Goal: Task Accomplishment & Management: Use online tool/utility

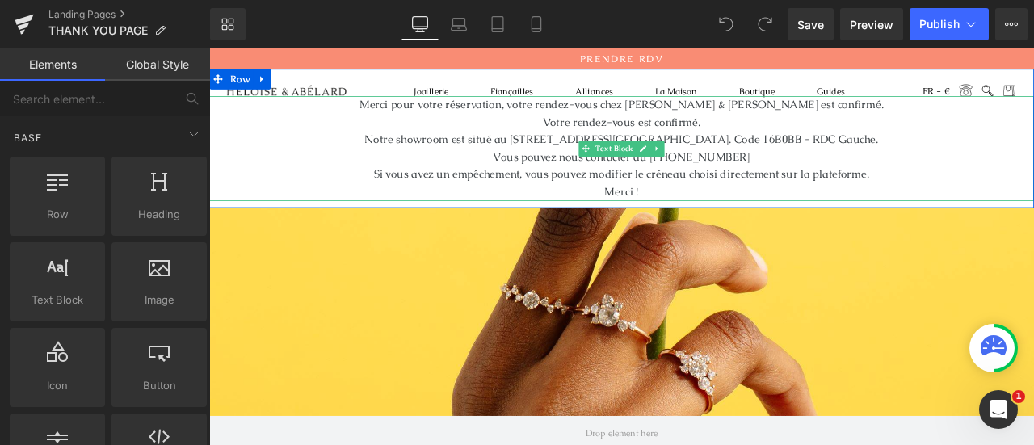
click at [920, 116] on span "Merci pour votre réservation, votre rendez-vous chez Héloïse & Abélard est conf…" at bounding box center [698, 115] width 621 height 17
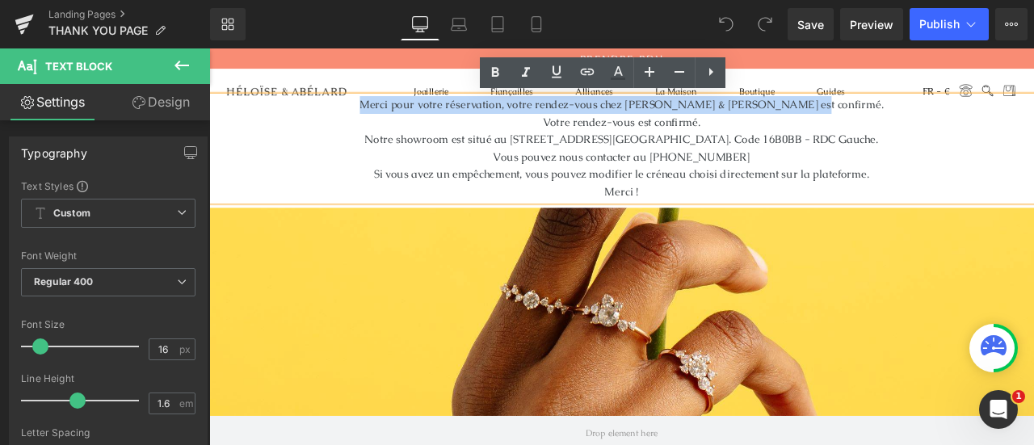
drag, startPoint x: 940, startPoint y: 116, endPoint x: 427, endPoint y: 116, distance: 513.2
click at [427, 116] on p "Merci pour votre réservation, votre rendez-vous chez Héloïse & Abélard est conf…" at bounding box center [698, 115] width 978 height 21
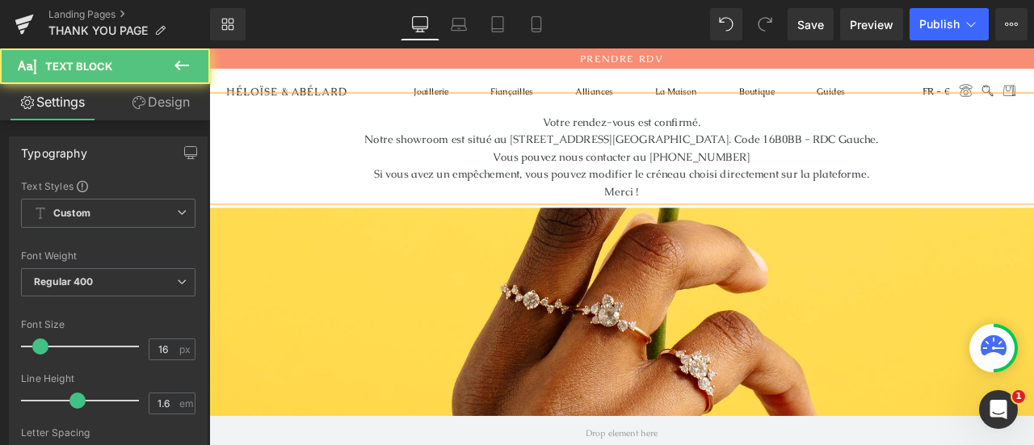
click at [596, 135] on p "Votre rendez-vous est confirmé." at bounding box center [698, 136] width 978 height 21
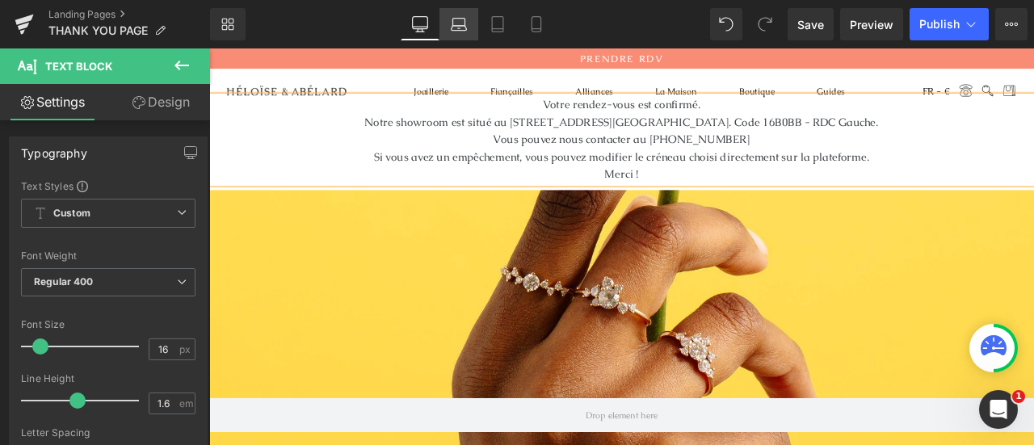
click at [457, 37] on link "Laptop" at bounding box center [459, 24] width 39 height 32
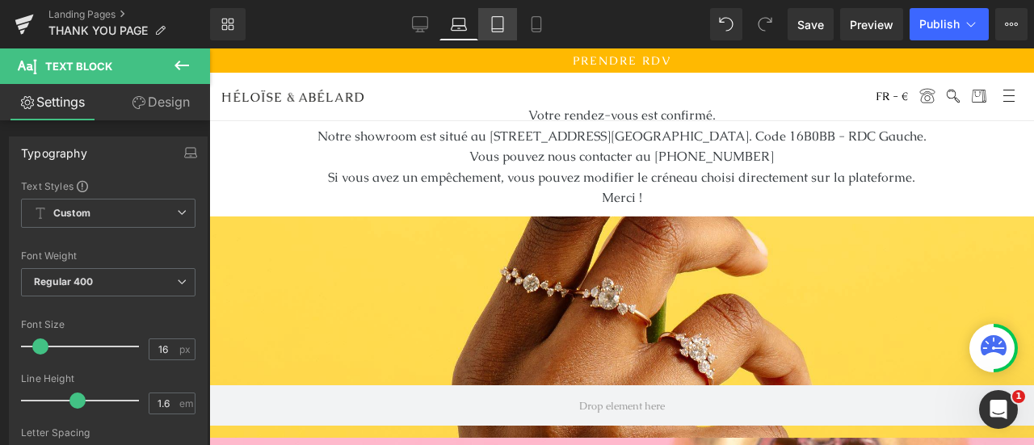
click at [503, 29] on icon at bounding box center [498, 24] width 16 height 16
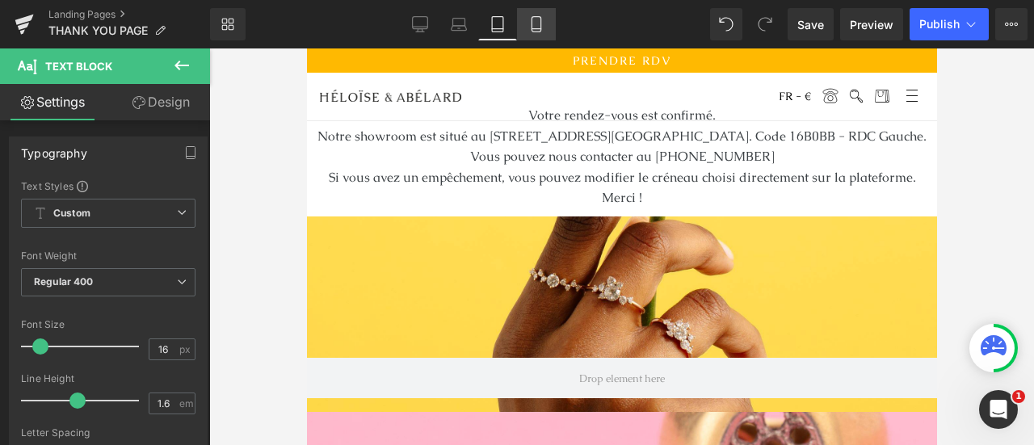
click at [525, 30] on link "Mobile" at bounding box center [536, 24] width 39 height 32
type input "100"
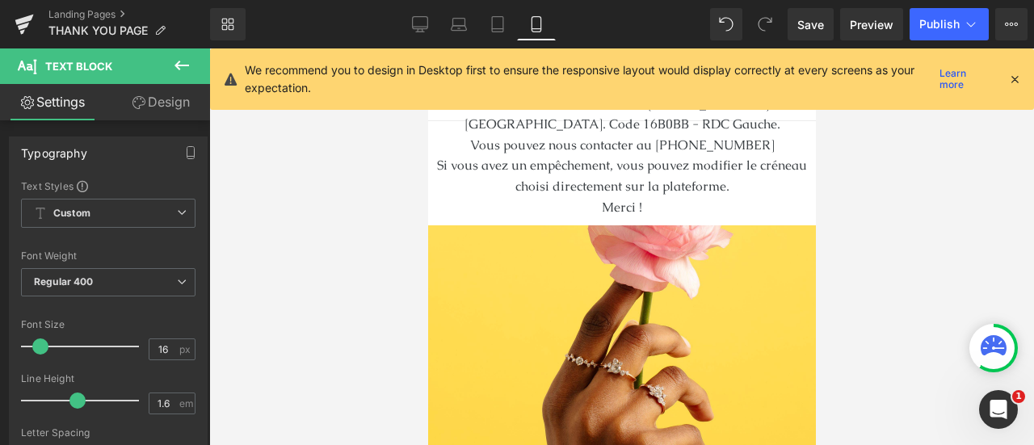
click at [1017, 74] on icon at bounding box center [1015, 79] width 15 height 15
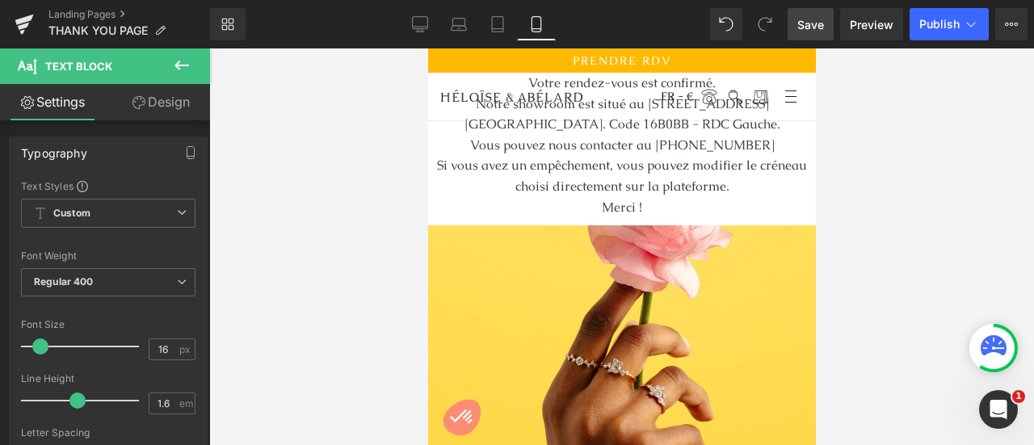
click at [805, 35] on link "Save" at bounding box center [811, 24] width 46 height 32
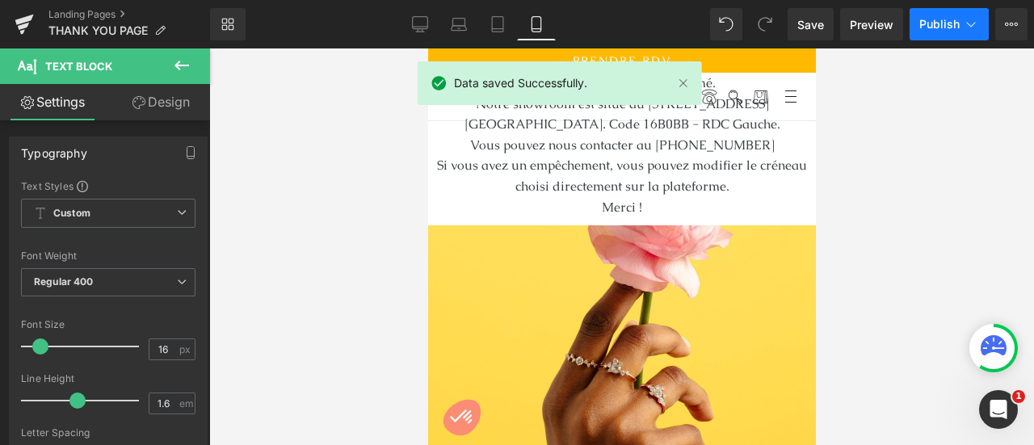
click at [929, 30] on span "Publish" at bounding box center [940, 24] width 40 height 13
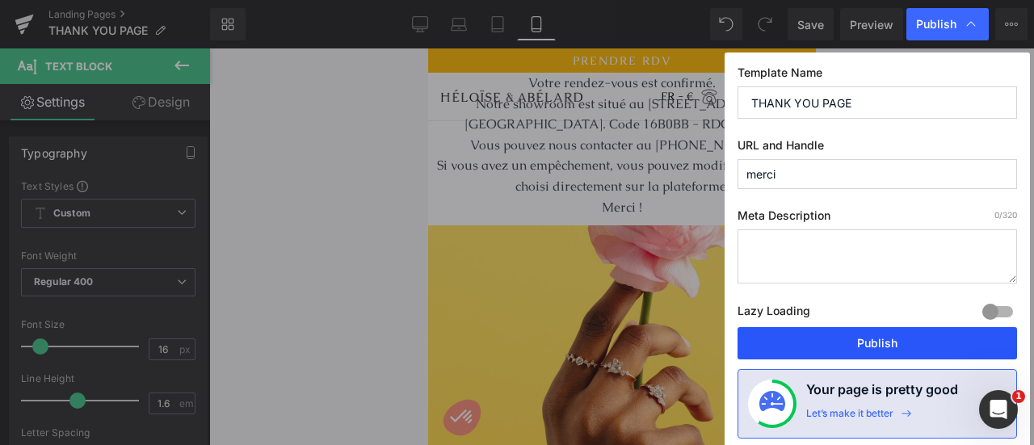
click at [834, 345] on button "Publish" at bounding box center [878, 343] width 280 height 32
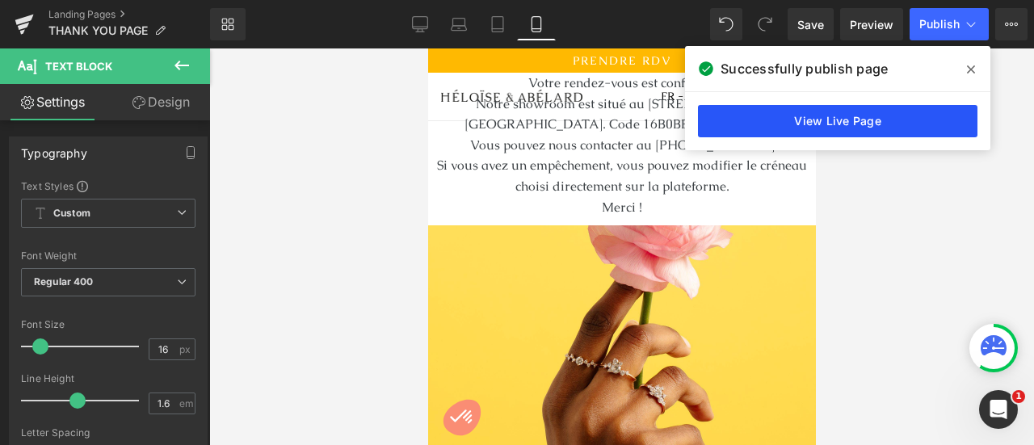
click at [883, 127] on link "View Live Page" at bounding box center [838, 121] width 280 height 32
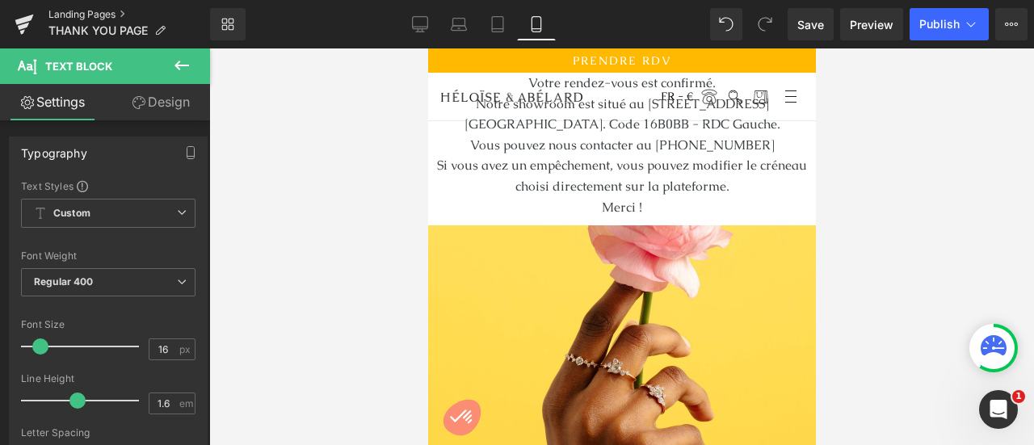
click at [94, 13] on link "Landing Pages" at bounding box center [129, 14] width 162 height 13
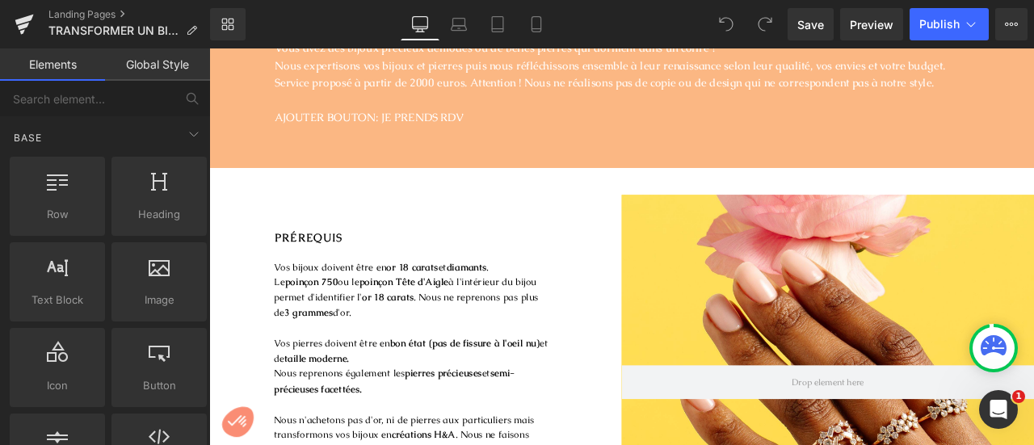
scroll to position [205, 0]
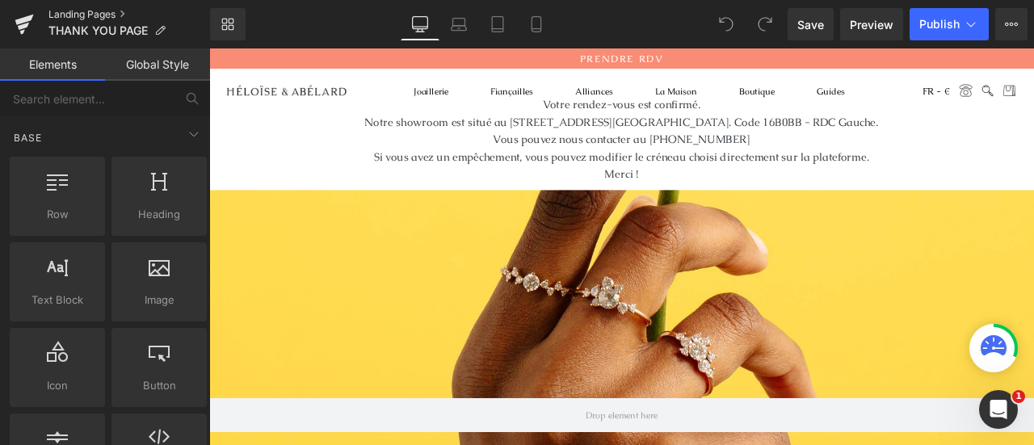
click at [89, 14] on link "Landing Pages" at bounding box center [129, 14] width 162 height 13
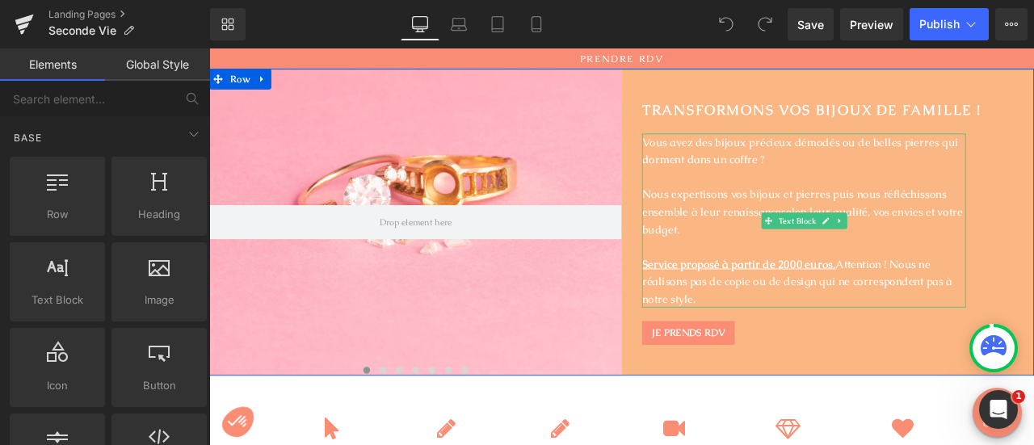
click at [830, 206] on p at bounding box center [914, 201] width 384 height 21
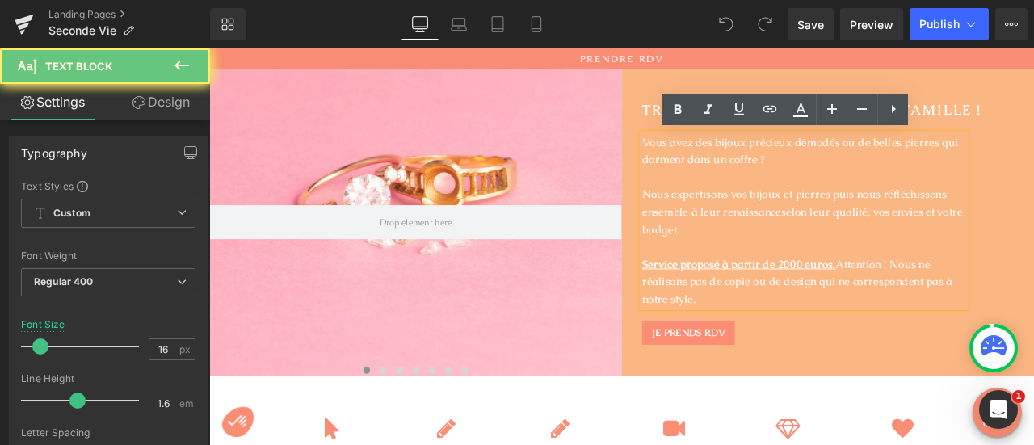
click at [813, 232] on p "Nous expertisons vos bijoux et pierres puis nous réfléchissons ensemble à leur …" at bounding box center [914, 242] width 384 height 62
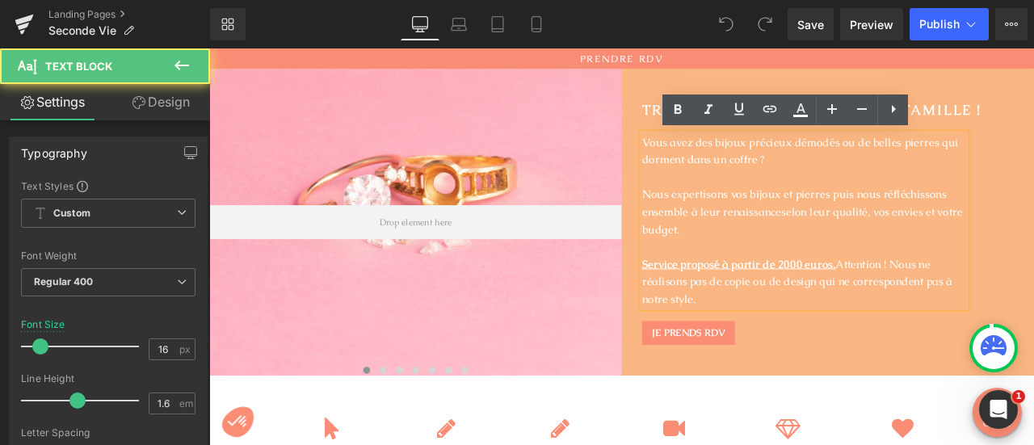
click at [722, 304] on u "Service proposé à partir de 2000 euros." at bounding box center [837, 304] width 230 height 17
click at [722, 304] on div "Vous avez des bijoux précieux démodés ou de belles pierres qui dorment dans un …" at bounding box center [914, 253] width 384 height 207
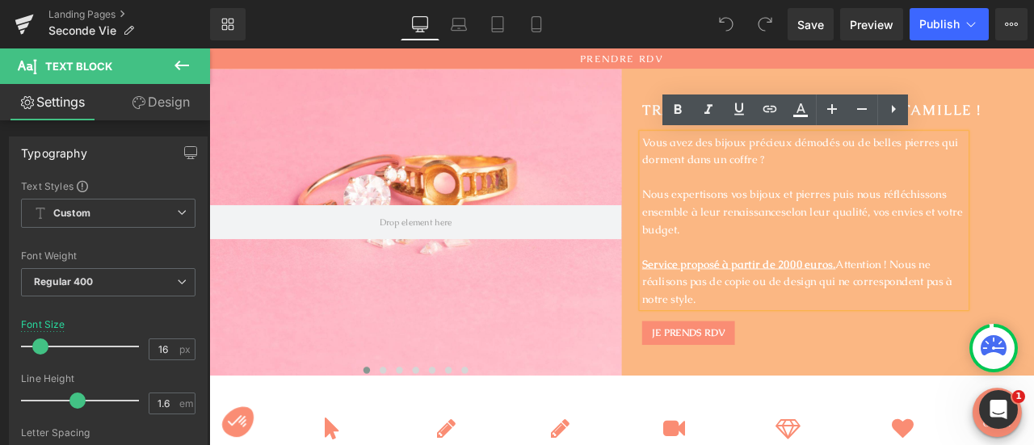
click at [722, 304] on u "Service proposé à partir de 2000 euros." at bounding box center [837, 304] width 230 height 17
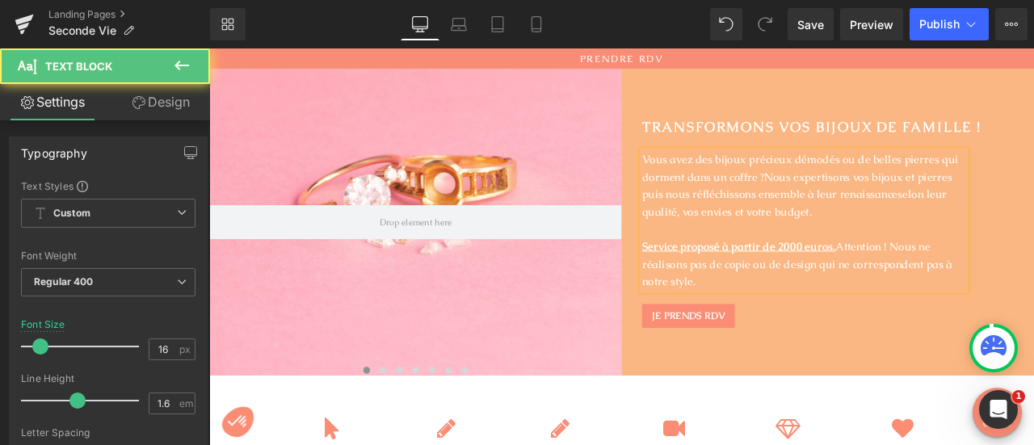
click at [940, 244] on p "Vous avez des bijoux précieux démodés ou de belles pierres qui dorment dans un …" at bounding box center [914, 211] width 384 height 82
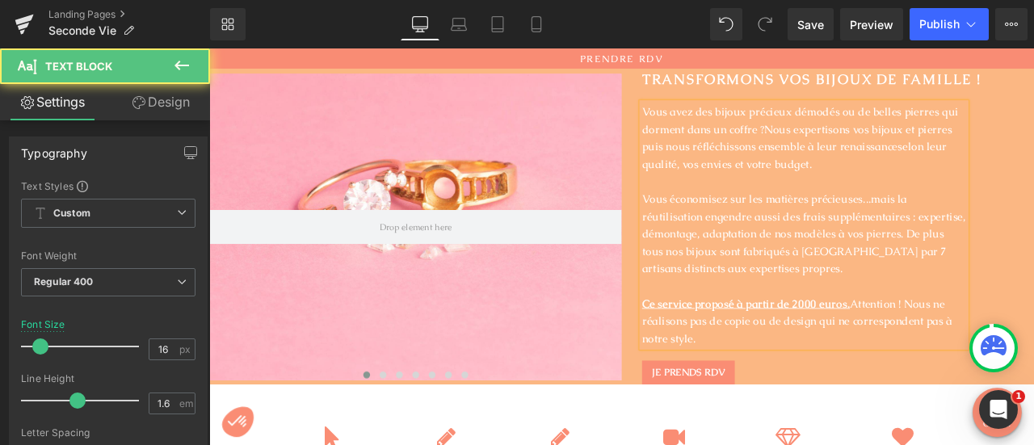
click at [954, 351] on u "Ce service proposé à partir de 2000 euros." at bounding box center [845, 351] width 246 height 17
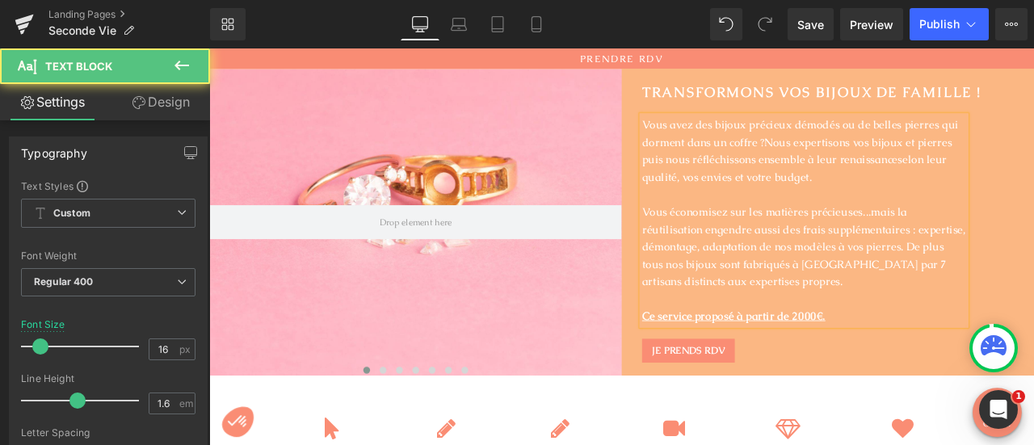
click at [776, 363] on u "Ce service proposé à partir de 2000€." at bounding box center [830, 365] width 217 height 17
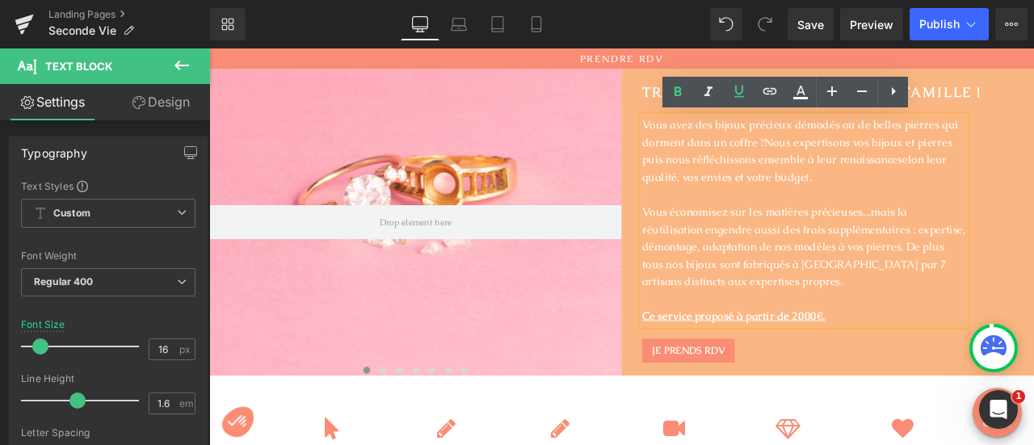
click at [779, 369] on u "Ce service proposé à partir de 2000€." at bounding box center [830, 365] width 217 height 17
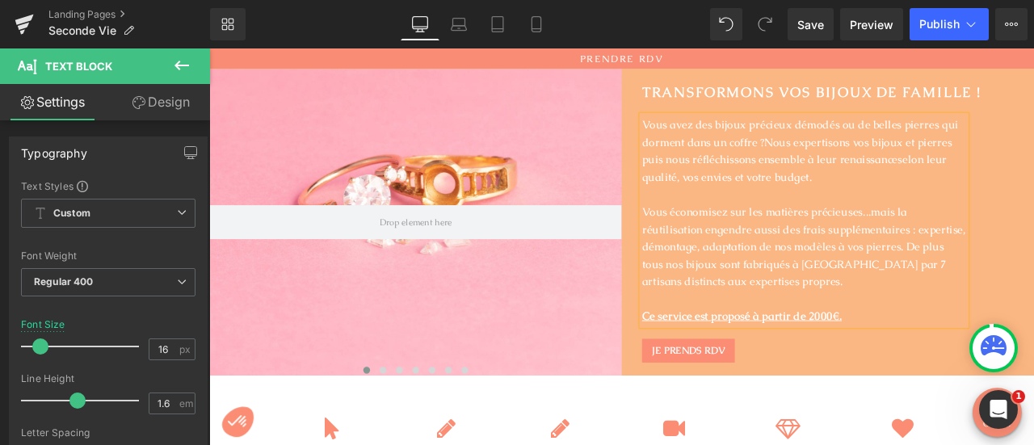
click at [952, 371] on span "Ce service est proposé à partir de 2000€." at bounding box center [842, 365] width 240 height 17
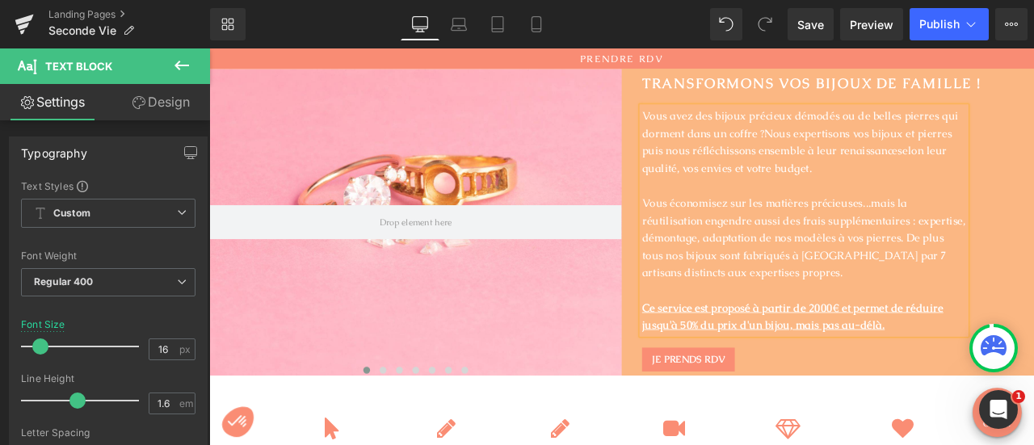
click at [958, 357] on u "Ce service est proposé à partir de 2000€ et permet de réduire jusqu'à 50% du pr…" at bounding box center [900, 366] width 357 height 38
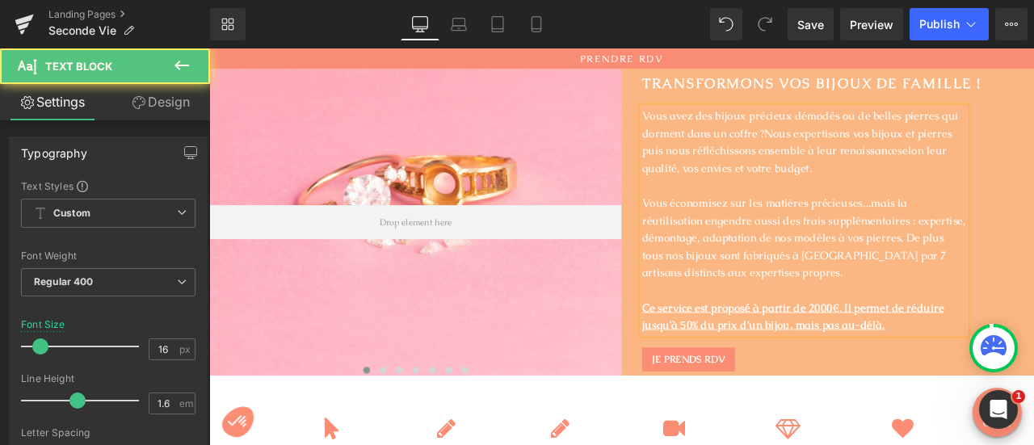
click at [886, 376] on u "Ce service est proposé à partir de 2000€. Il permet de réduire jusqu'à 50% du p…" at bounding box center [901, 366] width 358 height 38
click at [884, 376] on u "Ce service est proposé à partir de 2000€. Il permet de réduire jusqu'à 50% du p…" at bounding box center [901, 366] width 358 height 38
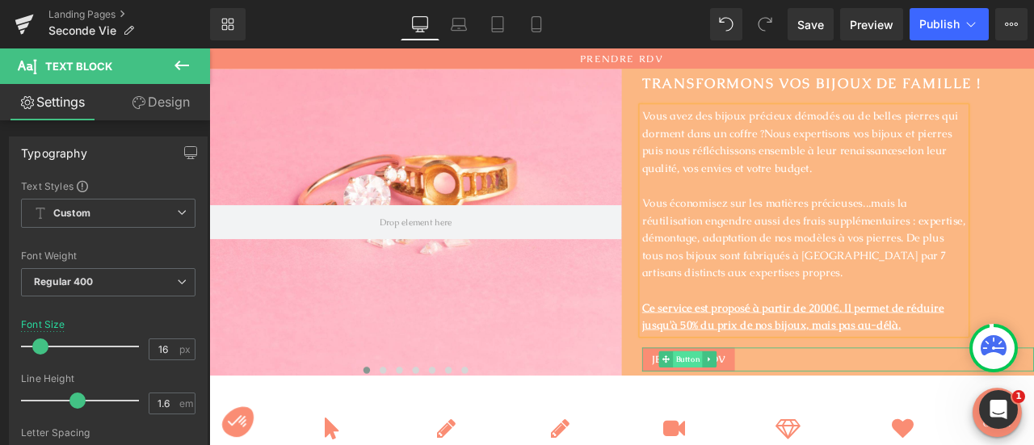
click at [767, 418] on span "Button" at bounding box center [777, 416] width 35 height 19
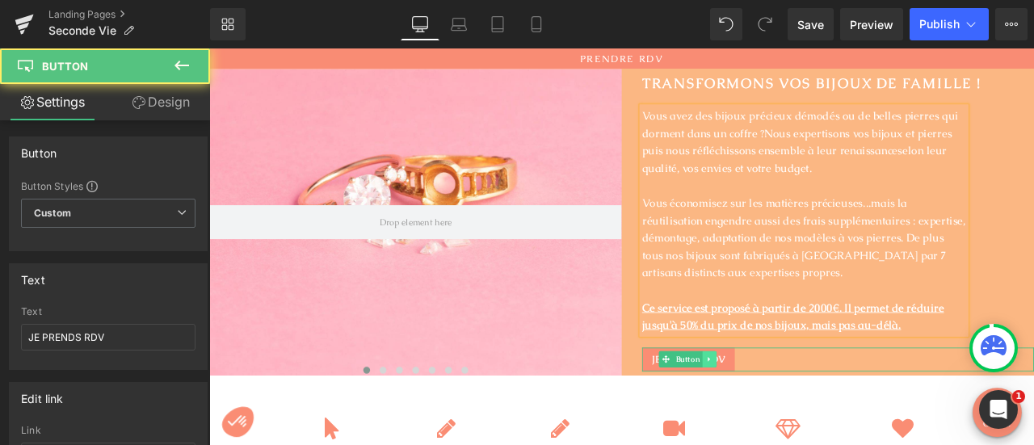
click at [798, 415] on icon at bounding box center [802, 417] width 9 height 10
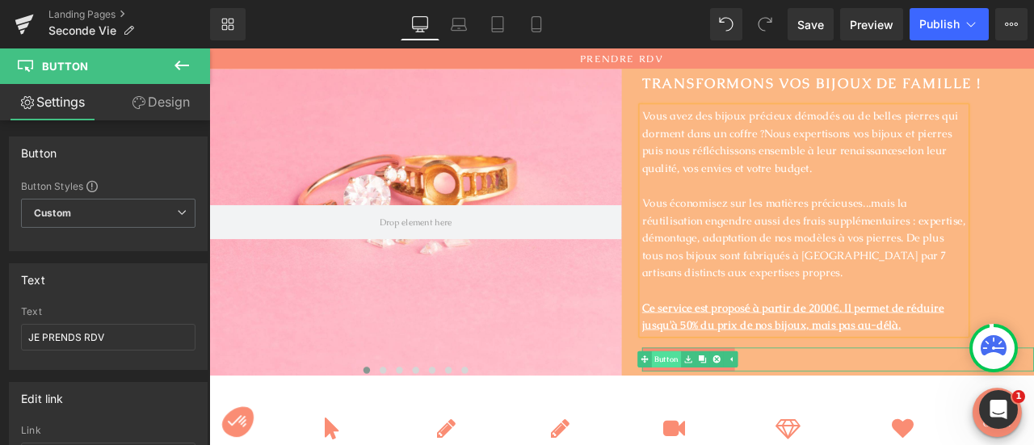
click at [738, 423] on link "Button" at bounding box center [744, 416] width 52 height 19
click at [82, 336] on input "JE PRENDS RDV" at bounding box center [108, 337] width 175 height 27
drag, startPoint x: 82, startPoint y: 336, endPoint x: 63, endPoint y: 336, distance: 19.4
click at [63, 336] on input "JE PRENDS RDV" at bounding box center [108, 337] width 175 height 27
click at [124, 333] on input "JE PRENDS RDV" at bounding box center [108, 337] width 175 height 27
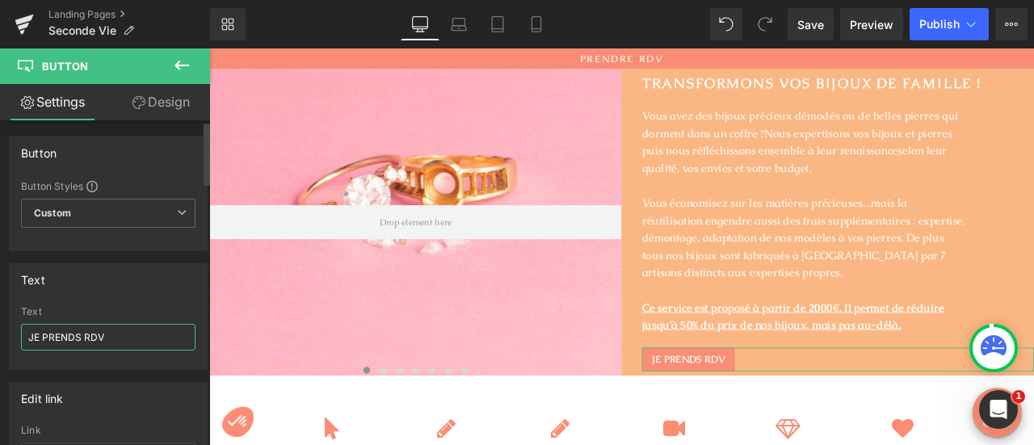
drag, startPoint x: 124, startPoint y: 333, endPoint x: 48, endPoint y: 334, distance: 76.8
click at [48, 334] on input "JE PRENDS RDV" at bounding box center [108, 337] width 175 height 27
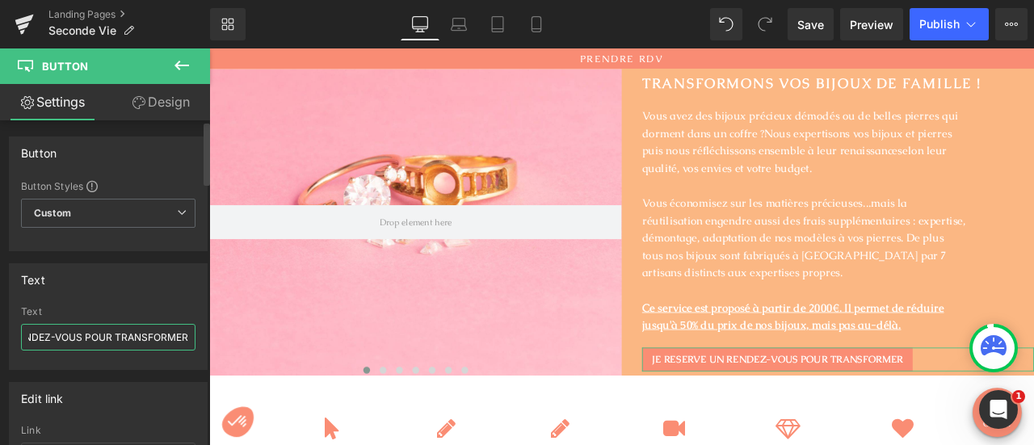
scroll to position [0, 99]
type input "JE RESERVE UN RENDEZ-VOUS POUR TRANSFORMER !"
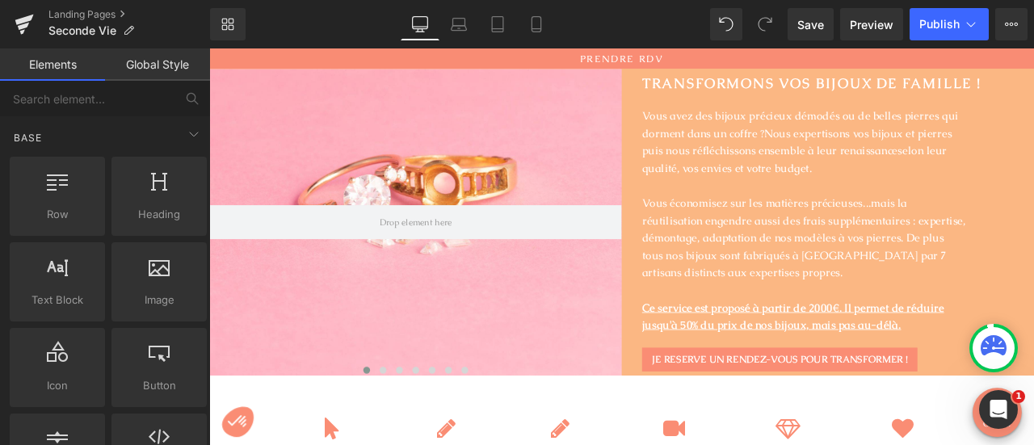
scroll to position [0, 0]
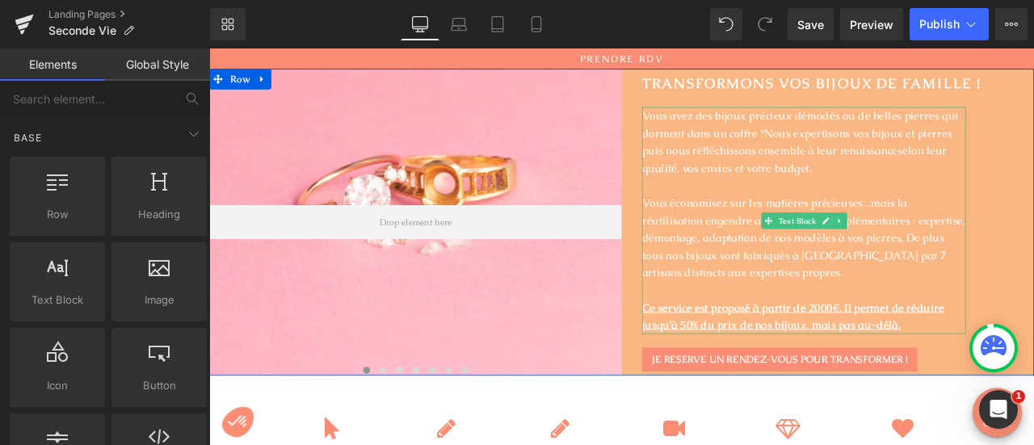
click at [850, 141] on p "Vous avez des bijoux précieux démodés ou de belles pierres qui dorment dans un …" at bounding box center [914, 159] width 384 height 82
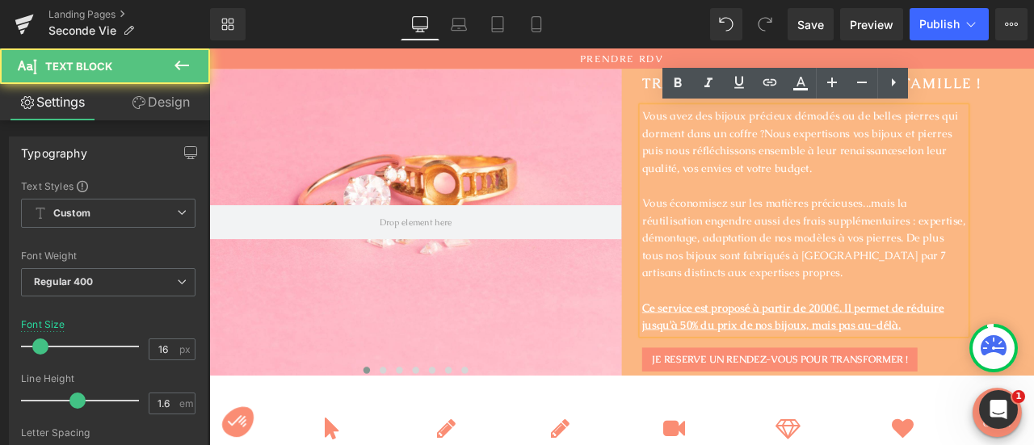
click at [867, 143] on span "Nous expertisons vos bijoux et pierres puis nous réfléchissons ensemble à leur …" at bounding box center [906, 160] width 368 height 38
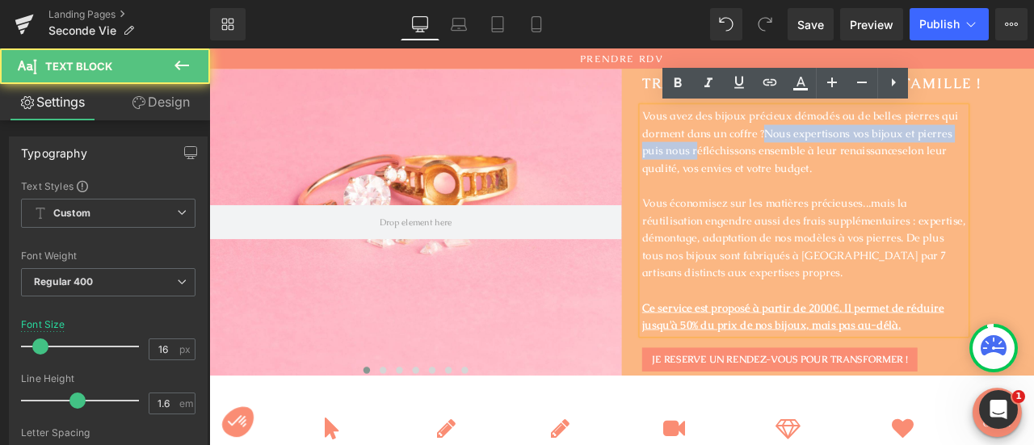
drag, startPoint x: 867, startPoint y: 149, endPoint x: 782, endPoint y: 172, distance: 88.0
click at [782, 172] on span "Nous expertisons vos bijoux et pierres puis nous réfléchissons ensemble à leur …" at bounding box center [906, 160] width 368 height 38
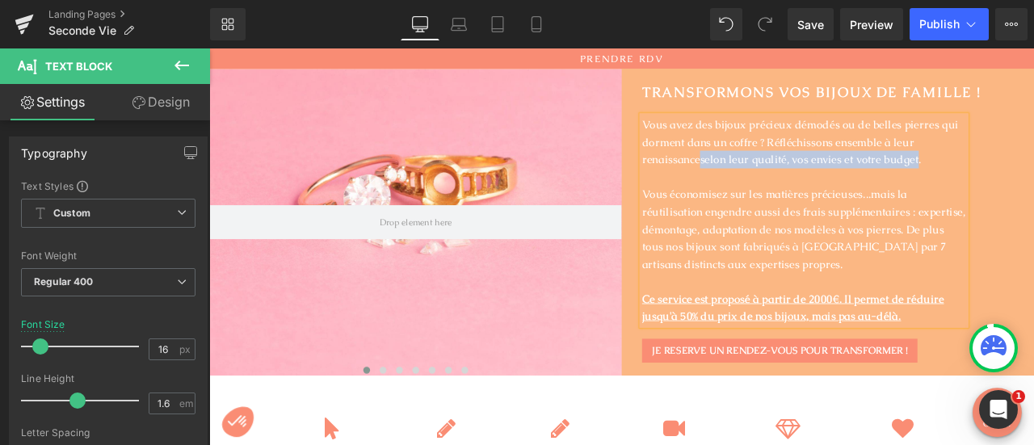
drag, startPoint x: 790, startPoint y: 179, endPoint x: 1046, endPoint y: 179, distance: 256.2
click at [1034, 179] on span "selon leur qualité, vos envies et votre budget." at bounding box center [922, 179] width 263 height 17
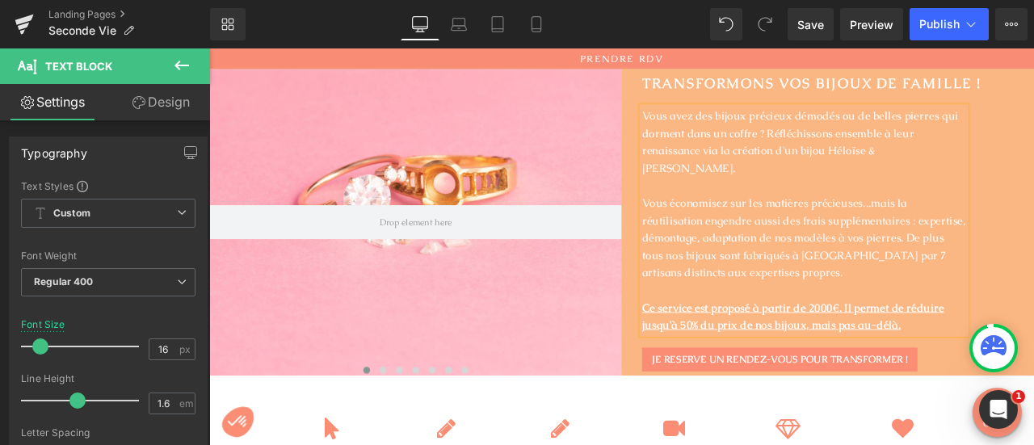
click at [806, 221] on p "Vous économisez sur les matières précieuses...mais la réutilisation engendre au…" at bounding box center [914, 272] width 384 height 103
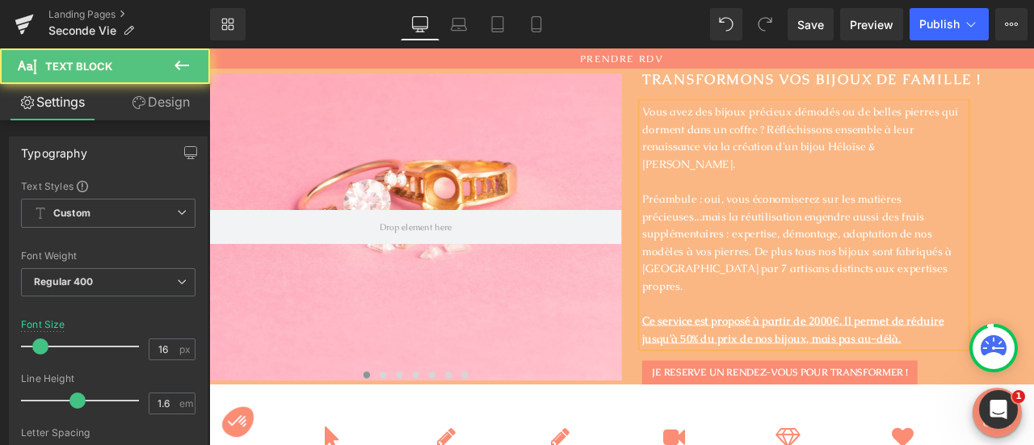
click at [926, 223] on p "Préambule : oui, vous économiserez sur les matières précieuses...mais la réutil…" at bounding box center [914, 279] width 384 height 124
click at [962, 245] on p "Préambule : oui, vous économisez sur les matières précieuses...mais la réutilis…" at bounding box center [914, 279] width 384 height 124
drag, startPoint x: 814, startPoint y: 259, endPoint x: 717, endPoint y: 263, distance: 97.1
click at [722, 263] on p "Préambule : oui, vous économisez sur les matières précieuses...mais la réutilis…" at bounding box center [914, 279] width 384 height 124
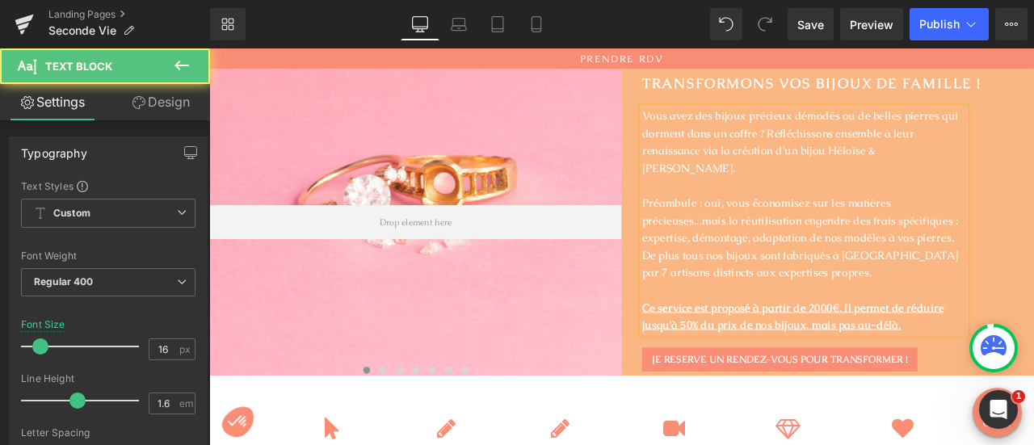
click at [849, 263] on p "Préambule : oui, vous économisez sur les matières précieuses...mais la réutilis…" at bounding box center [914, 272] width 384 height 103
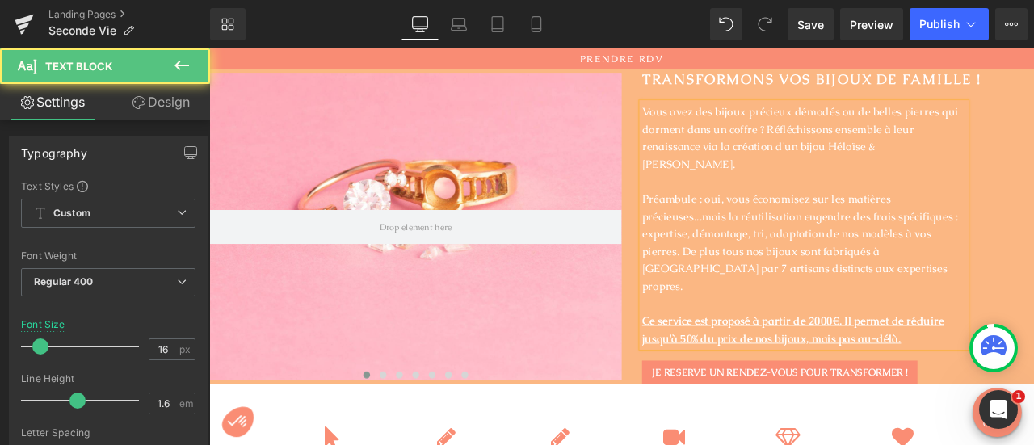
click at [811, 276] on p "Préambule : oui, vous économisez sur les matières précieuses...mais la réutilis…" at bounding box center [914, 279] width 384 height 124
click at [912, 372] on u "Ce service est proposé à partir de 2000€. Il permet de réduire jusqu'à 50% du p…" at bounding box center [901, 382] width 358 height 38
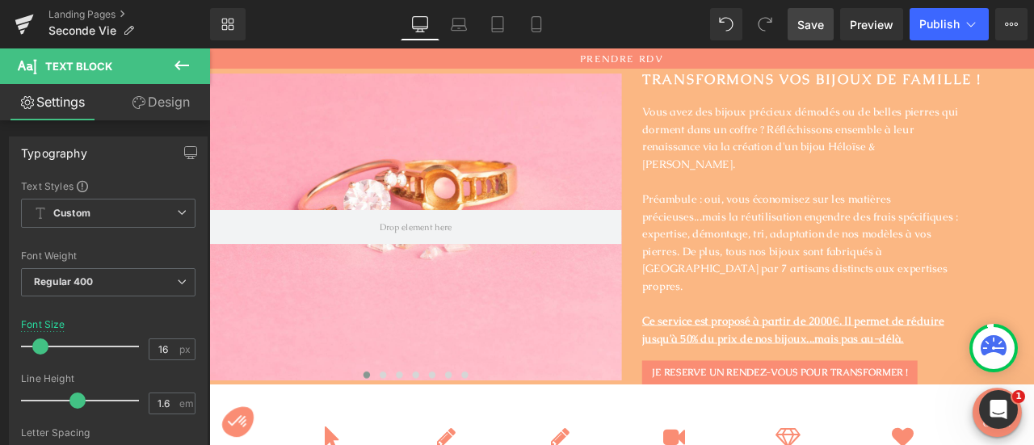
click at [823, 23] on span "Save" at bounding box center [811, 24] width 27 height 17
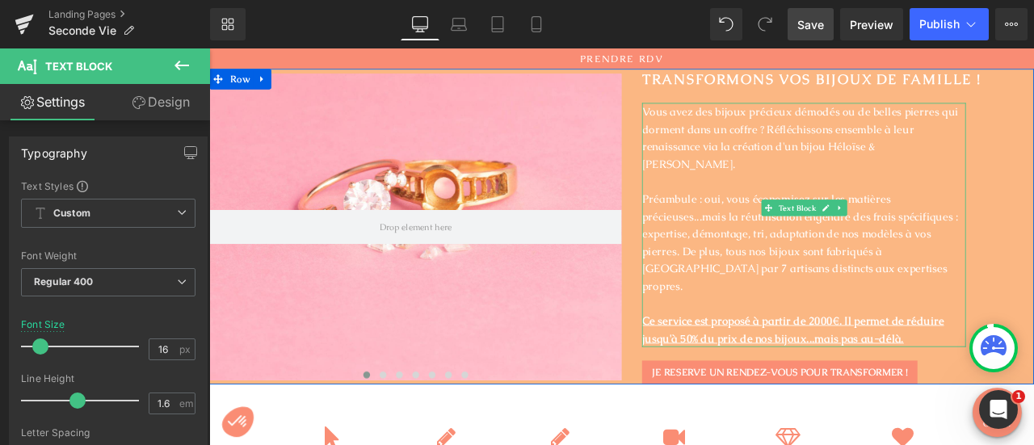
click at [822, 223] on p "Préambule : oui, vous économisez sur les matières précieuses...mais la réutilis…" at bounding box center [914, 279] width 384 height 124
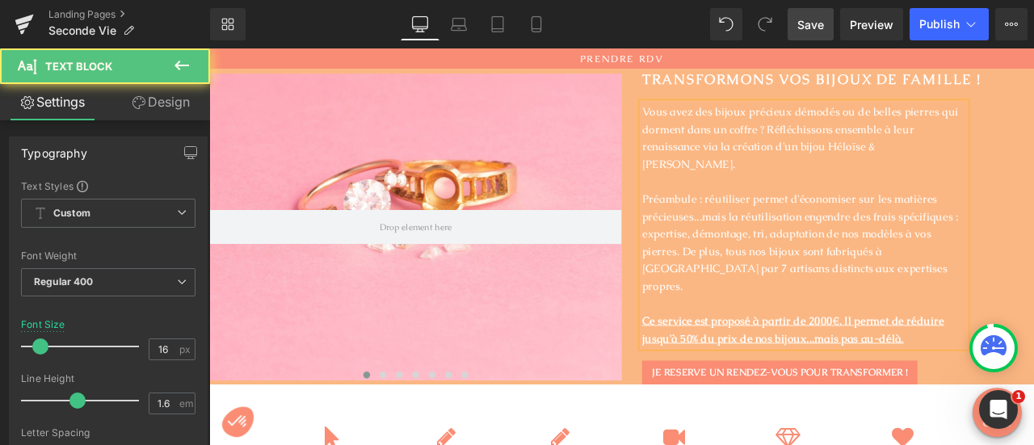
click at [777, 238] on p "Préambule : réutiliser permet d'économiser sur les matières précieuses...mais l…" at bounding box center [914, 279] width 384 height 124
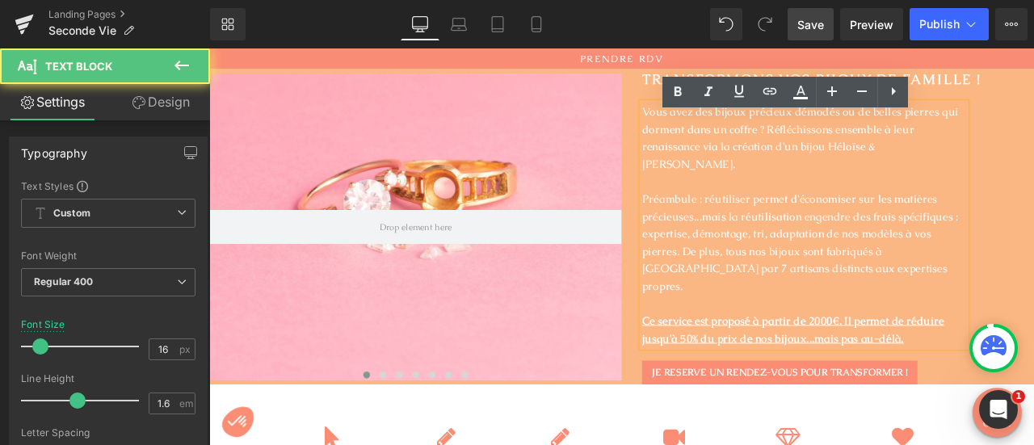
click at [1006, 221] on p "Préambule : réutiliser permet d'économiser sur les matières précieuses...mais l…" at bounding box center [914, 279] width 384 height 124
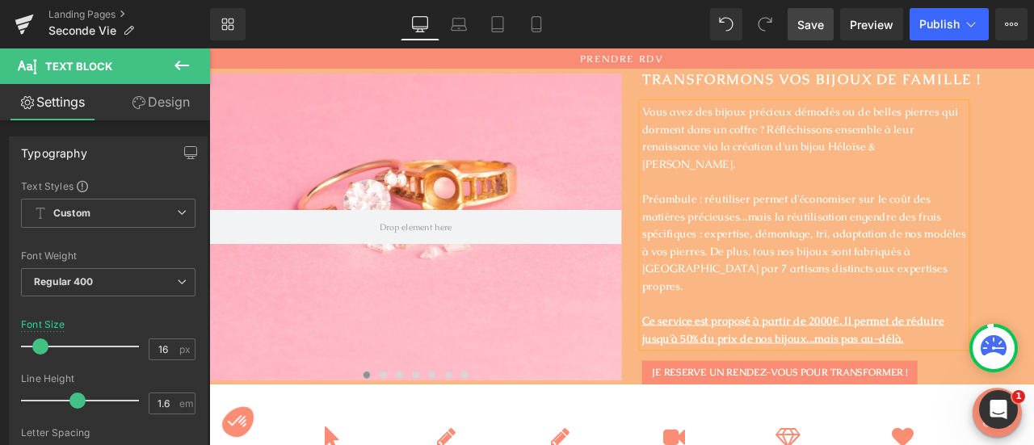
click at [826, 244] on p "Préambule : réutiliser permet d'économiser sur le coût des matières précieuses.…" at bounding box center [914, 279] width 384 height 124
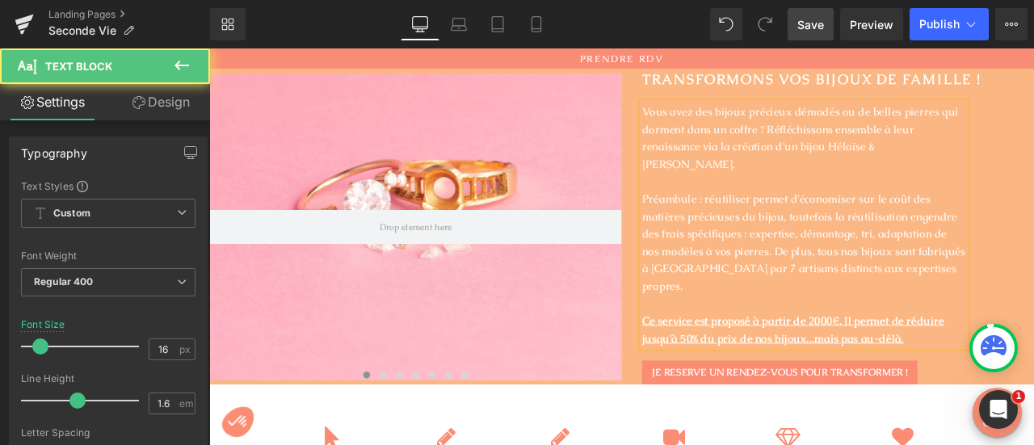
click at [767, 266] on p "Préambule : réutiliser permet d'économiser sur le coût des matières précieuses …" at bounding box center [914, 279] width 384 height 124
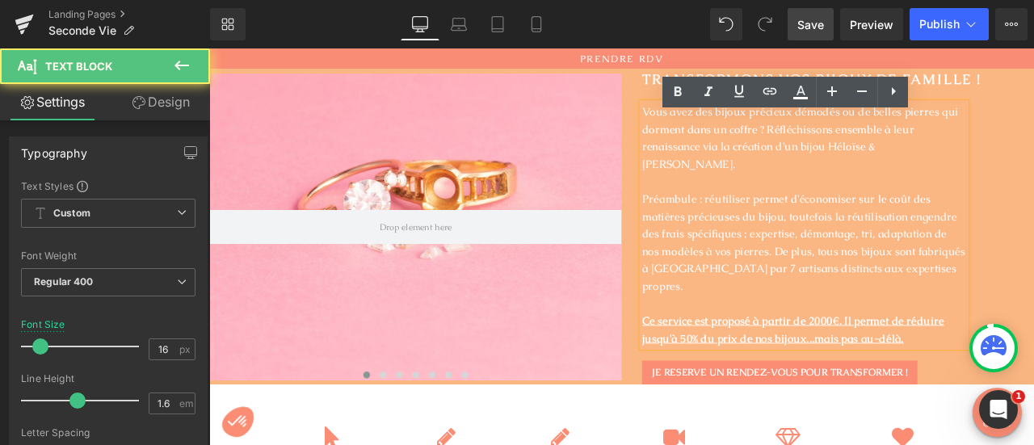
click at [984, 266] on p "Préambule : réutiliser permet d'économiser sur le coût des matières précieuses …" at bounding box center [914, 279] width 384 height 124
click at [800, 363] on u "Ce service est proposé à partir de 2000€. Il permet de réduire jusqu'à 50% du p…" at bounding box center [901, 382] width 358 height 38
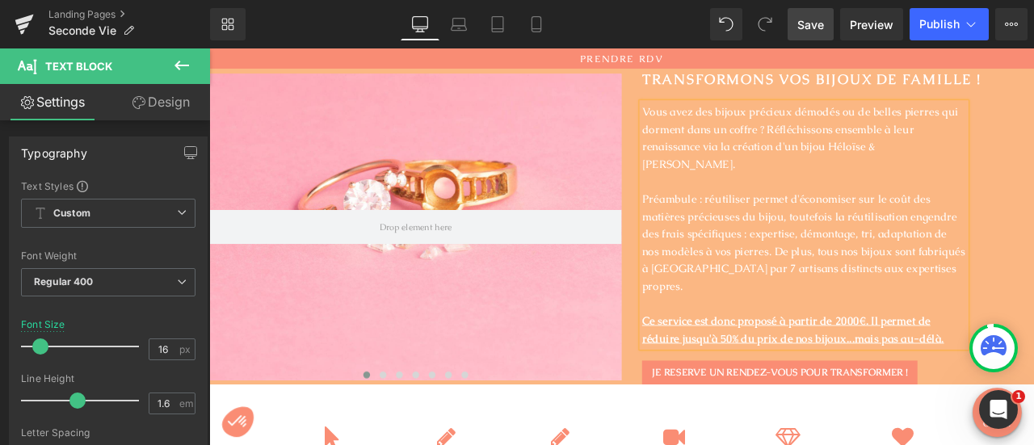
click at [821, 27] on span "Save" at bounding box center [811, 24] width 27 height 17
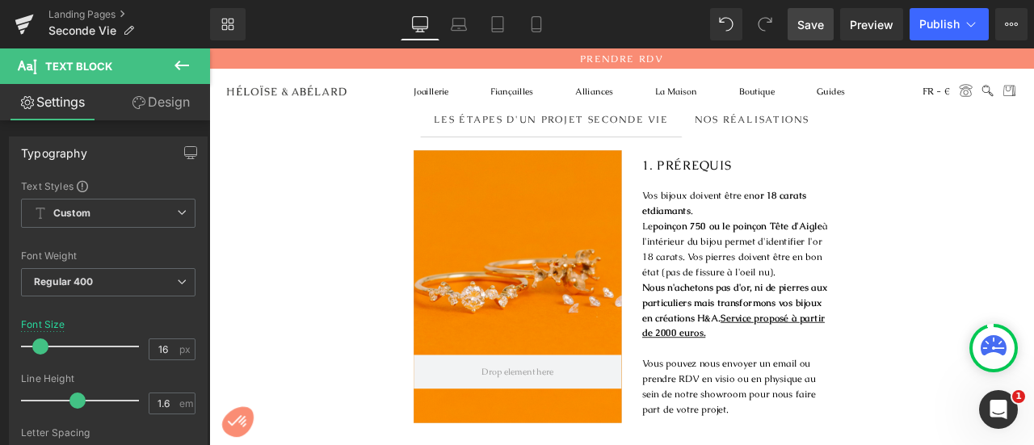
scroll to position [624, 0]
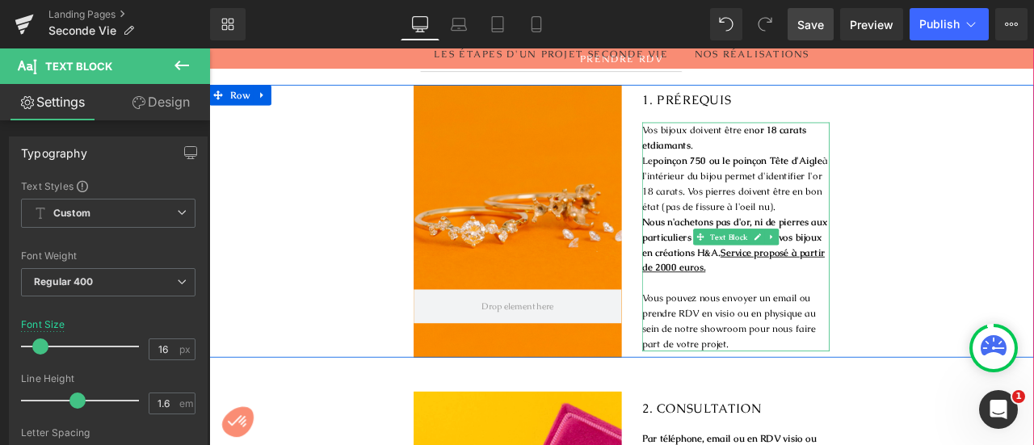
click at [810, 281] on strong "Nous n'achetons pas d'or, ni de pierres aux particuliers mais transformons vos …" at bounding box center [832, 271] width 220 height 51
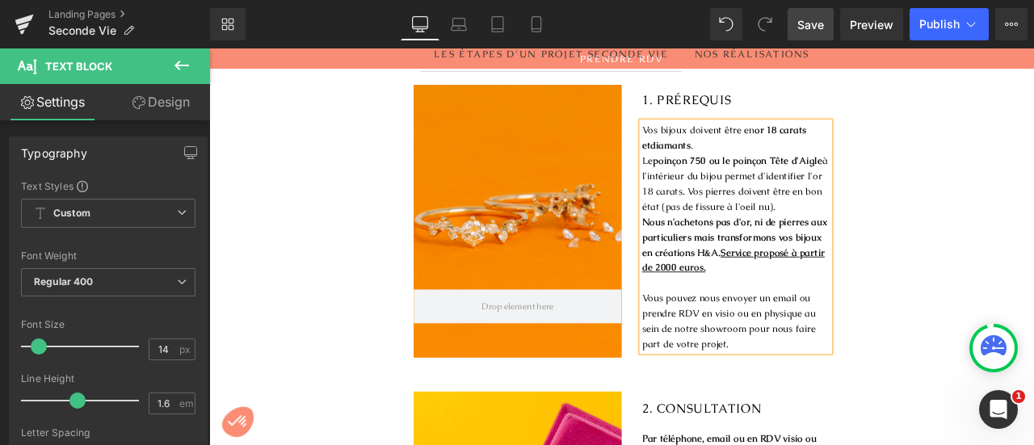
click at [810, 281] on strong "Nous n'achetons pas d'or, ni de pierres aux particuliers mais transformons vos …" at bounding box center [832, 271] width 220 height 51
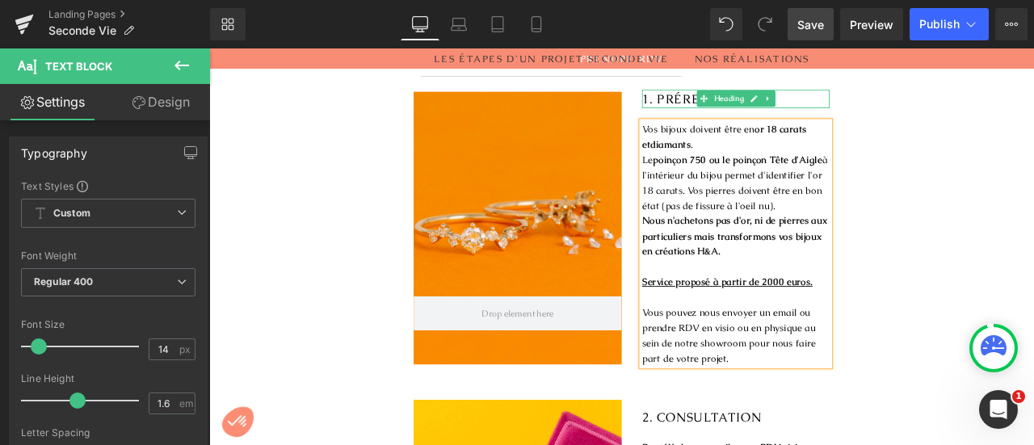
click at [761, 99] on span "1. PRÉREQUIS" at bounding box center [775, 108] width 106 height 19
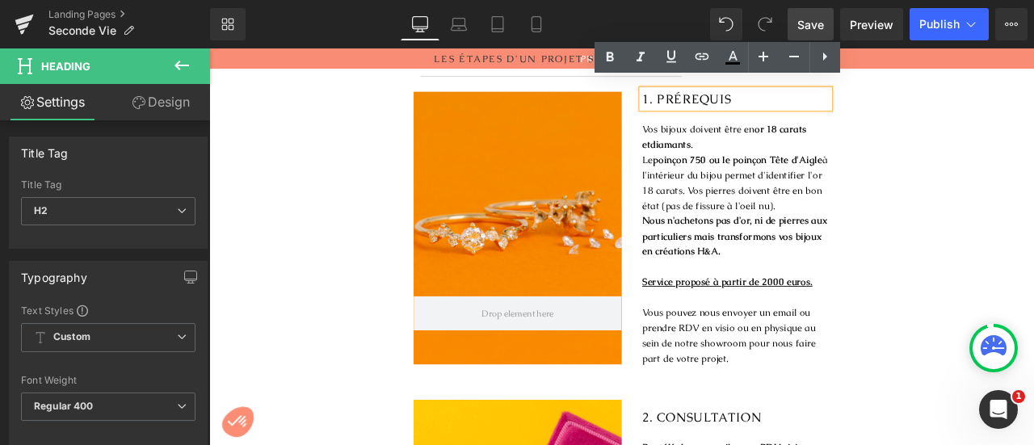
click at [819, 99] on span "1. PRÉREQUIS" at bounding box center [775, 108] width 106 height 19
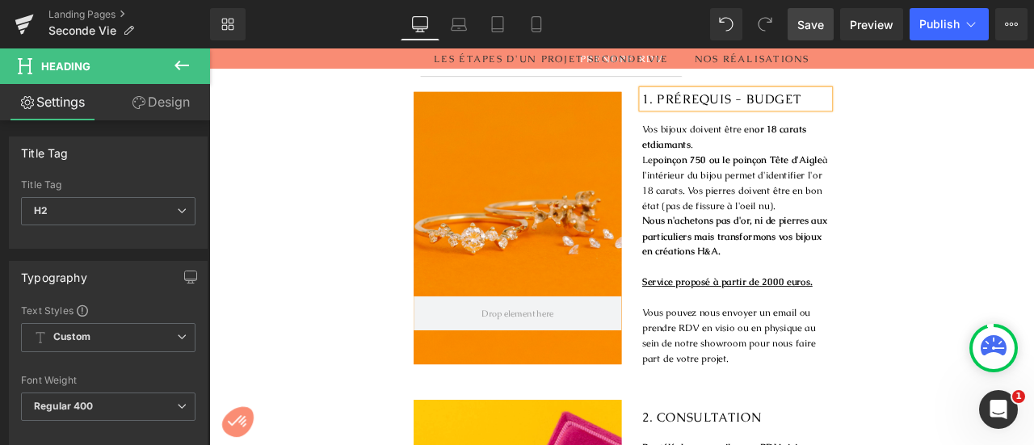
click at [834, 99] on span "1. PRÉREQUIS - BUDGET" at bounding box center [816, 108] width 189 height 19
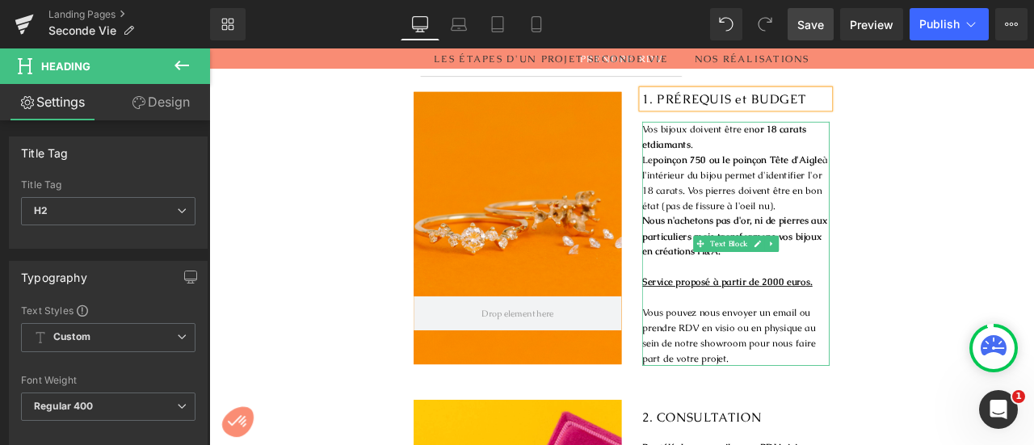
click at [832, 174] on strong "poinçon 750 ou le poinçon Tête d'Aigle" at bounding box center [835, 181] width 200 height 15
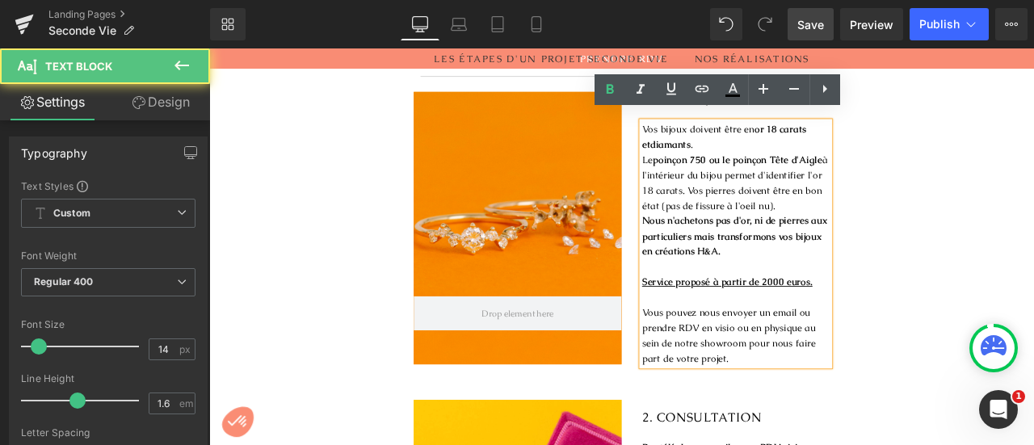
click at [753, 299] on p at bounding box center [833, 308] width 222 height 18
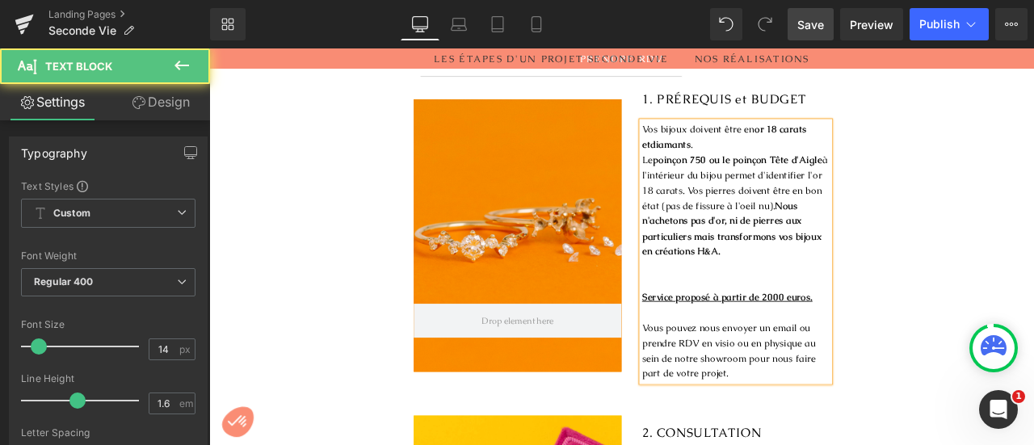
drag, startPoint x: 884, startPoint y: 246, endPoint x: 898, endPoint y: 270, distance: 27.9
click at [898, 270] on p "Le poinçon 750 ou le poinçon Tête d'Aigle à l'intérieur du bijou permet d'ident…" at bounding box center [833, 235] width 222 height 127
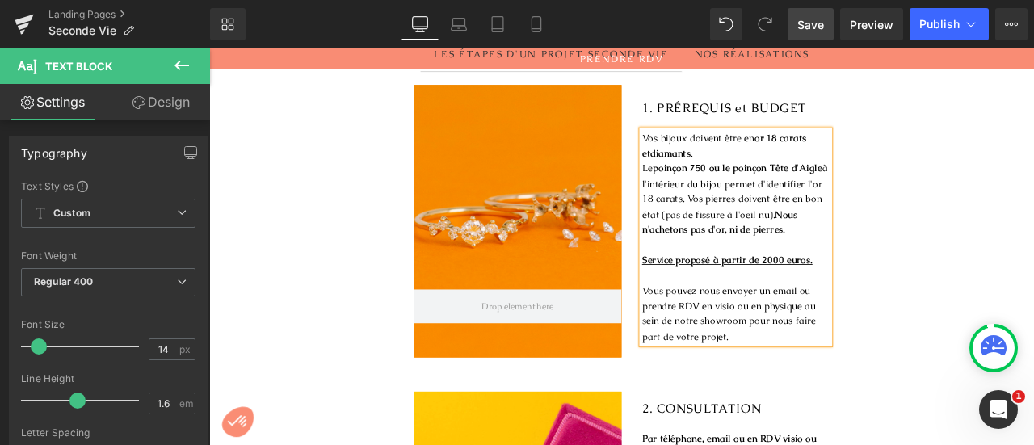
scroll to position [634, 0]
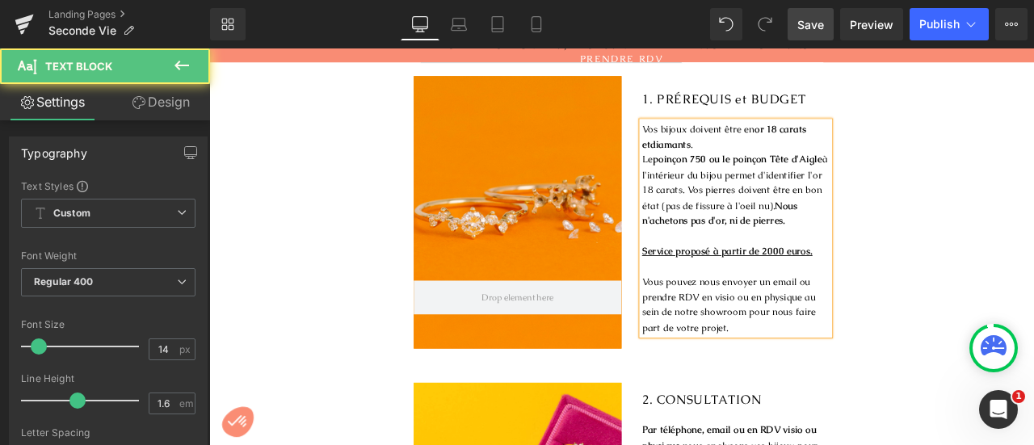
click at [722, 171] on p "Le poinçon 750 ou le poinçon Tête d'Aigle à l'intérieur du bijou permet d'ident…" at bounding box center [833, 216] width 222 height 91
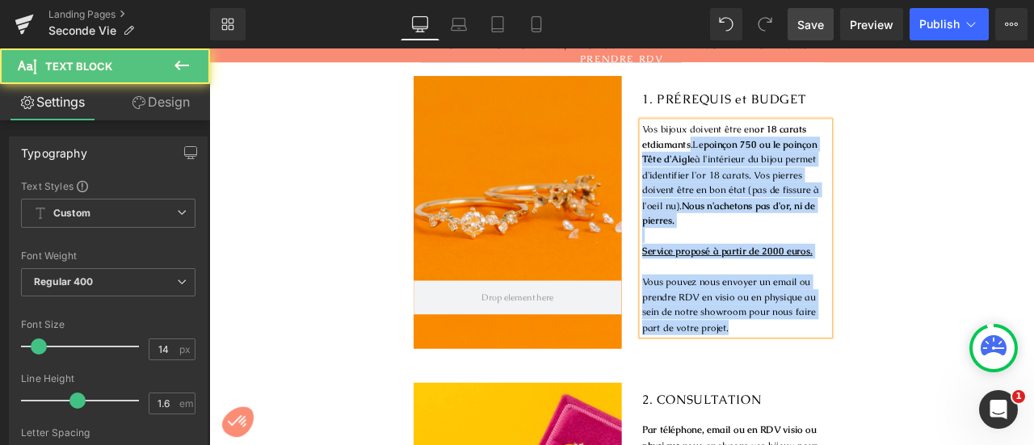
drag, startPoint x: 764, startPoint y: 154, endPoint x: 715, endPoint y: 133, distance: 53.3
click at [722, 136] on div "Vos bijoux doivent être en or 18 carats et diamants . Le poinçon 750 ou le poin…" at bounding box center [833, 263] width 222 height 254
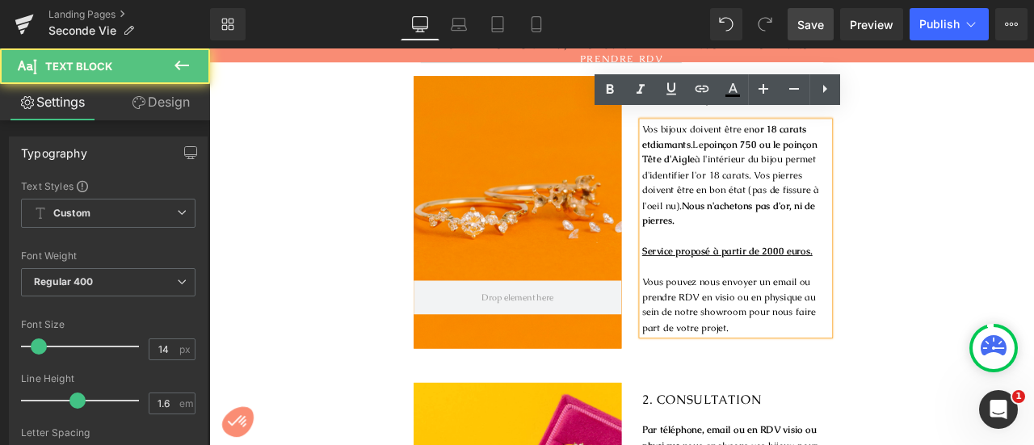
click at [727, 141] on p "Vos bijoux doivent être en or 18 carats et diamants . Le poinçon 750 ou le poin…" at bounding box center [833, 199] width 222 height 127
drag, startPoint x: 767, startPoint y: 153, endPoint x: 718, endPoint y: 133, distance: 53.0
click at [722, 136] on p "Vos bijoux doivent être en or 18 carats et diamants . Le poinçon 750 ou le poin…" at bounding box center [833, 199] width 222 height 127
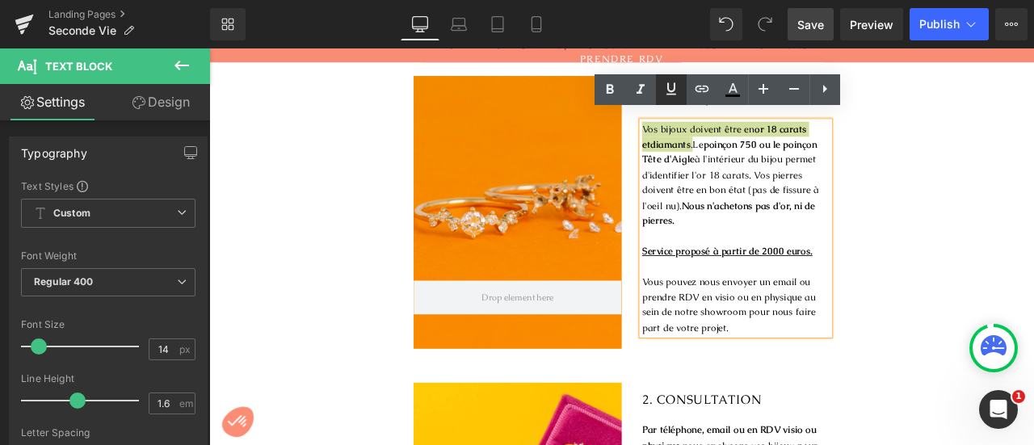
click at [668, 88] on icon at bounding box center [672, 88] width 10 height 12
click at [769, 154] on p "Vos bijoux doivent être en or 18 carats et diamants . Le poinçon 750 ou le poin…" at bounding box center [833, 199] width 222 height 127
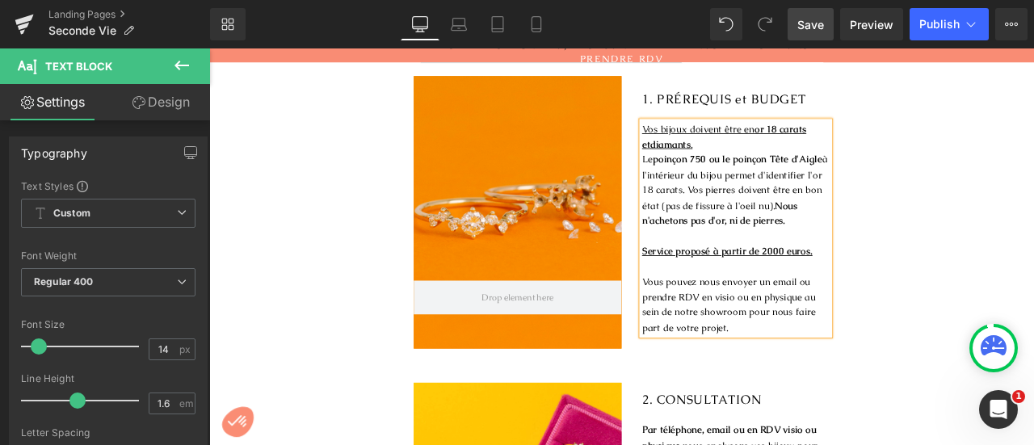
click at [733, 317] on p "Vous pouvez nous envoyer un email ou prendre RDV en visio ou en physique au sei…" at bounding box center [833, 353] width 222 height 73
copy p "Vous pouvez nous envoyer un email ou"
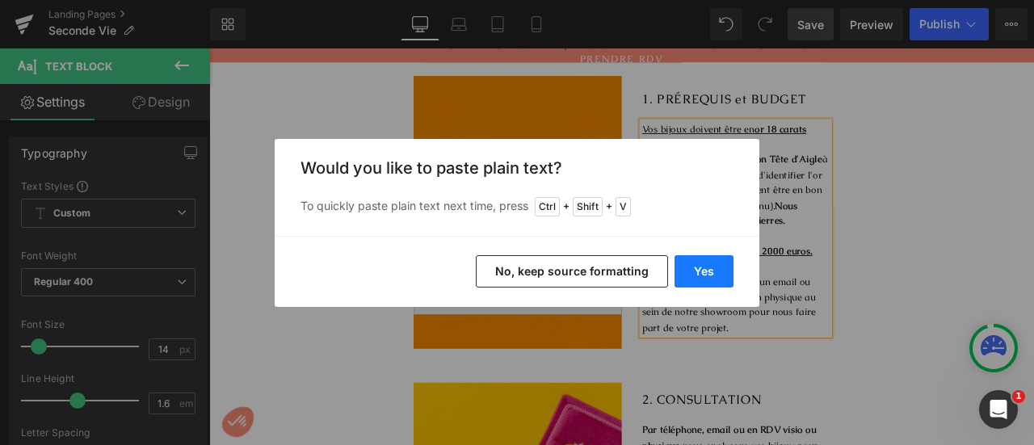
click at [697, 271] on button "Yes" at bounding box center [704, 271] width 59 height 32
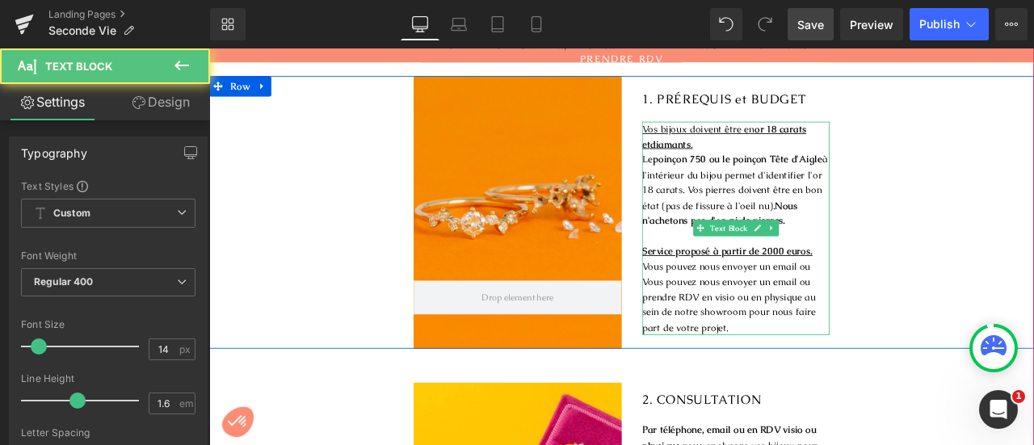
click at [727, 302] on p "Vous pouvez nous envoyer un email ou" at bounding box center [833, 307] width 222 height 18
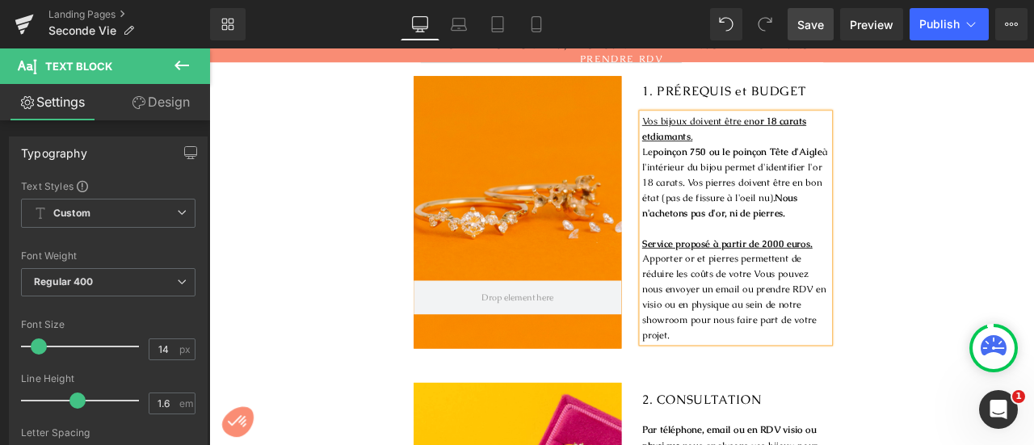
scroll to position [624, 0]
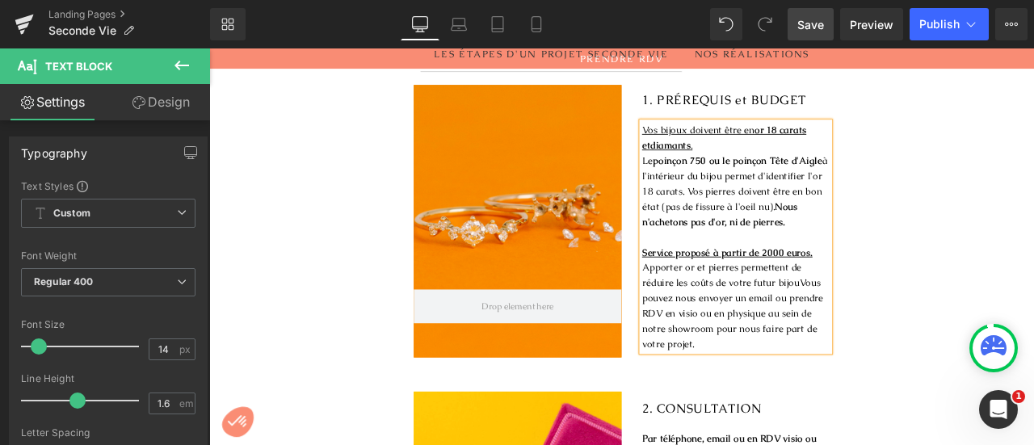
click at [772, 312] on span "Apporter or et pierres permettent de réduire les coûts de votre futur bijouVous…" at bounding box center [829, 353] width 215 height 105
click at [891, 318] on span "Apporter or et pierres permettent de réduire le coût de votre futur bijouVous p…" at bounding box center [829, 353] width 215 height 105
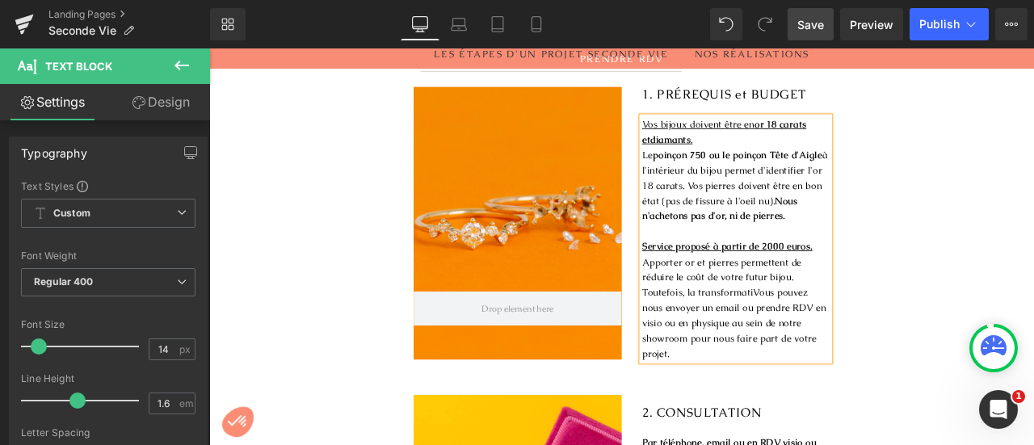
scroll to position [617, 0]
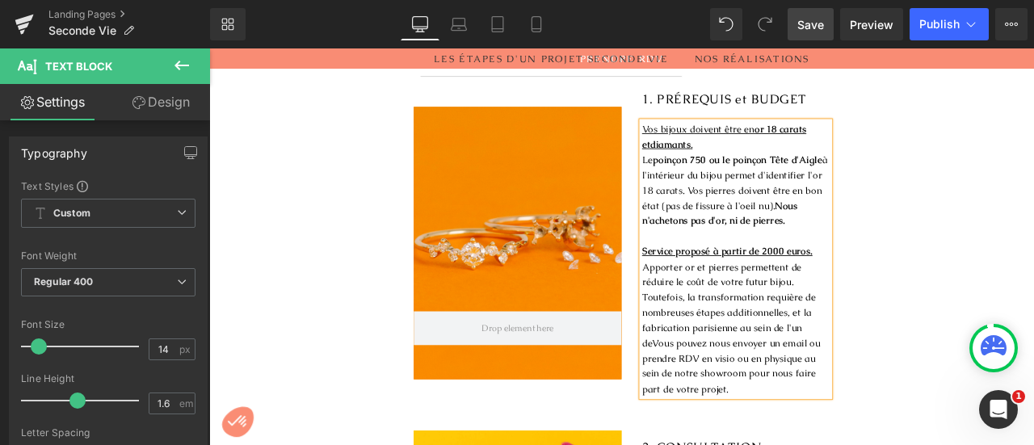
click at [835, 368] on span "Apporter or et pierres permettent de réduire le coût de votre futur bijou. Tout…" at bounding box center [828, 380] width 212 height 159
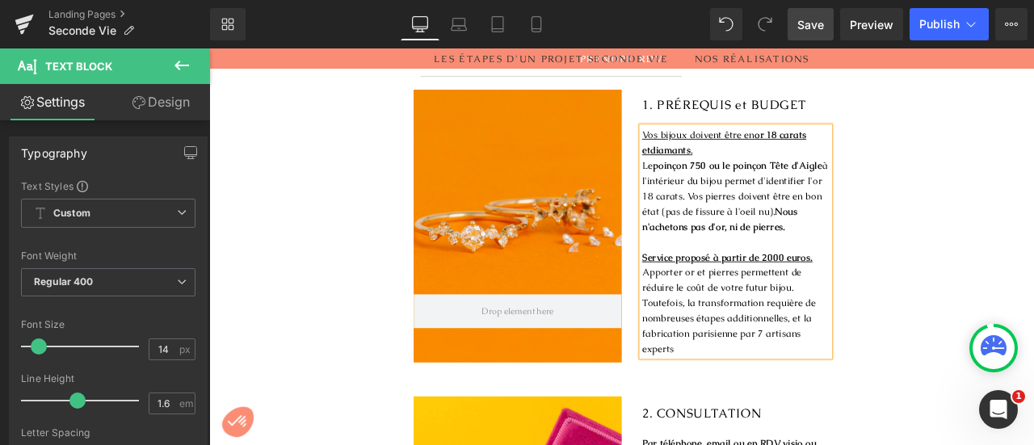
scroll to position [624, 0]
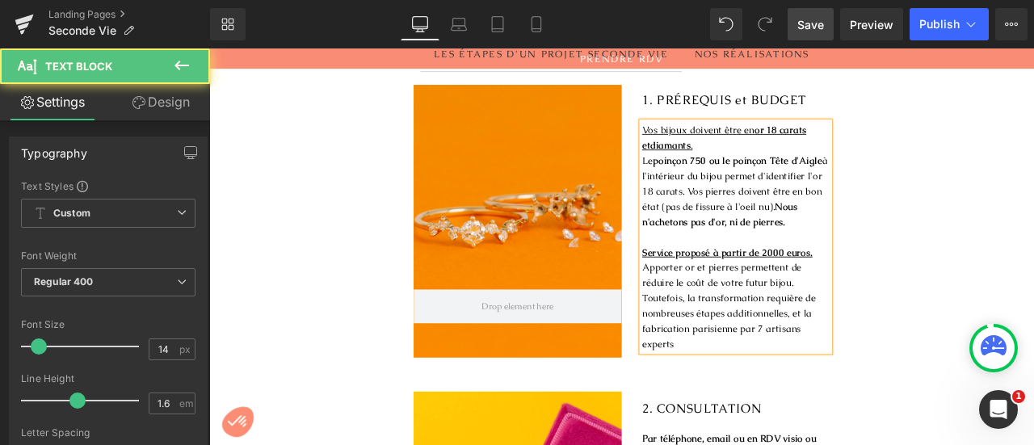
click at [908, 352] on span "Apporter or et pierres permettent de réduire le coût de votre futur bijou. Tout…" at bounding box center [825, 353] width 206 height 105
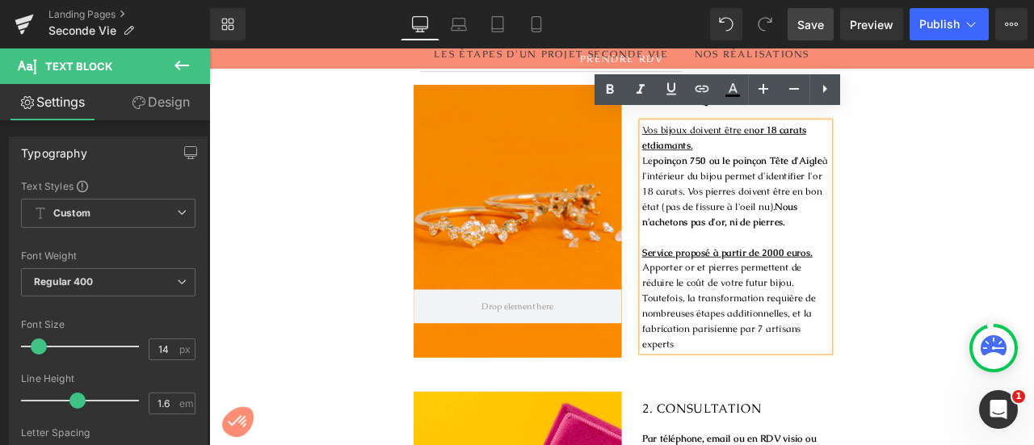
click at [903, 354] on span "Apporter or et pierres permettent de réduire le coût de votre futur bijou. Tout…" at bounding box center [825, 353] width 206 height 105
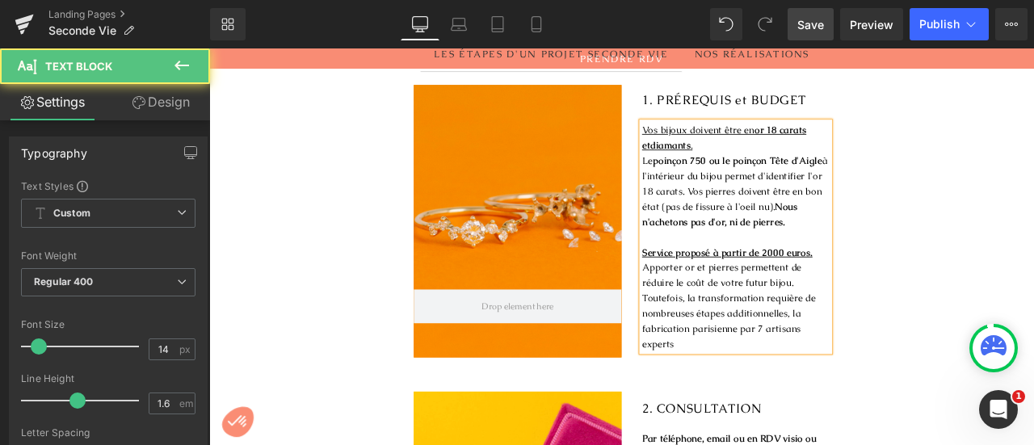
click at [773, 389] on p "Apporter or et pierres permettent de réduire le coût de votre futur bijou. Tout…" at bounding box center [833, 353] width 222 height 108
click at [771, 369] on span "Apporter or et pierres permettent de réduire le coût de votre futur bijou. Tout…" at bounding box center [825, 353] width 206 height 105
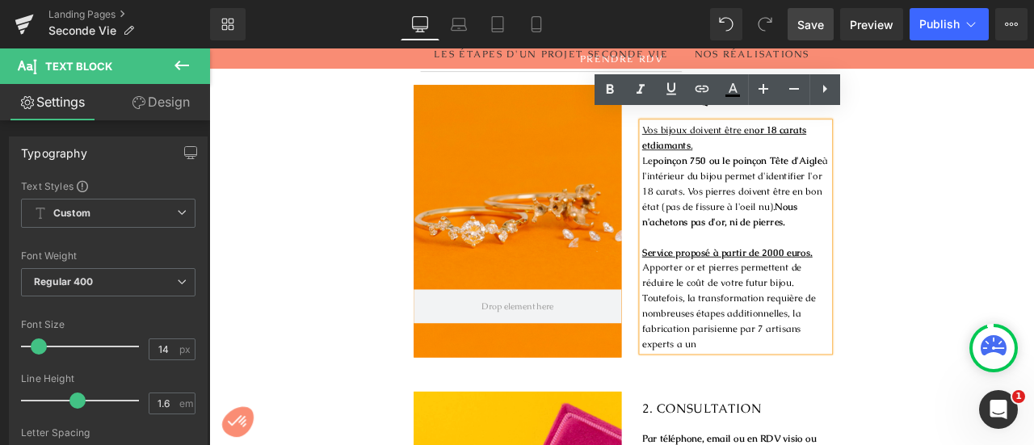
click at [722, 369] on div "Vos bijoux doivent être en or 18 carats et diamants . Le poinçon 750 ou le poin…" at bounding box center [833, 272] width 222 height 272
click at [830, 372] on span "Apporter or et pierres permettent de réduire le coût de votre futur bijou. Tout…" at bounding box center [825, 353] width 206 height 105
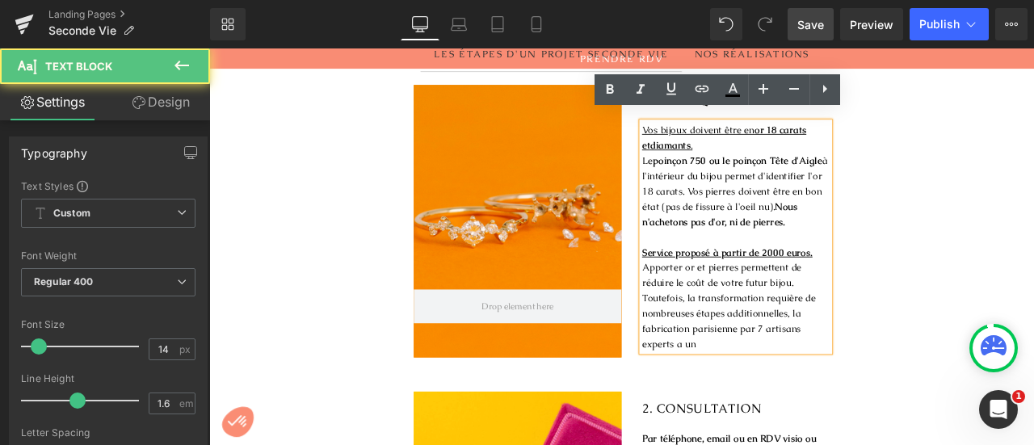
click at [722, 368] on div "Vos bijoux doivent être en or 18 carats et diamants . Le poinçon 750 ou le poin…" at bounding box center [833, 272] width 222 height 272
click at [722, 370] on span "Apporter or et pierres permettent de réduire le coût de votre futur bijou. Tout…" at bounding box center [825, 353] width 206 height 105
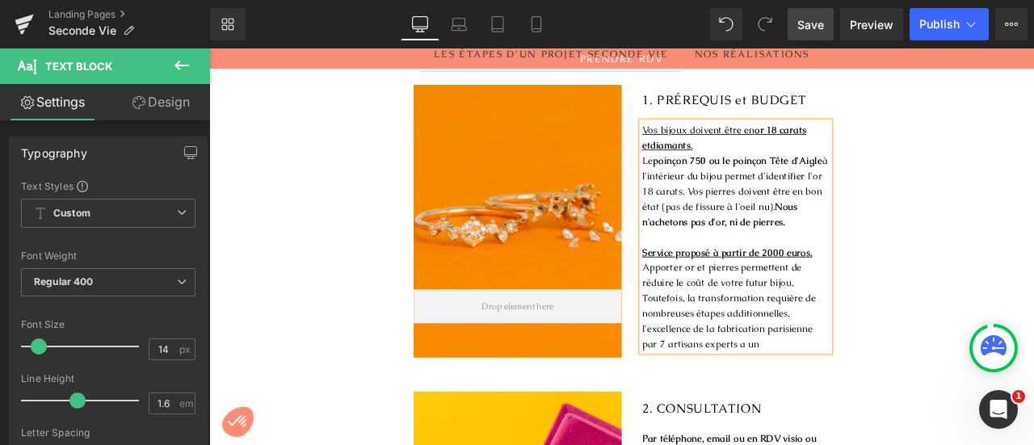
click at [845, 392] on p "Apporter or et pierres permettent de réduire le coût de votre futur bijou. Tout…" at bounding box center [833, 353] width 222 height 108
click at [913, 356] on p "Apporter or et pierres permettent de réduire le coût de votre futur bijou. Tout…" at bounding box center [833, 353] width 222 height 108
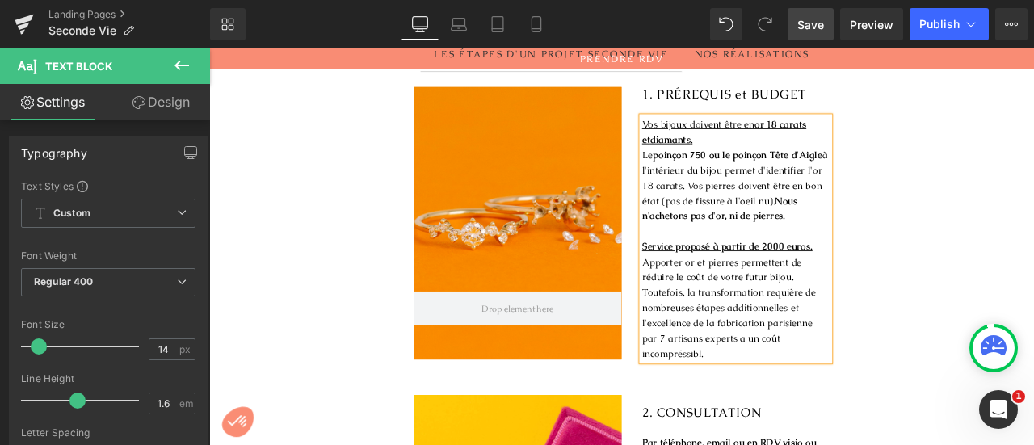
scroll to position [617, 0]
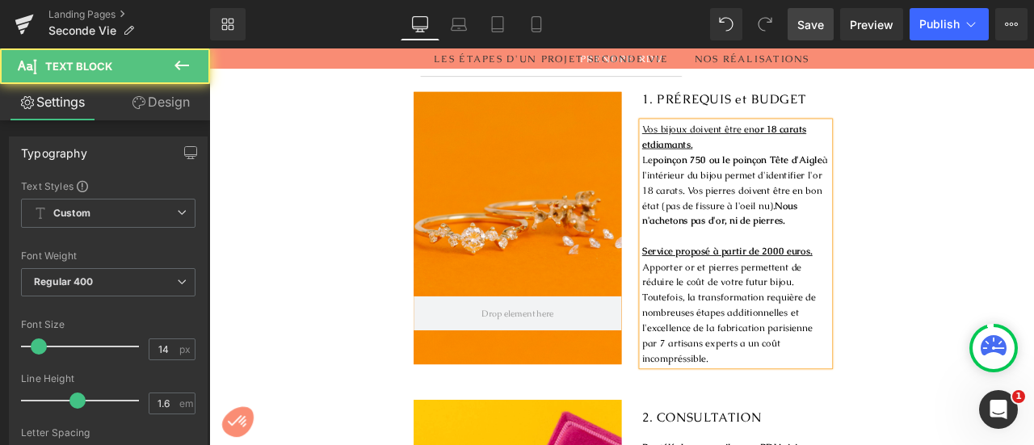
click at [934, 317] on p "Apporter or et pierres permettent de réduire le coût de votre futur bijou. Tout…" at bounding box center [833, 362] width 222 height 127
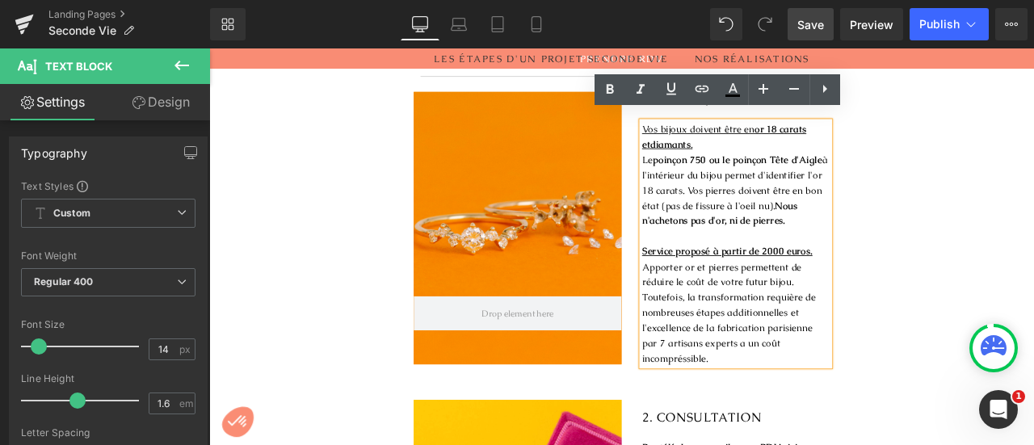
click at [776, 406] on span "Apporter or et pierres permettent de réduire le coût de votre futur bijou. Tout…" at bounding box center [825, 362] width 206 height 123
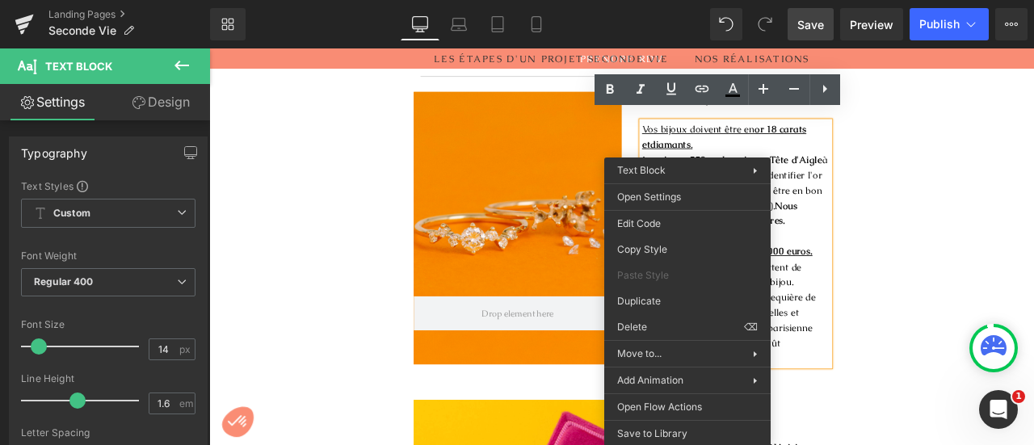
click at [895, 341] on p "Apporter or et pierres permettent de réduire le coût de votre futur bijou. Tout…" at bounding box center [833, 362] width 222 height 127
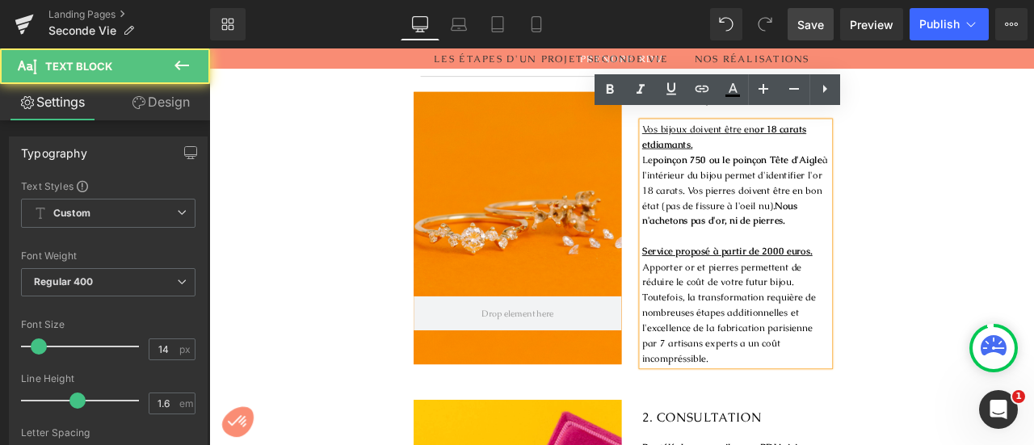
click at [777, 402] on span "Apporter or et pierres permettent de réduire le coût de votre futur bijou. Tout…" at bounding box center [825, 362] width 206 height 123
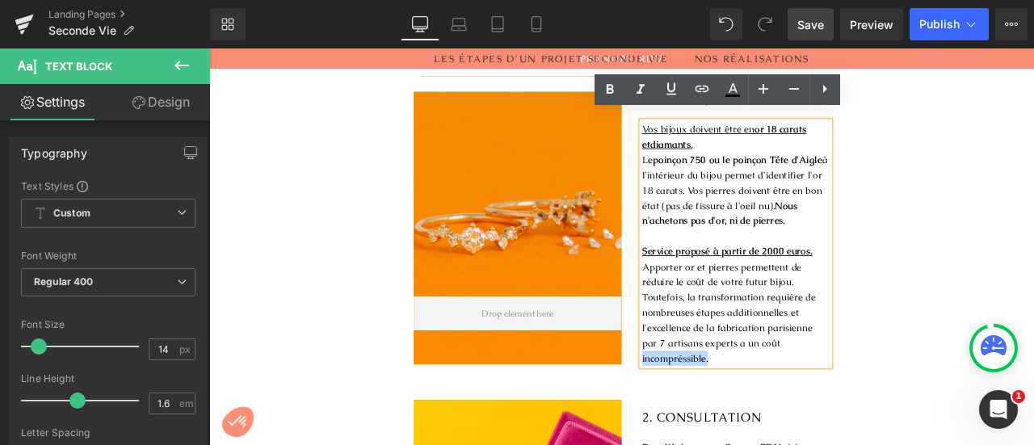
drag, startPoint x: 802, startPoint y: 405, endPoint x: 707, endPoint y: 400, distance: 94.7
click at [707, 400] on div "1. PRÉREQUIS et BUDGET Heading Vos bijoux doivent être en or 18 carats et diama…" at bounding box center [821, 262] width 246 height 328
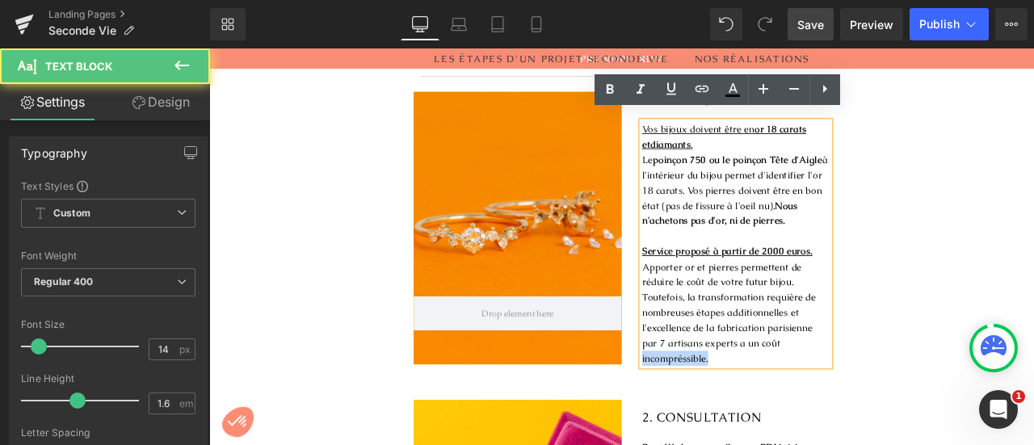
click at [764, 411] on span "Apporter or et pierres permettent de réduire le coût de votre futur bijou. Tout…" at bounding box center [825, 362] width 206 height 123
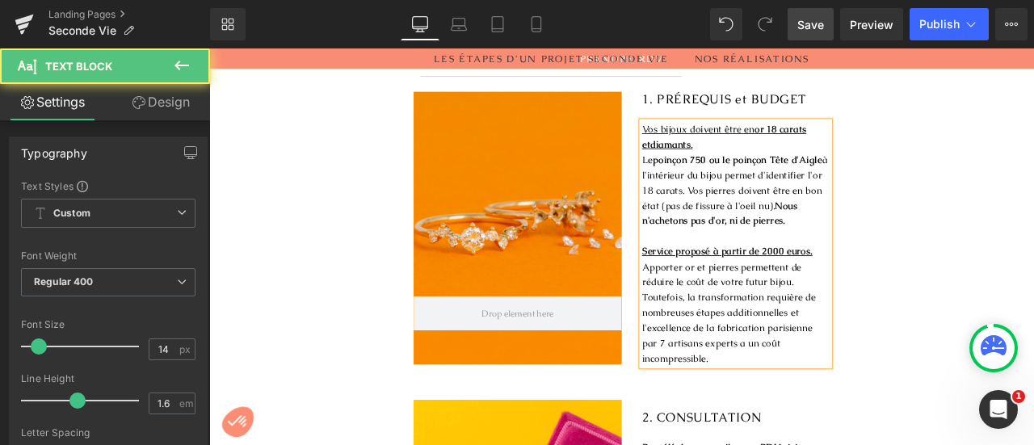
click at [813, 402] on p "Apporter or et pierres permettent de réduire le coût de votre futur bijou. Tout…" at bounding box center [833, 362] width 222 height 127
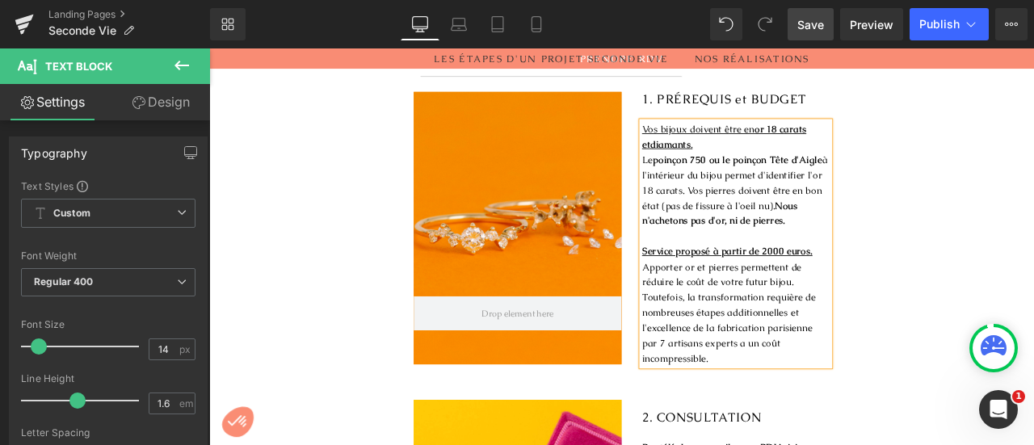
click at [793, 314] on span "Apporter or et pierres permettent de réduire le coût de votre futur bijou. Tout…" at bounding box center [825, 362] width 206 height 123
click at [895, 318] on p "Apporter or et pierres permettent de réduire le prix de votre futur bijou. Tout…" at bounding box center [833, 362] width 222 height 127
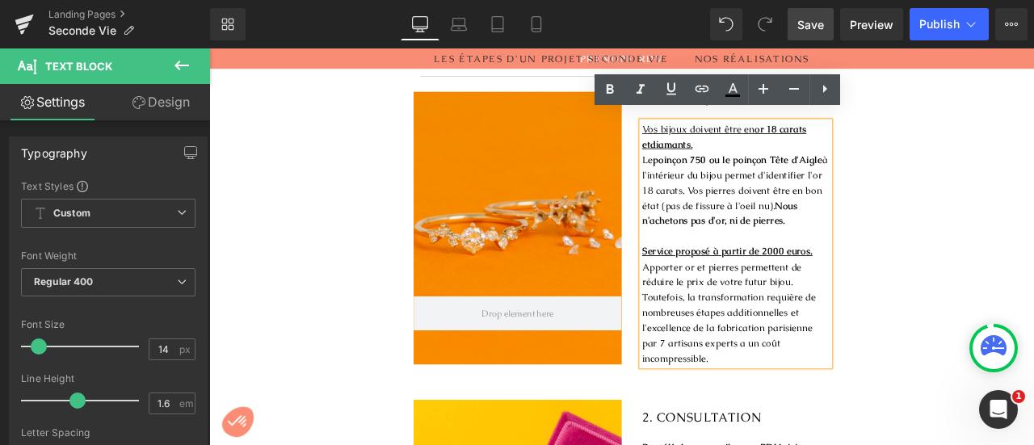
click at [757, 314] on span "Apporter or et pierres permettent de réduire le prix de votre futur bijou. Tout…" at bounding box center [825, 362] width 206 height 123
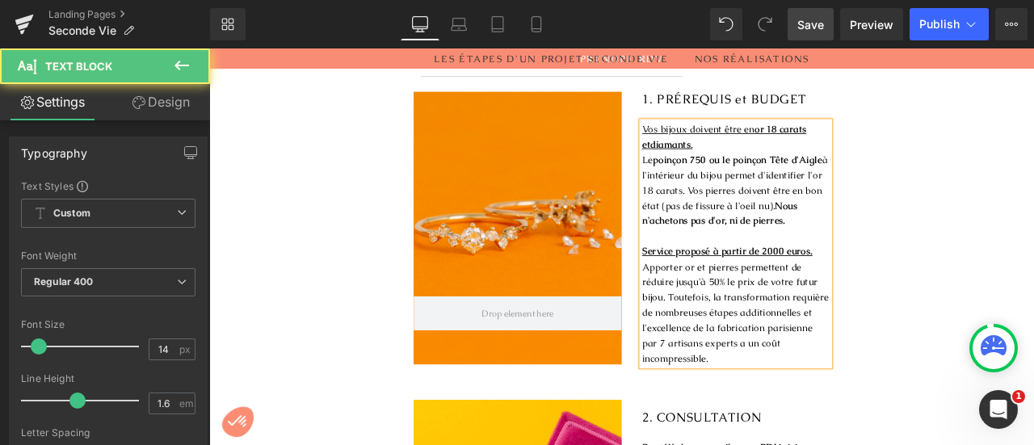
click at [740, 332] on span "Apporter or et pierres permettent de réduire jusqu'à 50% le prix de votre futur…" at bounding box center [832, 362] width 221 height 123
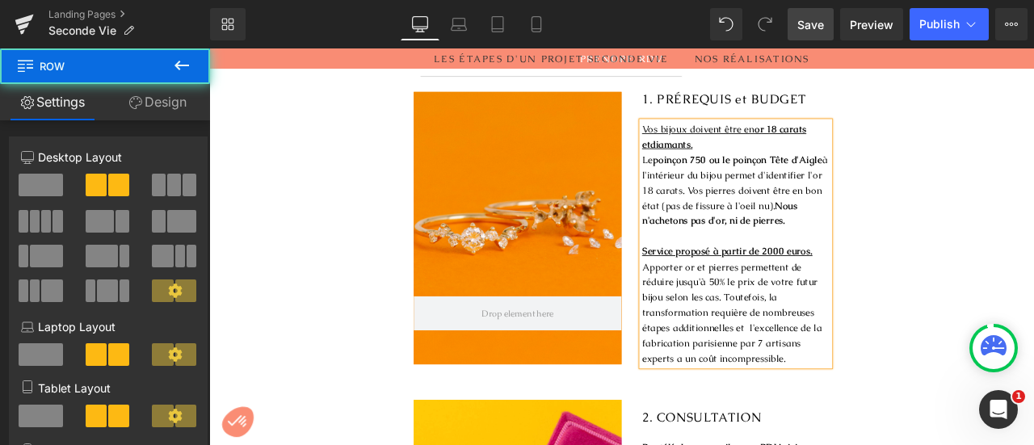
click at [1034, 308] on div "Hero Banner 1. PRÉREQUIS et BUDGET Heading Vos bijoux doivent être en or 18 car…" at bounding box center [698, 262] width 978 height 328
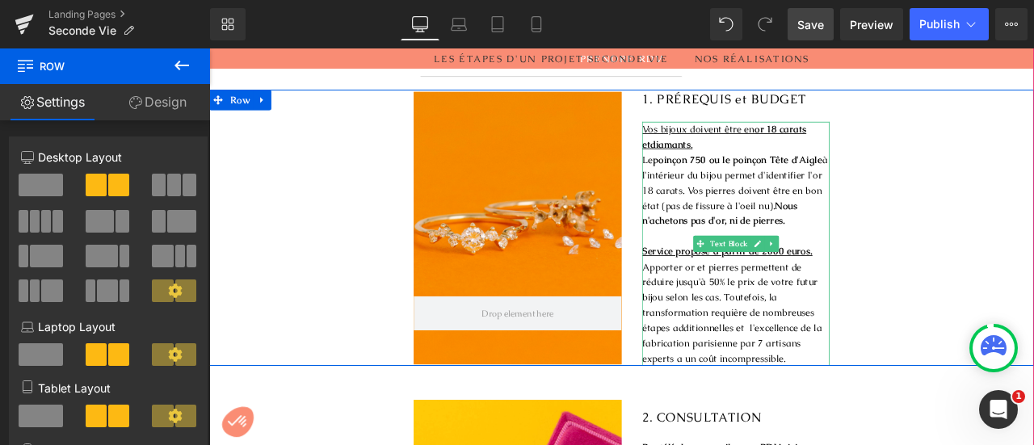
click at [777, 153] on p "Vos bijoux doivent être en or 18 carats et diamants ." at bounding box center [833, 154] width 222 height 36
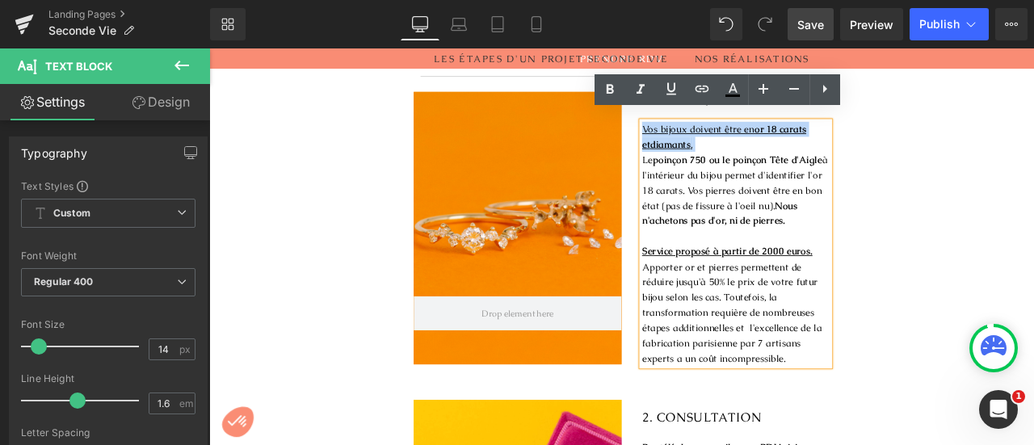
drag, startPoint x: 777, startPoint y: 153, endPoint x: 706, endPoint y: 135, distance: 73.3
click at [706, 135] on div "1. PRÉREQUIS et BUDGET Heading Vos bijoux doivent être en or 18 carats et diama…" at bounding box center [821, 262] width 246 height 328
click at [607, 93] on icon at bounding box center [609, 89] width 7 height 10
click at [805, 250] on strong "Nous n'achetons pas d'or, ni de pierres." at bounding box center [814, 244] width 184 height 32
drag, startPoint x: 756, startPoint y: 316, endPoint x: 816, endPoint y: 316, distance: 59.8
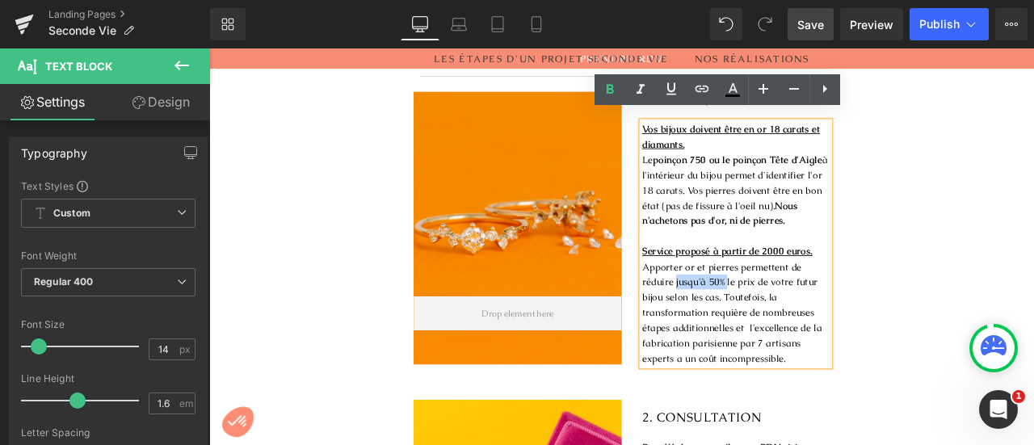
click at [816, 316] on span "Apporter or et pierres permettent de réduire jusqu'à 50% le prix de votre futur…" at bounding box center [828, 362] width 213 height 123
click at [609, 90] on icon at bounding box center [609, 89] width 19 height 19
click at [800, 384] on span "le prix de votre futur bijou selon les cas. Toutefois, la transformation requiè…" at bounding box center [828, 370] width 213 height 105
click at [1009, 344] on div "Hero Banner 1. PRÉREQUIS et BUDGET Heading Vos bijoux doivent être en or 18 car…" at bounding box center [698, 262] width 978 height 328
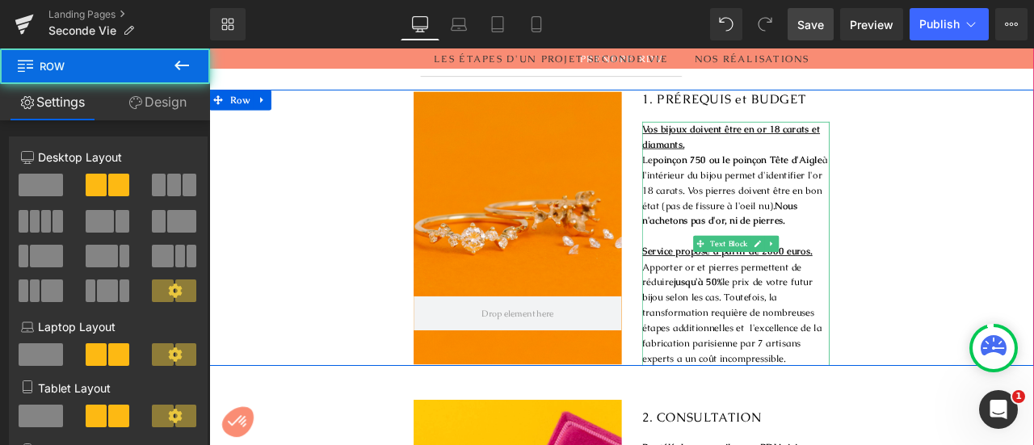
click at [790, 318] on strong "jusqu'à 50%" at bounding box center [788, 325] width 57 height 15
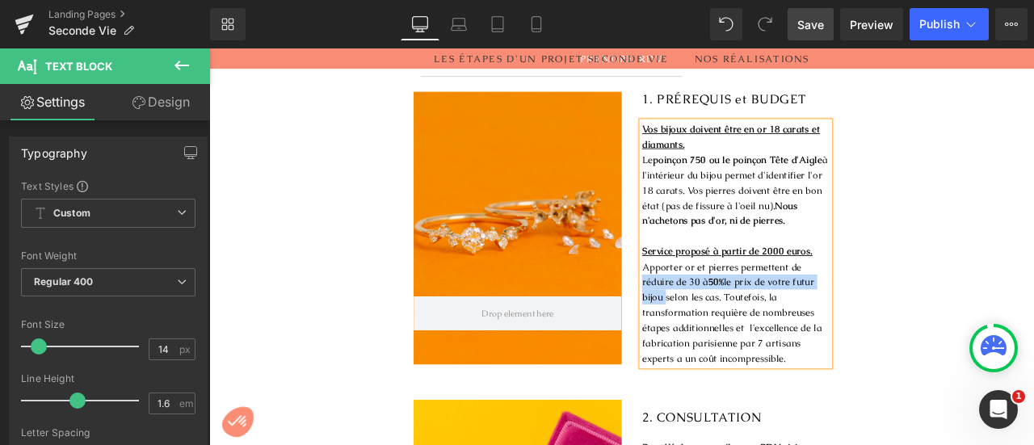
drag, startPoint x: 718, startPoint y: 314, endPoint x: 743, endPoint y: 336, distance: 33.2
click at [743, 336] on p "Apporter or et pierres permettent de réduire de 30 à 50% le prix de votre futur…" at bounding box center [833, 362] width 222 height 127
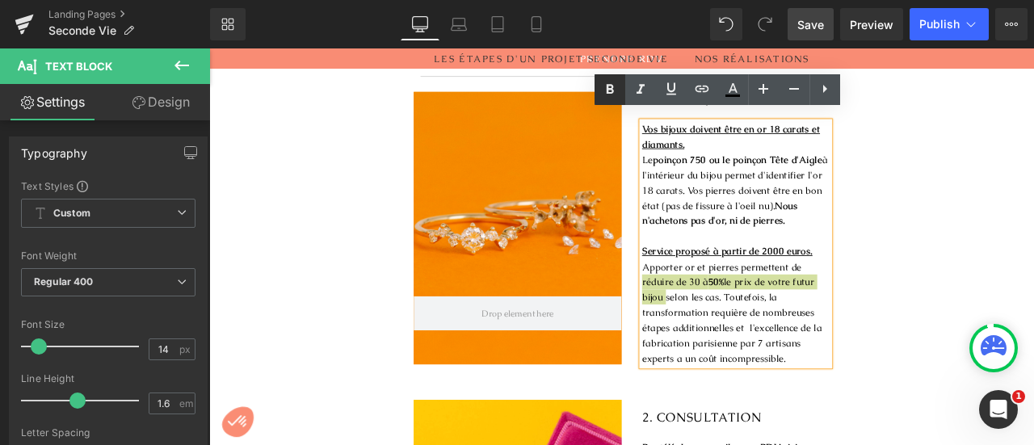
click at [615, 91] on icon at bounding box center [609, 89] width 19 height 19
click at [1024, 211] on div "Hero Banner 1. PRÉREQUIS et BUDGET Heading Vos bijoux doivent être en or 18 car…" at bounding box center [698, 262] width 978 height 328
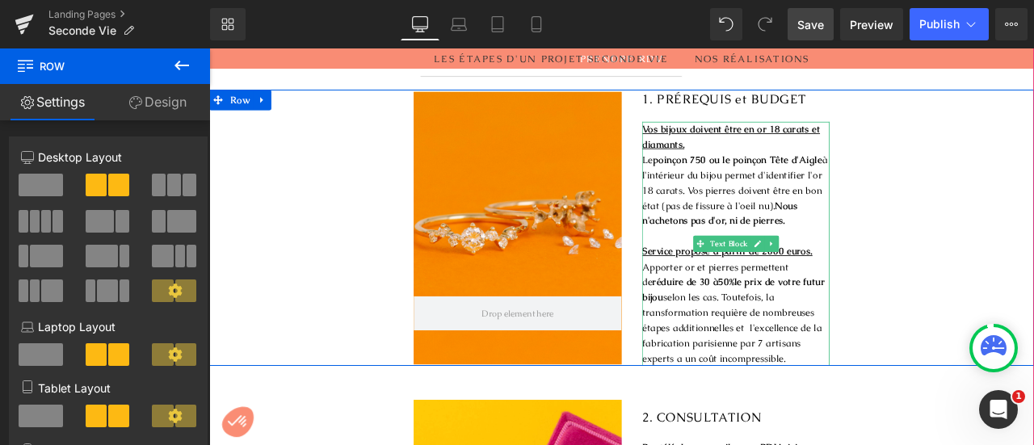
click at [838, 366] on span "selon les cas. Toutefois, la transformation requière de nombreuses étapes addit…" at bounding box center [828, 379] width 213 height 87
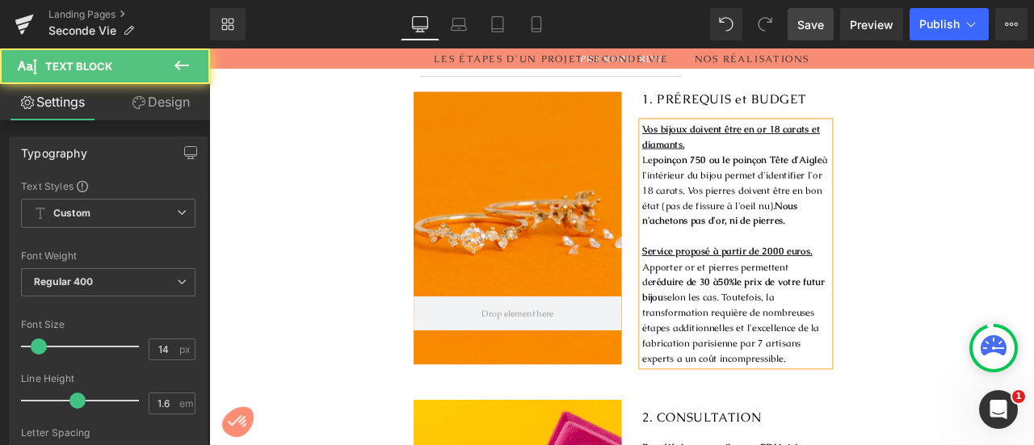
click at [924, 369] on span "selon les cas. Toutefois, la transformation requière de nombreuses étapes addit…" at bounding box center [827, 379] width 210 height 87
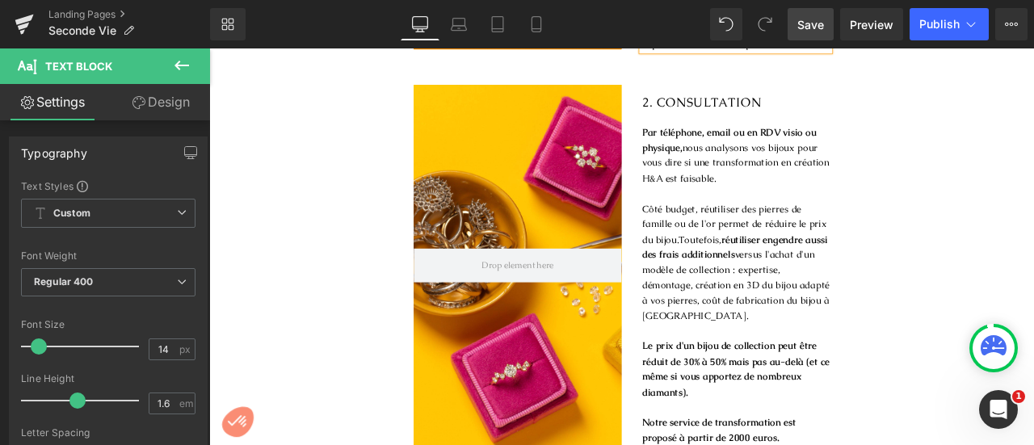
scroll to position [1021, 0]
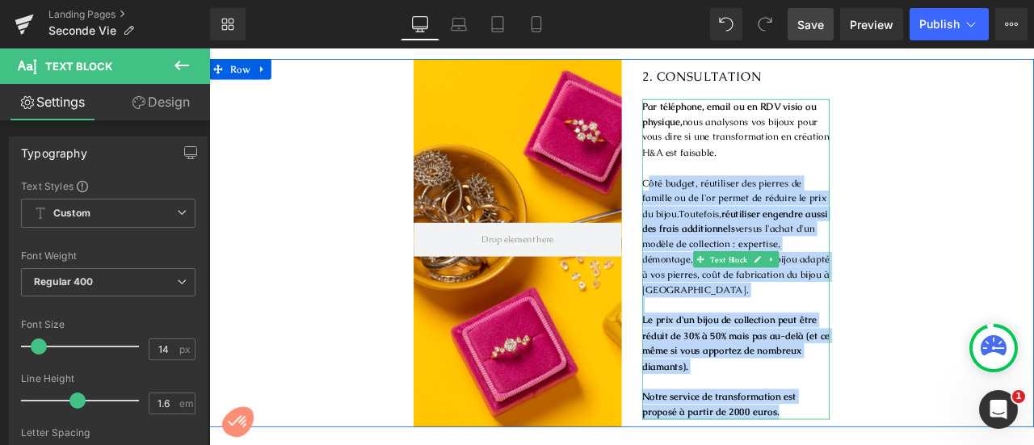
drag, startPoint x: 720, startPoint y: 195, endPoint x: 883, endPoint y: 467, distance: 317.5
click at [883, 444] on div "Par téléphone, email ou en RDV visio ou physique, nous analysons vos bijoux pou…" at bounding box center [833, 299] width 222 height 381
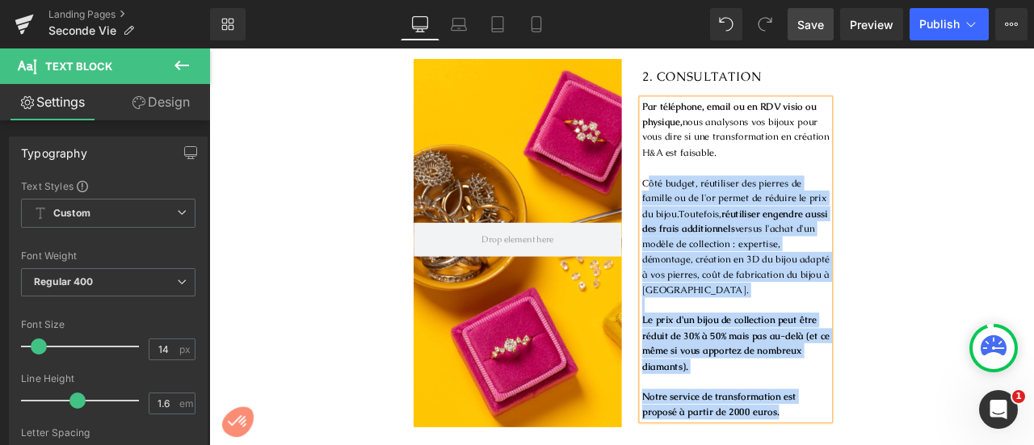
click at [778, 261] on p "Côté budget, réutiliser des pierres de famille ou de l'or permet de réduire le …" at bounding box center [833, 272] width 222 height 145
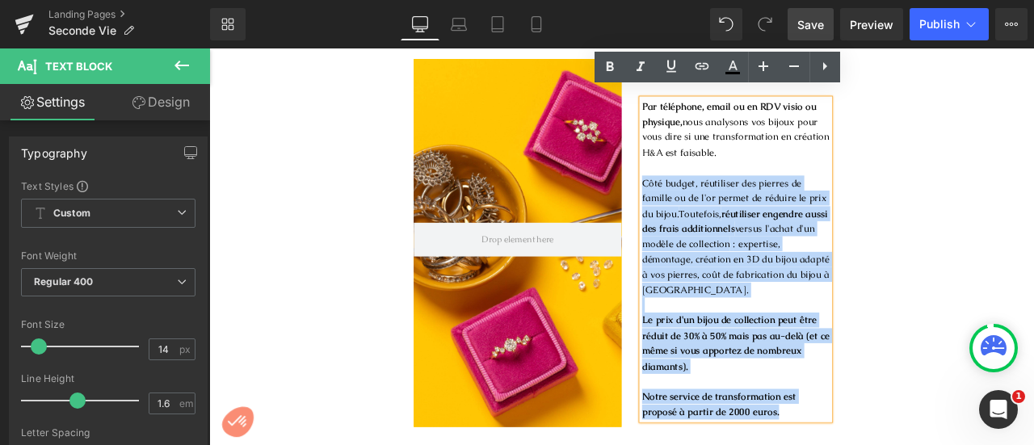
drag, startPoint x: 716, startPoint y: 197, endPoint x: 878, endPoint y: 466, distance: 313.9
click at [878, 444] on div "Par téléphone, email ou en RDV visio ou physique, nous analysons vos bijoux pou…" at bounding box center [833, 299] width 222 height 381
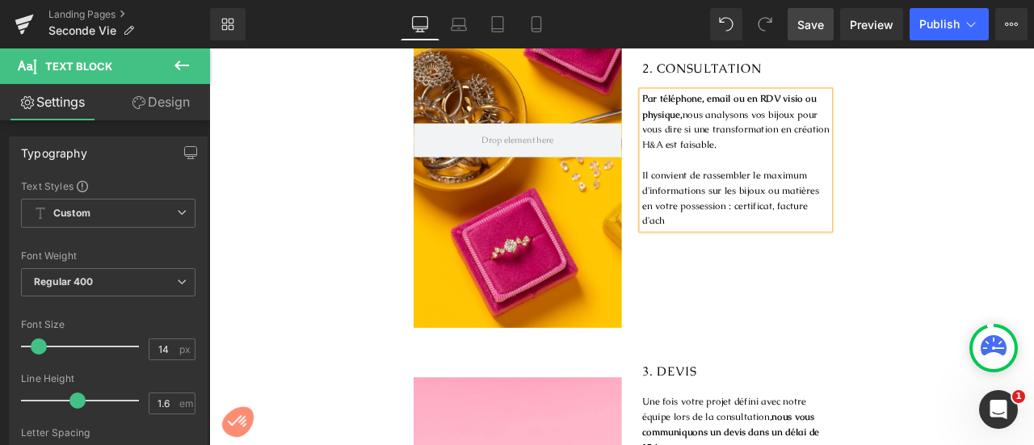
scroll to position [1130, 0]
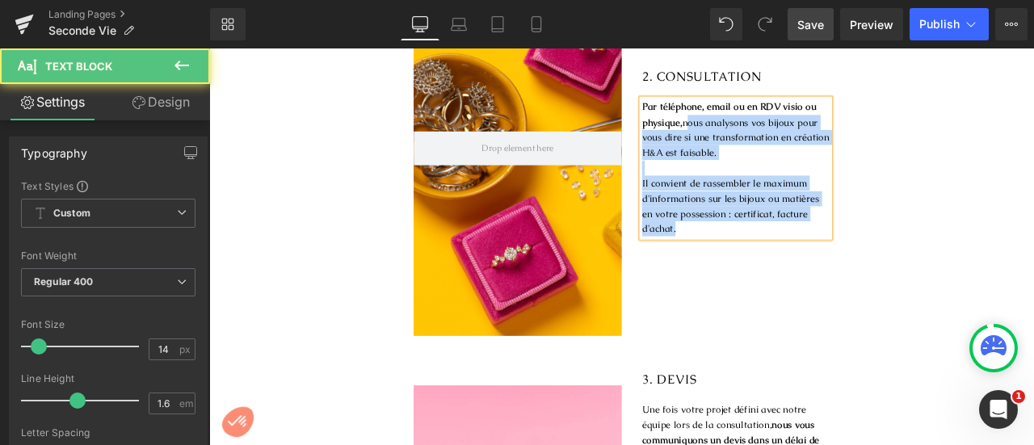
drag, startPoint x: 773, startPoint y: 123, endPoint x: 712, endPoint y: 107, distance: 62.5
click at [722, 109] on div "Par téléphone, email ou en RDV visio ou physique, nous analysons vos bijoux pou…" at bounding box center [833, 190] width 222 height 163
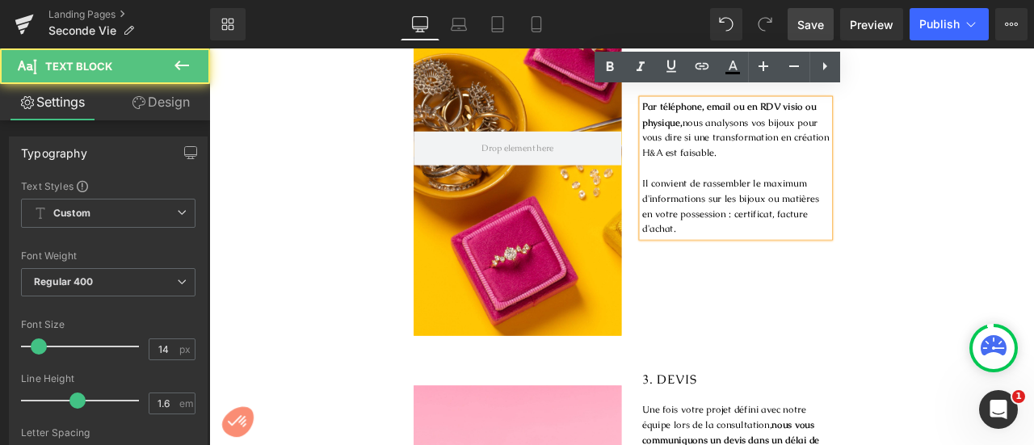
click at [769, 130] on span "nous analysons vos bijoux pour vous dire si une transformation en création H&A …" at bounding box center [833, 154] width 222 height 51
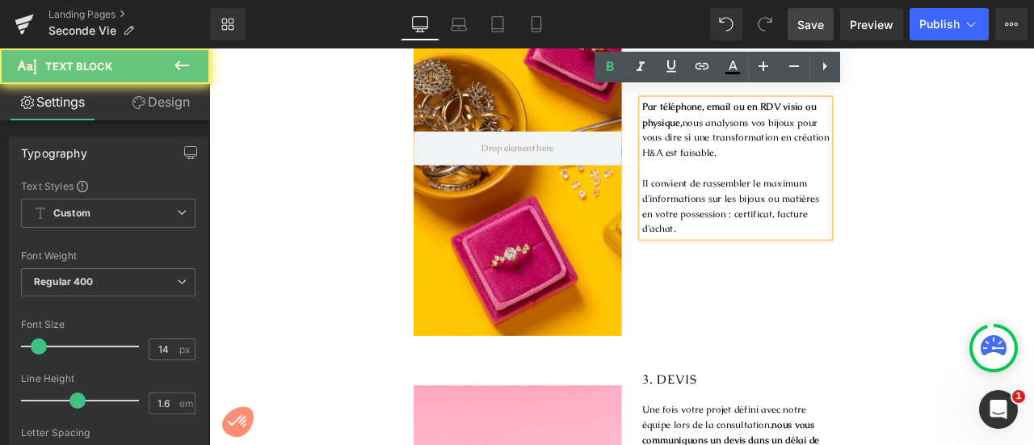
click at [770, 129] on span "nous analysons vos bijoux pour vous dire si une transformation en création H&A …" at bounding box center [833, 154] width 222 height 51
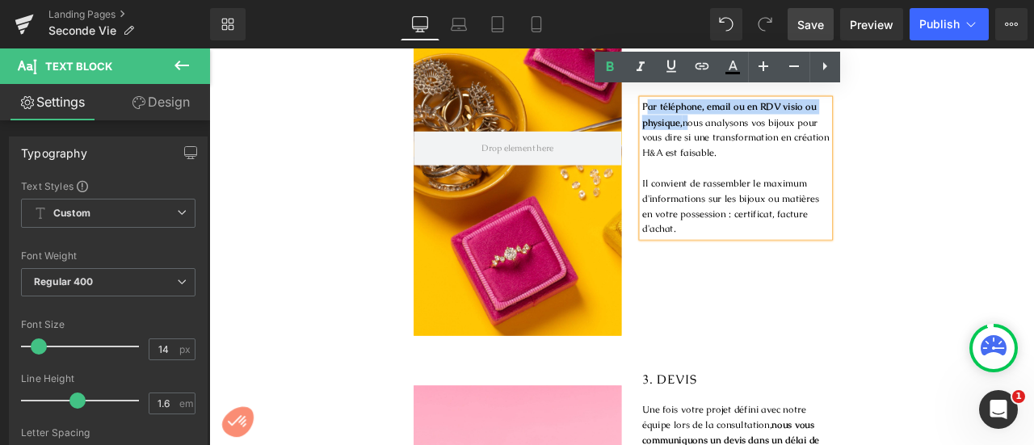
drag, startPoint x: 773, startPoint y: 123, endPoint x: 719, endPoint y: 109, distance: 55.9
click at [722, 109] on p "Par téléphone, email ou en RDV visio ou physique, nous analysons vos bijoux pou…" at bounding box center [833, 145] width 222 height 73
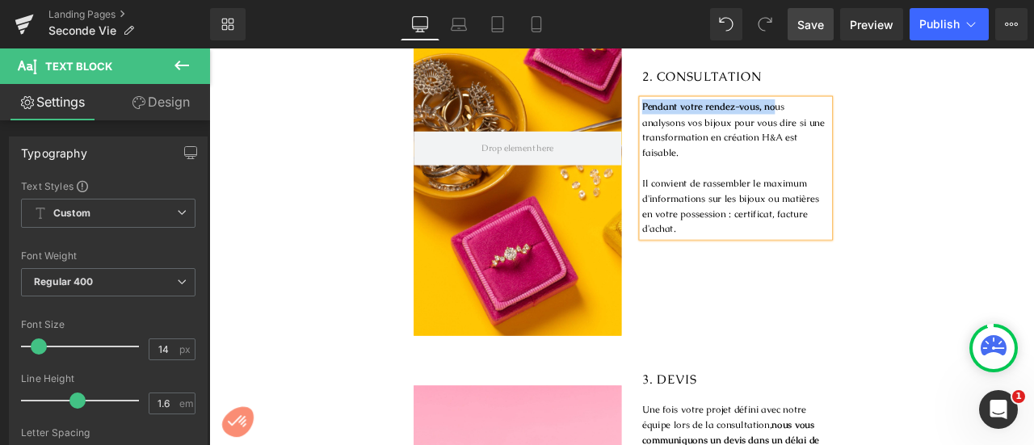
drag, startPoint x: 871, startPoint y: 104, endPoint x: 693, endPoint y: 112, distance: 178.0
click at [698, 112] on div "2. CONSULTATION Heading Pendant votre rendez-vous, no us analysons vos bijoux p…" at bounding box center [821, 171] width 246 height 436
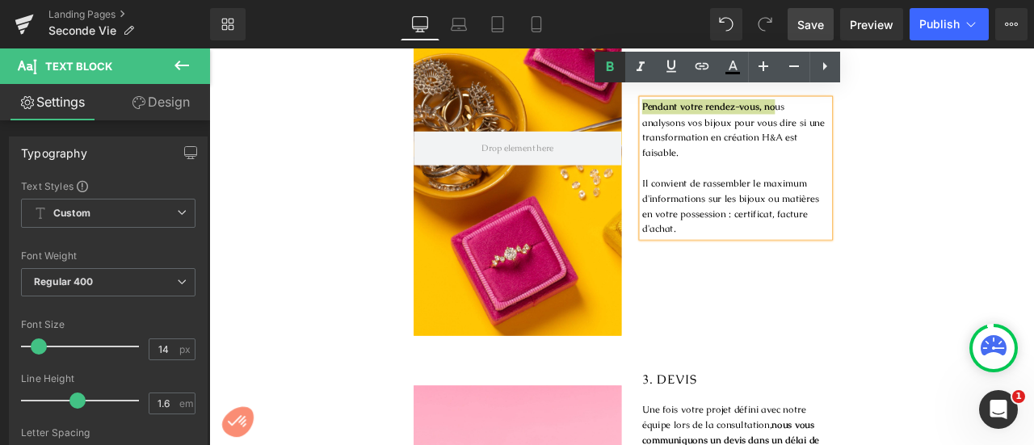
click at [610, 62] on icon at bounding box center [609, 66] width 7 height 10
click at [790, 145] on span "us analysons vos bijoux pour vous dire si une transformation en création H&A es…" at bounding box center [830, 145] width 217 height 69
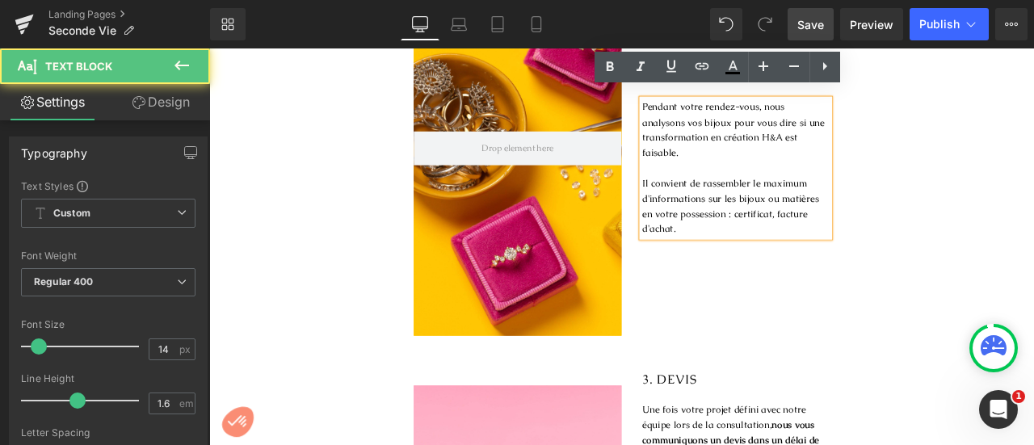
click at [884, 141] on span "us analysons vos bijoux pour vous dire si une transformation en création H&A es…" at bounding box center [830, 145] width 217 height 69
drag, startPoint x: 771, startPoint y: 126, endPoint x: 812, endPoint y: 162, distance: 55.0
click at [812, 162] on p "Pendant votre rendez-vous, no us analysons vos bijoux pour vous dire si une tra…" at bounding box center [833, 145] width 222 height 73
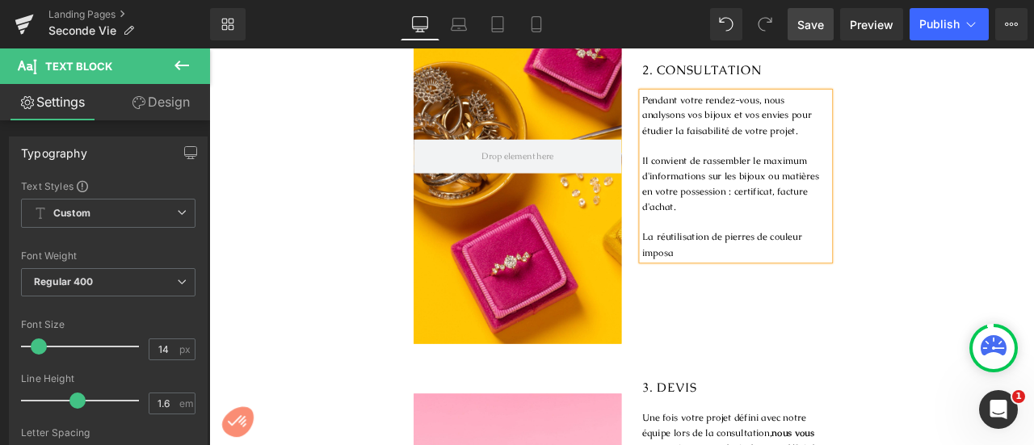
scroll to position [1112, 0]
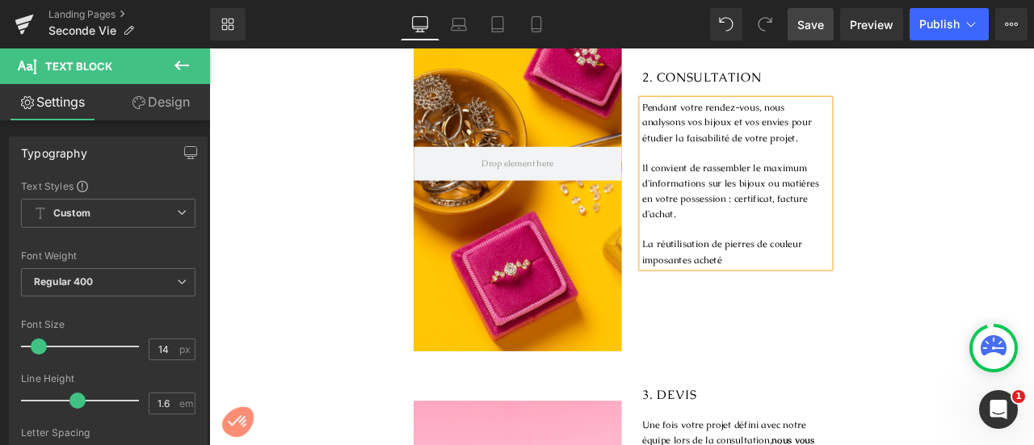
drag, startPoint x: 851, startPoint y: 289, endPoint x: 715, endPoint y: 289, distance: 135.8
click at [722, 289] on div "Pendant votre rendez-vous, no us analysons vos bijoux et vos envies pour étudie…" at bounding box center [833, 208] width 222 height 199
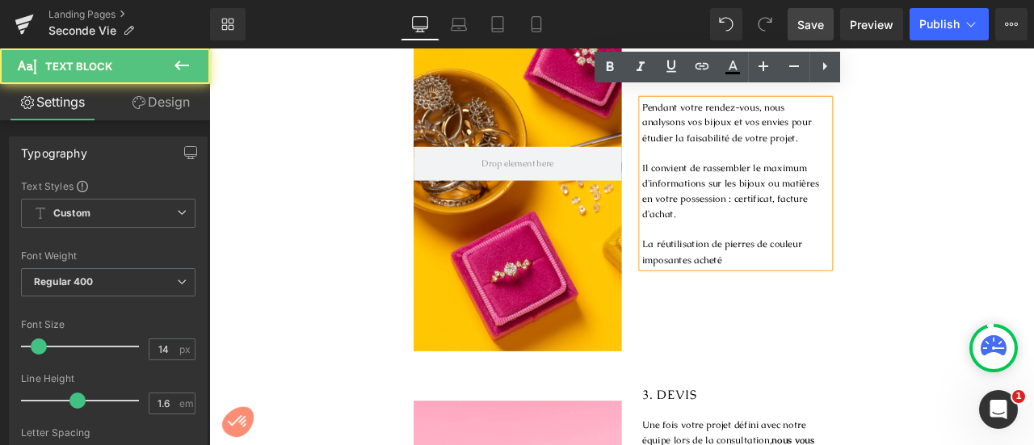
click at [722, 273] on p "La réutilisation de pierres de couleur imposantes acheté" at bounding box center [833, 290] width 222 height 36
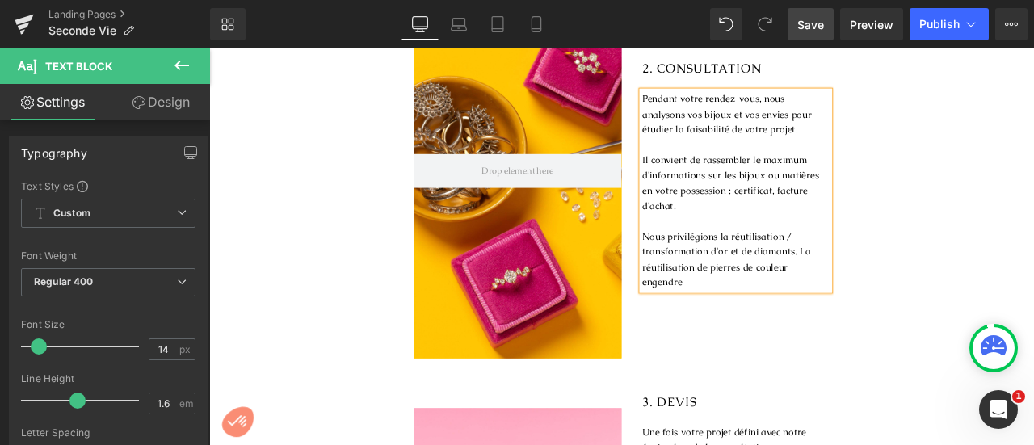
scroll to position [1094, 0]
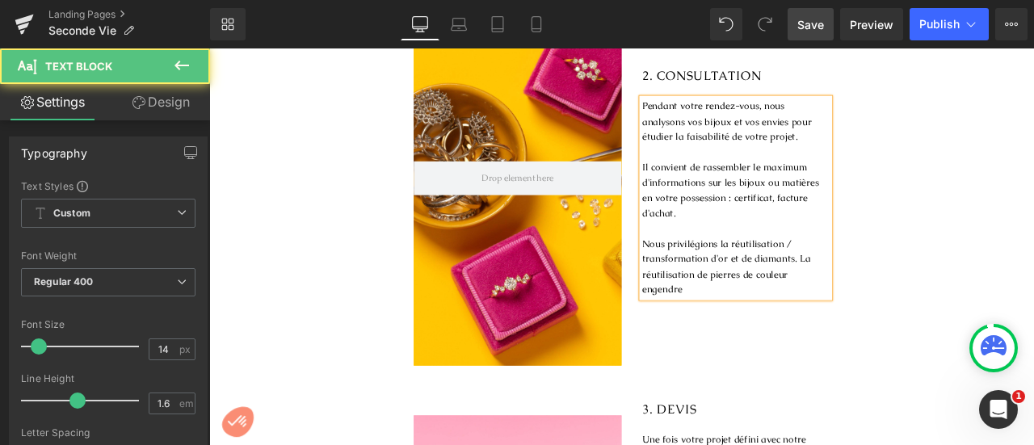
click at [896, 284] on p "Nous privilégions la réutilisation / transformation d'or et de diamants. La réu…" at bounding box center [833, 308] width 222 height 73
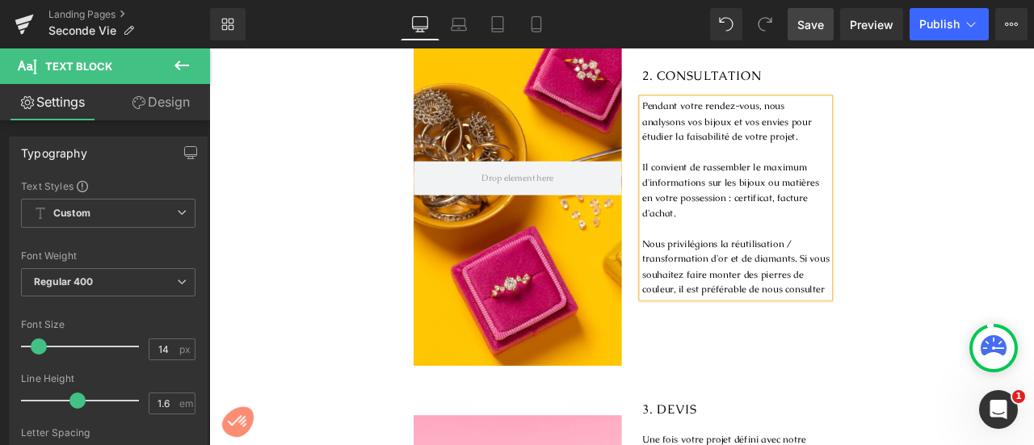
scroll to position [1085, 0]
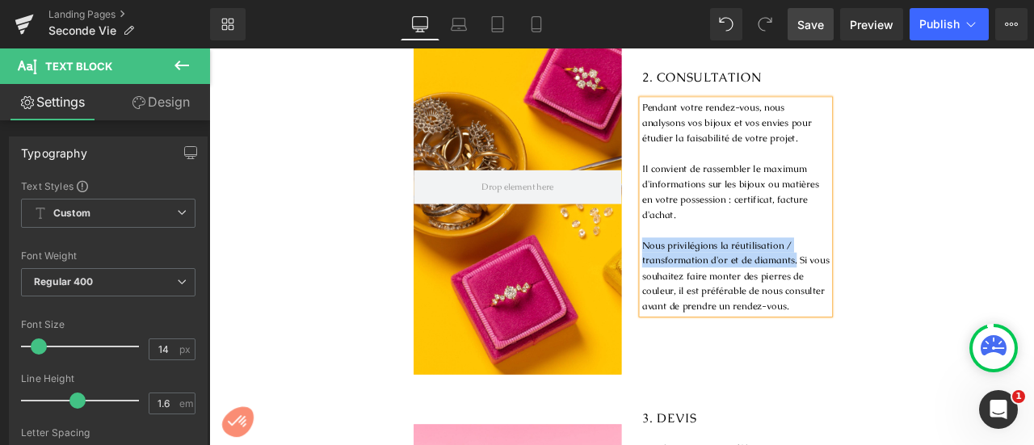
drag, startPoint x: 898, startPoint y: 286, endPoint x: 701, endPoint y: 269, distance: 197.1
click at [701, 269] on div "2. CONSULTATION Heading Pendant votre rendez-vous, no us analysons vos bijoux e…" at bounding box center [821, 216] width 246 height 436
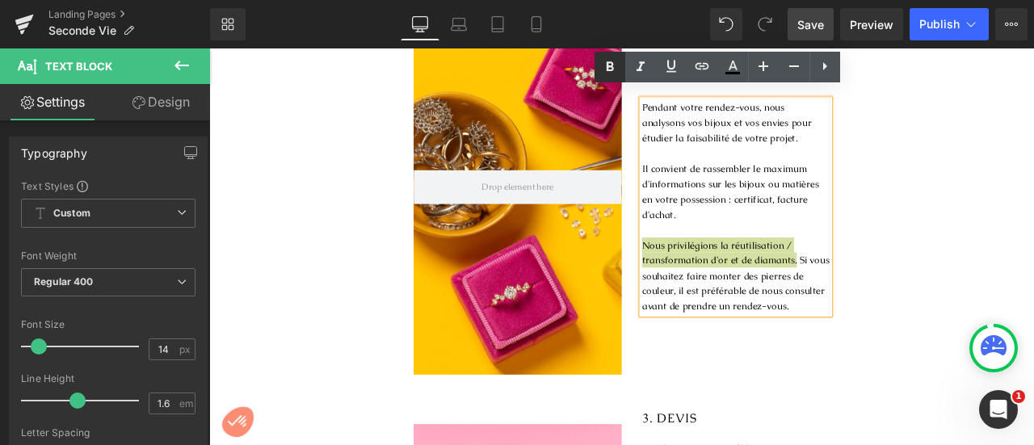
click at [614, 69] on icon at bounding box center [609, 66] width 19 height 19
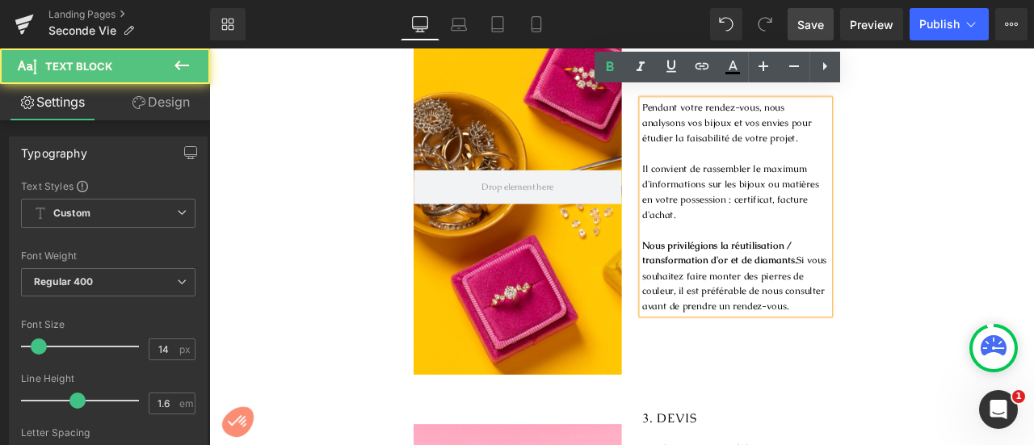
click at [782, 150] on p "Pendant votre rendez-vous, no us analysons vos bijoux et vos envies pour étudie…" at bounding box center [833, 136] width 222 height 54
click at [840, 182] on p "Il convient de rassembler le maximum d'informations sur les bijoux ou matières …" at bounding box center [833, 218] width 222 height 73
click at [822, 235] on p "Il convient de rassembler le maximum d'informations sur les bijoux ou matières …" at bounding box center [833, 218] width 222 height 73
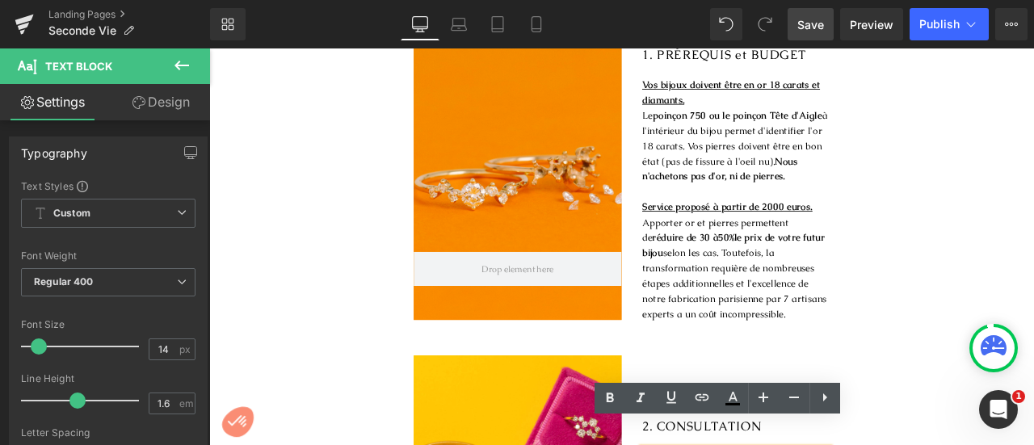
scroll to position [646, 0]
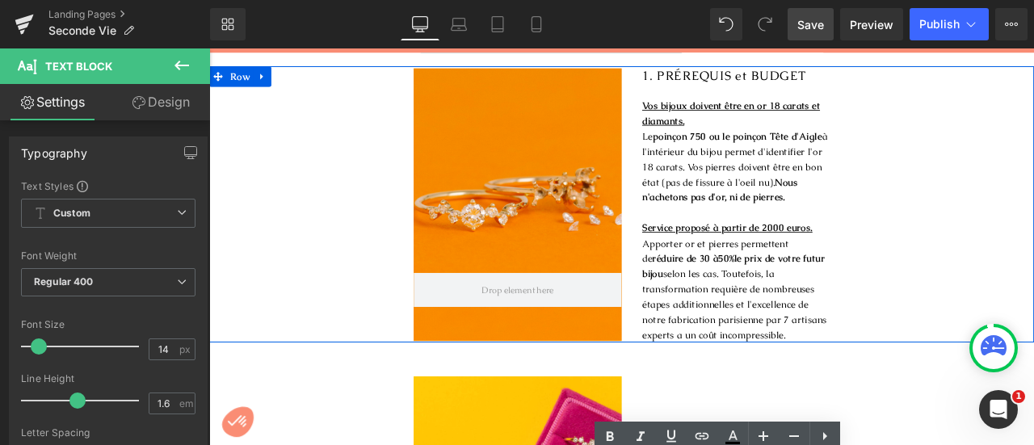
drag, startPoint x: 895, startPoint y: 381, endPoint x: 711, endPoint y: 251, distance: 224.9
click at [711, 251] on div "1. PRÉREQUIS et BUDGET Heading Vos bijoux doivent être en or 18 carats et diama…" at bounding box center [821, 233] width 246 height 328
copy div "Service proposé à partir de 2000 euros. Apporter or et pierres permettent de ré…"
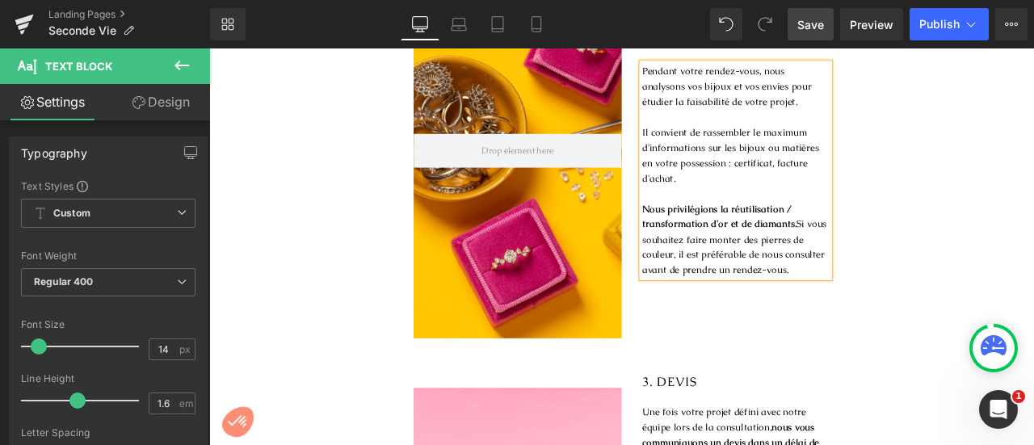
scroll to position [1110, 0]
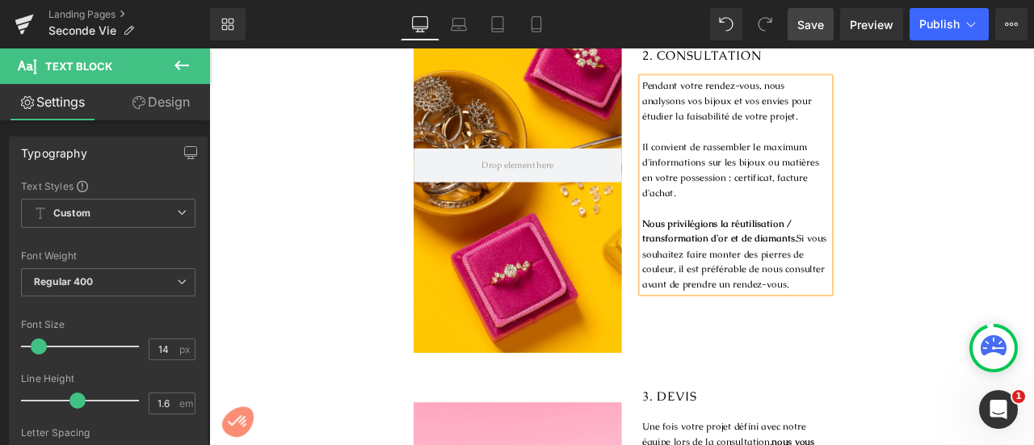
click at [902, 315] on p "Nous privilégions la réutilisation / transformation d'or et de diamants. Si vou…" at bounding box center [833, 292] width 222 height 91
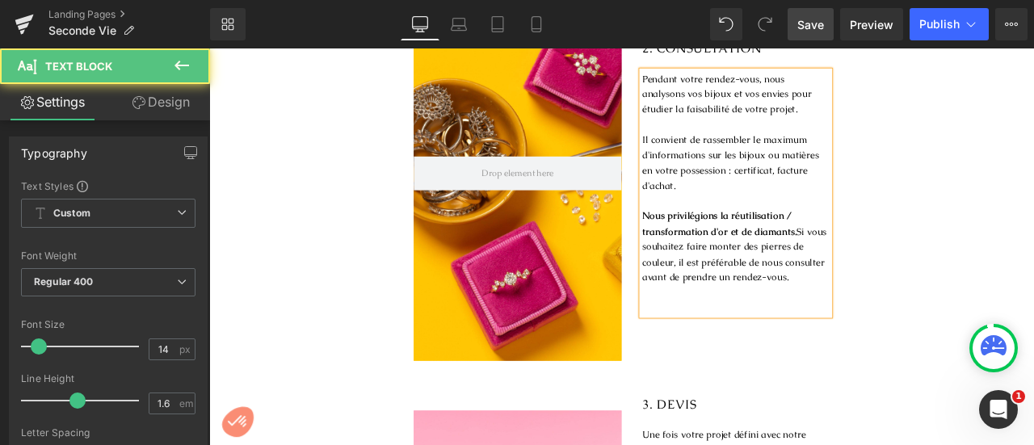
scroll to position [1091, 0]
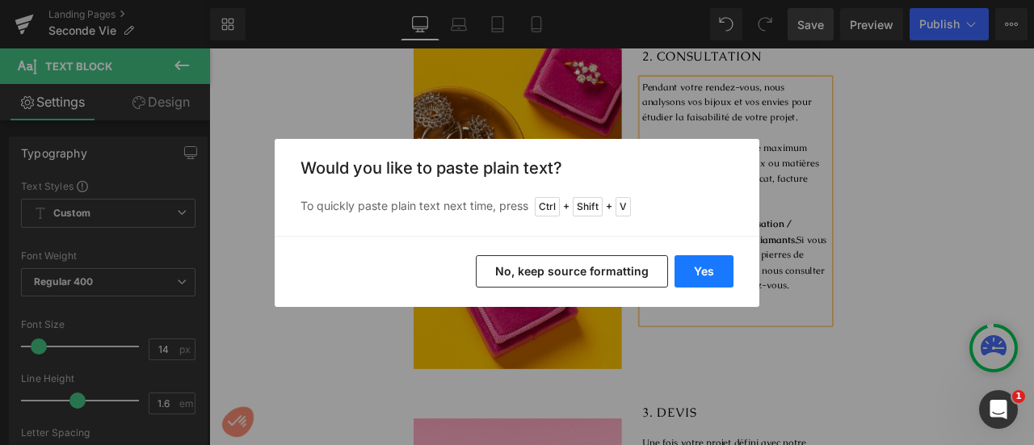
click at [727, 267] on button "Yes" at bounding box center [704, 271] width 59 height 32
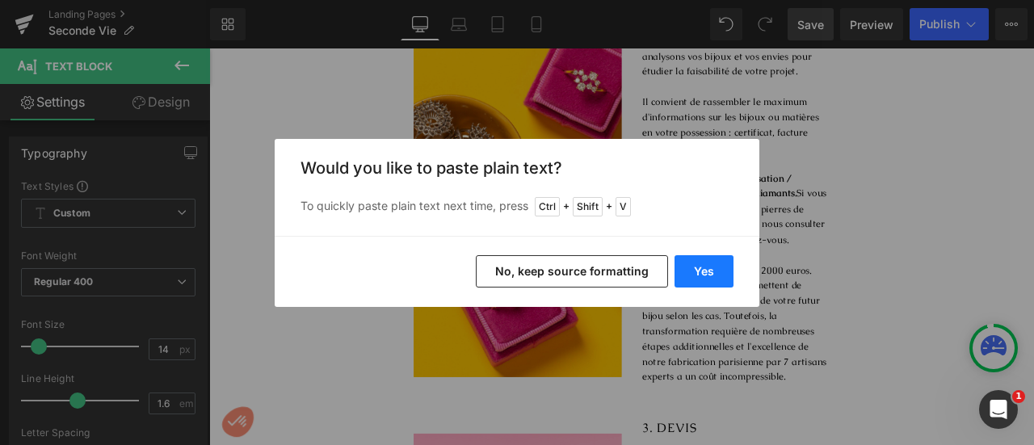
scroll to position [1100, 0]
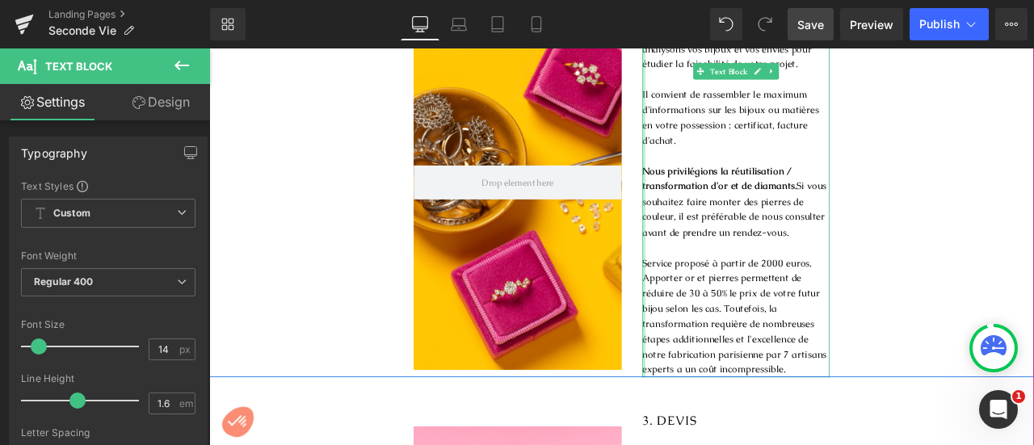
drag, startPoint x: 906, startPoint y: 258, endPoint x: 718, endPoint y: 179, distance: 203.2
click at [722, 179] on div "Pendant votre rendez-vous, no us analysons vos bijoux et vos envies pour étudie…" at bounding box center [833, 229] width 222 height 416
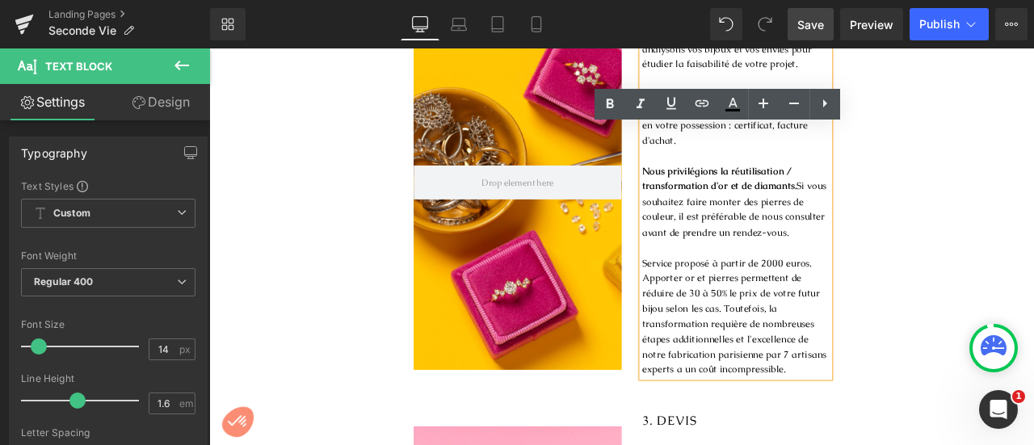
copy p "Nous privilégions la réutilisation / transformation d'or et de diamants. Si vou…"
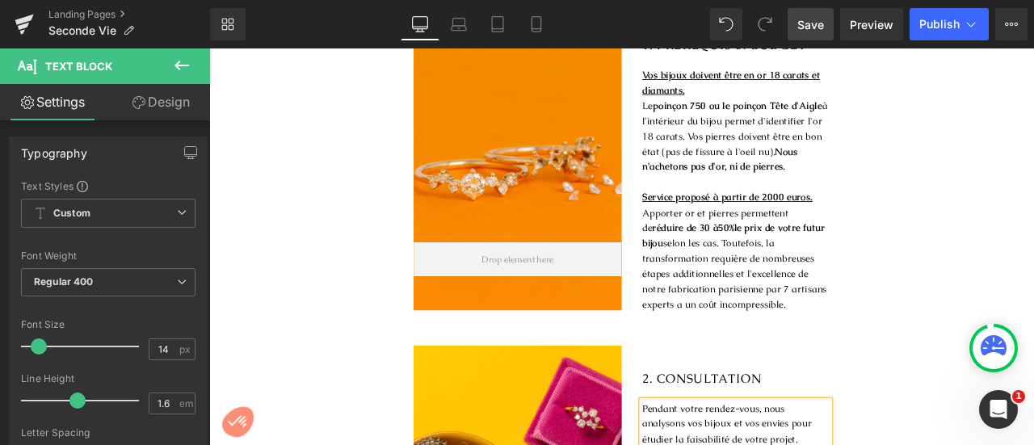
scroll to position [676, 0]
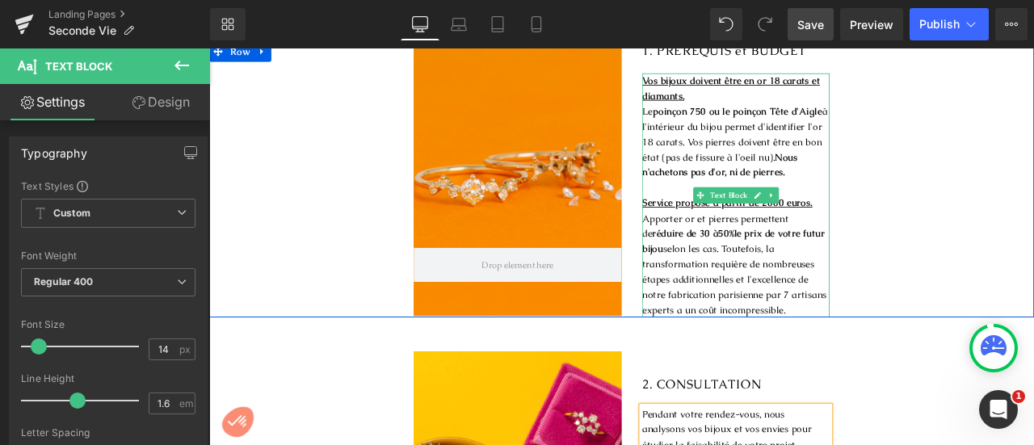
click at [862, 282] on p "Apporter or et pierres permettent de réduire de 30 à 50% le prix de votre futur…" at bounding box center [833, 304] width 222 height 127
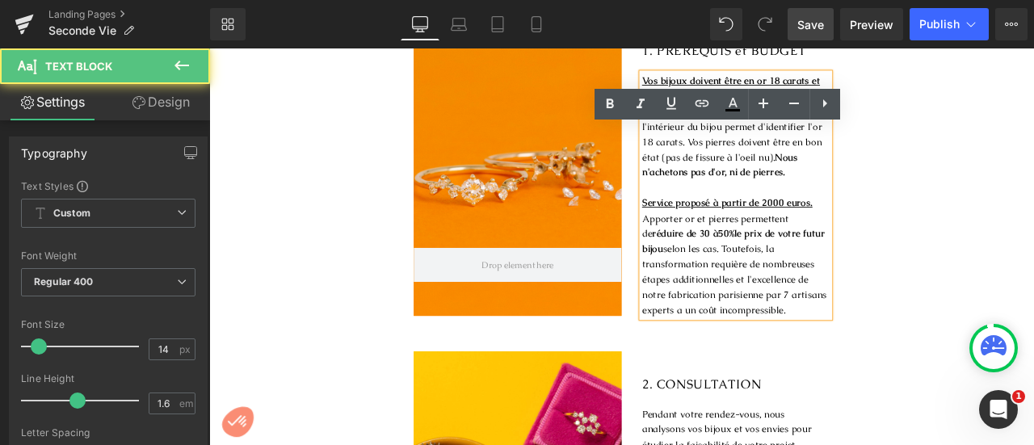
drag, startPoint x: 890, startPoint y: 347, endPoint x: 714, endPoint y: 225, distance: 213.6
click at [722, 225] on div "Vos bijoux doivent être en or 18 carats et diamants. Le poinçon 750 ou le poinç…" at bounding box center [833, 223] width 222 height 290
drag, startPoint x: 718, startPoint y: 224, endPoint x: 888, endPoint y: 345, distance: 209.2
click at [888, 345] on div "Vos bijoux doivent être en or 18 carats et diamants. Le poinçon 750 ou le poinç…" at bounding box center [833, 223] width 222 height 290
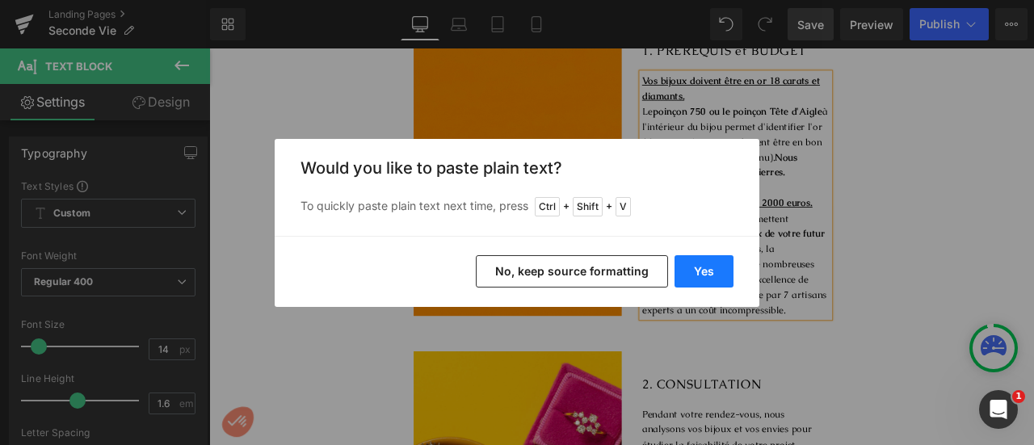
click at [699, 269] on button "Yes" at bounding box center [704, 271] width 59 height 32
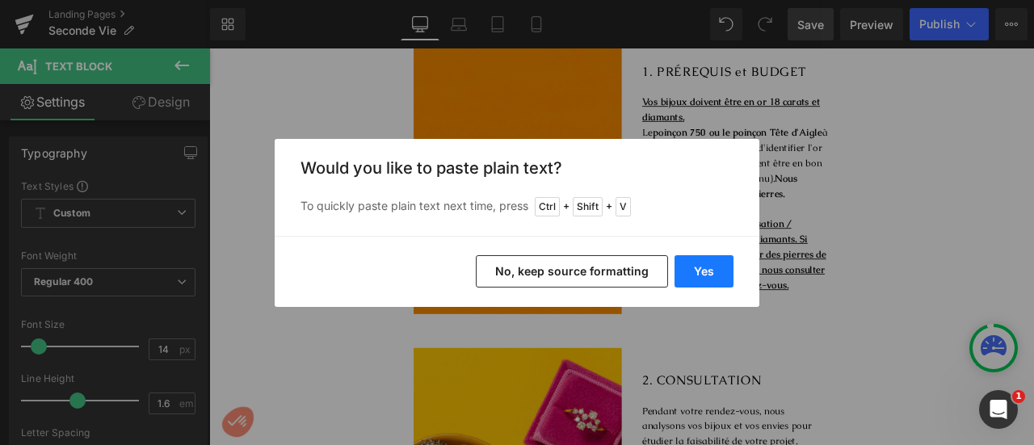
scroll to position [674, 0]
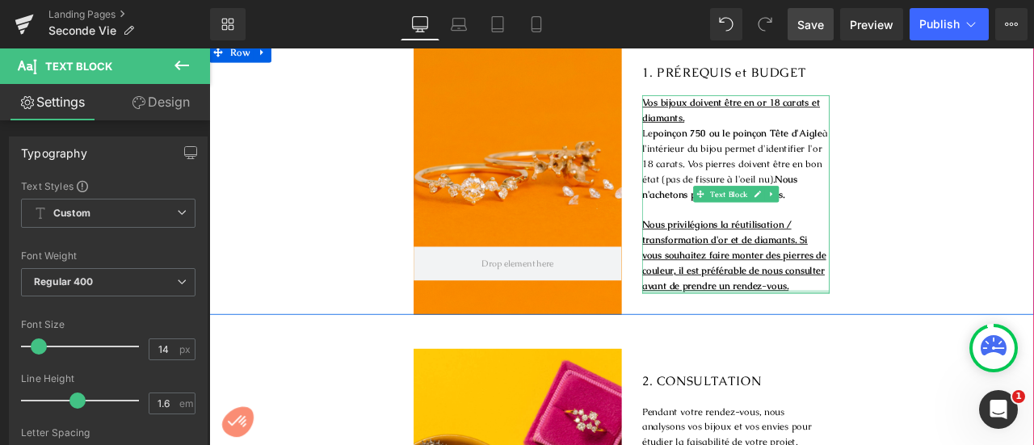
click at [899, 335] on div at bounding box center [833, 337] width 222 height 4
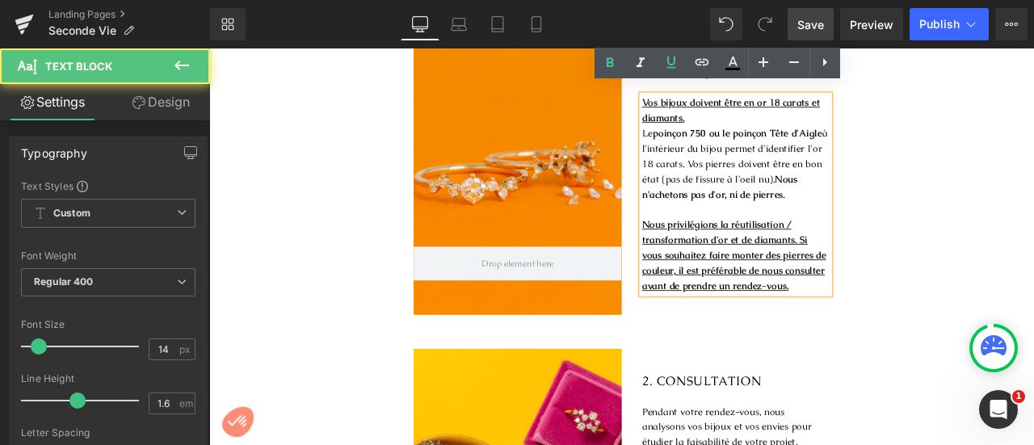
click at [822, 280] on u "Nous privilégions la réutilisation / transformation d'or et de diamants. Si vou…" at bounding box center [831, 294] width 218 height 87
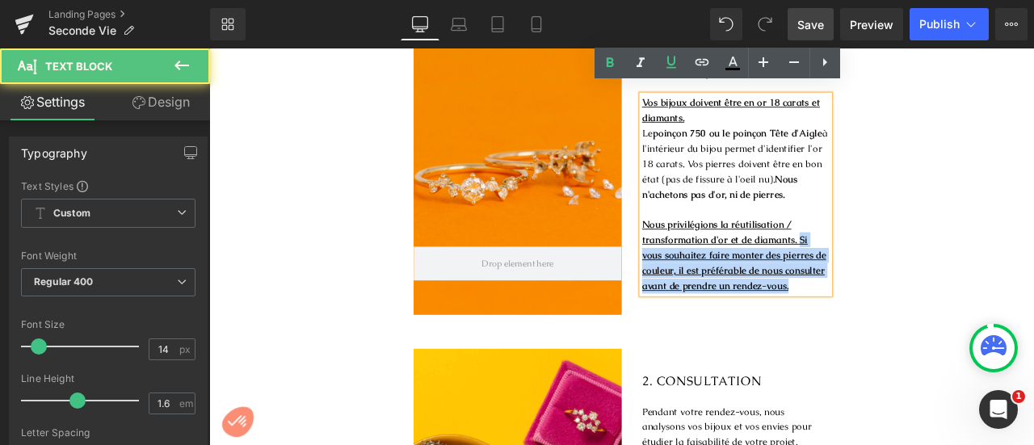
drag, startPoint x: 902, startPoint y: 268, endPoint x: 925, endPoint y: 320, distance: 56.8
click at [925, 320] on p "Nous privilégions la réutilisation / transformation d'or et de diamants. Si vou…" at bounding box center [833, 294] width 222 height 91
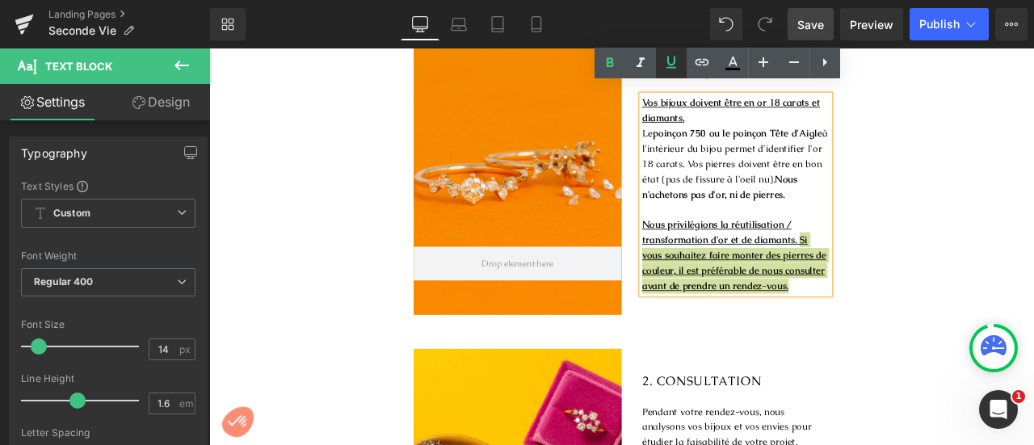
click at [672, 64] on icon at bounding box center [672, 62] width 10 height 12
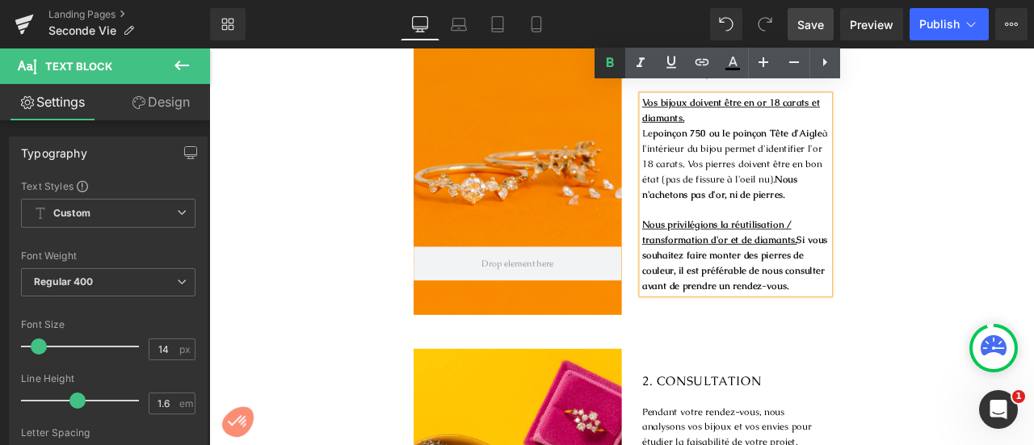
click at [609, 62] on icon at bounding box center [609, 62] width 7 height 10
click at [1034, 254] on div "Hero Banner 1. PRÉREQUIS et BUDGET Heading Vos bijoux doivent être en or 18 car…" at bounding box center [698, 202] width 978 height 323
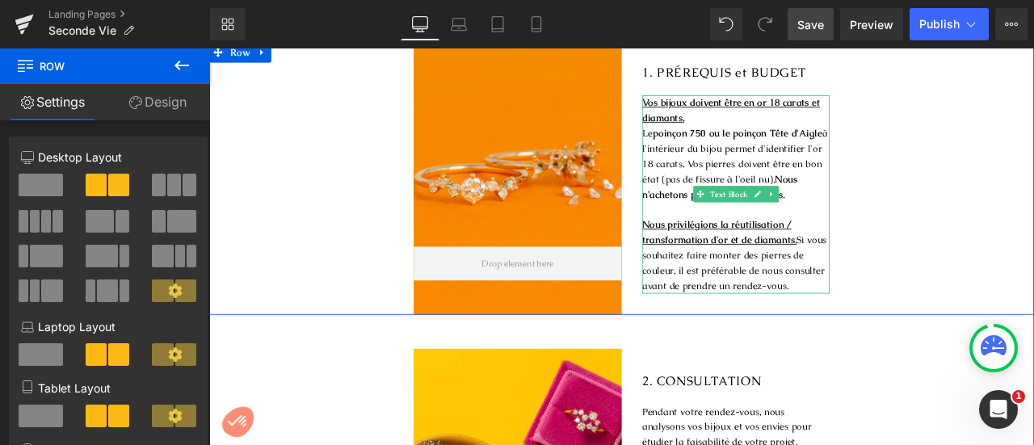
click at [889, 251] on u "Nous privilégions la réutilisation / transformation d'or et de diamants." at bounding box center [813, 267] width 183 height 32
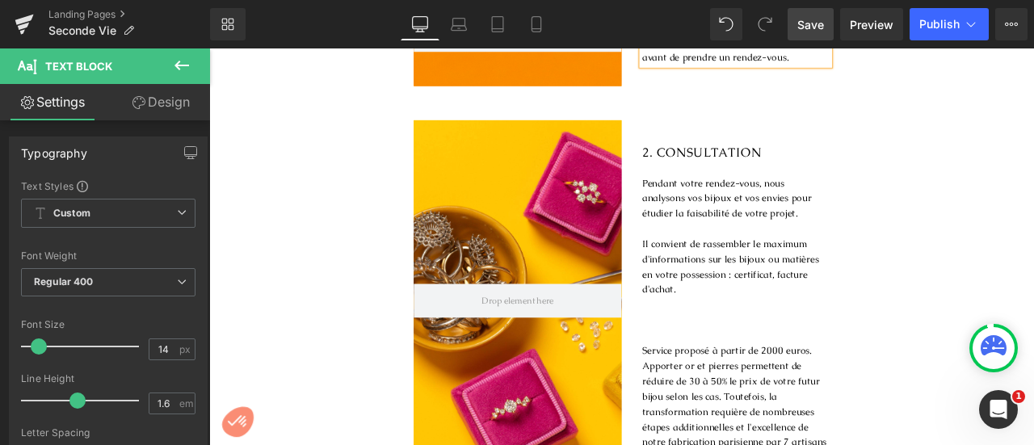
scroll to position [939, 0]
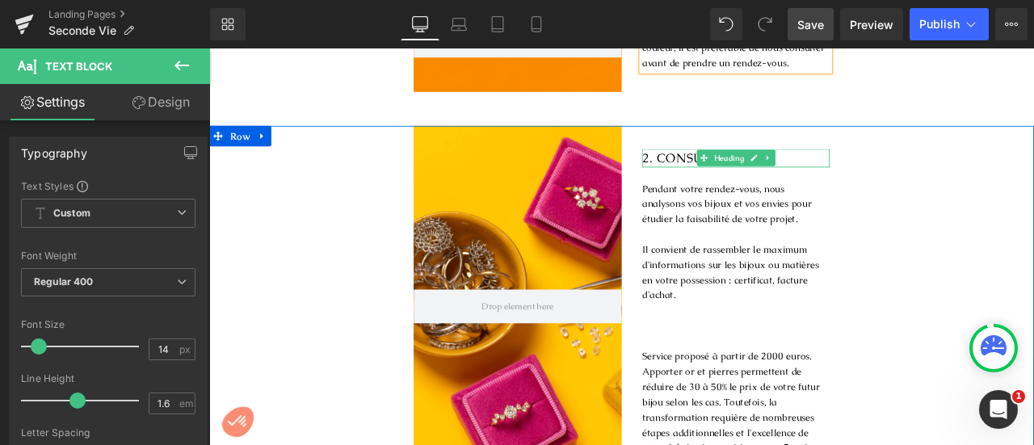
click at [753, 169] on span "2. CONSULTATION" at bounding box center [792, 178] width 141 height 19
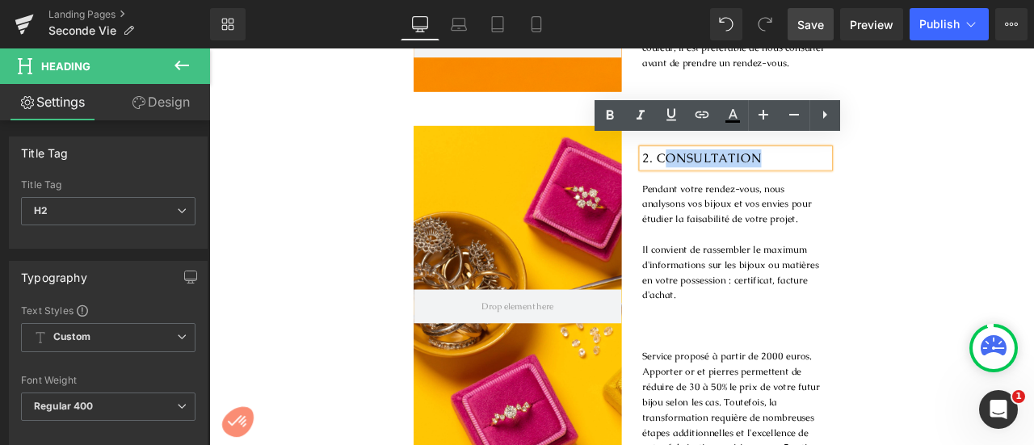
drag, startPoint x: 745, startPoint y: 167, endPoint x: 879, endPoint y: 182, distance: 134.9
click at [879, 182] on div "2. CONSULTATION Heading Pendant votre rendez-vous, no us analysons vos bijoux e…" at bounding box center [821, 358] width 246 height 436
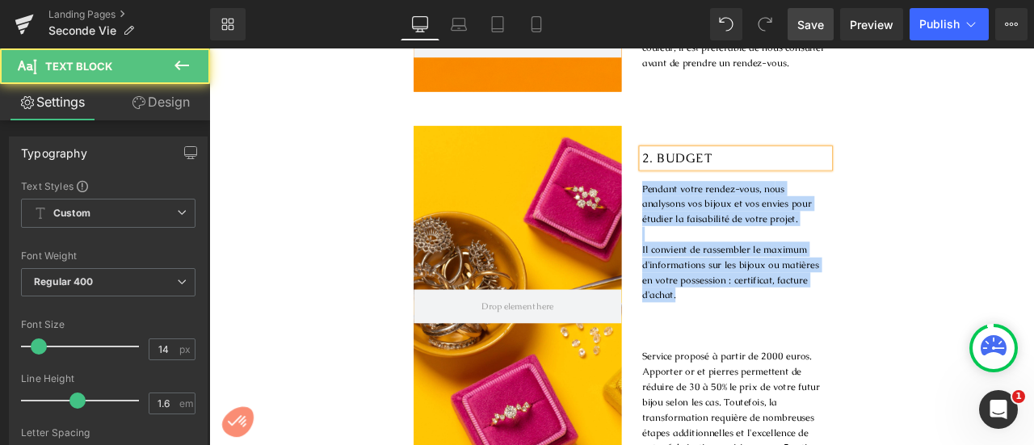
drag, startPoint x: 769, startPoint y: 331, endPoint x: 714, endPoint y: 210, distance: 132.0
click at [714, 210] on div "2. BUDGET Heading Pendant votre rendez-vous, no us analysons vos bijoux et vos …" at bounding box center [821, 358] width 246 height 436
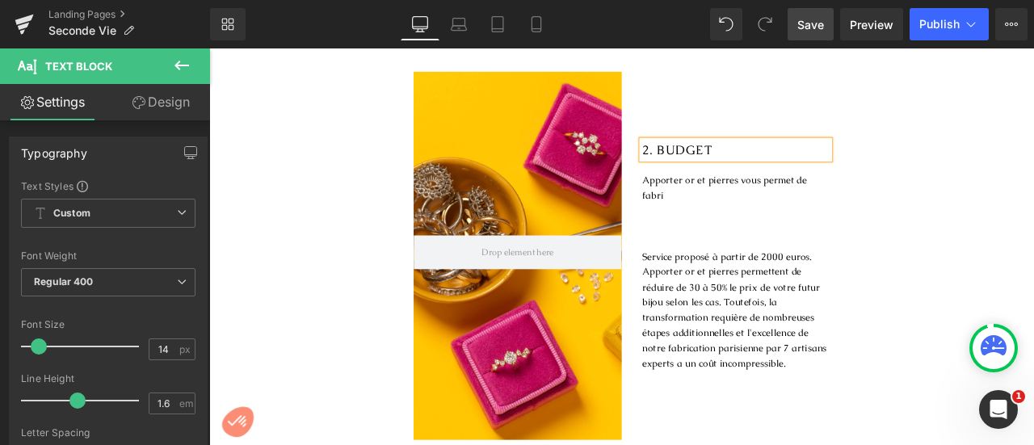
scroll to position [994, 0]
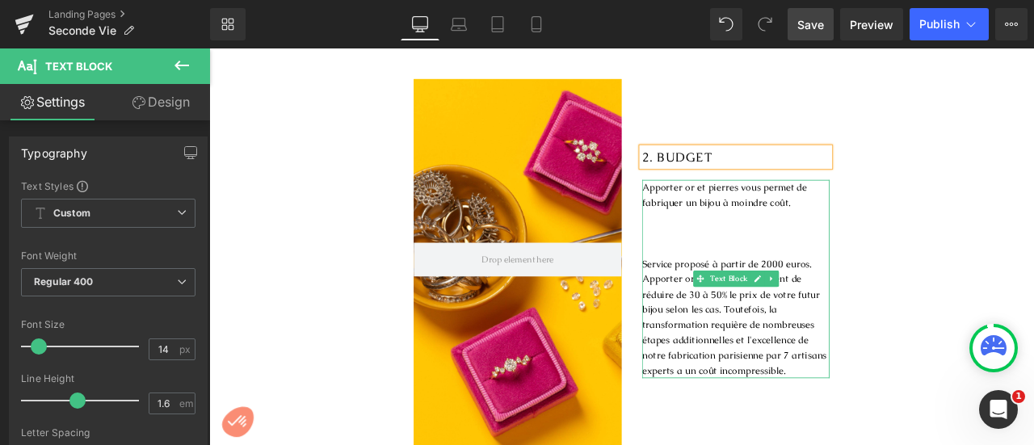
click at [812, 222] on p "Apporter or et pierres vous permet de fabriquer un bijou à moindre coût." at bounding box center [833, 222] width 222 height 36
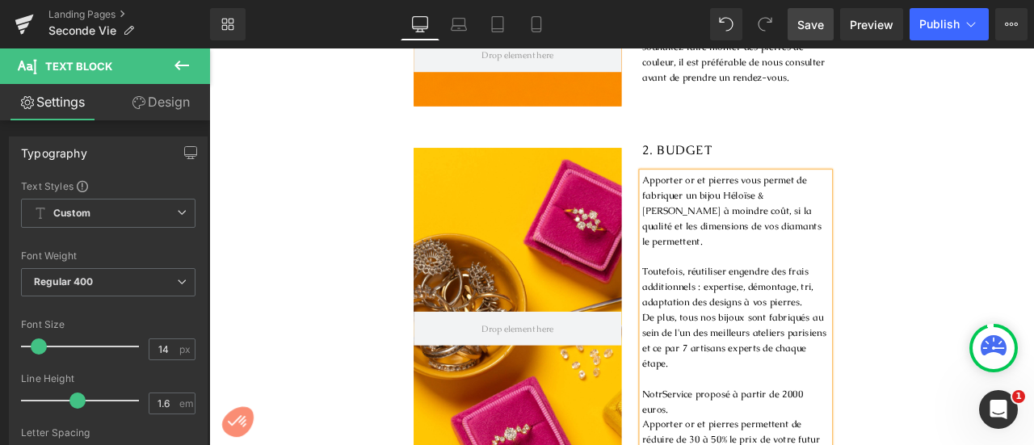
scroll to position [912, 0]
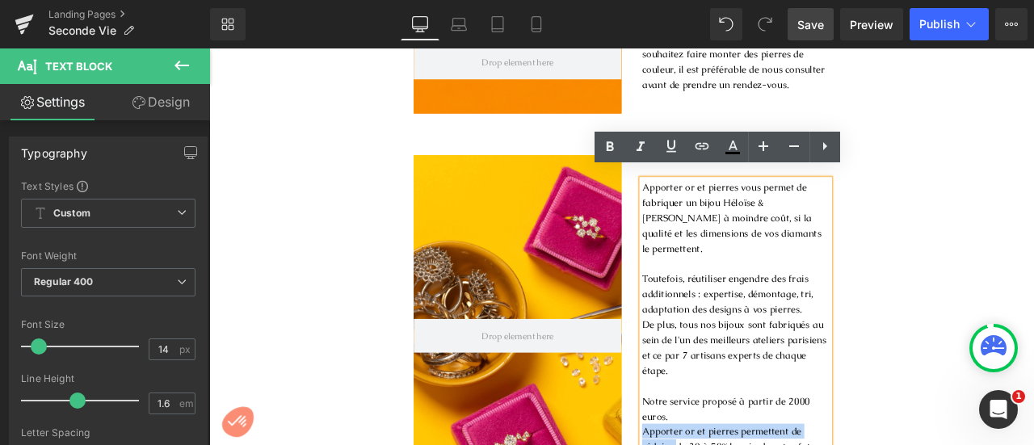
drag, startPoint x: 756, startPoint y: 495, endPoint x: 718, endPoint y: 478, distance: 42.0
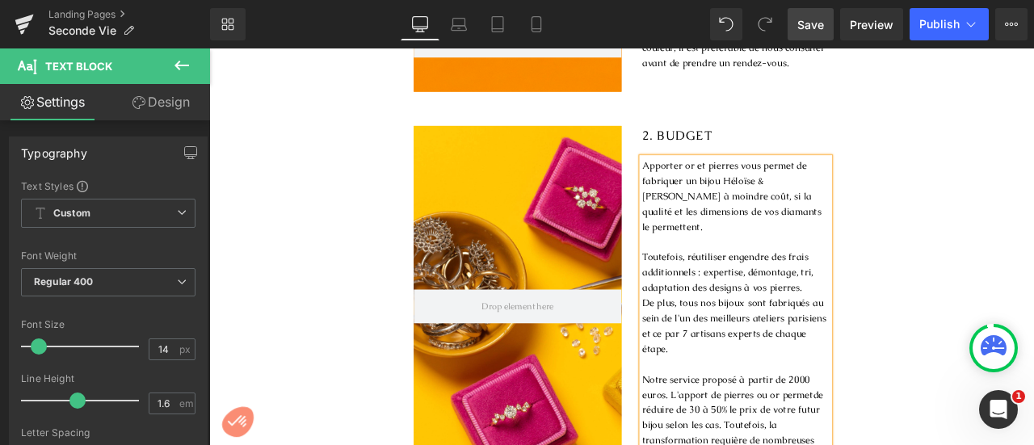
scroll to position [957, 0]
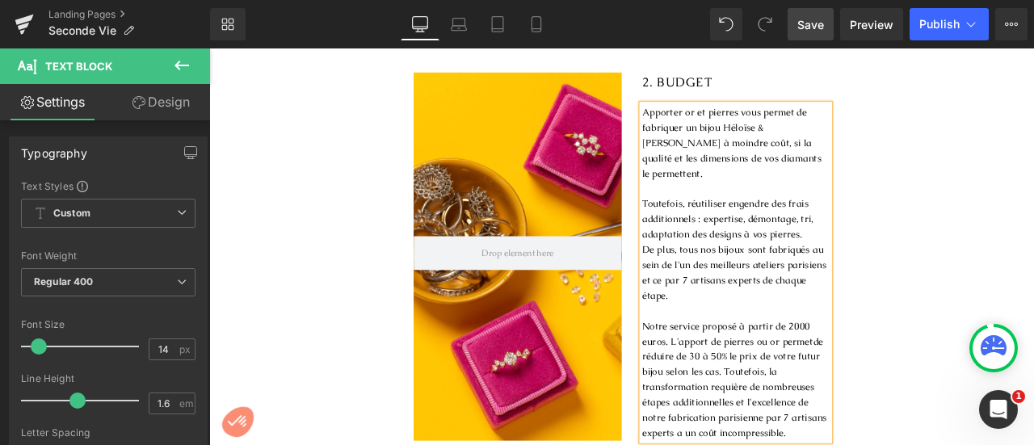
drag, startPoint x: 815, startPoint y: 453, endPoint x: 922, endPoint y: 475, distance: 109.7
click at [922, 444] on p "Notre service proposé à partir de 2000 euros. L'apport de pierres ou or permet …" at bounding box center [833, 441] width 222 height 145
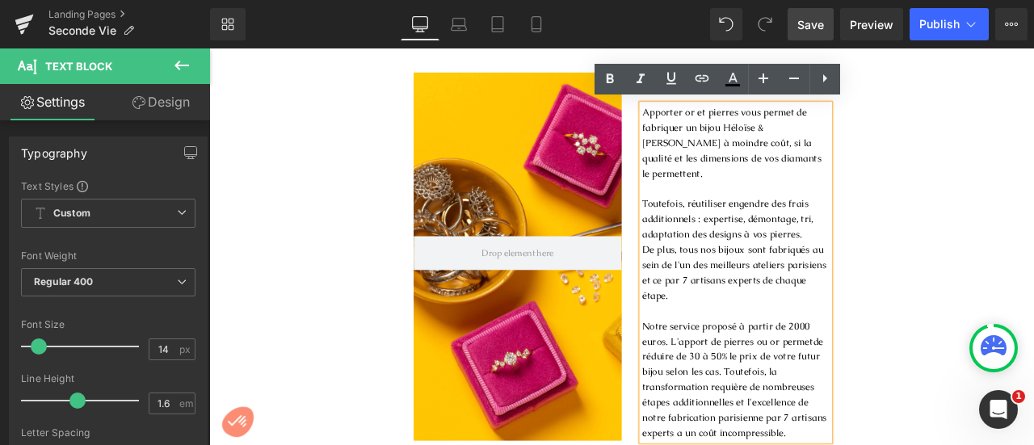
scroll to position [1039, 0]
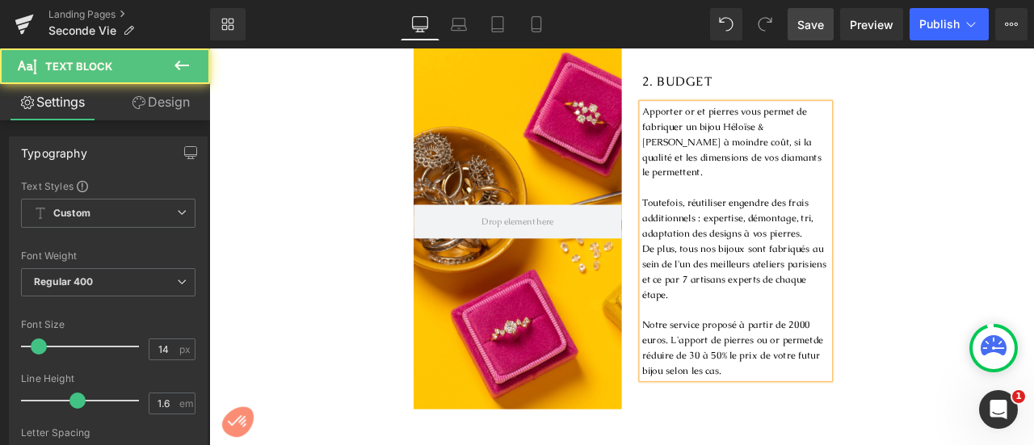
click at [788, 230] on p "Toutefois, réutiliser engendre des frais additionnels : expertise, démontage, t…" at bounding box center [833, 249] width 222 height 54
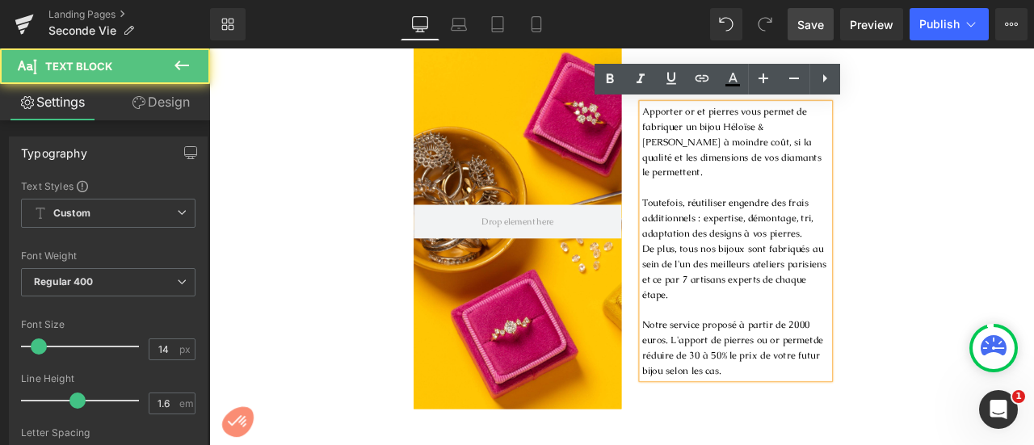
click at [787, 328] on p "De plus, tous nos bijoux sont fabriqués au sein de l'un des meilleurs ateliers …" at bounding box center [833, 312] width 222 height 73
click at [840, 408] on p "Notre service proposé à partir de 2000 euros. L'apport de pierres ou or permet …" at bounding box center [833, 403] width 222 height 73
click at [867, 373] on p "Notre service proposé à partir de 2000 euros. L'apport de pierres ou or permet …" at bounding box center [833, 403] width 222 height 73
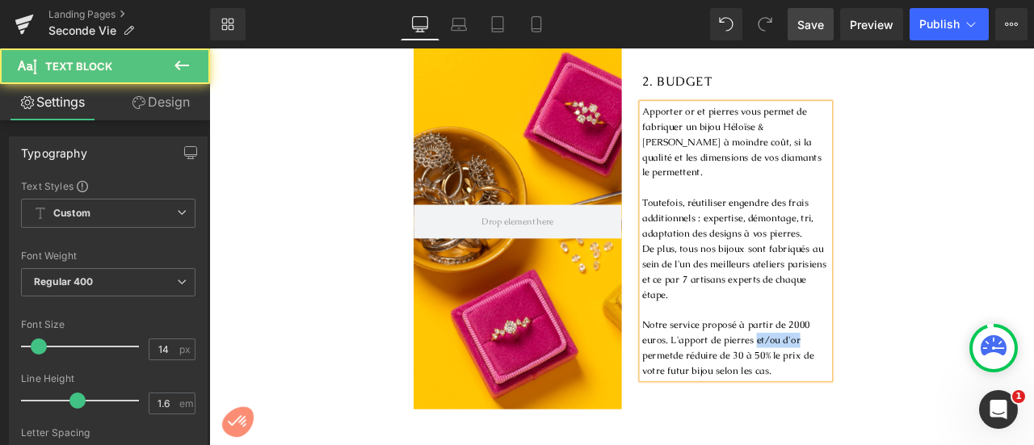
drag, startPoint x: 849, startPoint y: 373, endPoint x: 908, endPoint y: 374, distance: 59.0
click at [908, 374] on p "Notre service proposé à partir de 2000 euros. L'apport de pierres et/ou d'or pe…" at bounding box center [833, 403] width 222 height 73
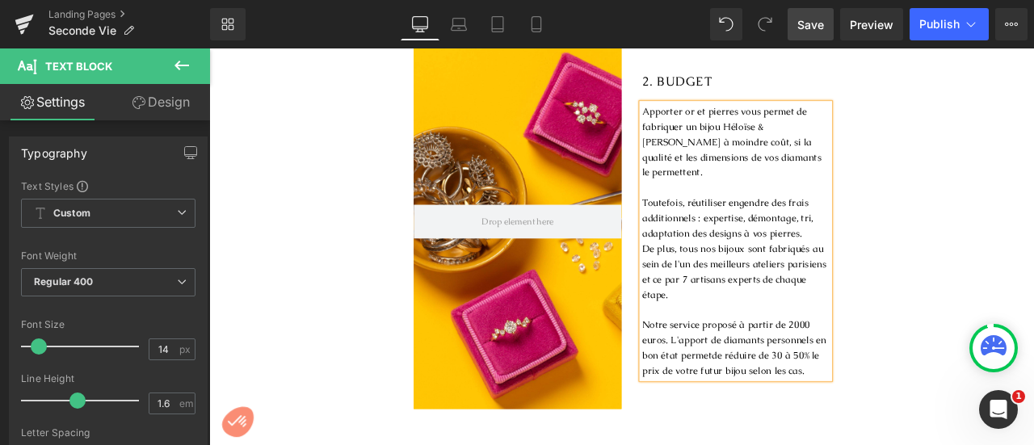
click at [1026, 330] on div "Hero Banner 2. BUDGET Heading Apporter or et pierres vous permet de fabriquer u…" at bounding box center [698, 258] width 978 height 436
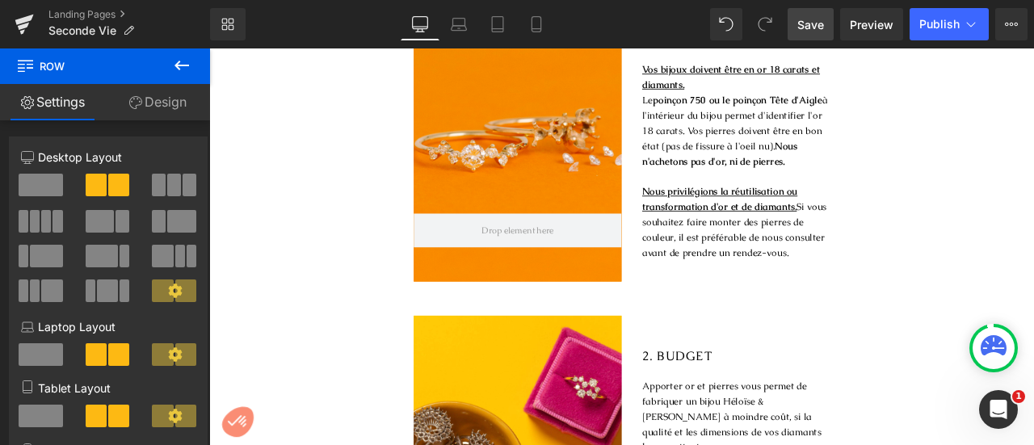
scroll to position [582, 0]
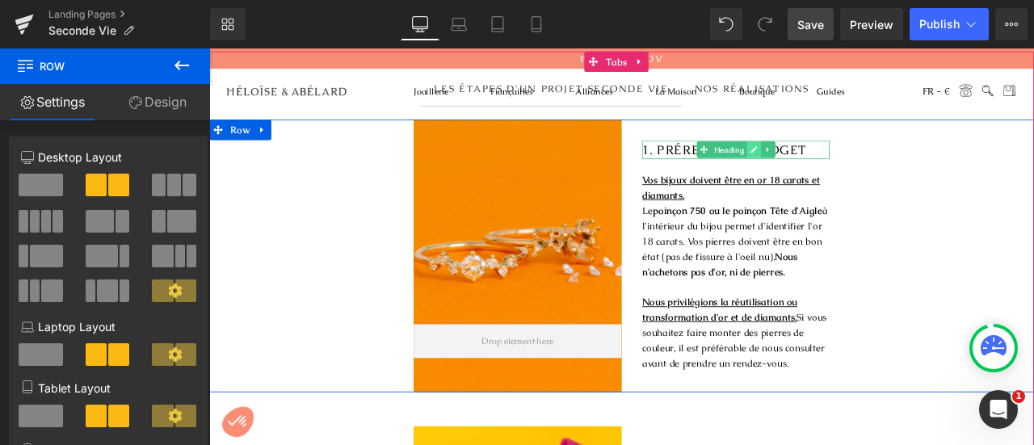
click at [847, 159] on link at bounding box center [855, 168] width 17 height 19
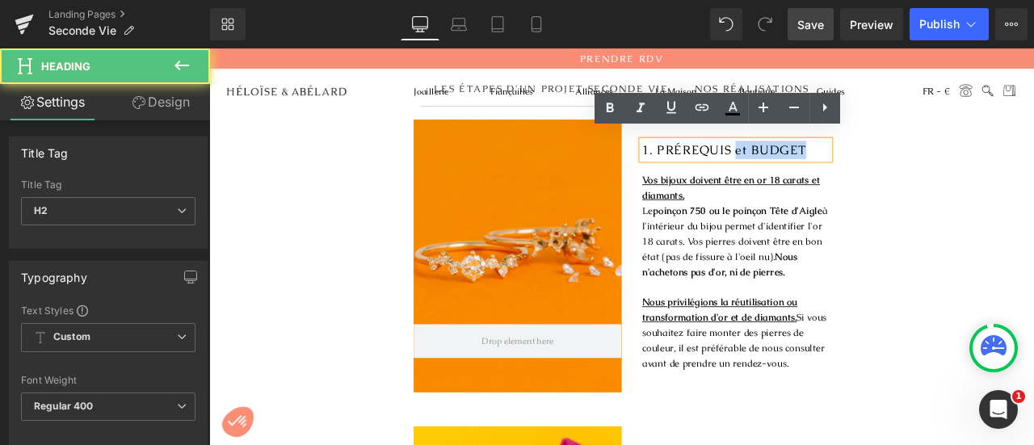
drag, startPoint x: 830, startPoint y: 156, endPoint x: 916, endPoint y: 156, distance: 85.7
click at [916, 158] on h2 "1. PRÉREQUIS et BUDGET" at bounding box center [833, 169] width 222 height 22
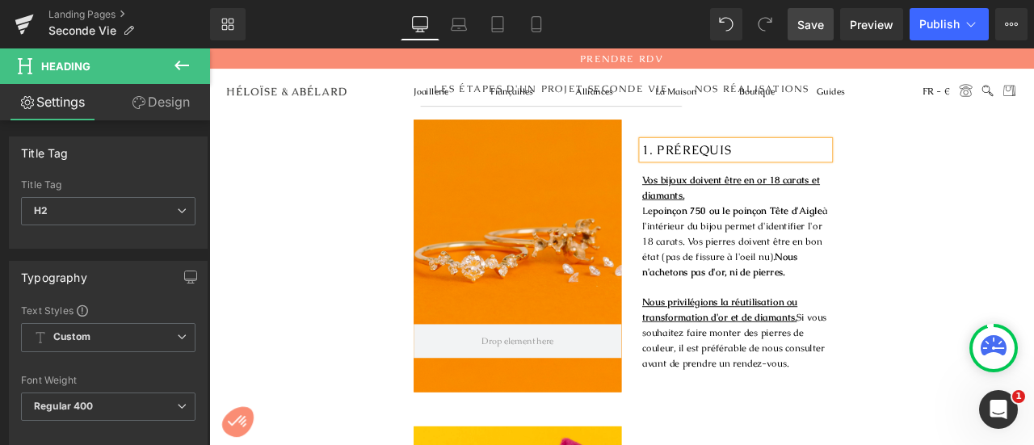
click at [1013, 194] on div "Hero Banner 1. PRÉREQUIS Heading Vos bijoux doivent être en or 18 carats et dia…" at bounding box center [698, 294] width 978 height 323
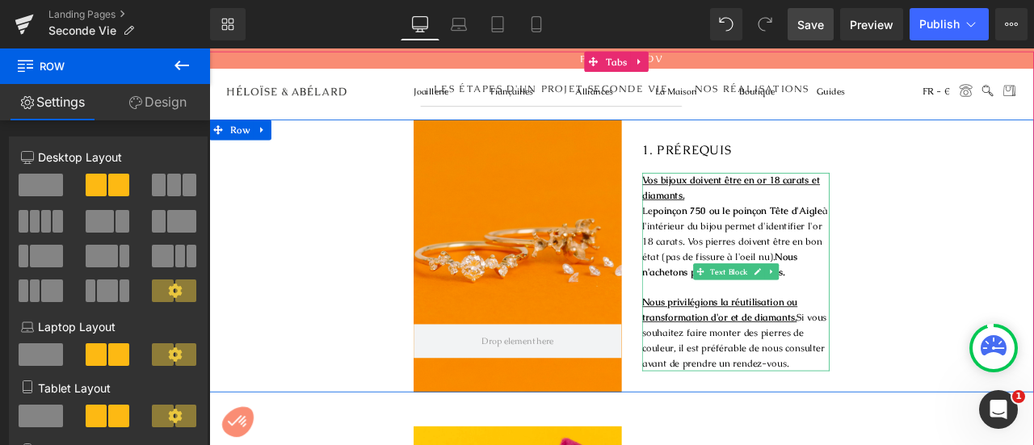
click at [826, 355] on u "Nous privilégions la réutilisation ou transformation d'or et de diamants." at bounding box center [814, 359] width 184 height 32
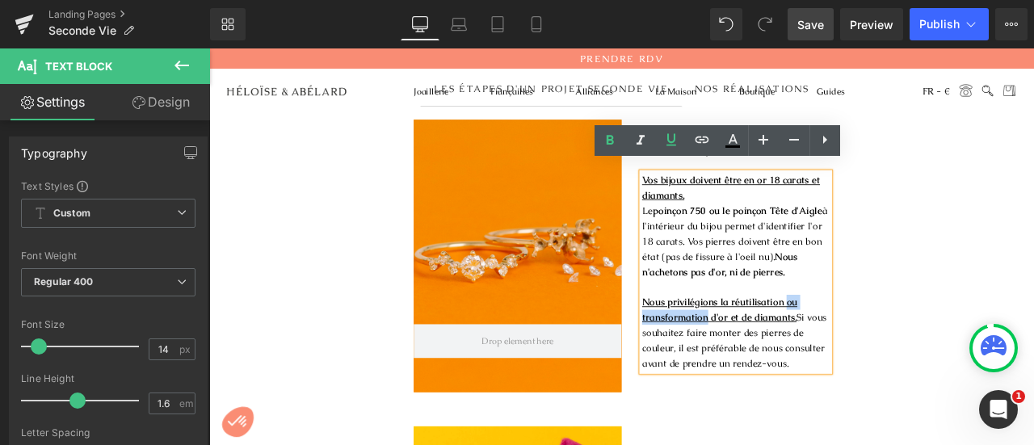
drag, startPoint x: 887, startPoint y: 342, endPoint x: 793, endPoint y: 363, distance: 96.1
click at [793, 363] on u "Nous privilégions la réutilisation ou transformation d'or et de diamants." at bounding box center [814, 359] width 184 height 32
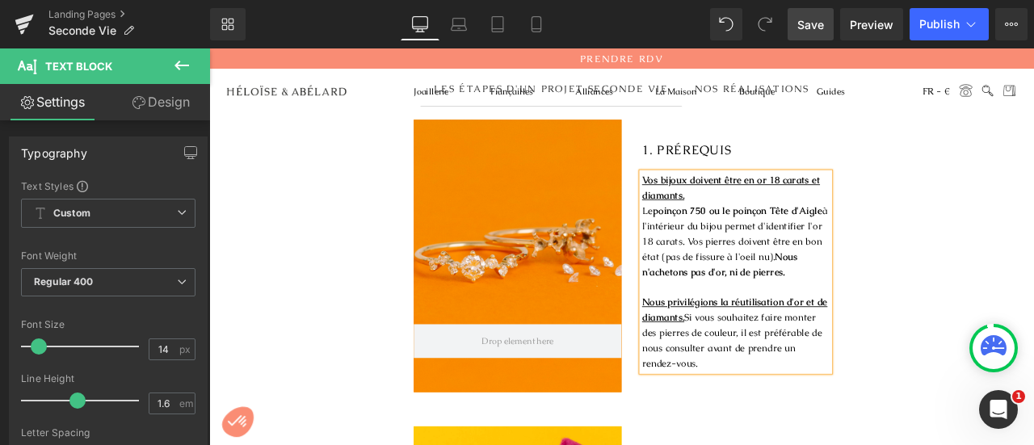
click at [772, 358] on p "Nous privilégions la réutilisation d'or et de diamants. Si vous souhaitez faire…" at bounding box center [833, 386] width 222 height 91
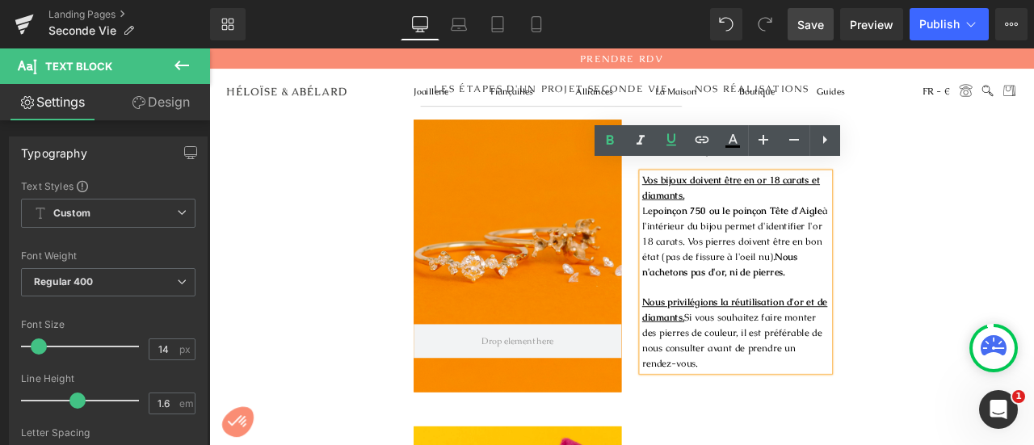
click at [828, 377] on p "Nous privilégions la réutilisation d'or et de diamants. Si vous souhaitez faire…" at bounding box center [833, 386] width 222 height 91
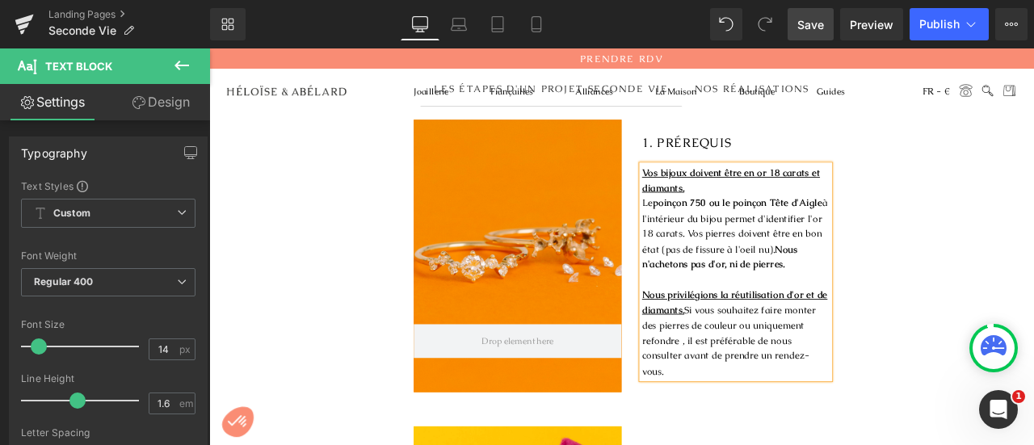
scroll to position [573, 0]
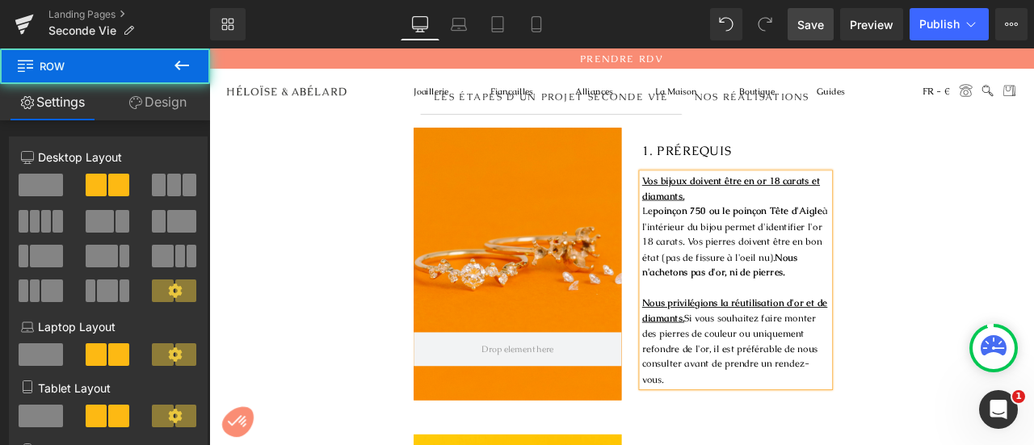
click at [1034, 269] on div "Hero Banner 1. PRÉREQUIS Heading Vos bijoux doivent être en or 18 carats et dia…" at bounding box center [698, 303] width 978 height 323
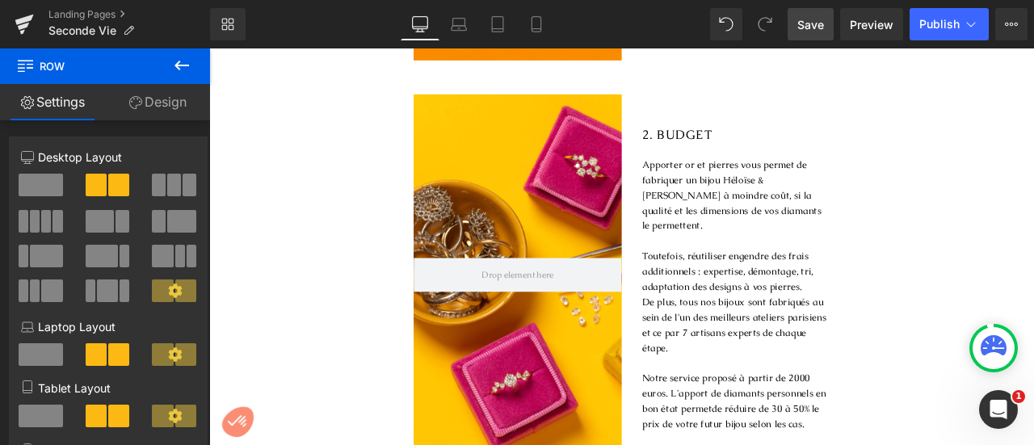
scroll to position [988, 0]
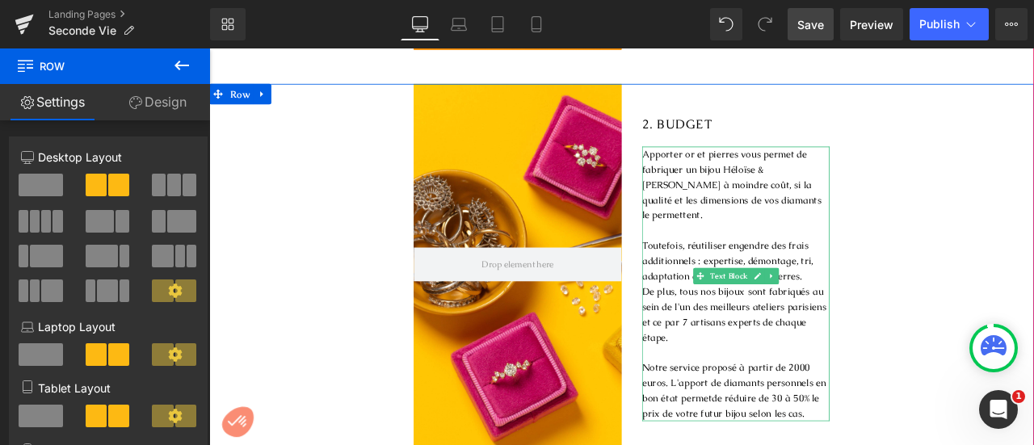
click at [861, 349] on p "De plus, tous nos bijoux sont fabriqués au sein de l'un des meilleurs ateliers …" at bounding box center [833, 363] width 222 height 73
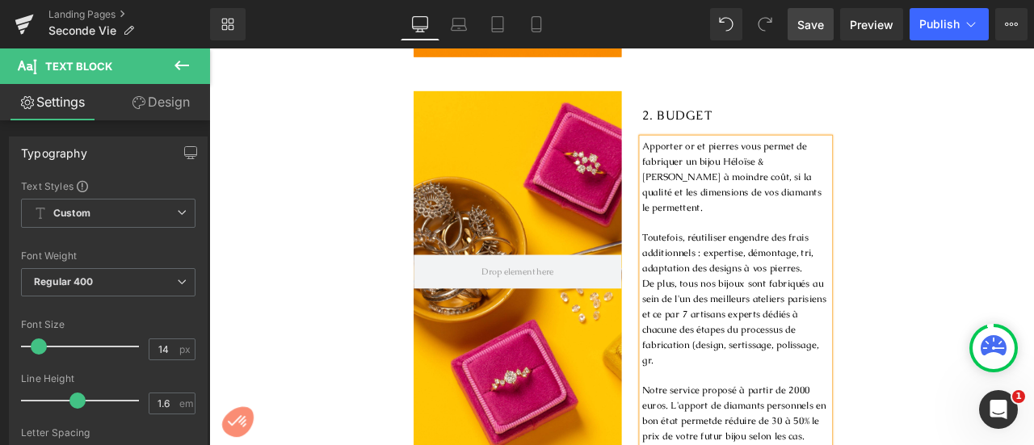
scroll to position [970, 0]
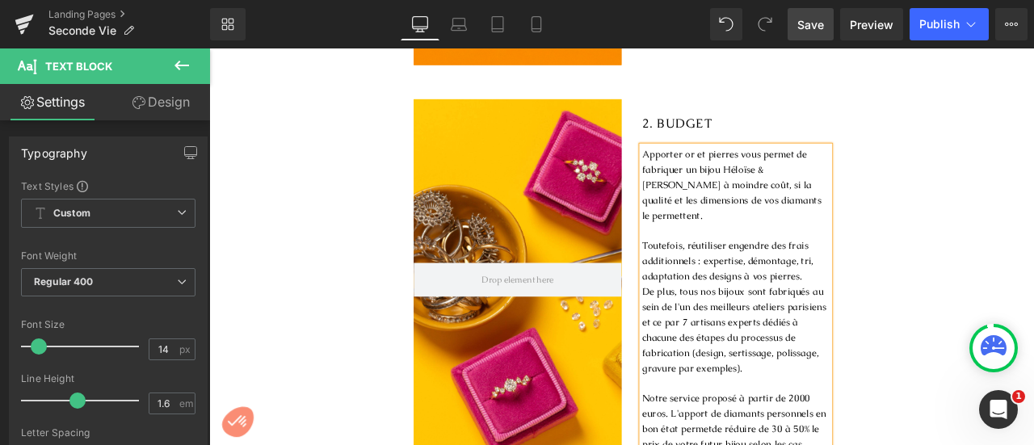
drag, startPoint x: 917, startPoint y: 501, endPoint x: 700, endPoint y: 443, distance: 225.0
click at [700, 443] on div "2. BUDGET Heading Apporter or et pierres vous permet de fabriquer un bijou Hélo…" at bounding box center [821, 327] width 246 height 436
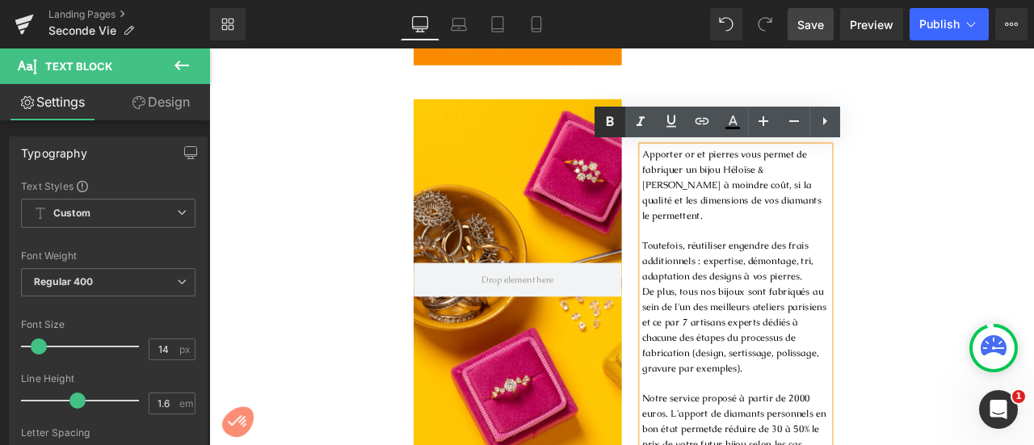
click at [609, 122] on icon at bounding box center [609, 121] width 7 height 10
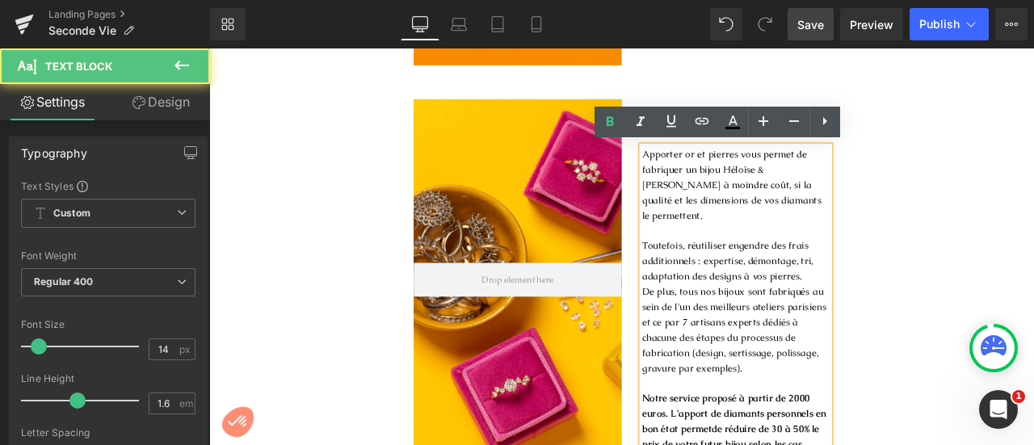
click at [905, 444] on div "Apporter or et pierres vous permet de fabriquer un bijou Héloïse & [PERSON_NAME…" at bounding box center [833, 346] width 222 height 362
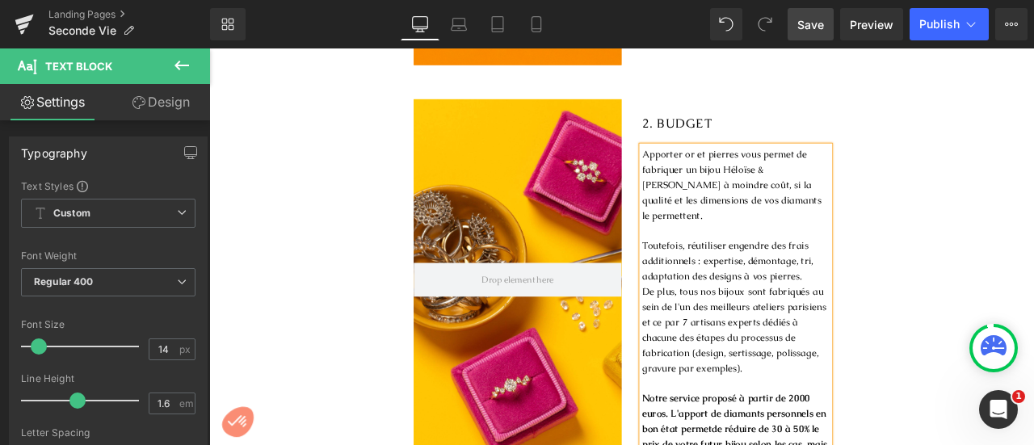
scroll to position [966, 0]
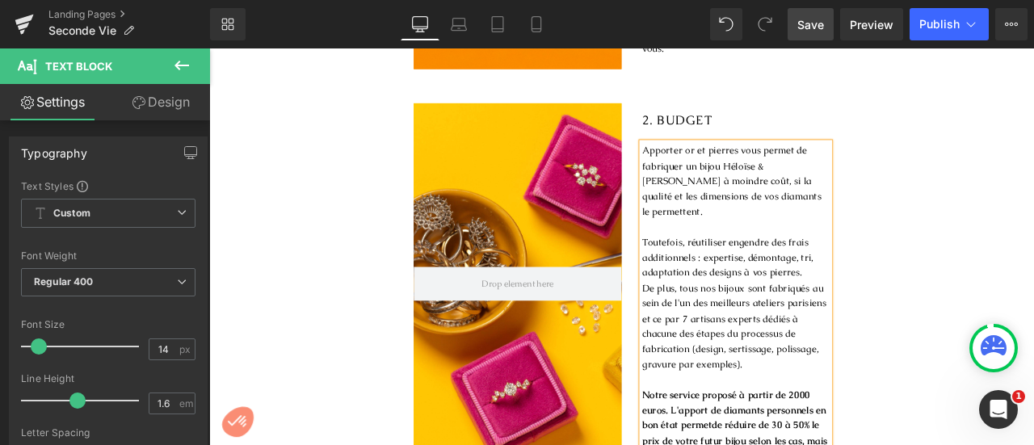
click at [1029, 377] on div "Hero Banner 2. BUDGET Heading Apporter or et pierres vous permet de fabriquer u…" at bounding box center [698, 331] width 978 height 436
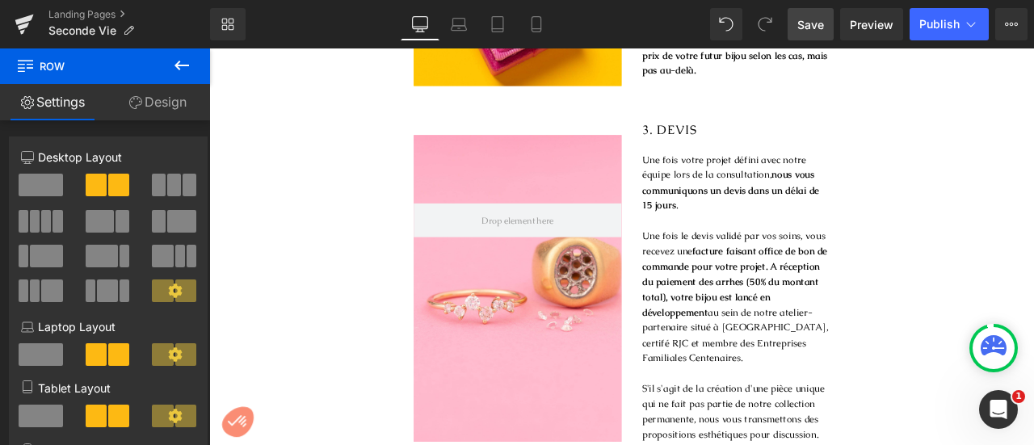
scroll to position [1447, 0]
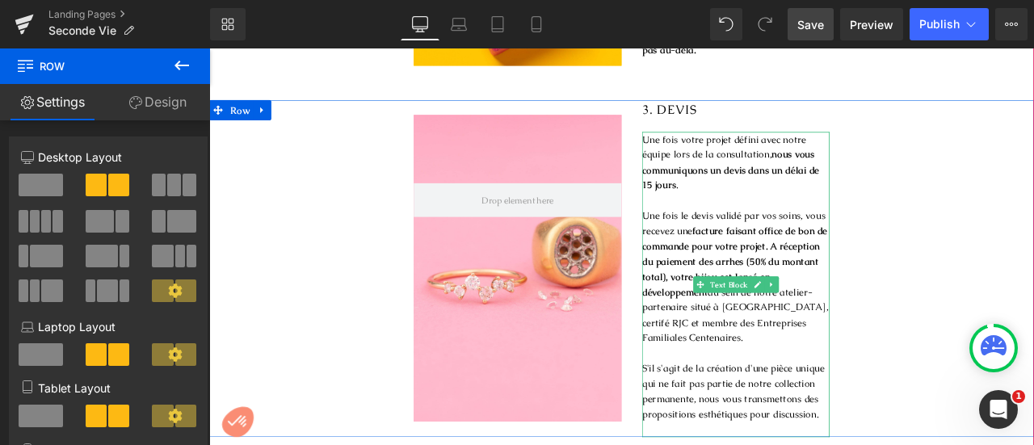
click at [731, 201] on span "nous vous communiquons un devis dans un délai de 15 jours" at bounding box center [827, 191] width 210 height 51
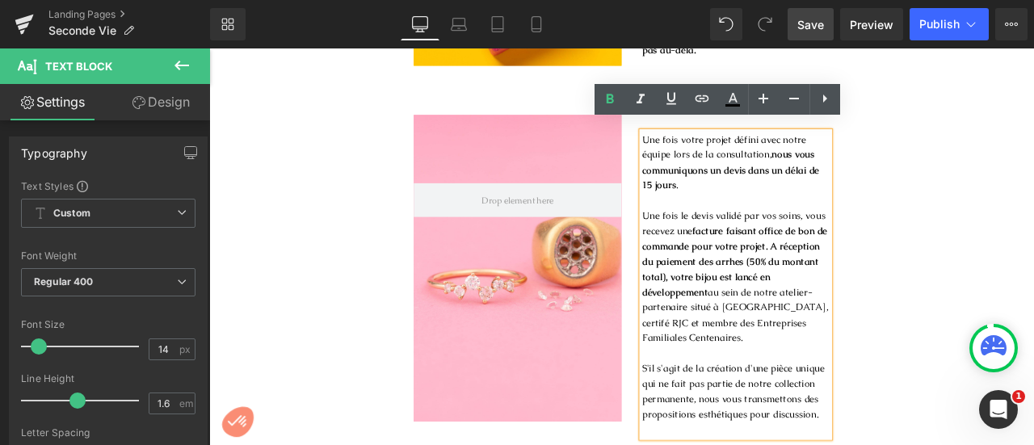
click at [724, 199] on span "nous vous communiquons un devis dans un délai de 15 jours" at bounding box center [827, 191] width 210 height 51
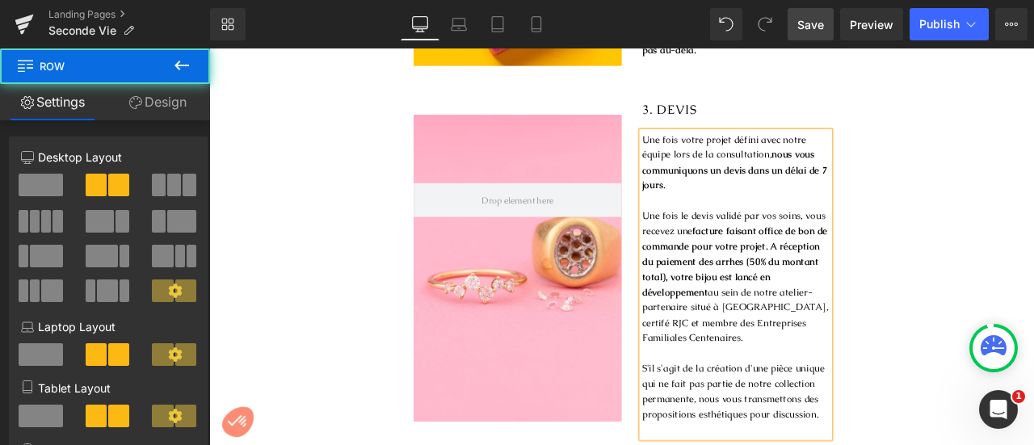
click at [1030, 151] on div "Hero Banner 3. DEVIS Heading Une fois votre projet défini avec notre équipe lor…" at bounding box center [698, 309] width 978 height 400
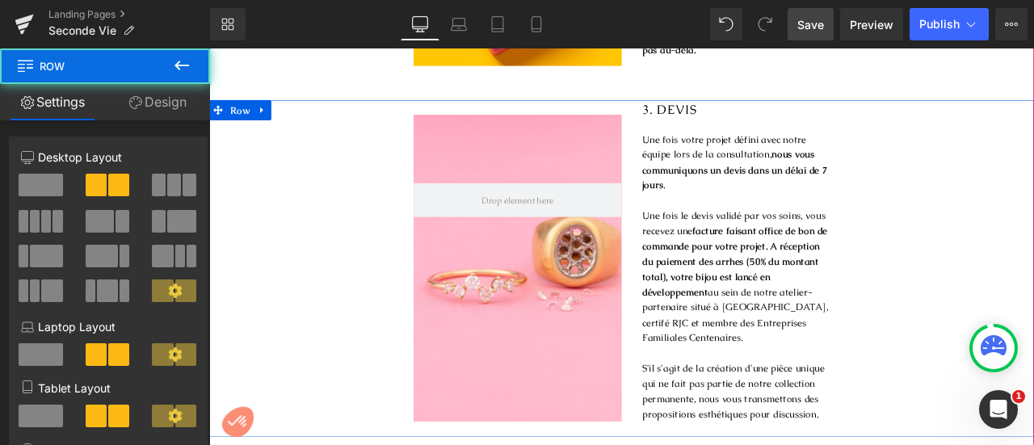
click at [1022, 257] on div "Hero Banner 3. DEVIS Heading Une fois votre projet défini avec notre équipe lor…" at bounding box center [698, 309] width 978 height 400
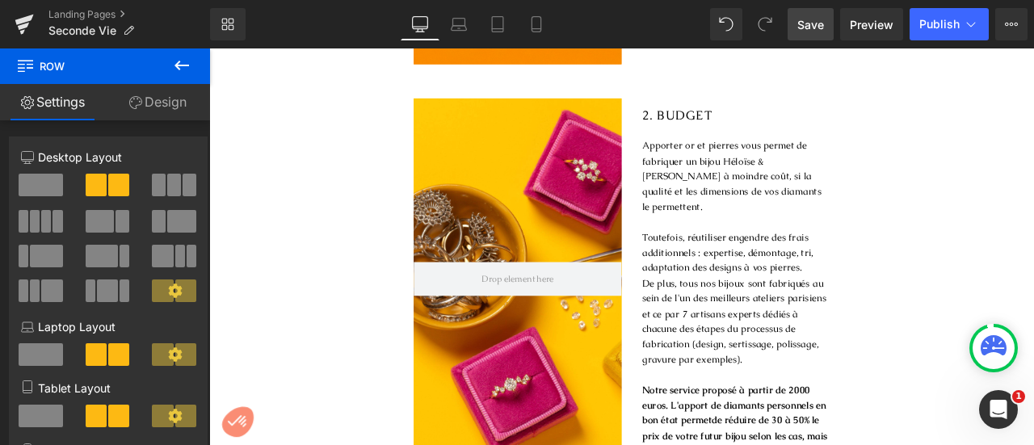
scroll to position [1031, 0]
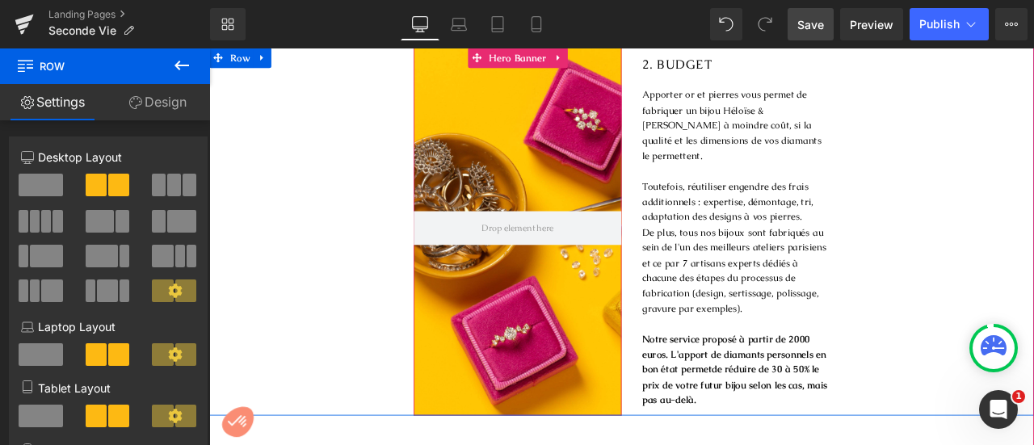
click at [585, 291] on div at bounding box center [575, 266] width 246 height 436
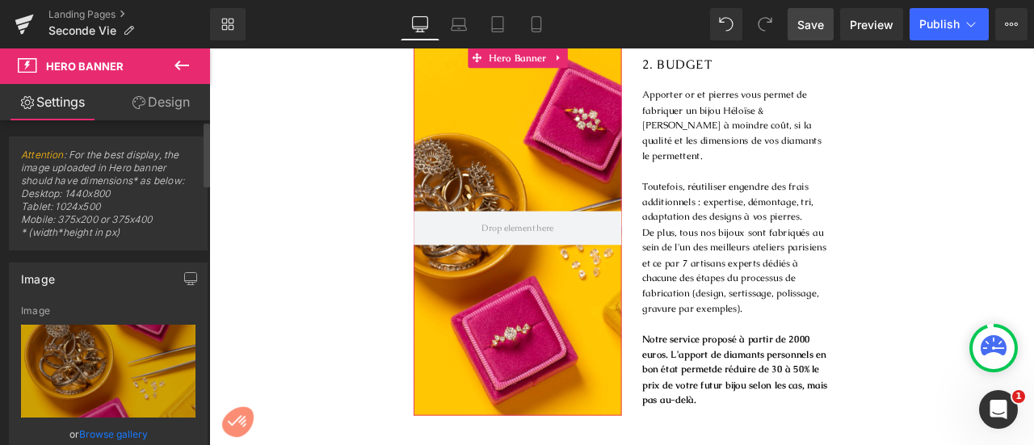
click at [128, 427] on link "Browse gallery" at bounding box center [113, 434] width 69 height 28
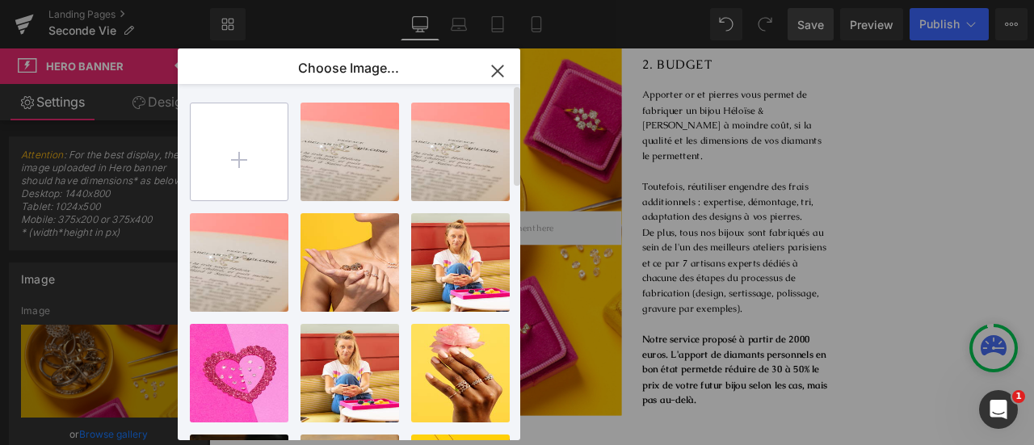
click at [255, 158] on input "file" at bounding box center [239, 151] width 97 height 97
type input "C:\fakepath\coup de poing.jpg"
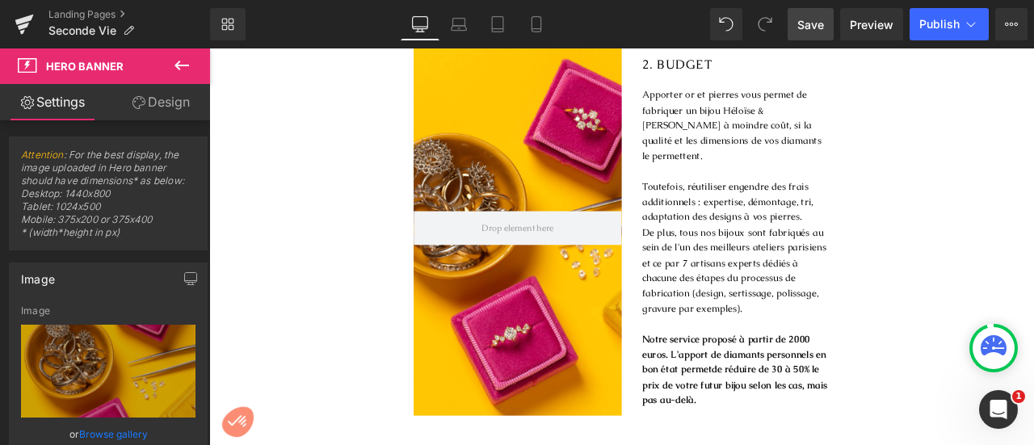
drag, startPoint x: 1240, startPoint y: 225, endPoint x: 1183, endPoint y: 164, distance: 84.0
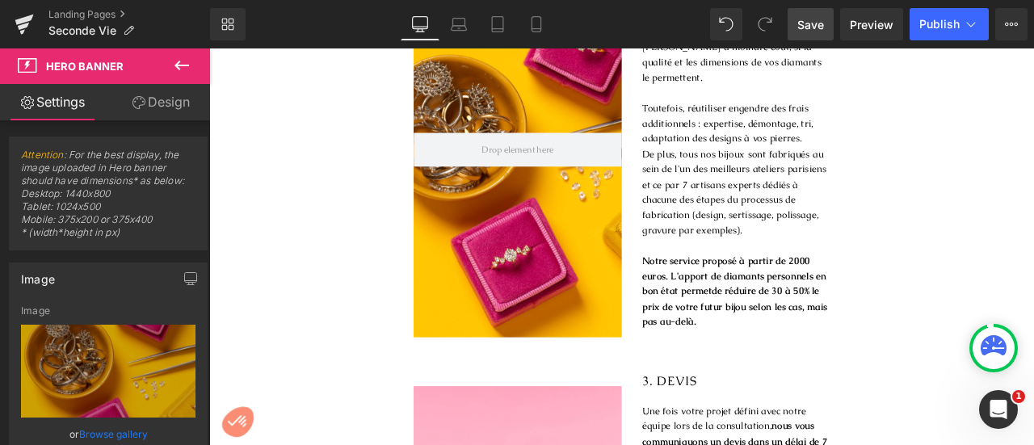
scroll to position [1040, 0]
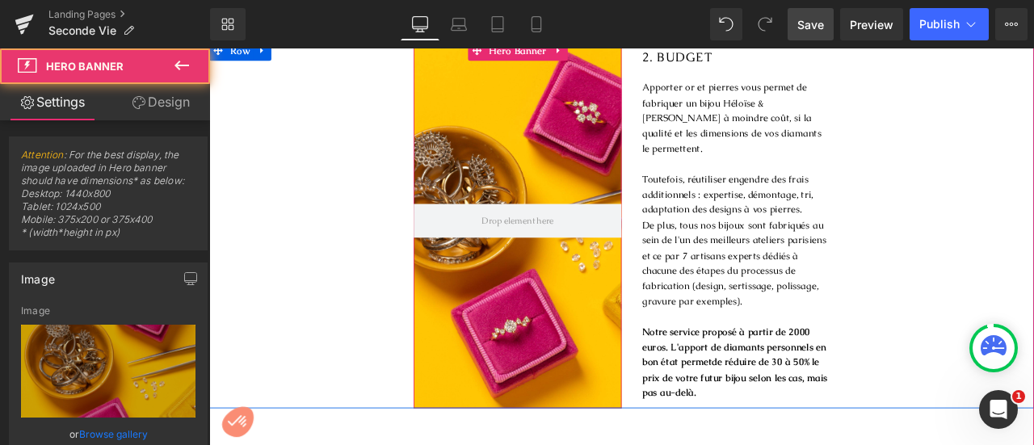
click at [611, 175] on div at bounding box center [575, 257] width 246 height 436
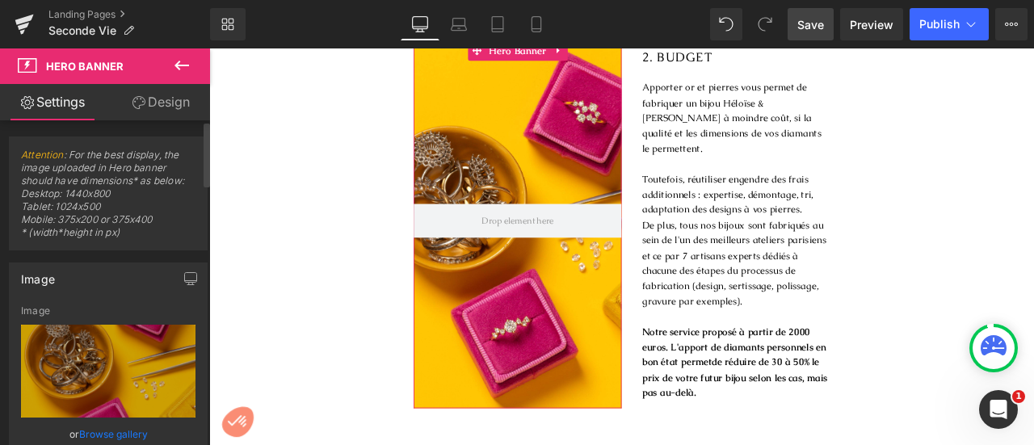
click at [99, 434] on link "Browse gallery" at bounding box center [113, 434] width 69 height 28
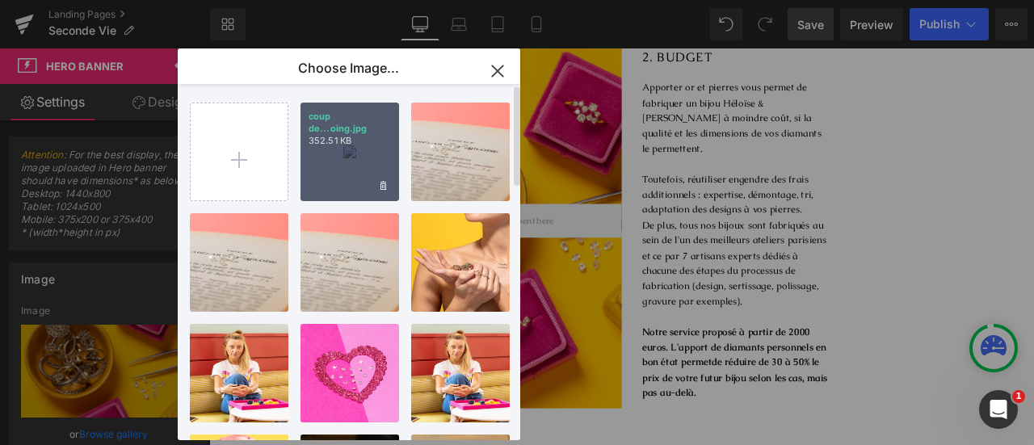
click at [339, 153] on div "coup de...oing.jpg 352.51 KB" at bounding box center [350, 152] width 99 height 99
type input "[URL][DOMAIN_NAME]"
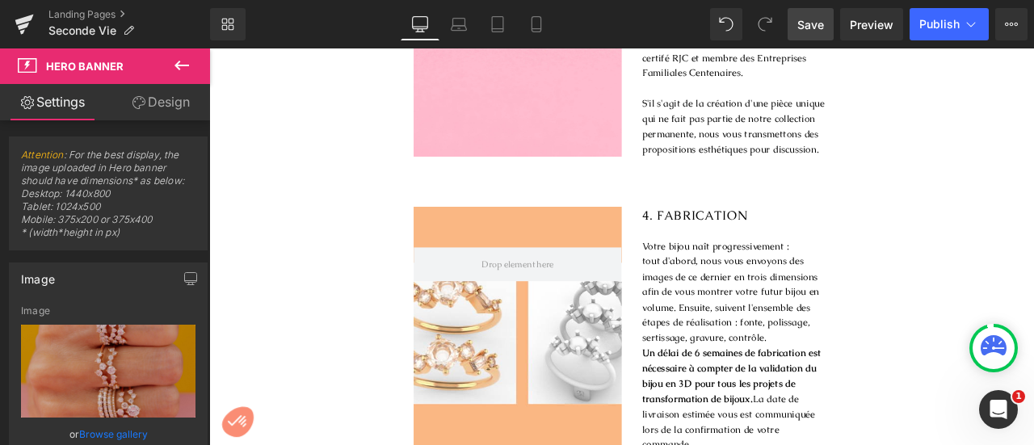
scroll to position [1796, 0]
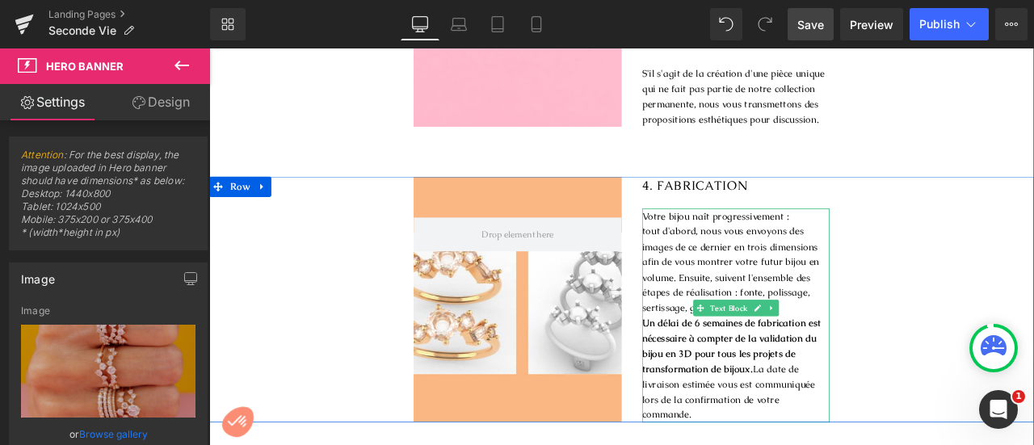
click at [881, 326] on p "tout d'abord, nous vous envoyons des images de ce dernier en trois dimensions a…" at bounding box center [833, 310] width 222 height 108
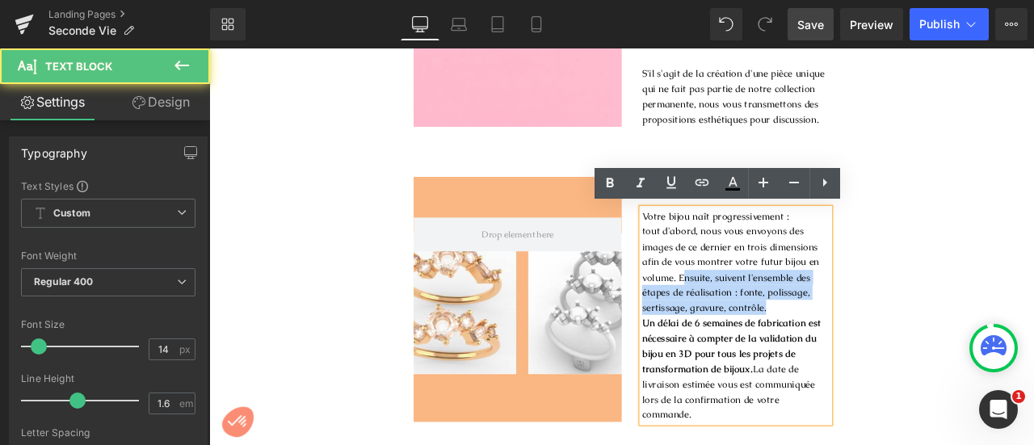
drag, startPoint x: 763, startPoint y: 319, endPoint x: 868, endPoint y: 353, distance: 110.4
click at [868, 353] on p "tout d'abord, nous vous envoyons des images de ce dernier en trois dimensions a…" at bounding box center [833, 310] width 222 height 108
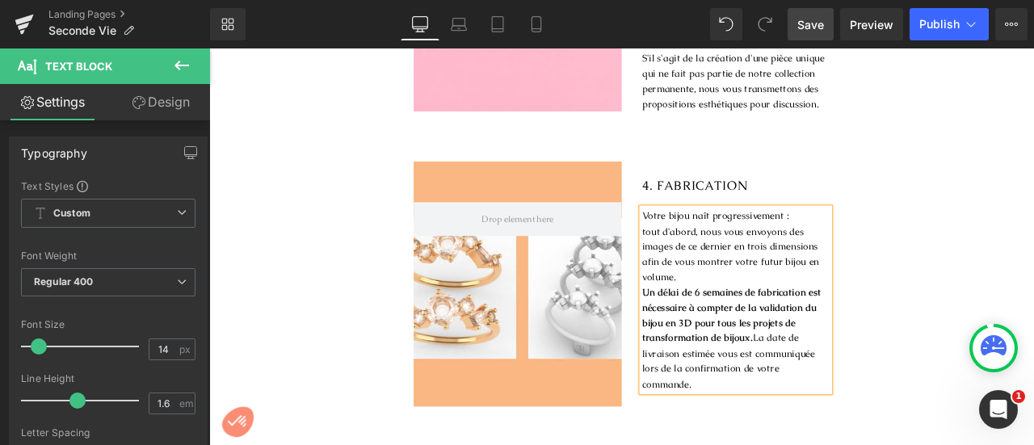
scroll to position [1805, 0]
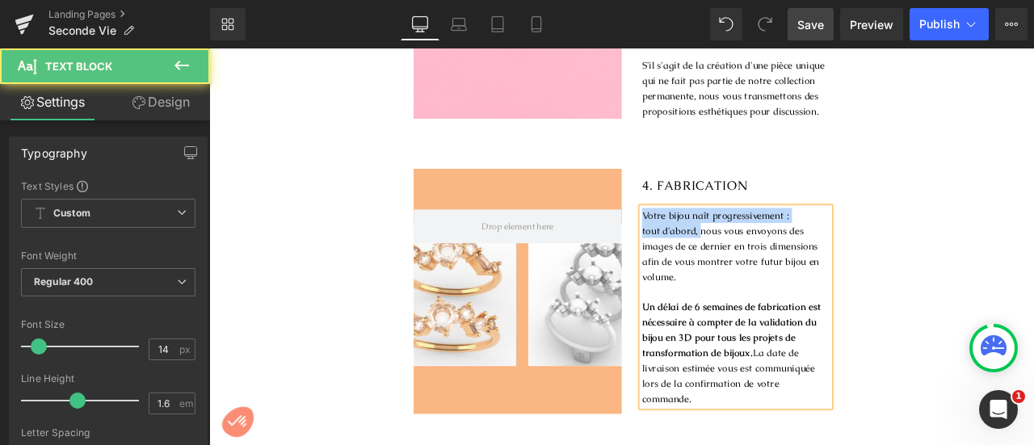
drag, startPoint x: 788, startPoint y: 263, endPoint x: 700, endPoint y: 237, distance: 92.0
click at [700, 237] on div "4. FABRICATION Heading Votre bijou naît progressivement : tout d'abord, nous vo…" at bounding box center [821, 336] width 246 height 291
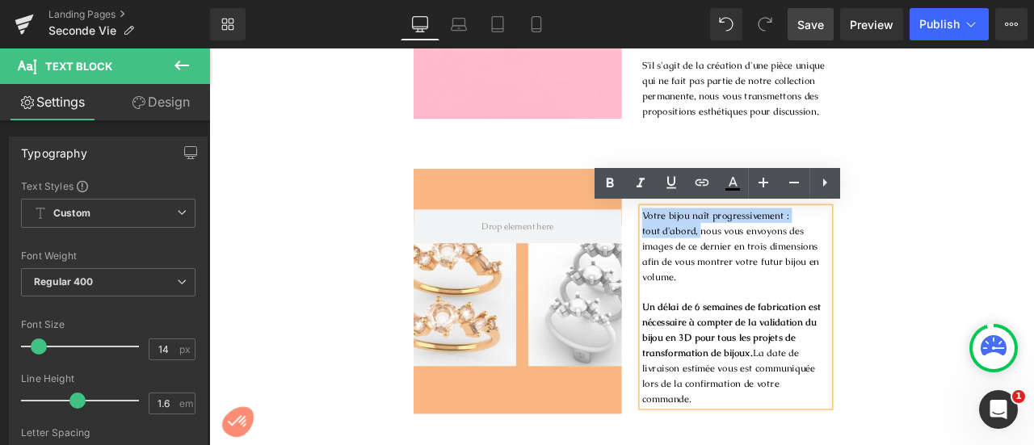
scroll to position [1823, 0]
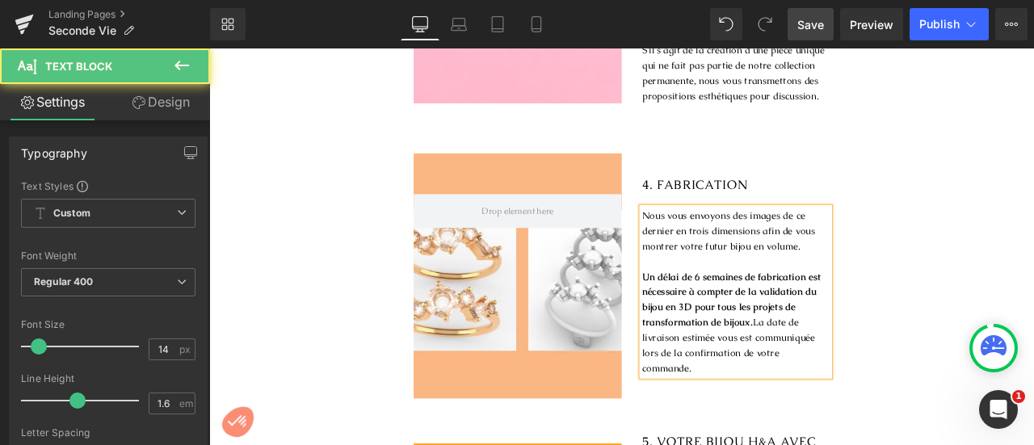
click at [883, 249] on span "Nous vous envoyons des images de ce dernier en trois dimensions afin de vous mo…" at bounding box center [824, 264] width 205 height 51
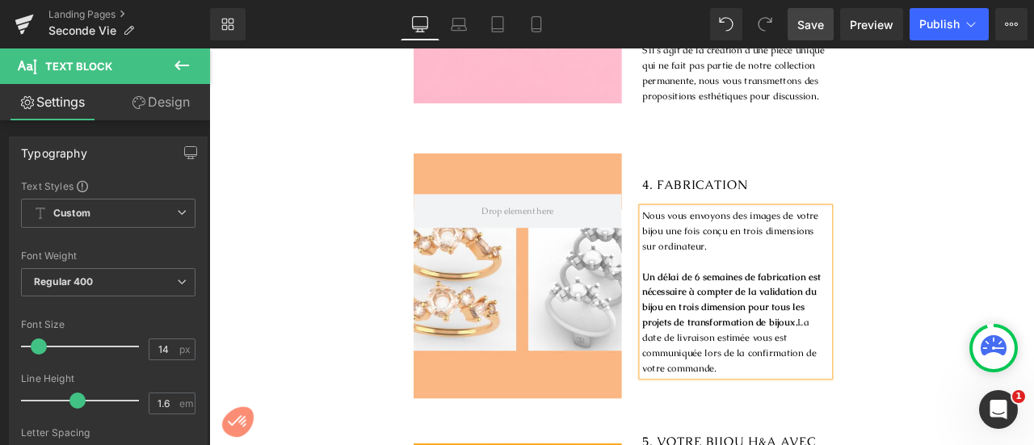
scroll to position [1814, 0]
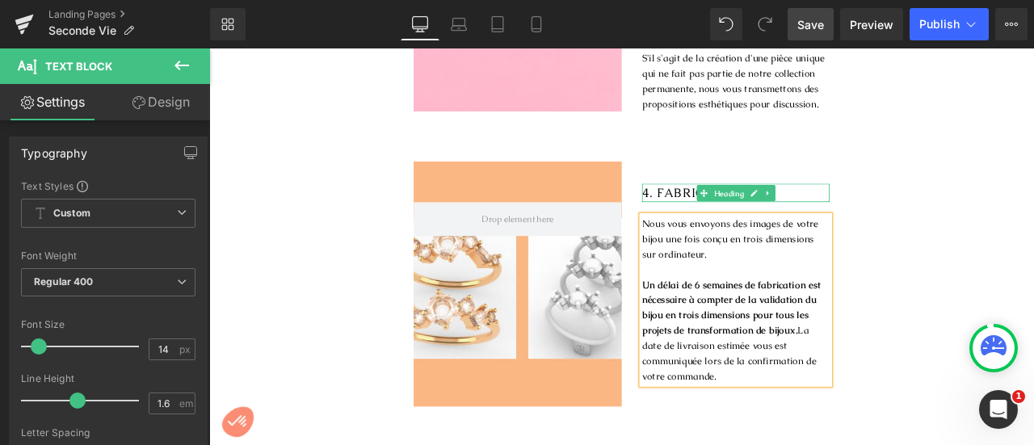
click at [752, 212] on span "4. FABRICATION" at bounding box center [784, 219] width 125 height 19
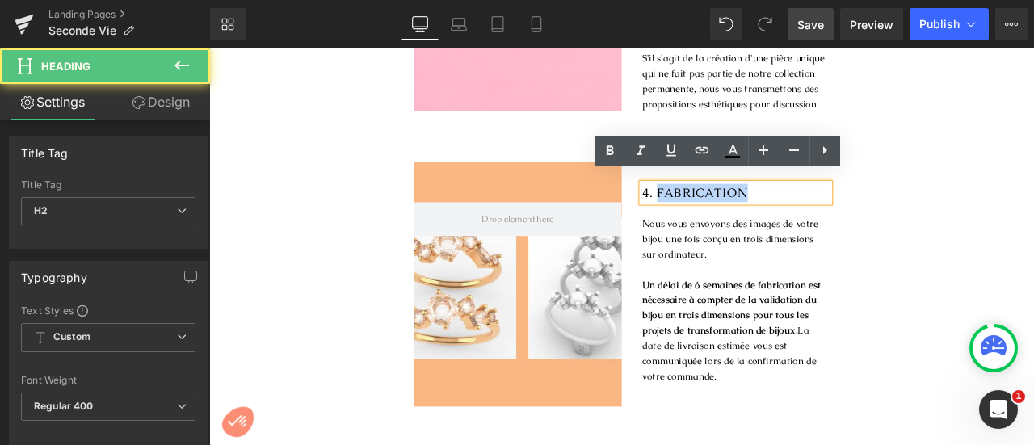
drag, startPoint x: 844, startPoint y: 210, endPoint x: 734, endPoint y: 208, distance: 110.7
click at [734, 208] on h2 "4. FABRICATION" at bounding box center [833, 219] width 222 height 22
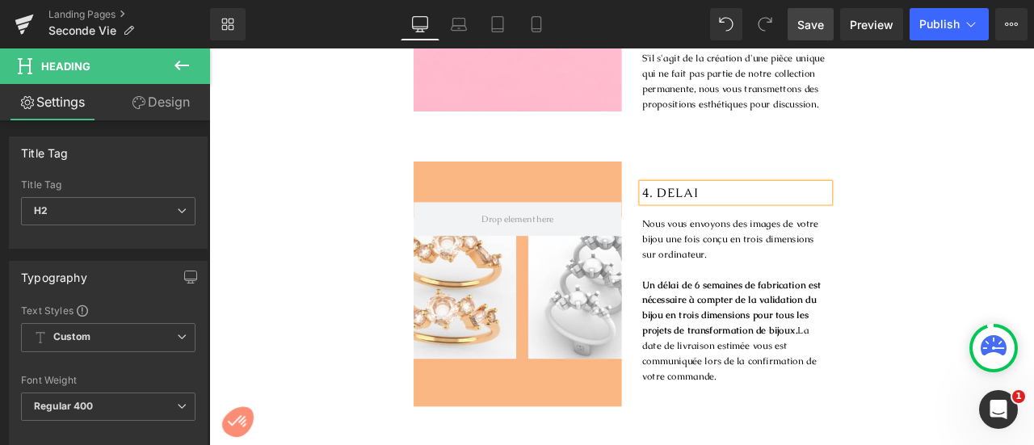
click at [784, 208] on h2 "4. DELAI" at bounding box center [833, 219] width 222 height 22
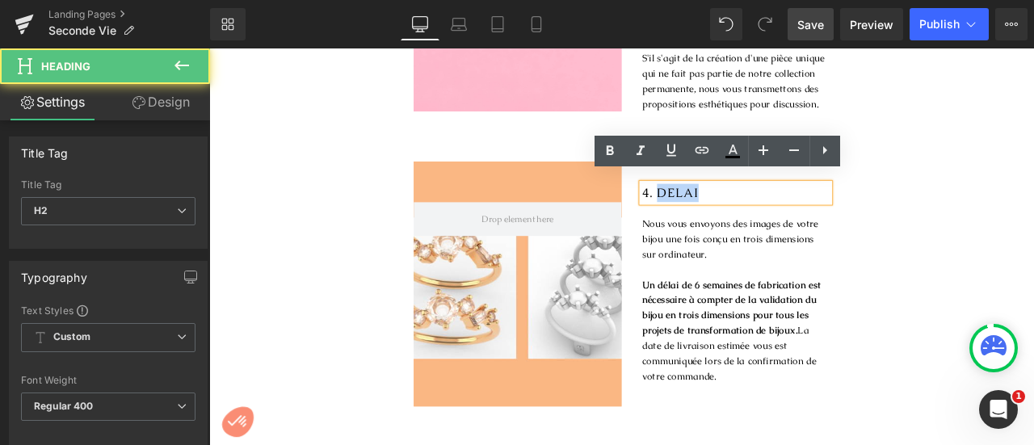
drag, startPoint x: 732, startPoint y: 209, endPoint x: 785, endPoint y: 208, distance: 52.5
click at [785, 208] on h2 "4. DELAI" at bounding box center [833, 219] width 222 height 22
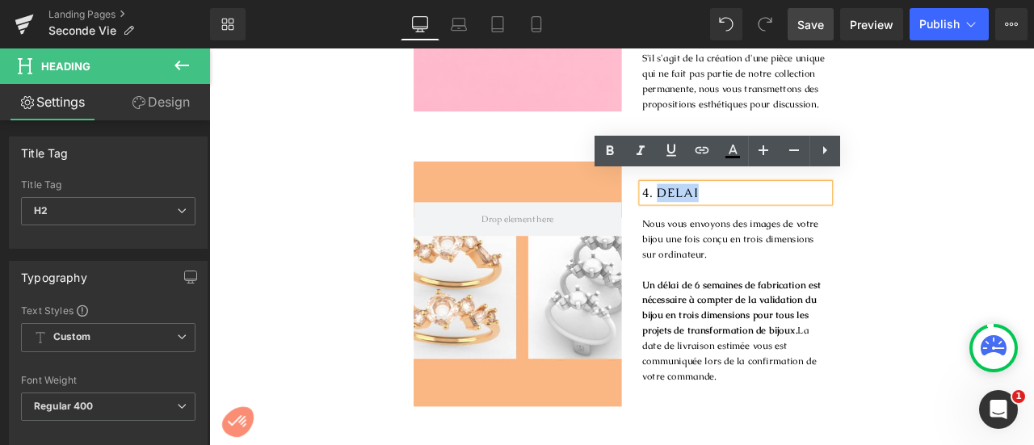
click at [1034, 194] on div "Hero Banner 4. DELAI Heading Nous vous envoyons des images de votre bijou une f…" at bounding box center [698, 327] width 978 height 291
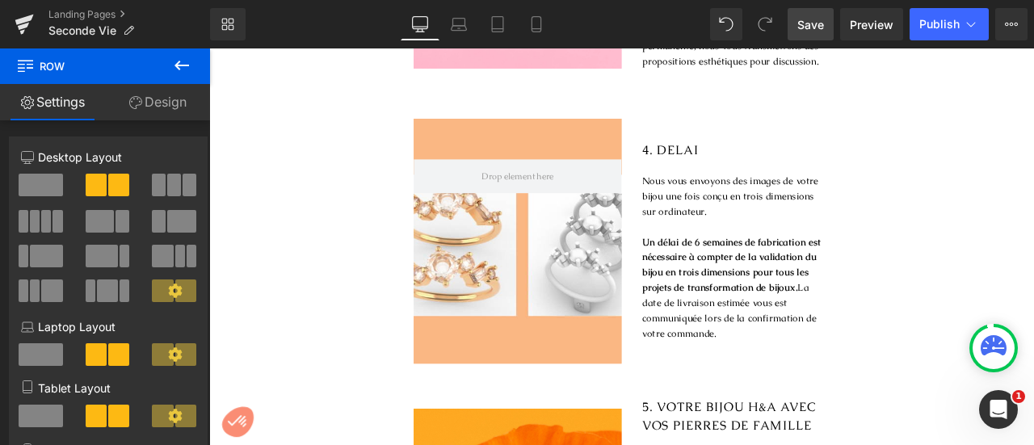
scroll to position [1895, 0]
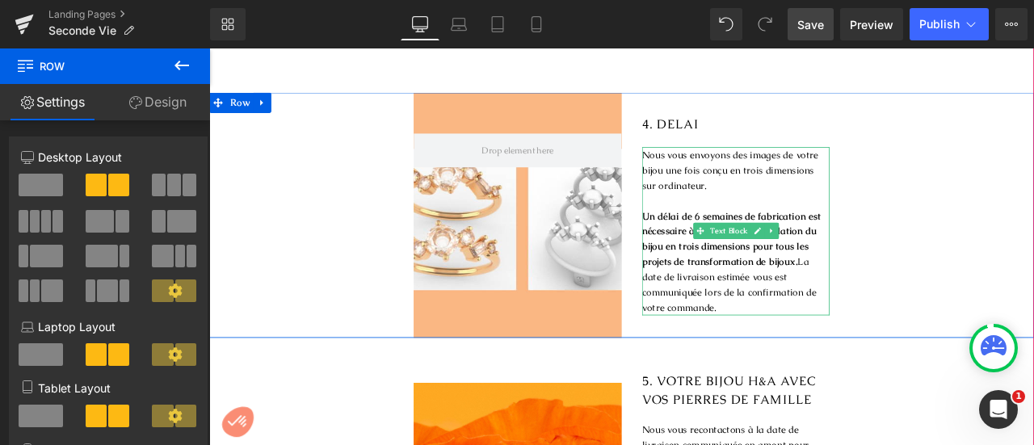
click at [759, 223] on p at bounding box center [833, 230] width 222 height 18
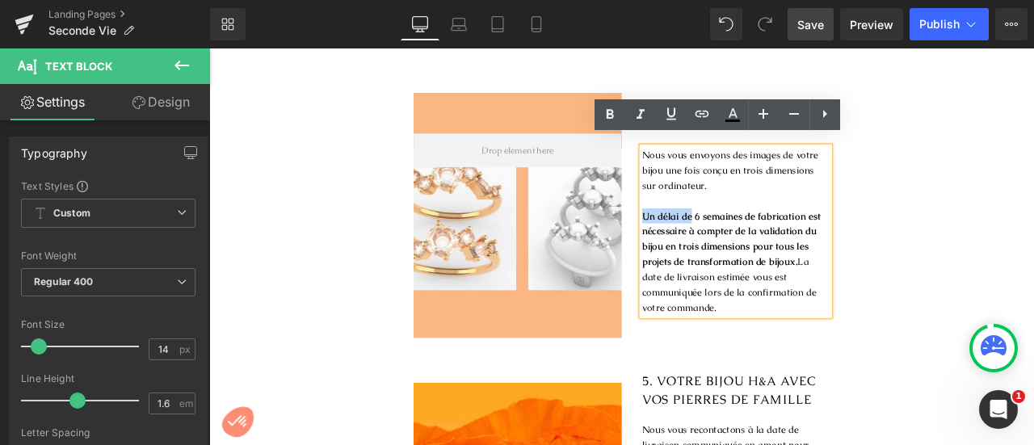
drag, startPoint x: 776, startPoint y: 235, endPoint x: 705, endPoint y: 242, distance: 71.4
click at [705, 242] on div "4. DELAI Heading Nous vous envoyons des images de votre bijou une fois conçu en…" at bounding box center [821, 246] width 246 height 291
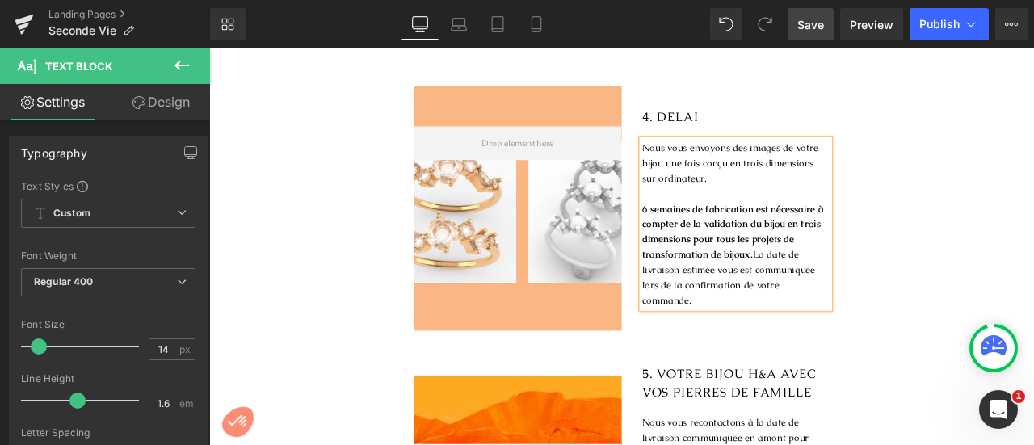
click at [867, 234] on strong "6 semaines de fabrication est nécessaire à compter de la validation du bijou en…" at bounding box center [829, 265] width 215 height 69
click at [850, 294] on p "6 semaines de fabrication sont nécessaires à compter de la validation du bijou …" at bounding box center [833, 293] width 222 height 127
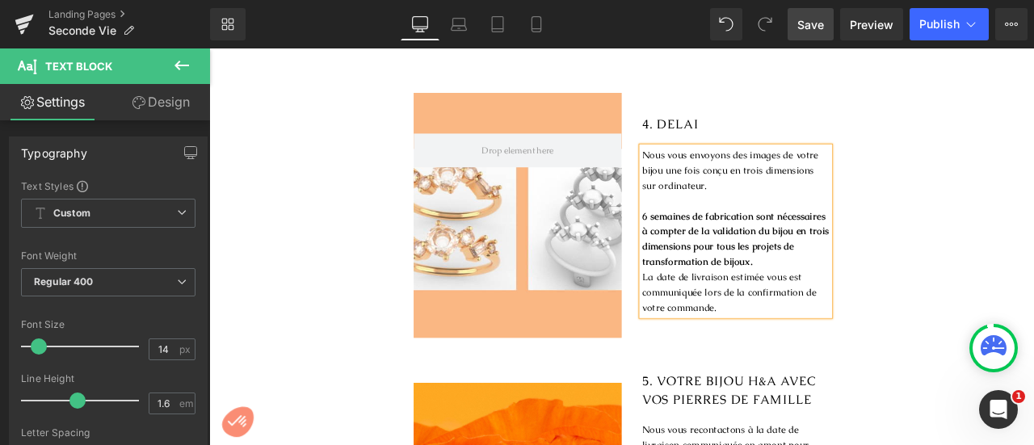
scroll to position [1886, 0]
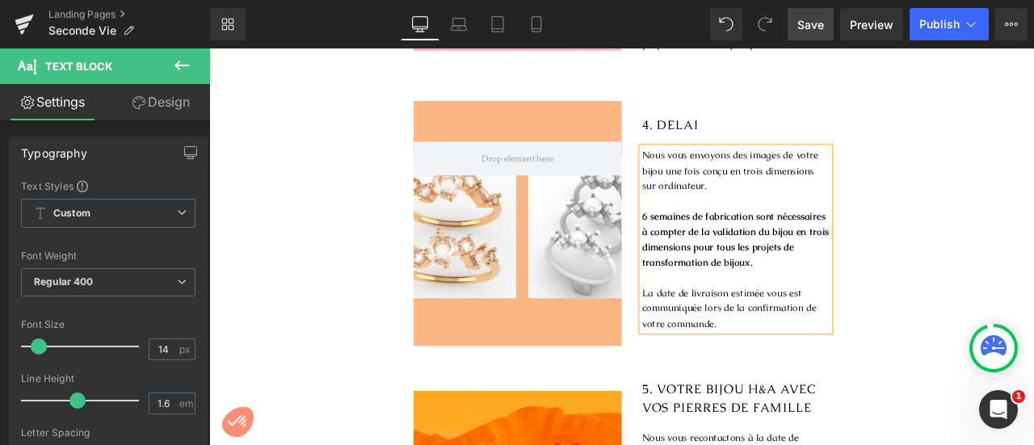
click at [1034, 239] on div "Hero Banner 4. DELAI Heading Nous vous envoyons des images de votre bijou une f…" at bounding box center [698, 255] width 978 height 291
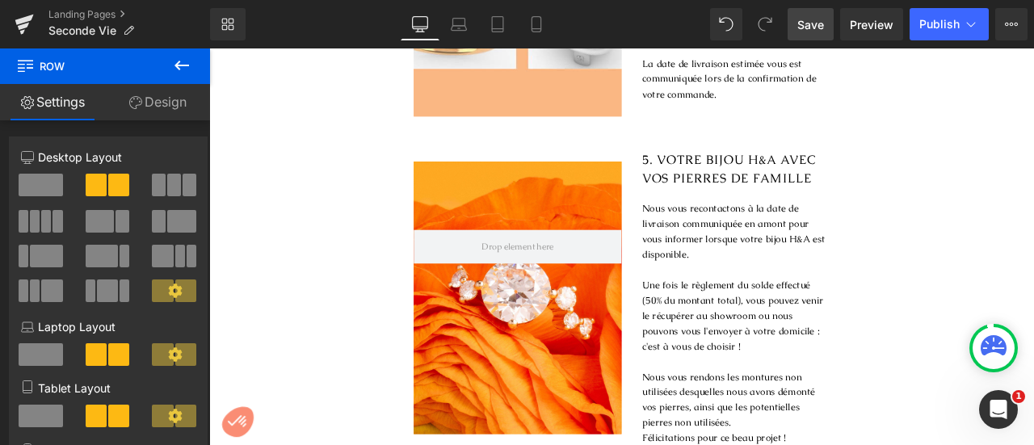
scroll to position [2170, 0]
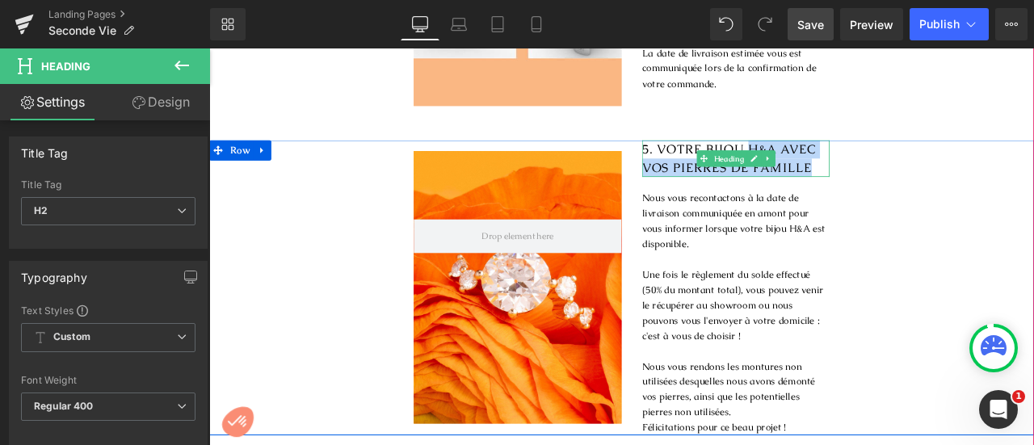
drag, startPoint x: 843, startPoint y: 155, endPoint x: 919, endPoint y: 183, distance: 81.1
click at [919, 183] on h2 "5. VOTRE BIJOU H&A AVEC VOS PIERRES DE FAMILLE" at bounding box center [833, 180] width 222 height 44
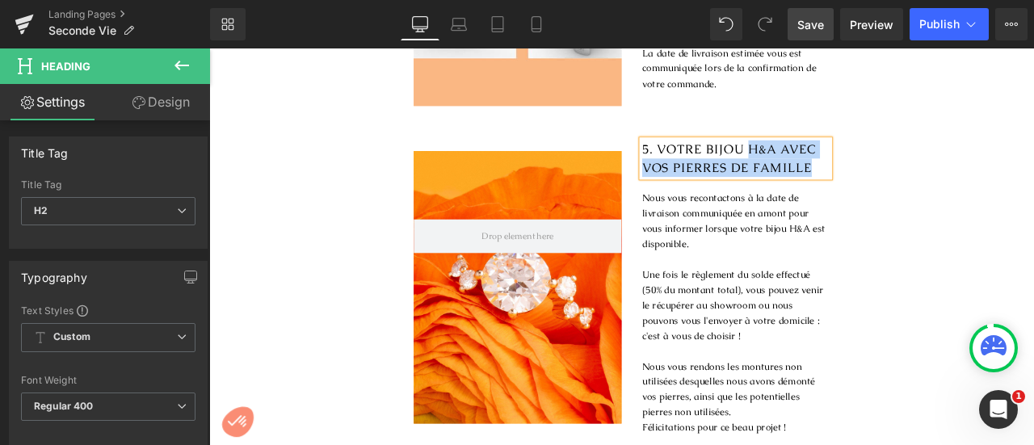
click at [919, 183] on h2 "5. VOTRE BIJOU H&A AVEC VOS PIERRES DE FAMILLE" at bounding box center [833, 180] width 222 height 44
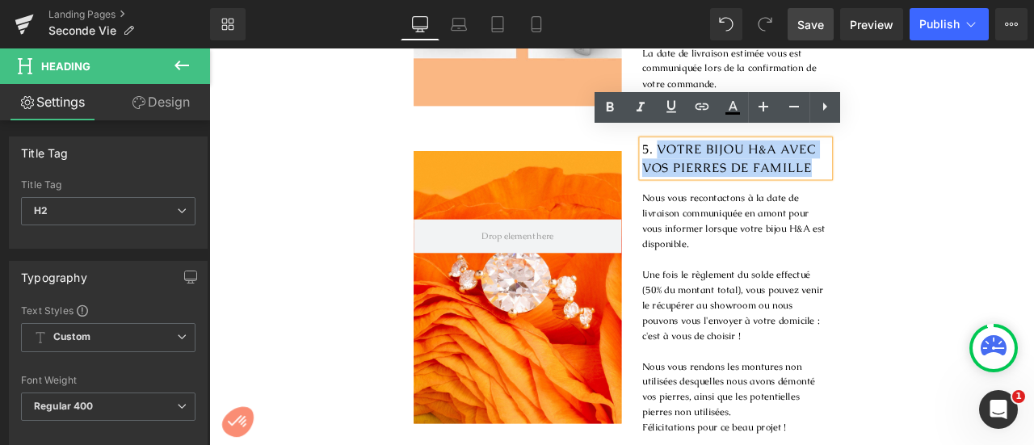
drag, startPoint x: 919, startPoint y: 183, endPoint x: 736, endPoint y: 160, distance: 184.1
click at [736, 160] on h2 "5. VOTRE BIJOU H&A AVEC VOS PIERRES DE FAMILLE" at bounding box center [833, 180] width 222 height 44
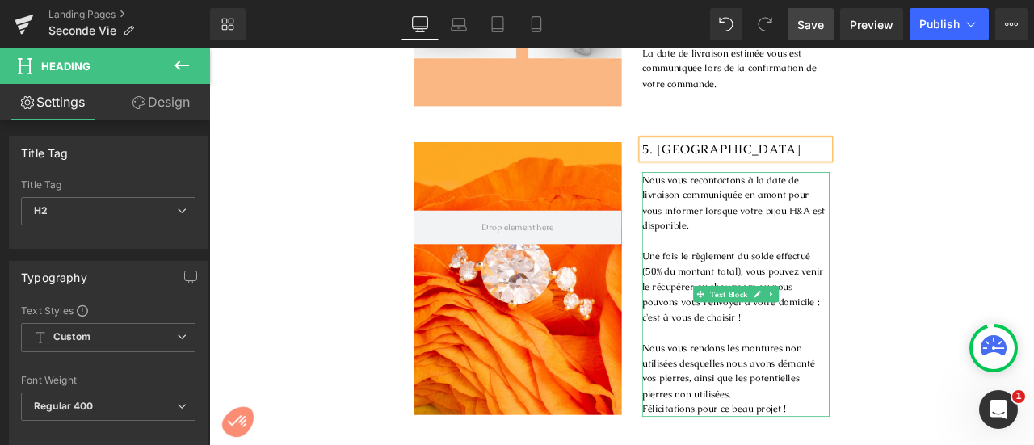
click at [874, 232] on p "Nous vous recontactons à la date de livraison communiquée en amont pour vous in…" at bounding box center [833, 232] width 222 height 73
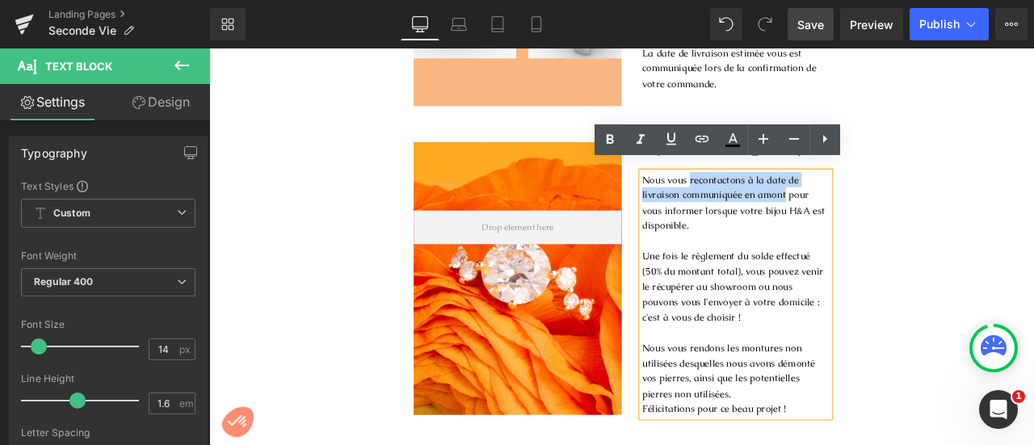
drag, startPoint x: 772, startPoint y: 197, endPoint x: 886, endPoint y: 208, distance: 114.4
click at [886, 208] on p "Nous vous recontactons à la date de livraison communiquée en amont pour vous in…" at bounding box center [833, 232] width 222 height 73
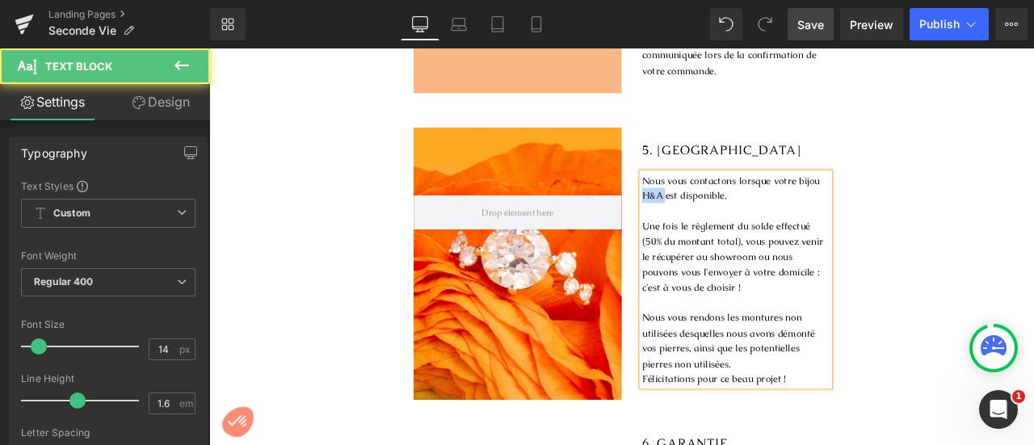
drag, startPoint x: 745, startPoint y: 217, endPoint x: 692, endPoint y: 214, distance: 53.4
click at [698, 214] on div "5. LIVRAISON Heading Nous vous contactons lorsque votre bijou H&A est disponibl…" at bounding box center [821, 303] width 246 height 323
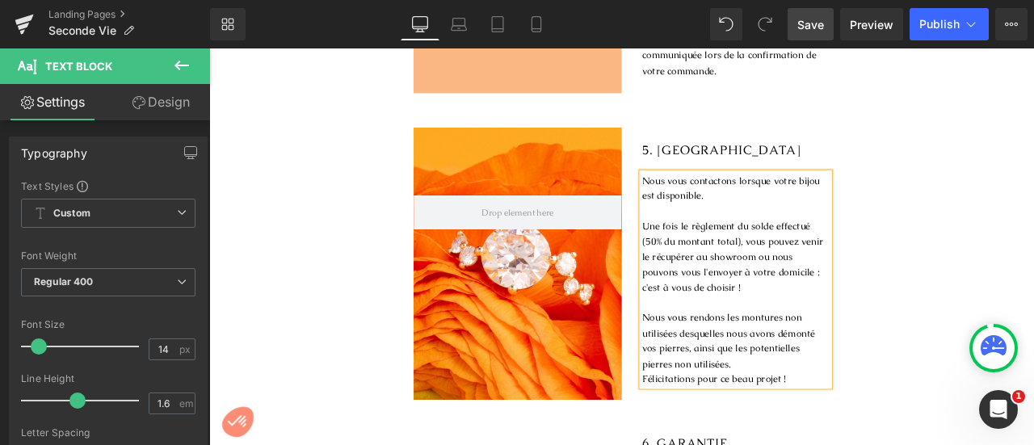
click at [1034, 242] on div "Hero Banner 5. LIVRAISON Heading Nous vous contactons lorsque votre bijou est d…" at bounding box center [698, 303] width 978 height 323
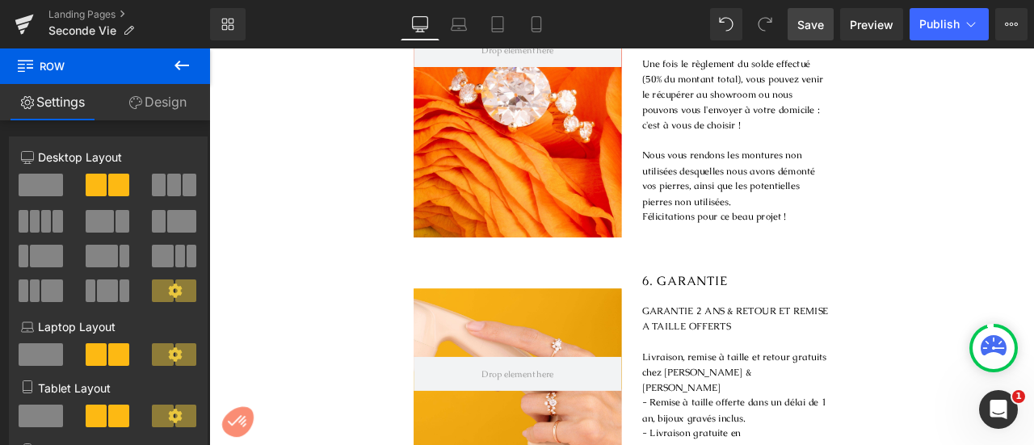
scroll to position [2176, 0]
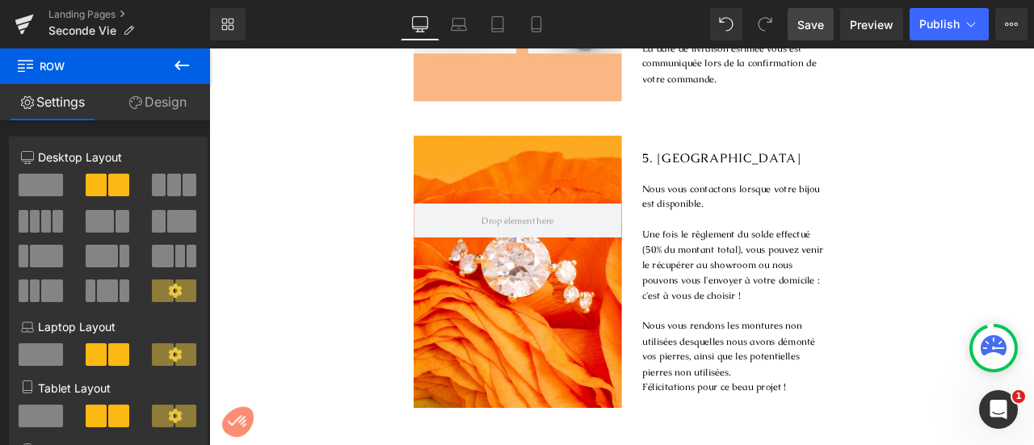
click at [808, 28] on span "Save" at bounding box center [811, 24] width 27 height 17
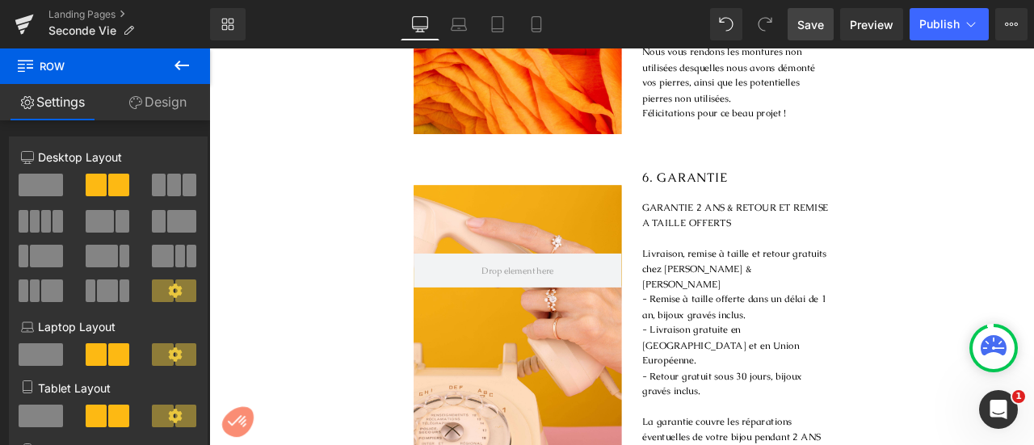
scroll to position [2542, 0]
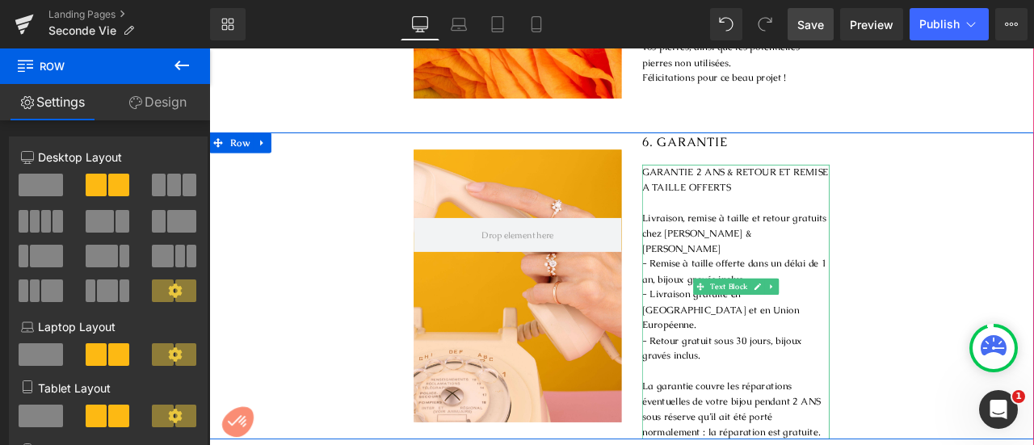
click at [823, 187] on p "GARANTIE 2 ANS & RETOUR ET REMISE A TAILLE OFFERTS" at bounding box center [833, 205] width 222 height 36
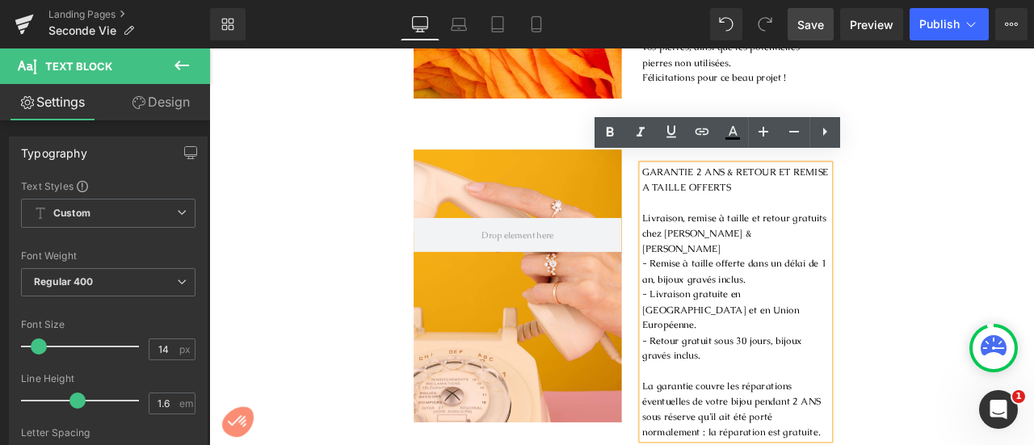
click at [822, 187] on p "GARANTIE 2 ANS & RETOUR ET REMISE A TAILLE OFFERTS" at bounding box center [833, 205] width 222 height 36
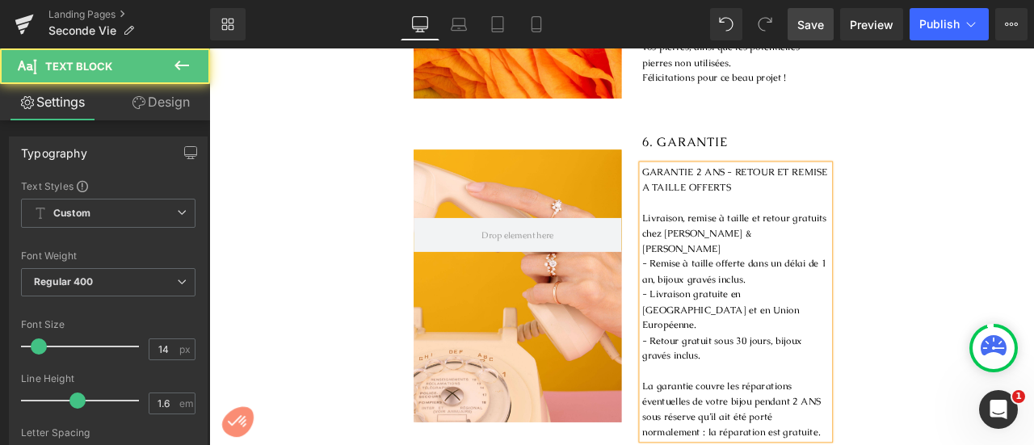
click at [811, 256] on p "Livraison, remise à taille et retour gratuits chez [PERSON_NAME] & [PERSON_NAME]" at bounding box center [833, 268] width 222 height 54
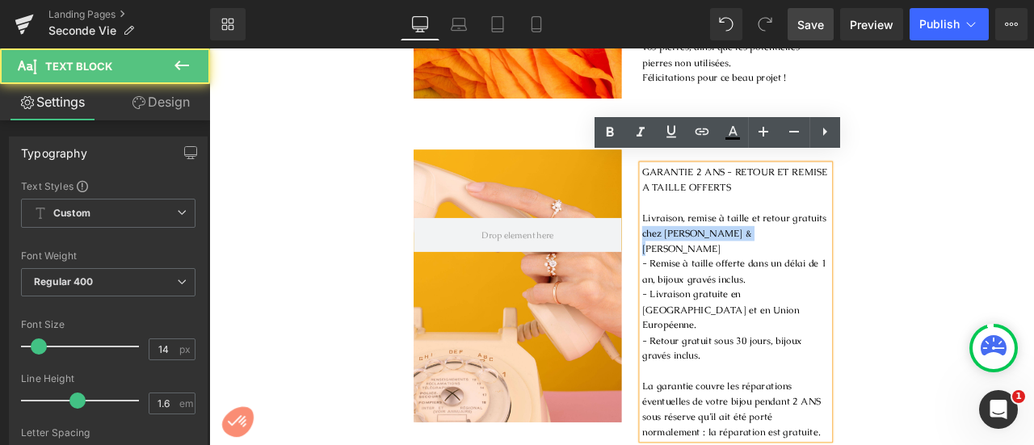
drag, startPoint x: 846, startPoint y: 257, endPoint x: 711, endPoint y: 260, distance: 135.0
click at [711, 260] on div "6. GARANTIE Heading GARANTIE 2 ANS - RETOUR ET REMISE A TAILLE OFFERTS [PERSON_…" at bounding box center [821, 331] width 246 height 364
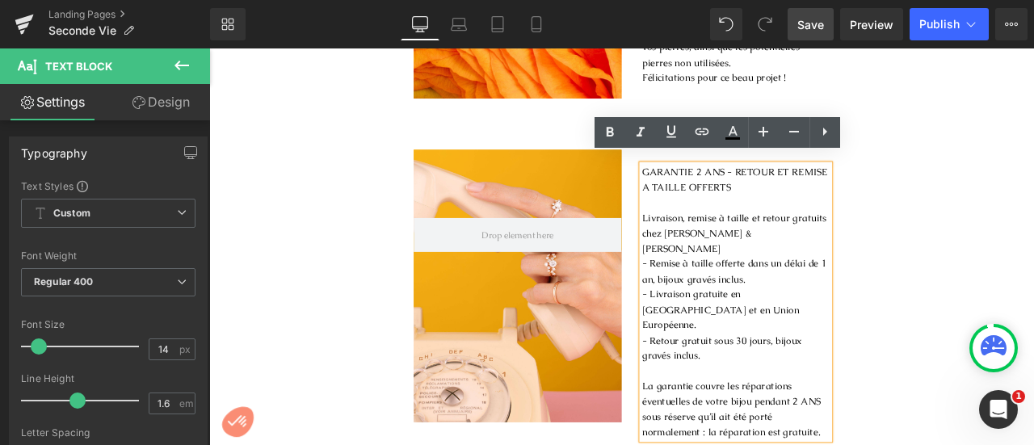
scroll to position [2549, 0]
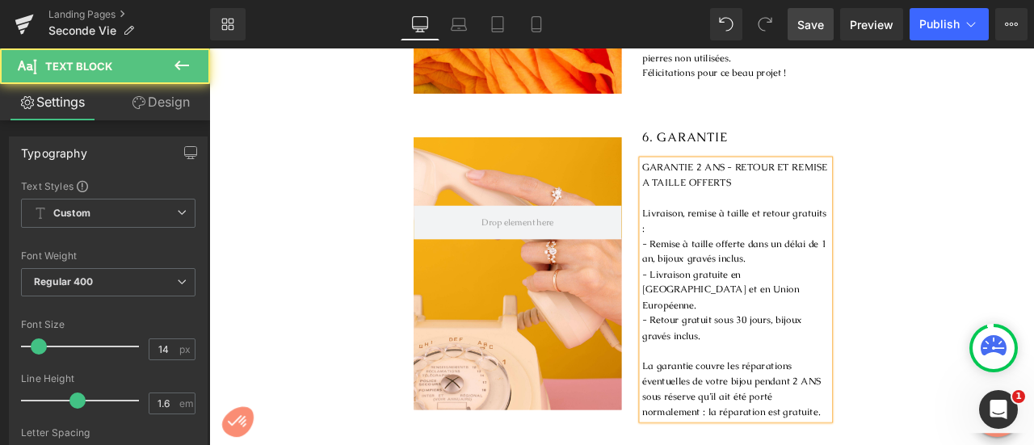
click at [925, 439] on p "La garantie couvre les réparations éventuelles de votre bijou pendant 2 ANS sou…" at bounding box center [833, 451] width 222 height 73
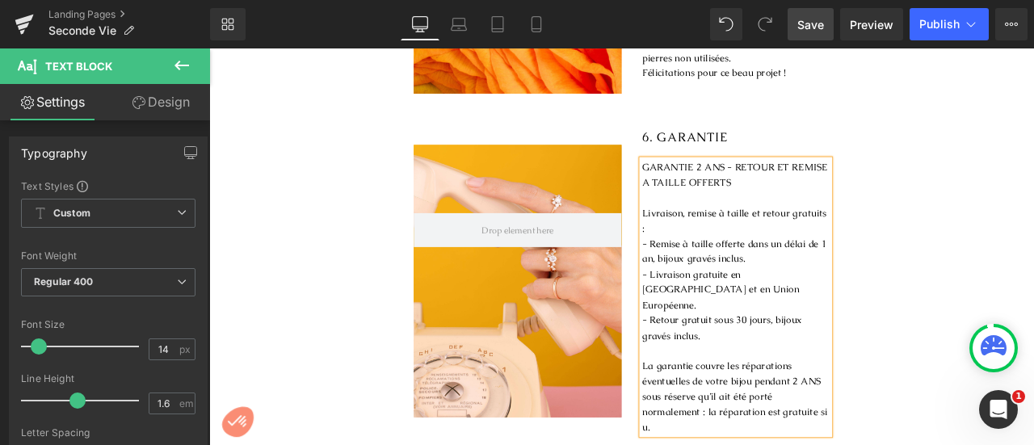
scroll to position [2542, 0]
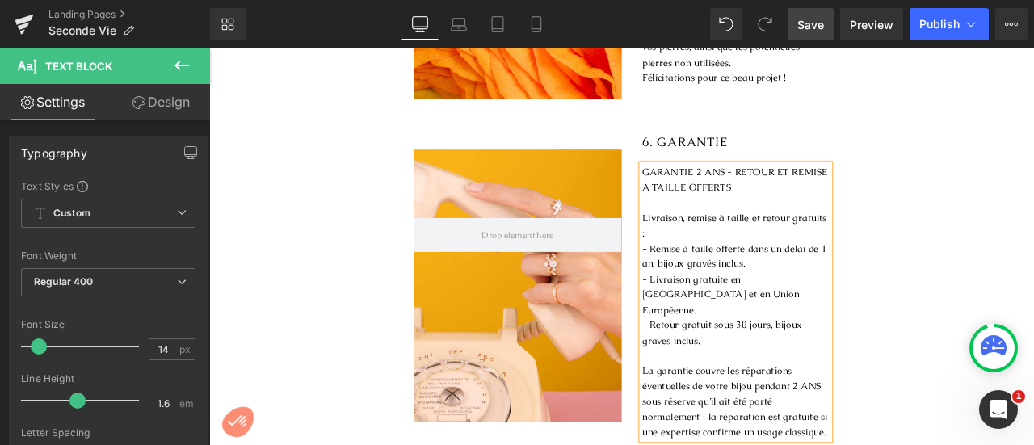
click at [1031, 290] on div "Hero Banner 6. GARANTIE Heading GARANTIE 2 ANS - RETOUR ET REMISE A TAILLE OFFE…" at bounding box center [698, 331] width 978 height 364
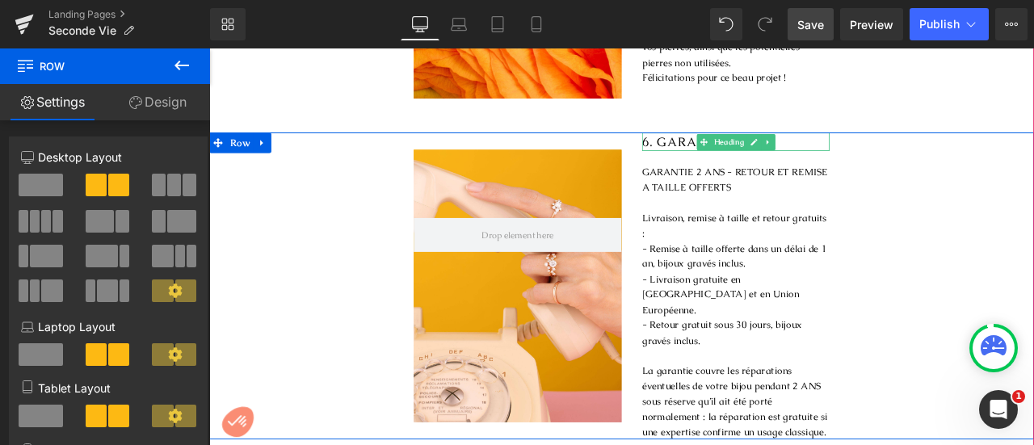
click at [766, 150] on span "6. GARANTIE" at bounding box center [773, 159] width 102 height 19
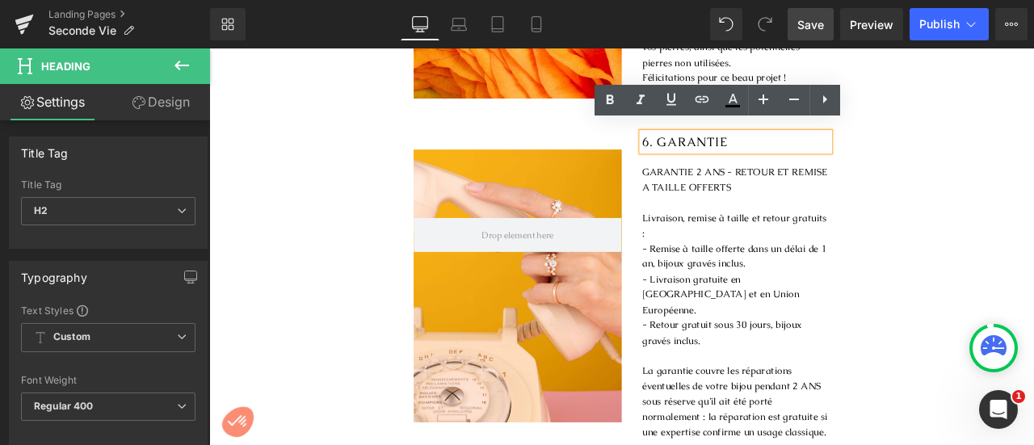
click at [813, 150] on span "6. GARANTIE" at bounding box center [773, 159] width 102 height 19
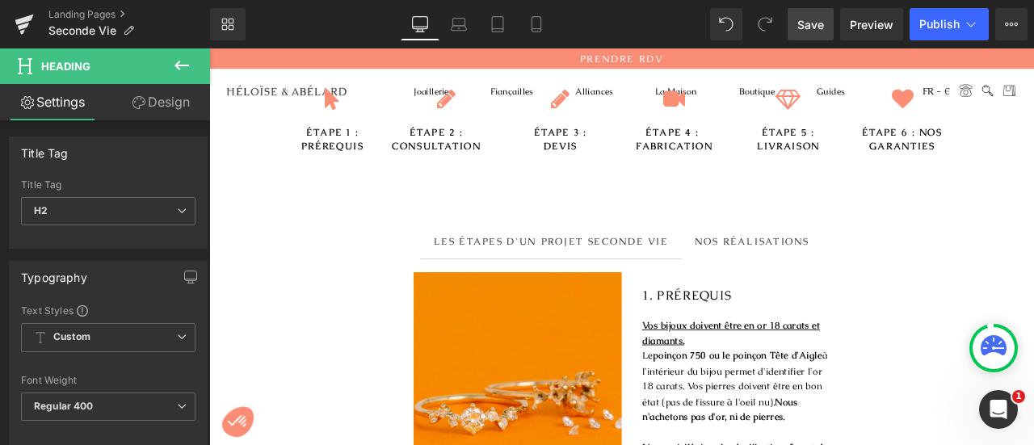
scroll to position [401, 0]
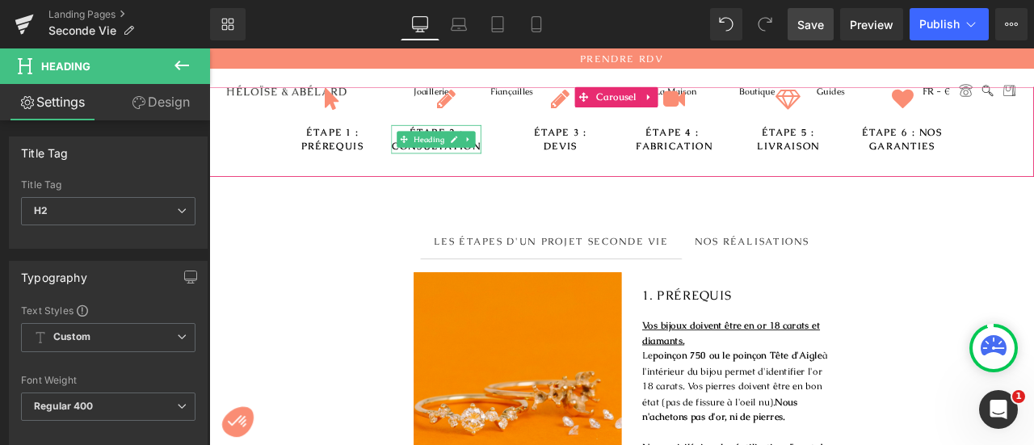
click at [437, 156] on h3 "ÉTAPE 2 : CONSULTATION" at bounding box center [478, 157] width 107 height 34
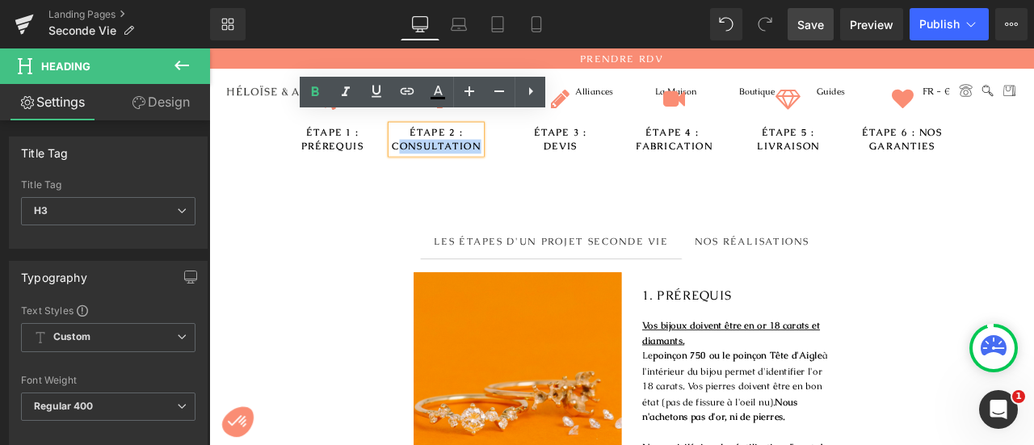
drag, startPoint x: 431, startPoint y: 153, endPoint x: 537, endPoint y: 150, distance: 105.9
click at [537, 150] on div "Icon ÉTAPE 2 : CONSULTATION Heading" at bounding box center [490, 142] width 131 height 95
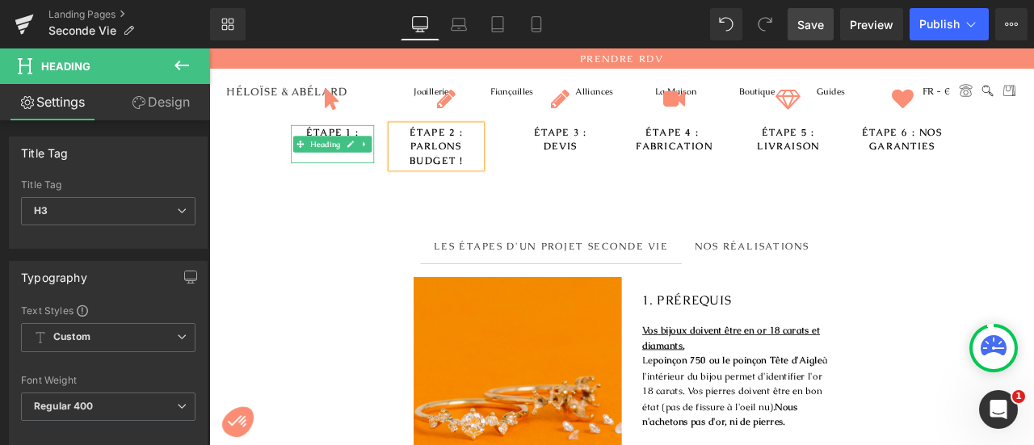
click at [355, 174] on div at bounding box center [355, 179] width 99 height 11
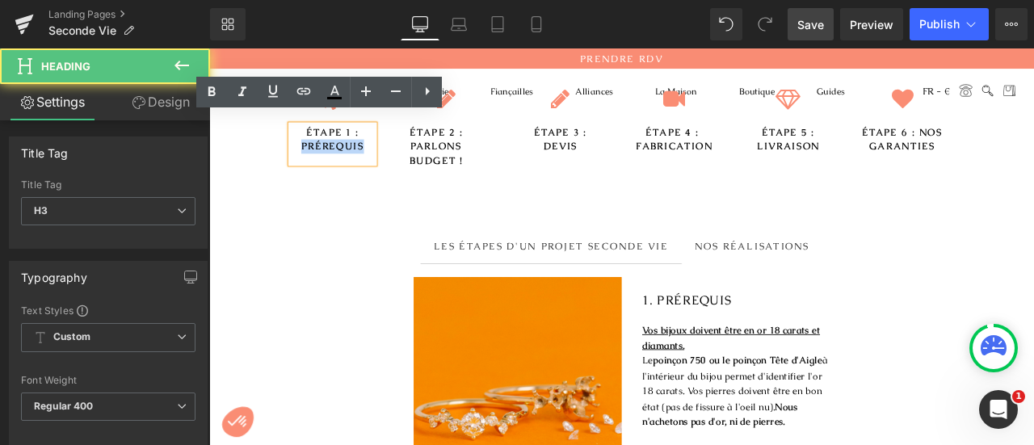
drag, startPoint x: 320, startPoint y: 153, endPoint x: 414, endPoint y: 157, distance: 93.8
click at [414, 157] on div "Icon ÉTAPE 1 : PRÉREQUIS Heading" at bounding box center [355, 148] width 131 height 106
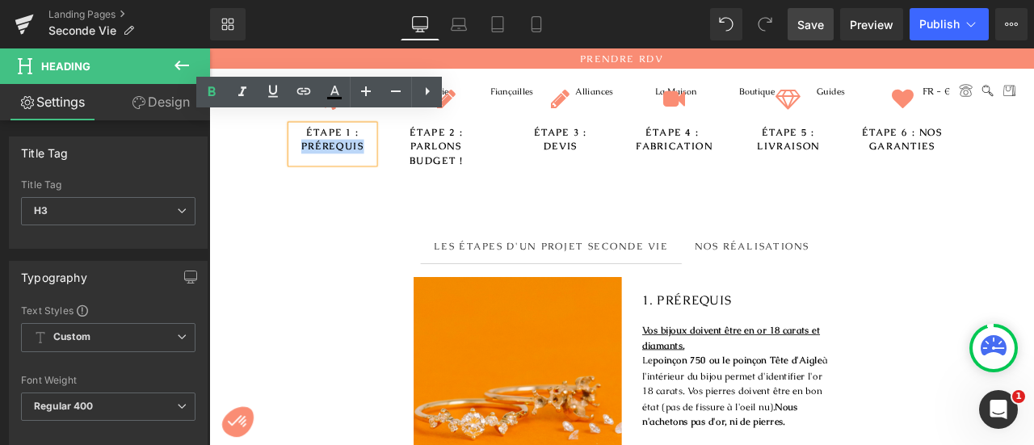
click at [393, 155] on h3 "ÉTAPE 1 : PRÉREQUIS" at bounding box center [355, 157] width 99 height 34
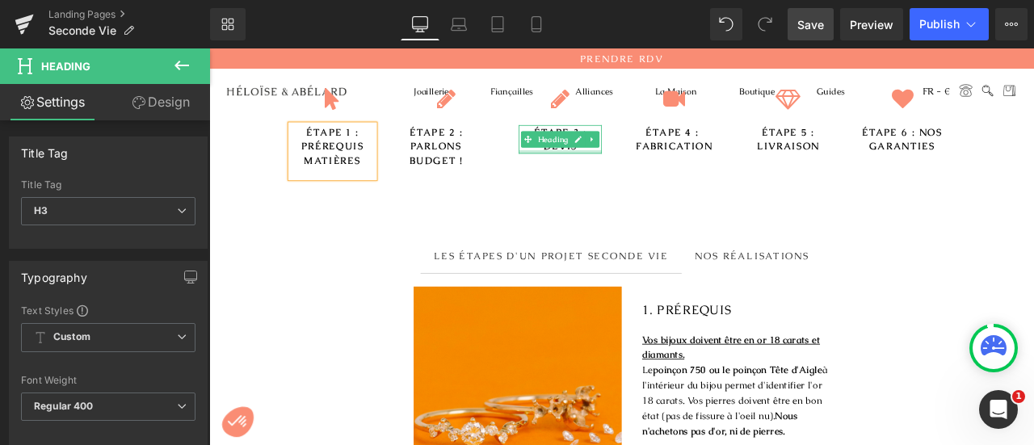
click at [611, 170] on div at bounding box center [625, 172] width 99 height 4
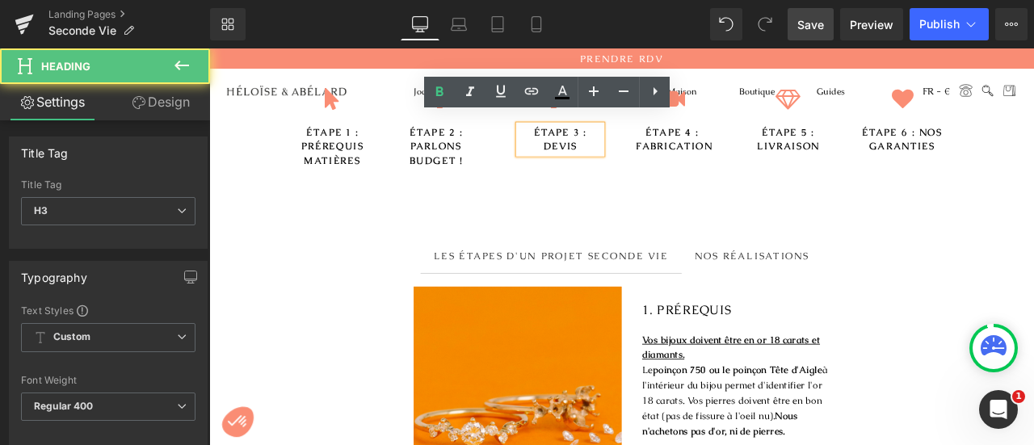
click at [607, 151] on h3 "ÉTAPE 3 : DEVIS" at bounding box center [625, 157] width 99 height 34
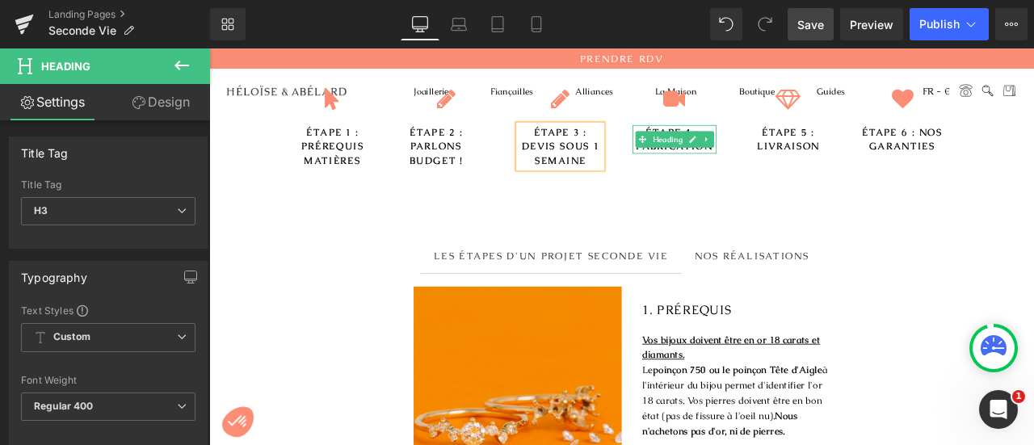
click at [798, 157] on h3 "ÉTAPE 4 : FABRICATION" at bounding box center [760, 157] width 99 height 34
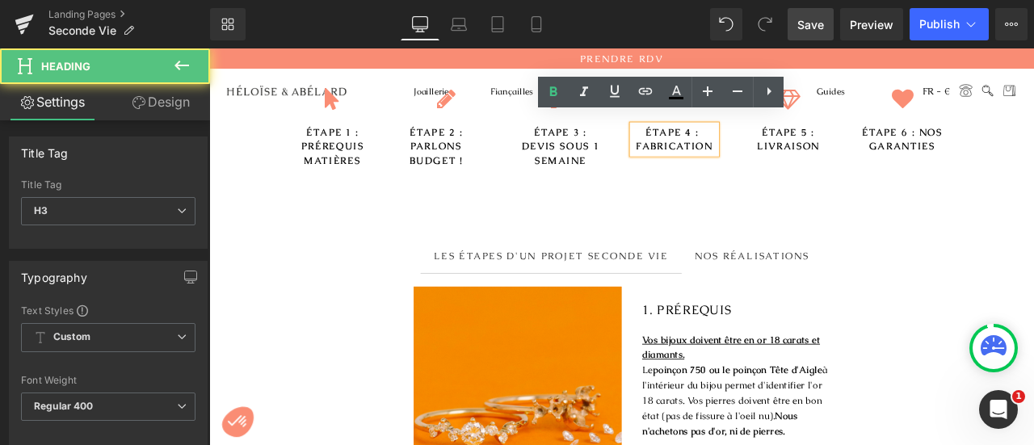
click at [805, 156] on h3 "ÉTAPE 4 : FABRICATION" at bounding box center [760, 157] width 99 height 34
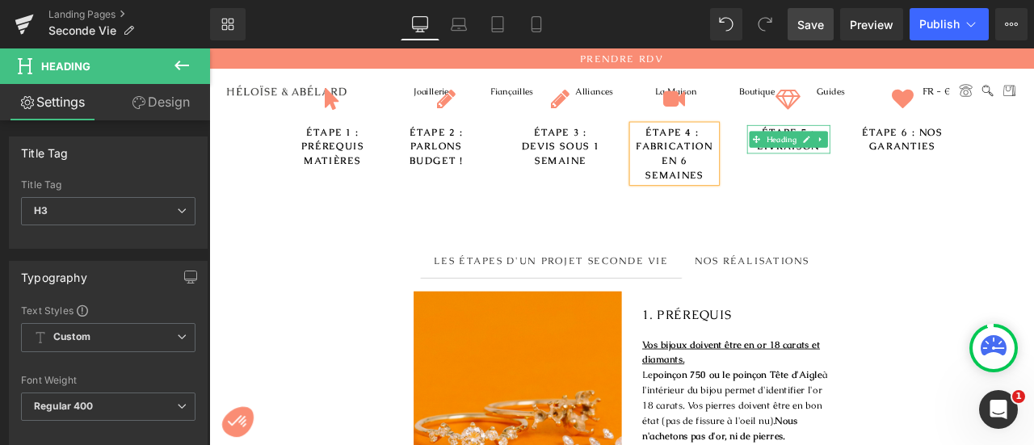
click at [934, 157] on h3 "LIVRAISON" at bounding box center [896, 165] width 99 height 17
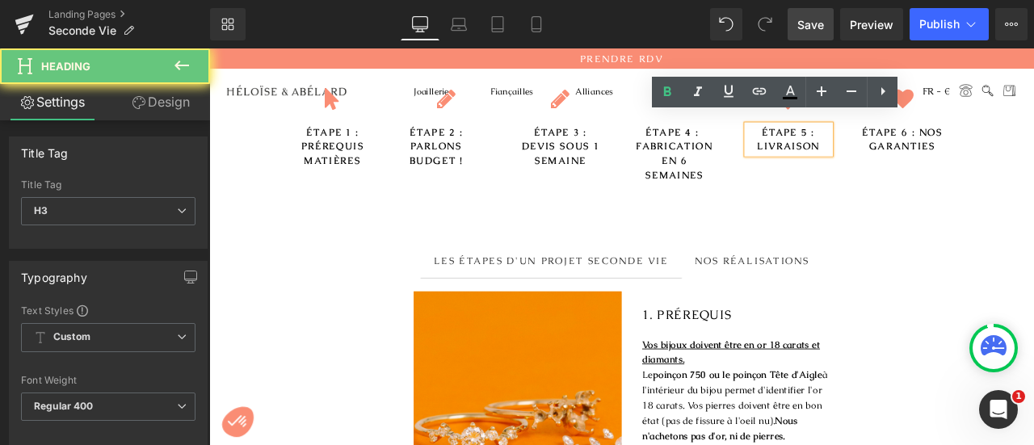
click at [933, 157] on h3 "LIVRAISON" at bounding box center [896, 165] width 99 height 17
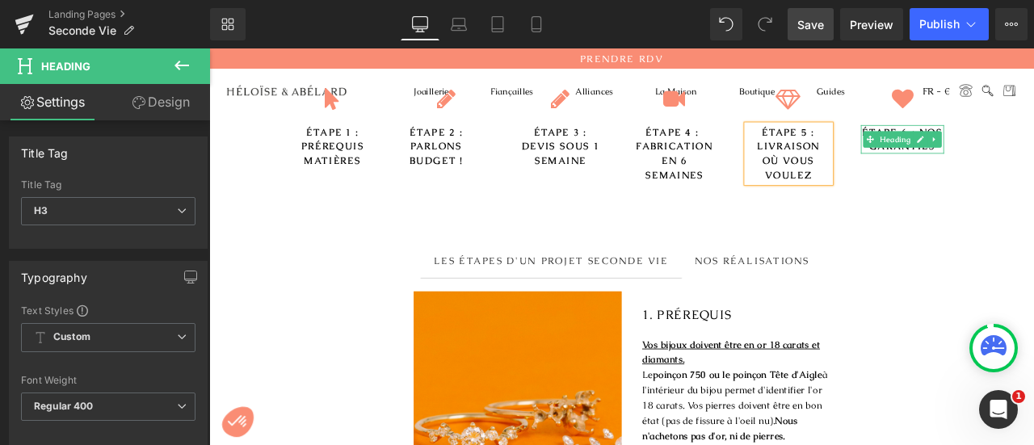
click at [1034, 156] on h3 "ÉTAPE 6 : NOS GARANTIES" at bounding box center [1031, 157] width 99 height 34
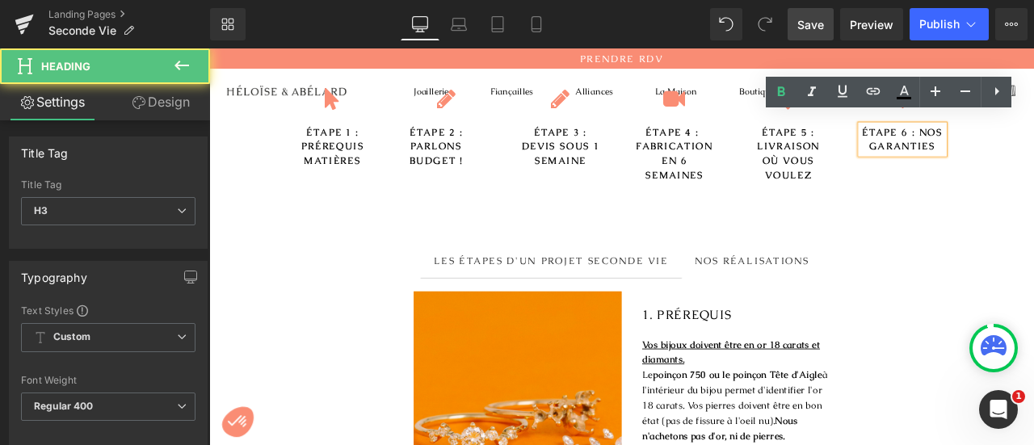
click at [1034, 150] on h3 "ÉTAPE 6 : NOS GARANTIES" at bounding box center [1031, 157] width 99 height 34
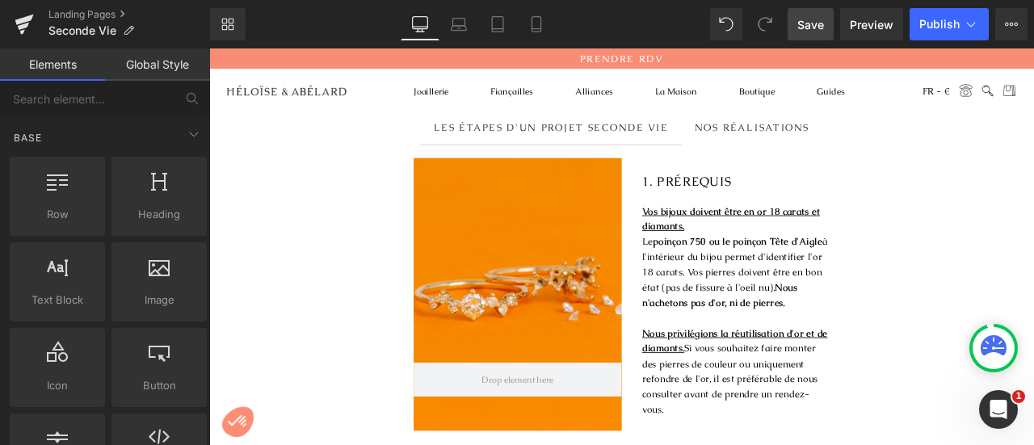
scroll to position [589, 0]
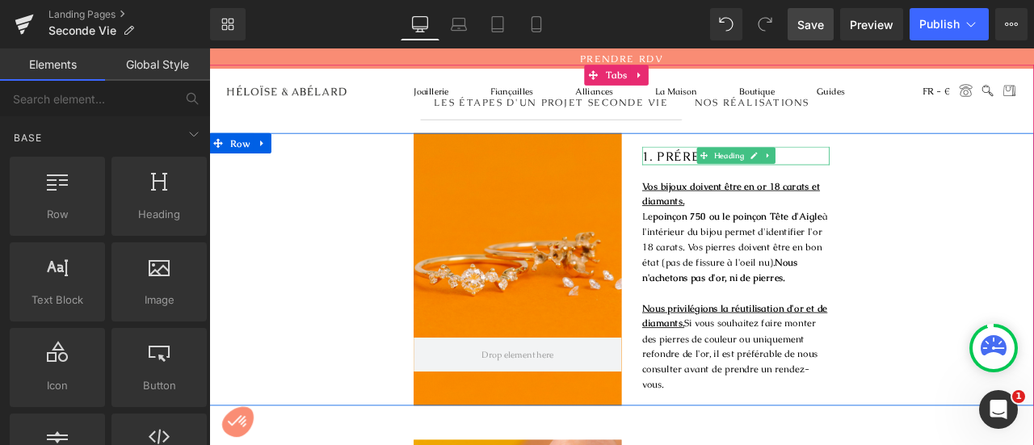
click at [758, 166] on span "1. PRÉREQUIS" at bounding box center [775, 175] width 106 height 19
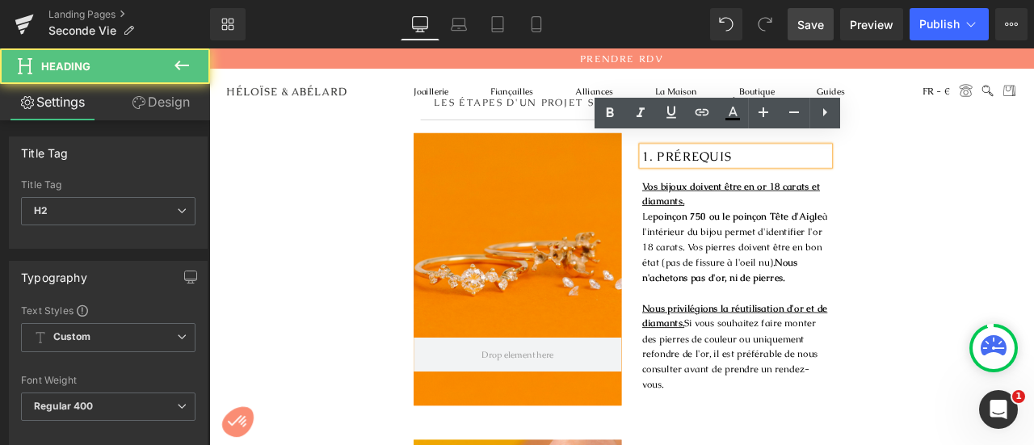
click at [819, 166] on span "1. PRÉREQUIS" at bounding box center [775, 175] width 106 height 19
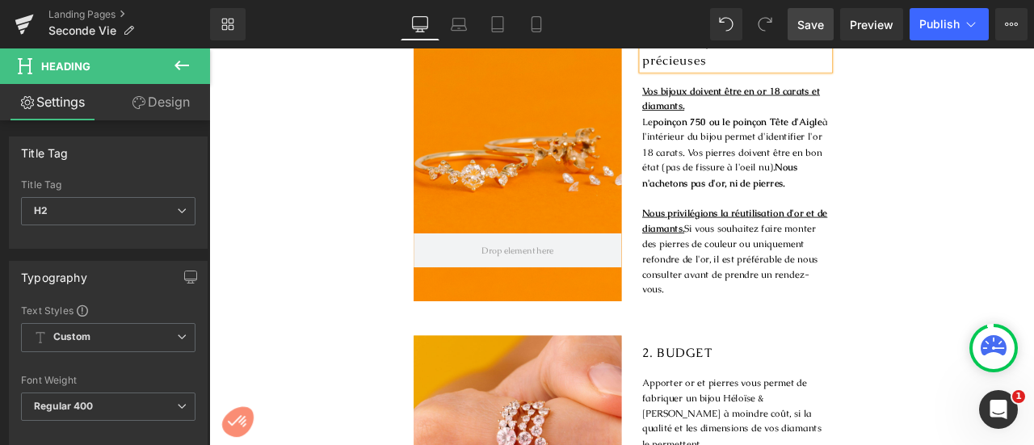
scroll to position [844, 0]
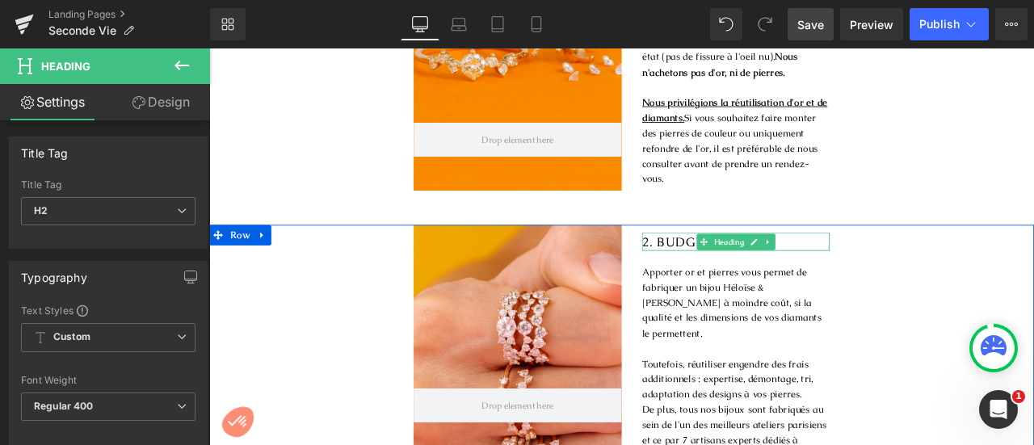
click at [735, 277] on span "2. BUDGET" at bounding box center [763, 277] width 83 height 19
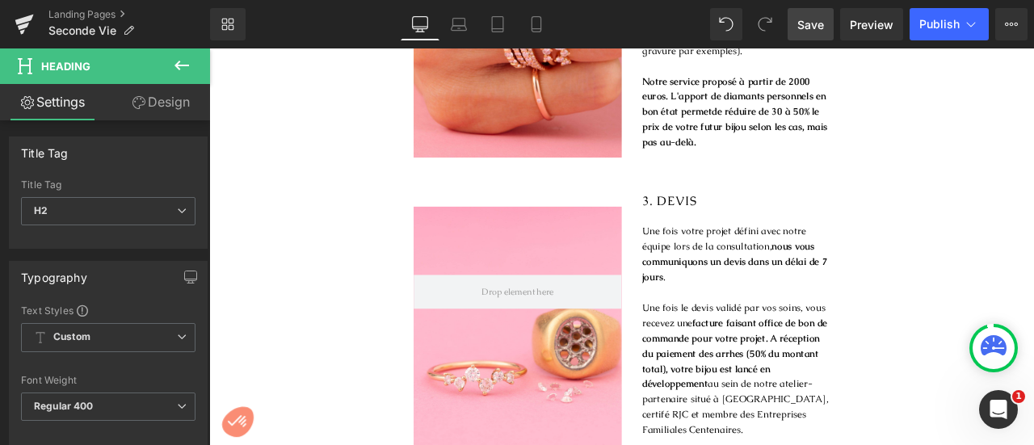
scroll to position [1408, 0]
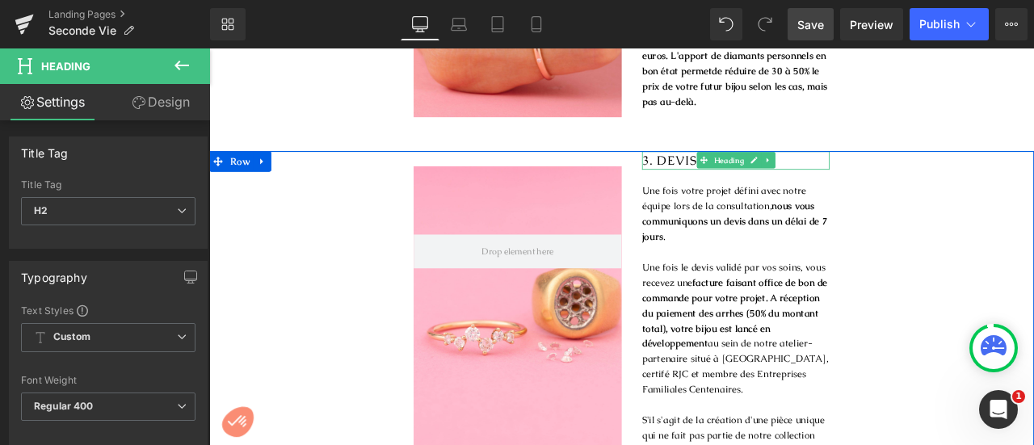
click at [731, 172] on span "3. DEVIS" at bounding box center [754, 181] width 65 height 19
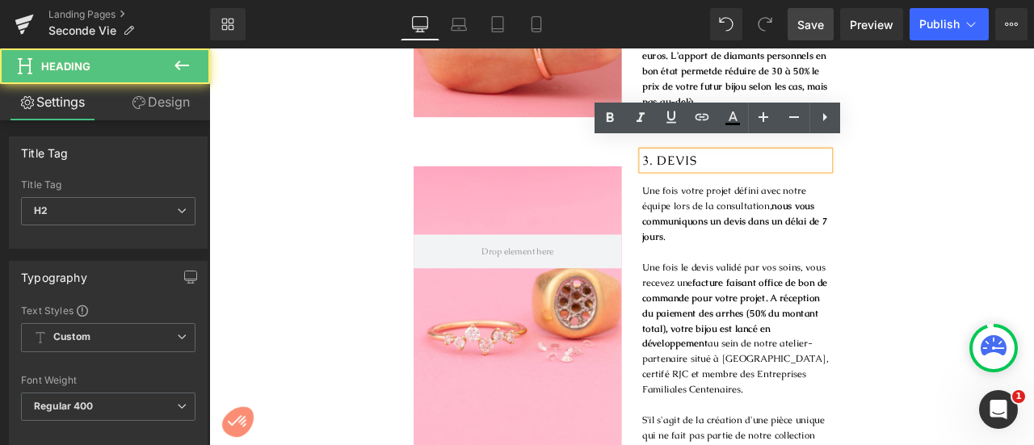
click at [731, 172] on span "3. DEVIS" at bounding box center [754, 181] width 65 height 19
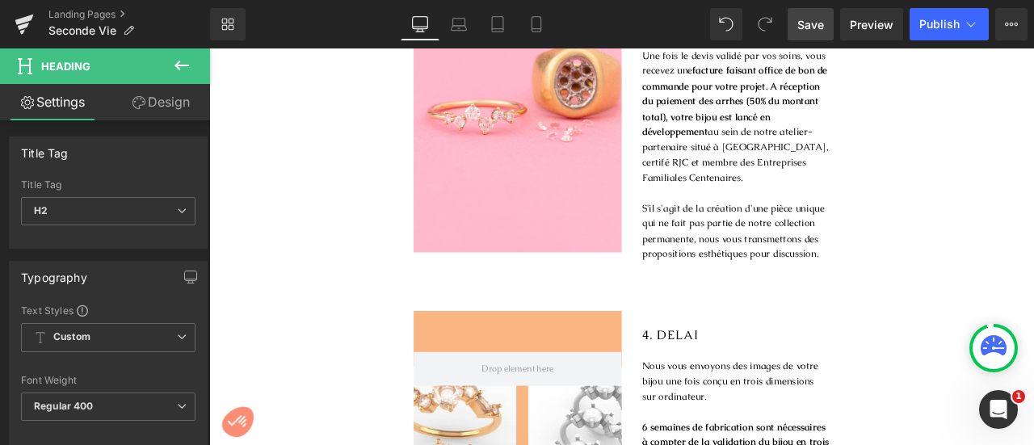
scroll to position [1747, 0]
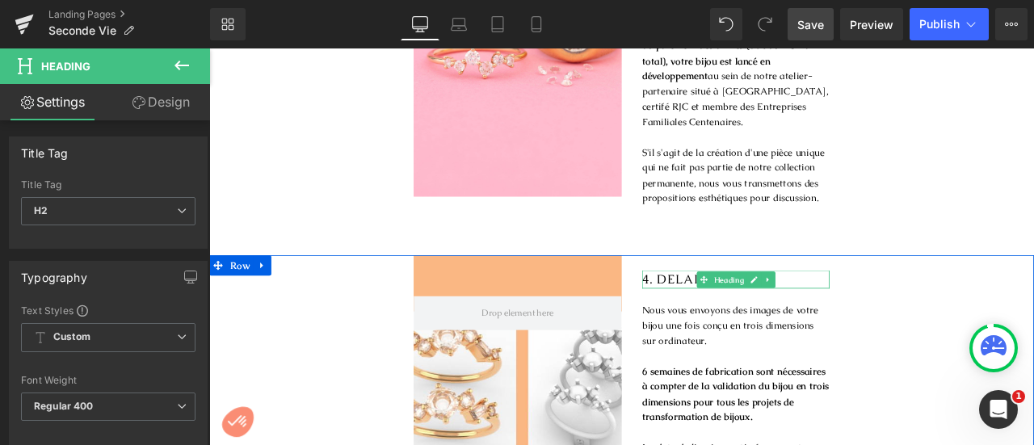
click at [746, 313] on span "4. DELAI" at bounding box center [755, 322] width 67 height 19
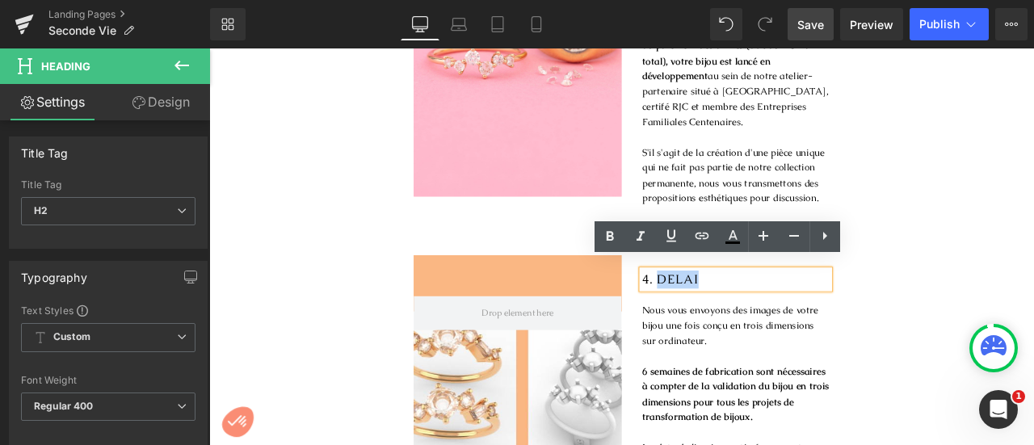
drag, startPoint x: 734, startPoint y: 310, endPoint x: 798, endPoint y: 310, distance: 63.8
click at [798, 311] on h2 "4. DELAI" at bounding box center [833, 322] width 222 height 22
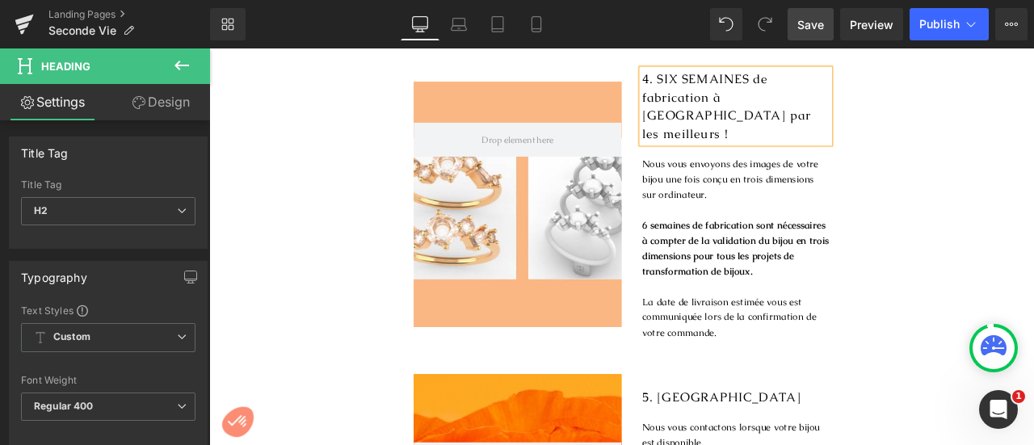
scroll to position [1979, 0]
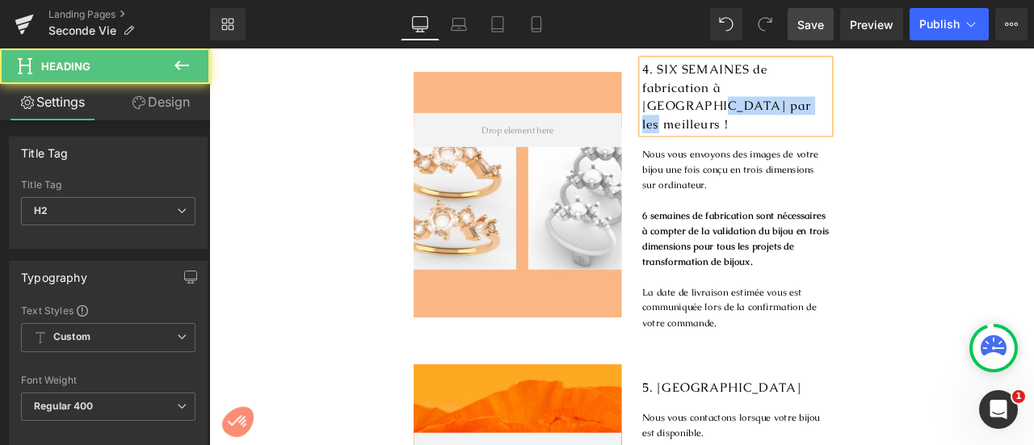
drag, startPoint x: 886, startPoint y: 81, endPoint x: 908, endPoint y: 99, distance: 28.8
click at [908, 99] on h2 "4. SIX SEMAINES de fabrication à [GEOGRAPHIC_DATA] par les meilleurs !" at bounding box center [833, 104] width 222 height 87
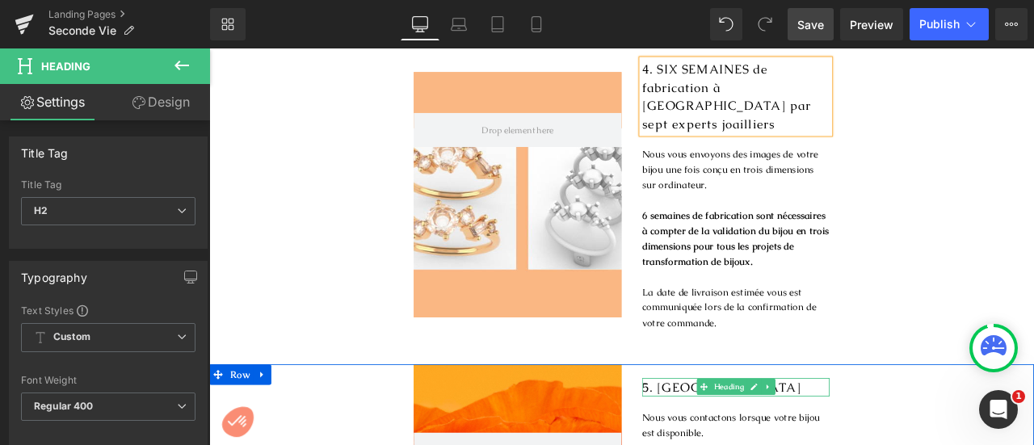
click at [752, 440] on span "5. [GEOGRAPHIC_DATA]" at bounding box center [816, 449] width 188 height 19
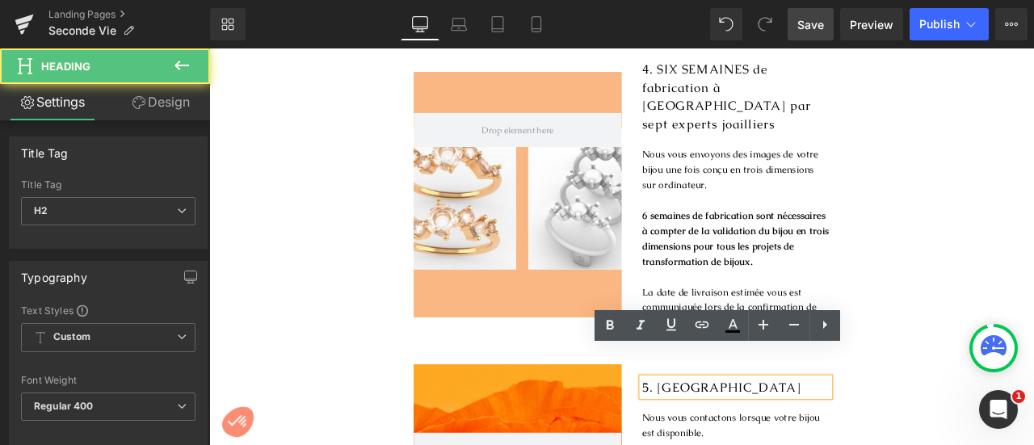
click at [828, 439] on h2 "5. [GEOGRAPHIC_DATA]" at bounding box center [833, 450] width 222 height 22
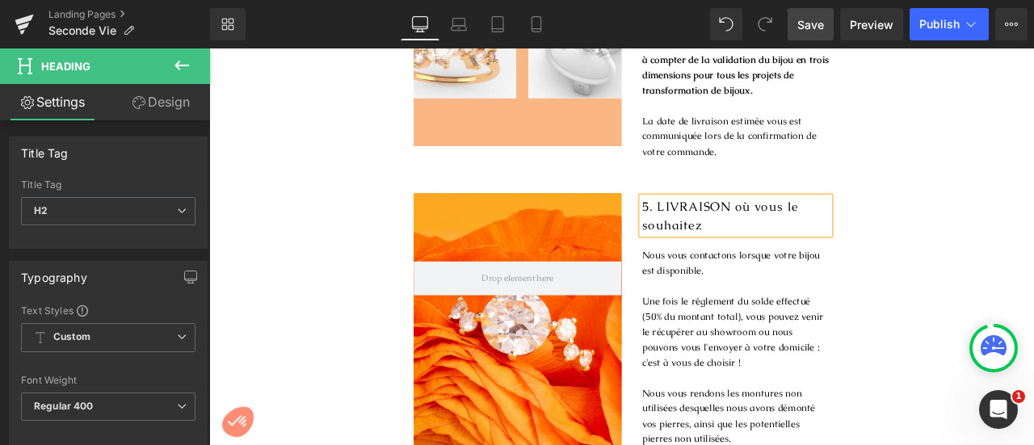
scroll to position [2314, 0]
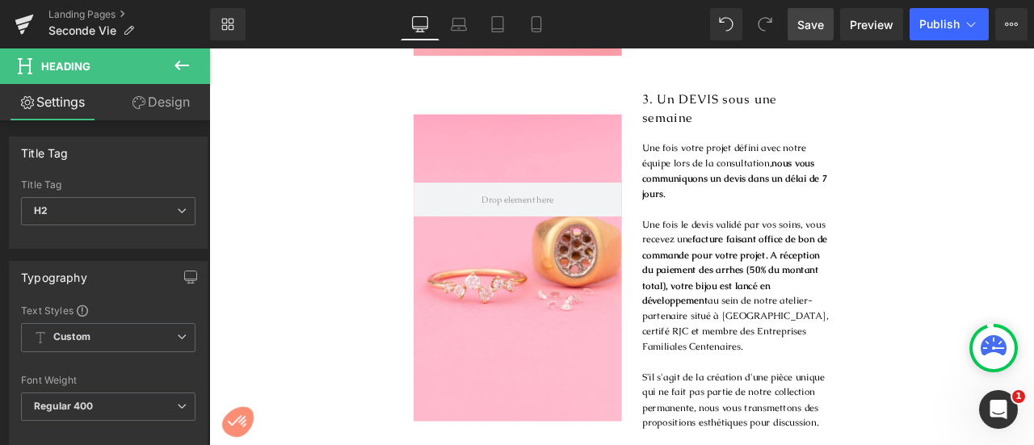
scroll to position [1499, 0]
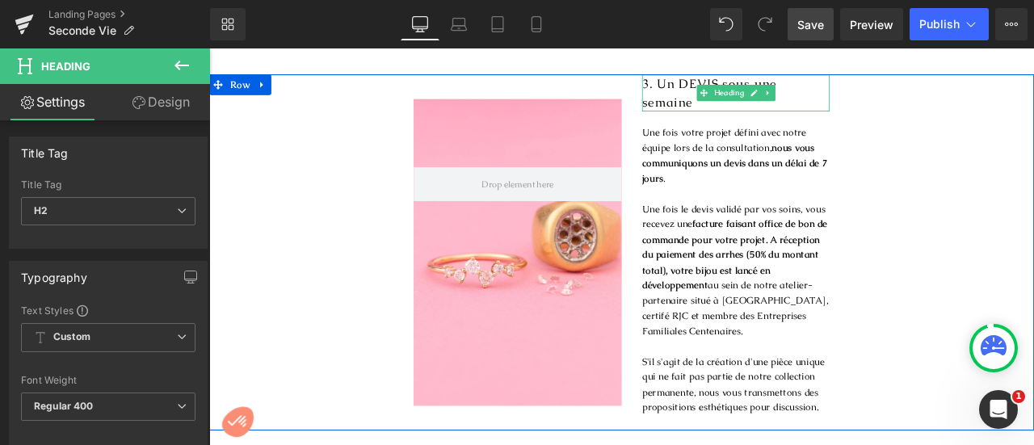
click at [754, 81] on span "3. Un DEVIS sous une semaine" at bounding box center [802, 101] width 160 height 40
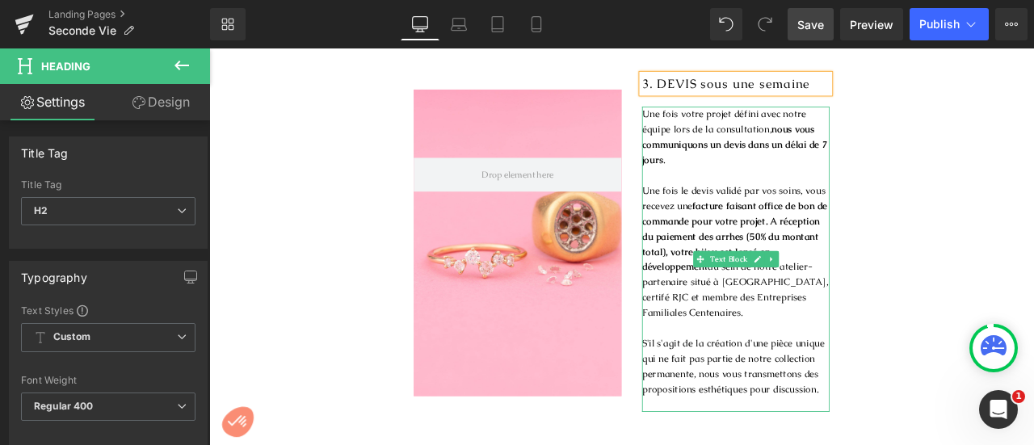
click at [870, 131] on p "Une fois votre projet défini avec notre équipe lors de la consultation, nous vo…" at bounding box center [833, 153] width 222 height 73
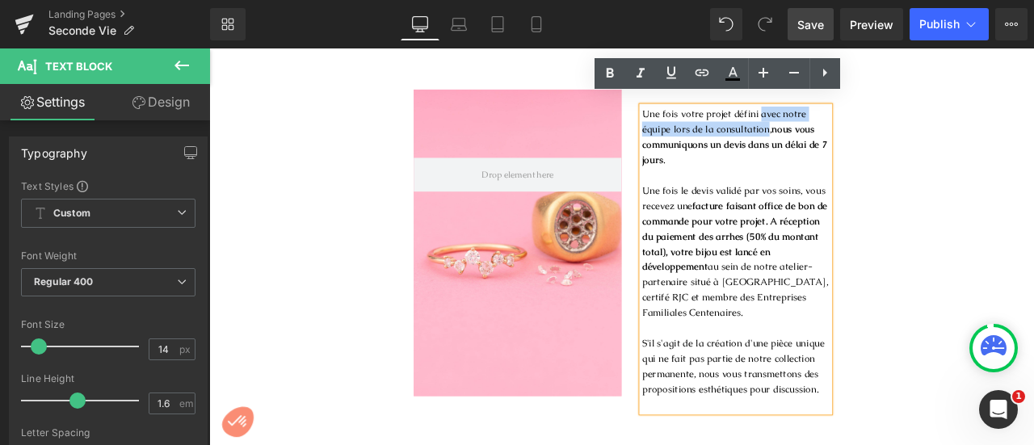
drag, startPoint x: 866, startPoint y: 132, endPoint x: 855, endPoint y: 111, distance: 23.5
click at [855, 117] on p "Une fois votre projet défini avec notre équipe lors de la consultation, nous vo…" at bounding box center [833, 153] width 222 height 73
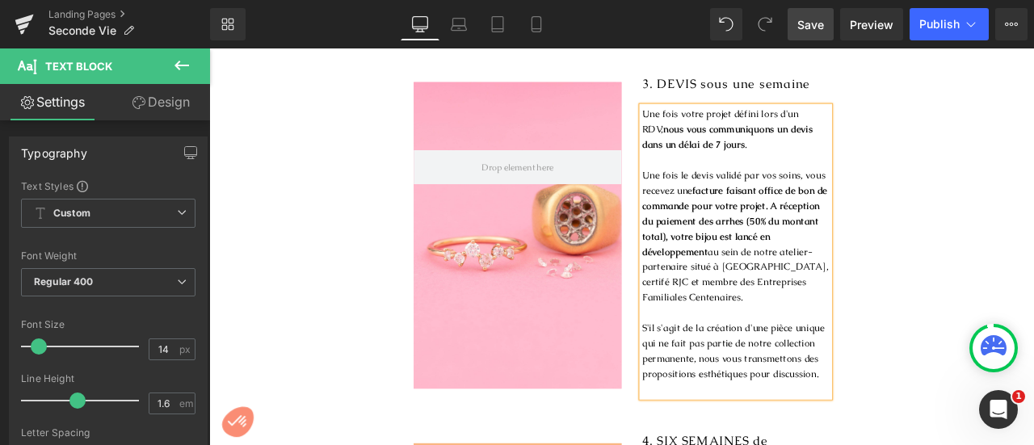
click at [840, 150] on p "Une fois votre projet défini lors d'un RDV, nous vous communiquons un devis dan…" at bounding box center [833, 144] width 222 height 54
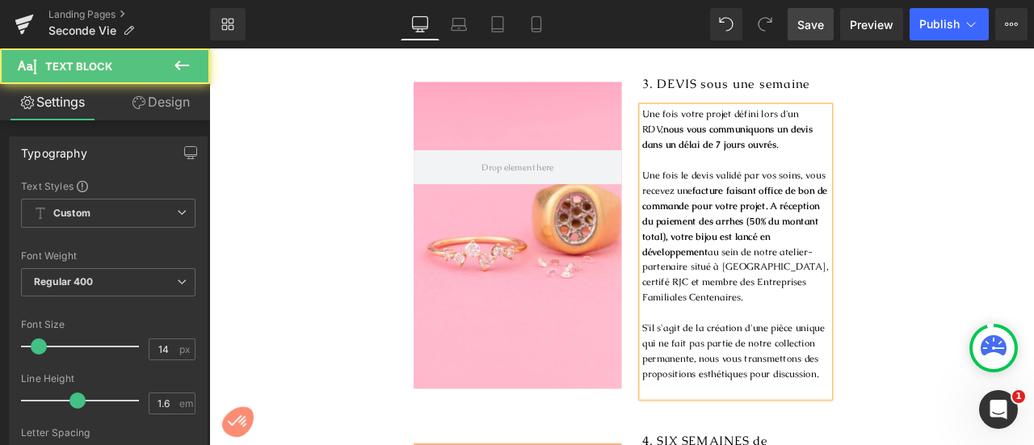
click at [901, 190] on p "Une fois le devis validé par vos soins, vous recevez une facture faisant office…" at bounding box center [833, 271] width 222 height 163
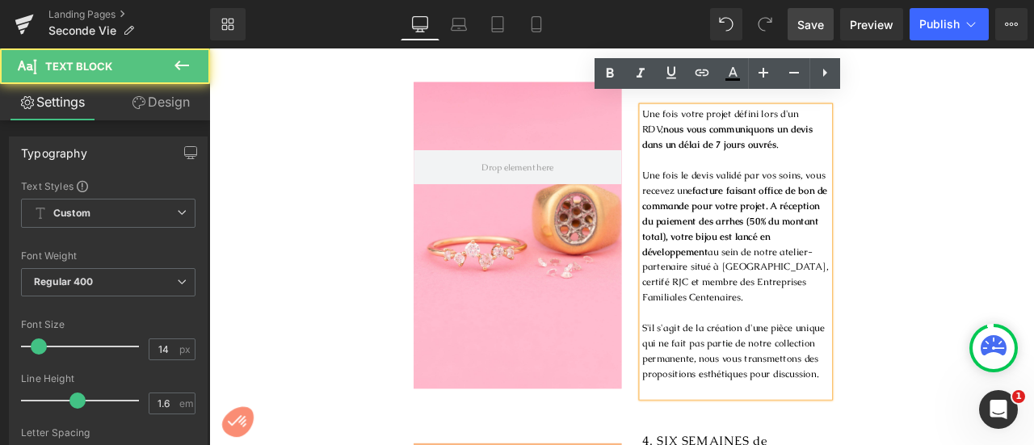
click at [722, 208] on p "Une fois le devis validé par vos soins, vous recevez une facture faisant office…" at bounding box center [833, 271] width 222 height 163
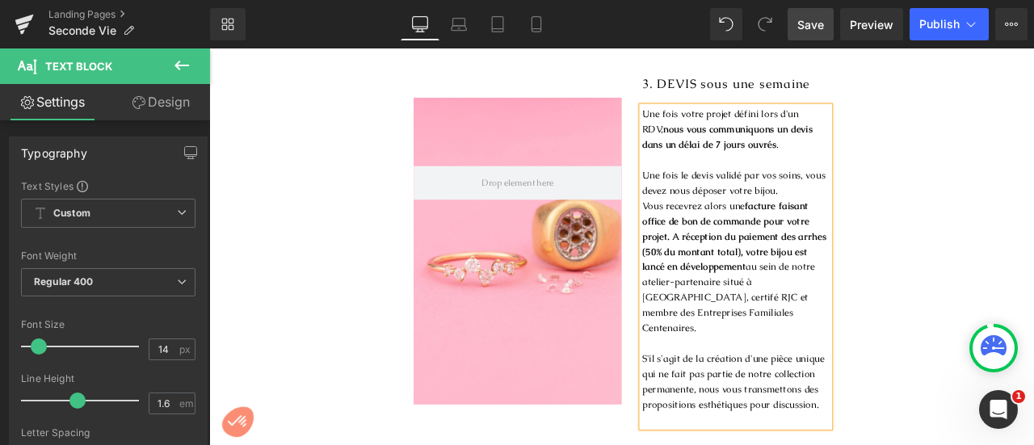
click at [722, 225] on p "Vous recevrez alors une facture faisant office de bon de commande pour votre pr…" at bounding box center [833, 306] width 222 height 163
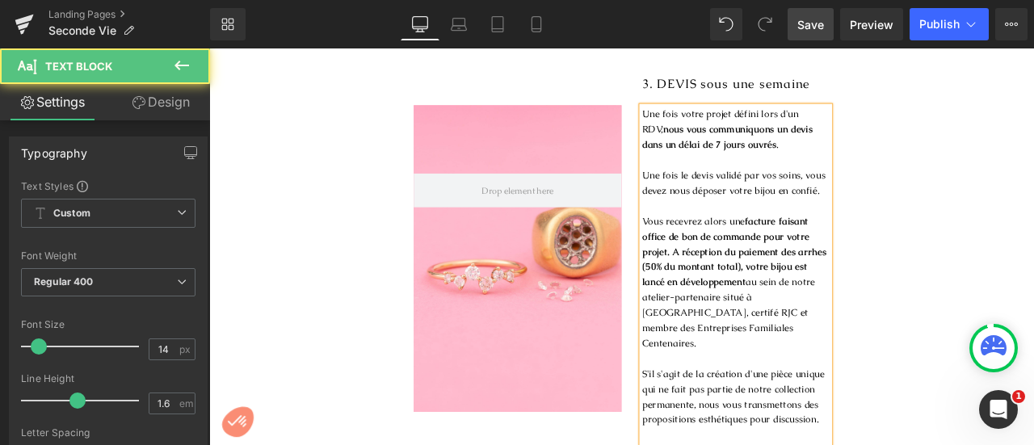
click at [785, 244] on p "Vous recevrez alors une facture faisant office de bon de commande pour votre pr…" at bounding box center [833, 325] width 222 height 163
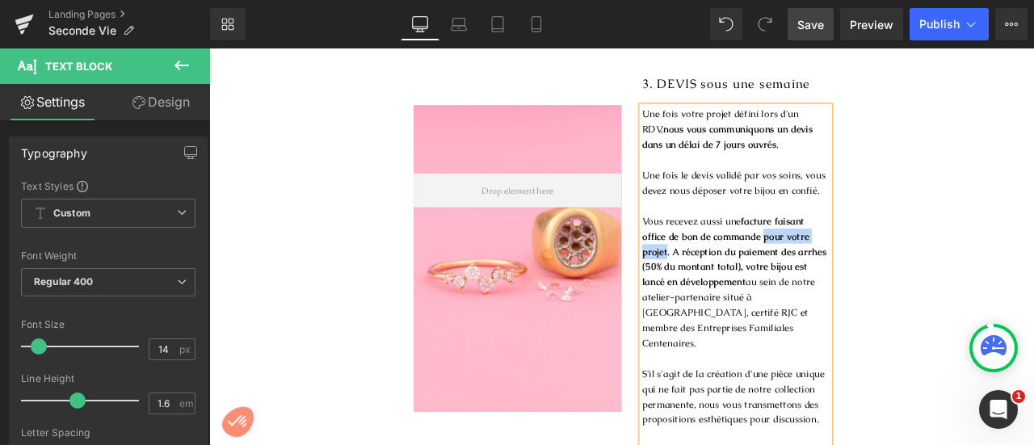
drag, startPoint x: 861, startPoint y: 263, endPoint x: 746, endPoint y: 280, distance: 116.1
click at [746, 280] on strong "facture faisant office de bon de commande pour votre projet. A réception du pai…" at bounding box center [831, 280] width 218 height 69
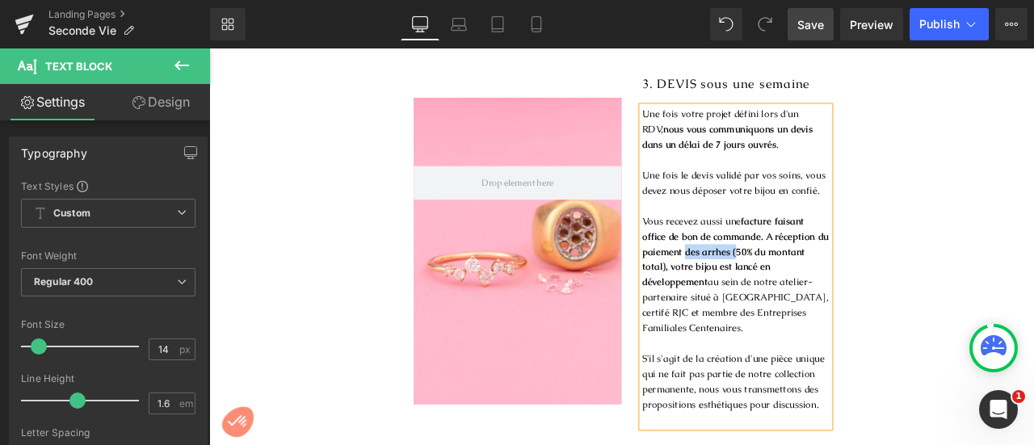
drag, startPoint x: 767, startPoint y: 280, endPoint x: 827, endPoint y: 278, distance: 59.9
click at [827, 278] on strong "facture faisant office de bon de commande. A réception du paiement des arrhes (…" at bounding box center [832, 280] width 221 height 69
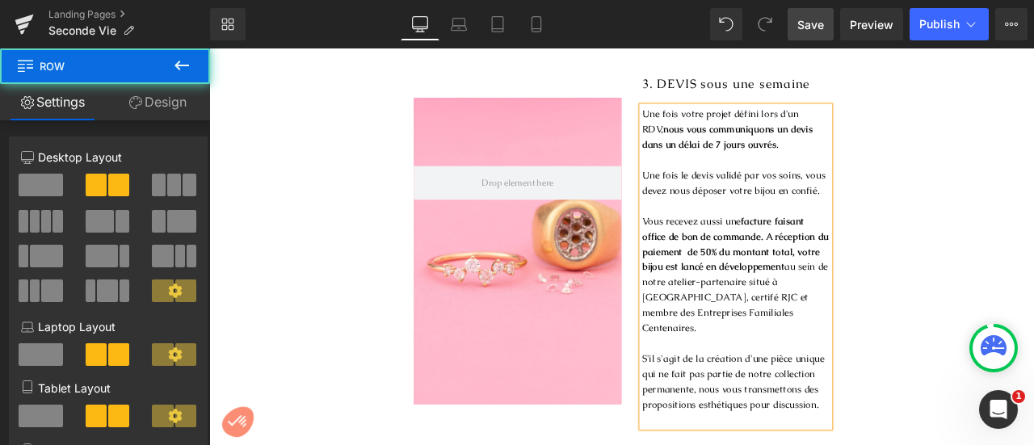
click at [1001, 308] on div "Hero Banner 3. DEVIS sous une semaine Heading Une fois votre projet défini lors…" at bounding box center [698, 288] width 978 height 419
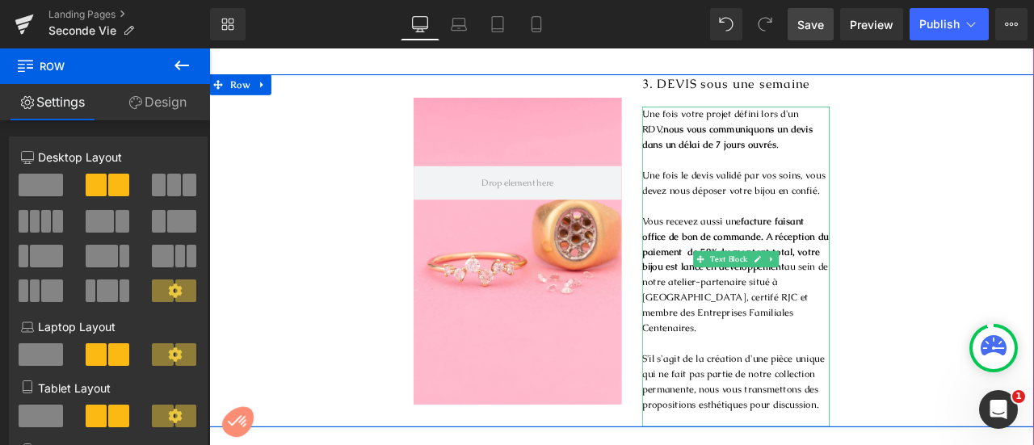
click at [875, 406] on p "S'il s'agit de la création d'une pièce unique qui ne fait pas partie de notre c…" at bounding box center [833, 442] width 222 height 73
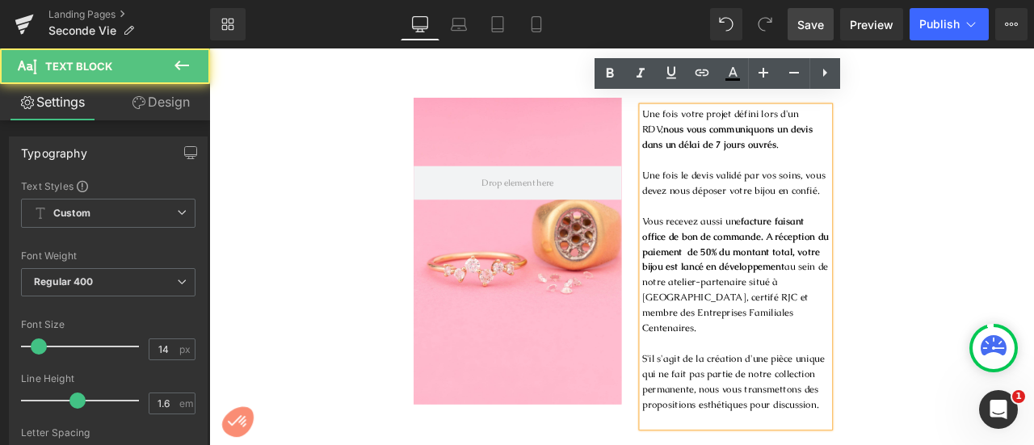
drag, startPoint x: 849, startPoint y: 441, endPoint x: 944, endPoint y: 442, distance: 94.6
click at [944, 442] on div "Hero Banner 3. DEVIS sous une semaine Heading Une fois votre projet défini lors…" at bounding box center [698, 288] width 978 height 419
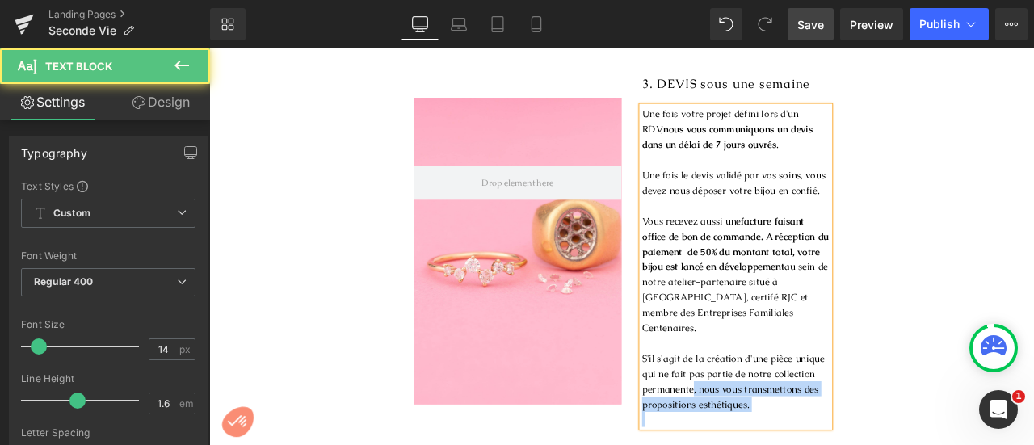
drag, startPoint x: 777, startPoint y: 422, endPoint x: 714, endPoint y: 404, distance: 64.7
click at [722, 404] on div "Une fois votre projet défini lors d'un RDV, nous vous communiquons un devis dan…" at bounding box center [833, 307] width 222 height 381
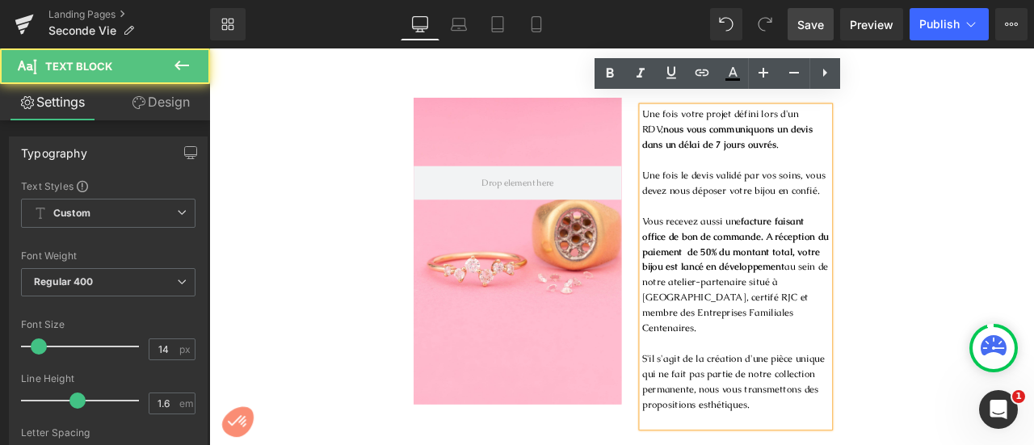
click at [722, 404] on div "Une fois votre projet défini lors d'un RDV, nous vous communiquons un devis dan…" at bounding box center [833, 307] width 222 height 381
drag, startPoint x: 718, startPoint y: 405, endPoint x: 779, endPoint y: 419, distance: 62.9
click at [779, 419] on p "S'il s'agit de la création d'une pièce unique qui ne fait pas partie de notre c…" at bounding box center [833, 442] width 222 height 73
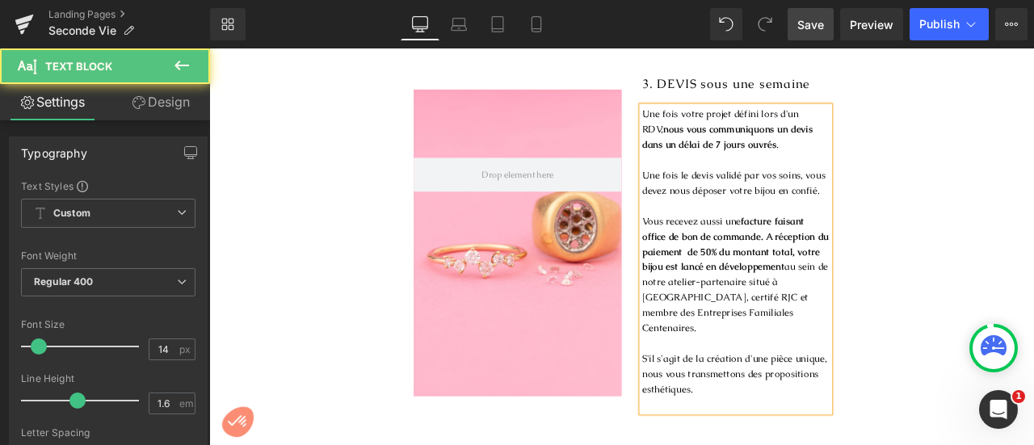
click at [890, 406] on p "S'il s'agit de la création d'une pièce unique, nous vous transmettons des propo…" at bounding box center [833, 433] width 222 height 54
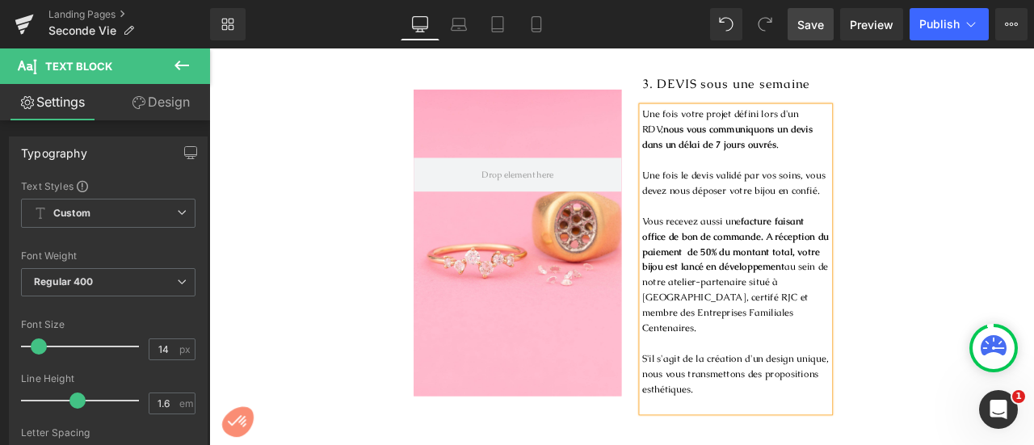
click at [795, 423] on p "S'il s'agit de la création d'un design unique, nous vous transmettons des propo…" at bounding box center [833, 433] width 222 height 54
click at [1034, 289] on div "Hero Banner 3. DEVIS sous une semaine Heading Une fois votre projet défini lors…" at bounding box center [698, 279] width 978 height 400
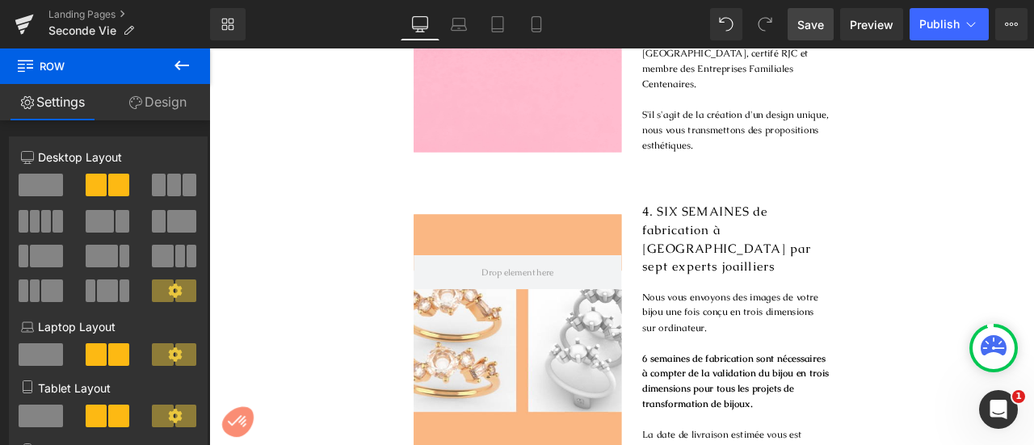
scroll to position [1794, 0]
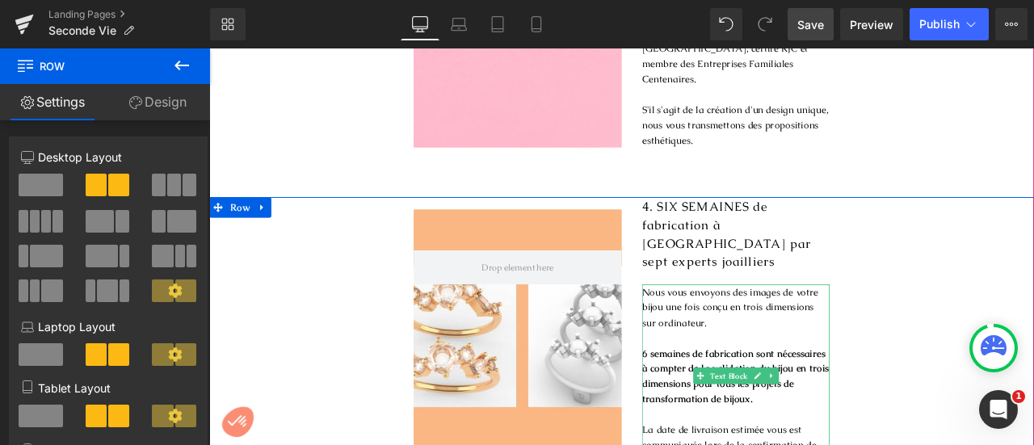
click at [729, 330] on span "Nous vous envoyons des images de votre bijou une fois conçu en trois dimensions…" at bounding box center [826, 355] width 209 height 51
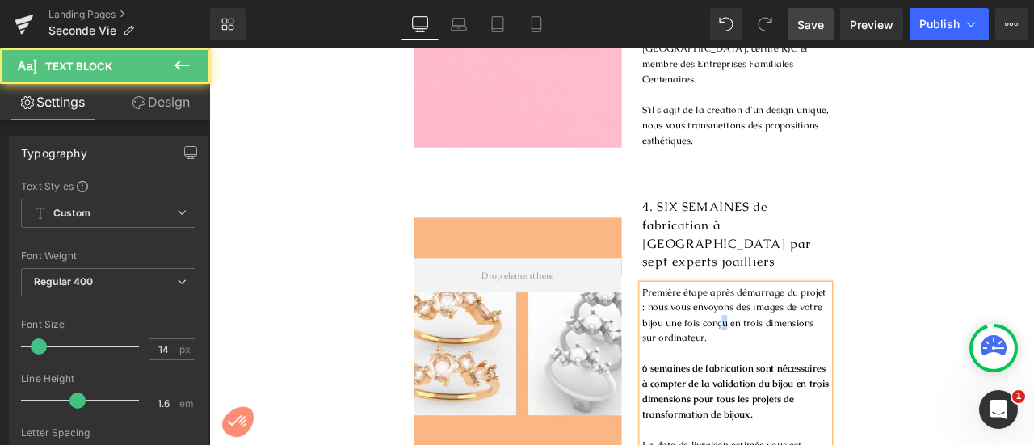
click at [807, 330] on span "Première étape après démarrage du projet : nous vous envoyons des images de vot…" at bounding box center [831, 364] width 218 height 69
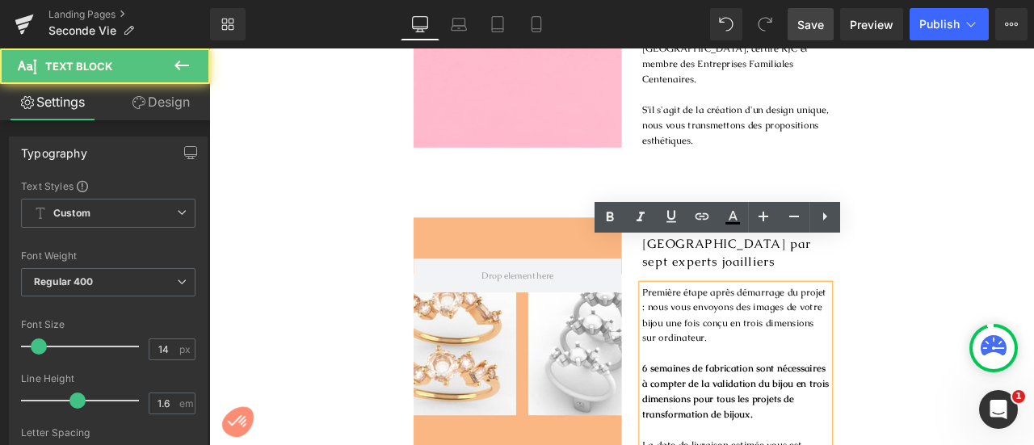
click at [783, 330] on span "Première étape après démarrage du projet : nous vous envoyons des images de vot…" at bounding box center [831, 364] width 218 height 69
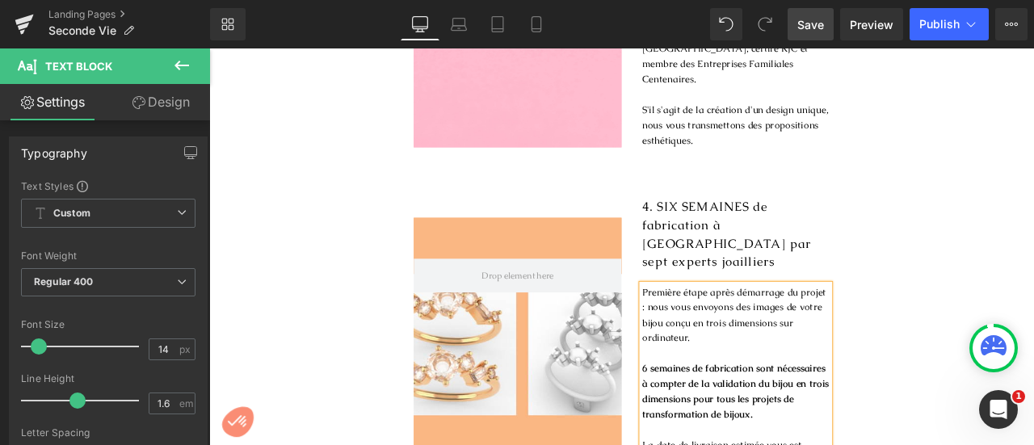
click at [722, 381] on div "Première étape après démarrage du projet : nous vous envoyons des images de vot…" at bounding box center [833, 445] width 222 height 235
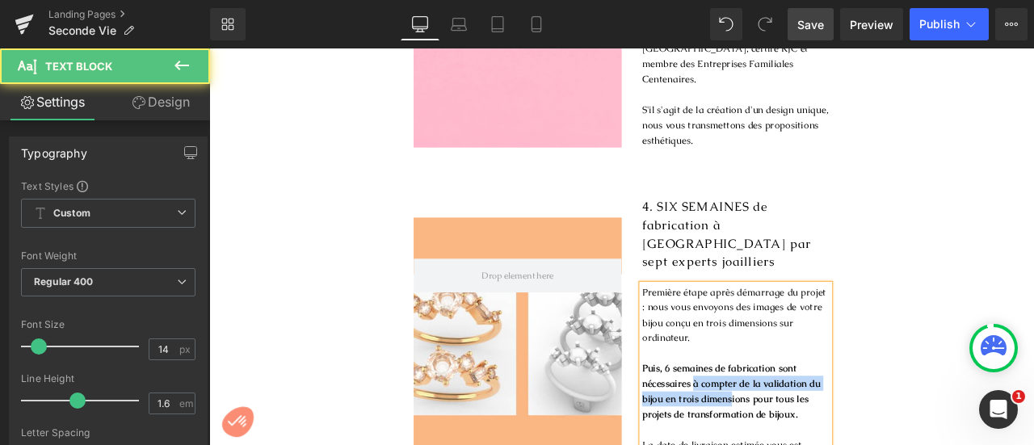
drag, startPoint x: 777, startPoint y: 395, endPoint x: 823, endPoint y: 411, distance: 48.8
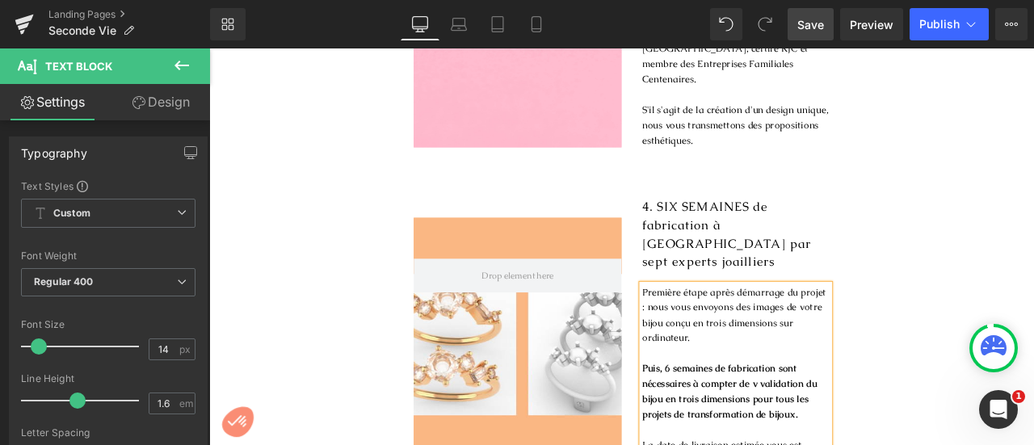
drag, startPoint x: 776, startPoint y: 397, endPoint x: 901, endPoint y: 427, distance: 128.8
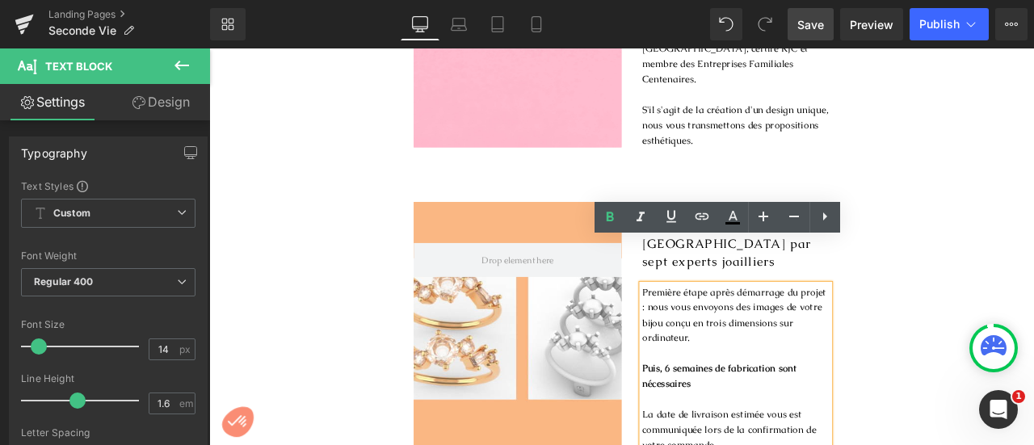
scroll to position [1800, 0]
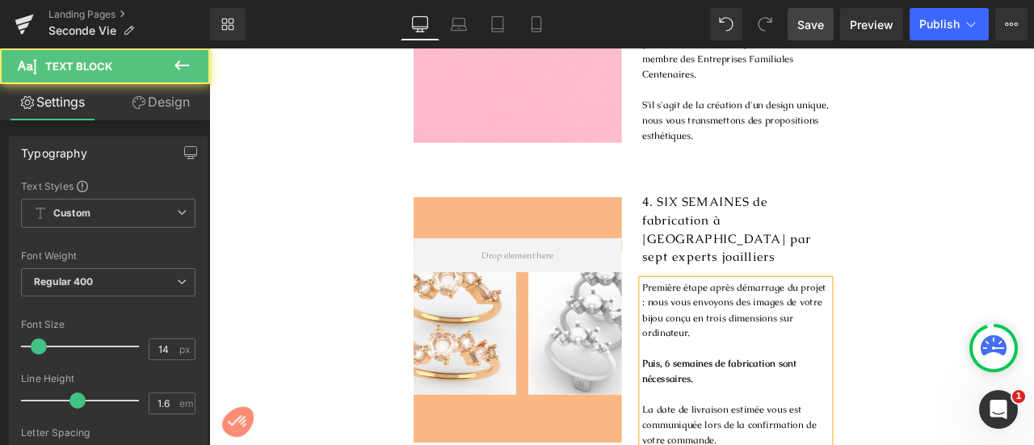
click at [879, 324] on span "Première étape après démarrage du projet : nous vous envoyons des images de vot…" at bounding box center [831, 358] width 218 height 69
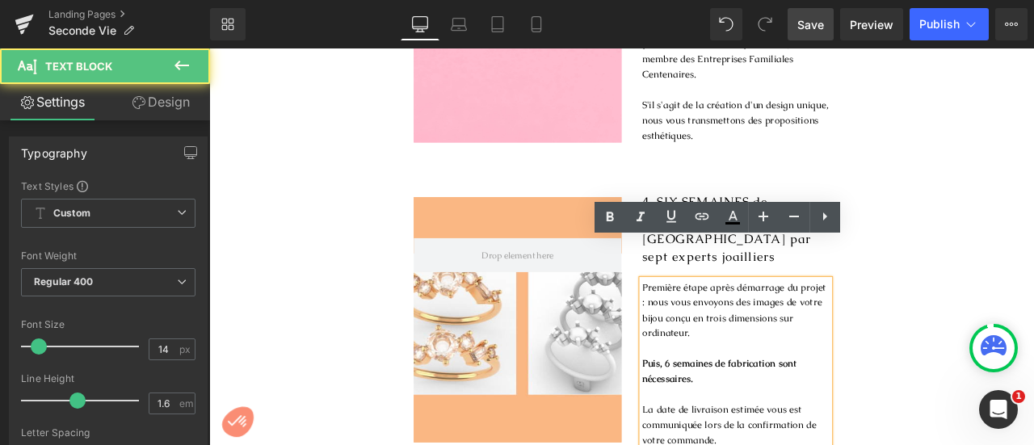
click at [832, 324] on span "Première étape après démarrage du projet : nous vous envoyons des images de vot…" at bounding box center [831, 358] width 218 height 69
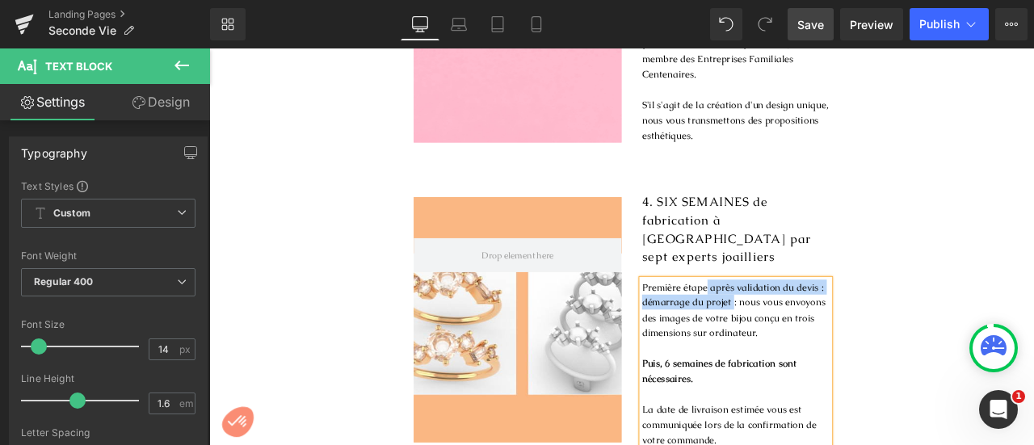
drag, startPoint x: 794, startPoint y: 283, endPoint x: 823, endPoint y: 302, distance: 34.3
click at [823, 324] on span "Première étape après validation du devis : démarrage du projet : nous vous envo…" at bounding box center [830, 358] width 217 height 69
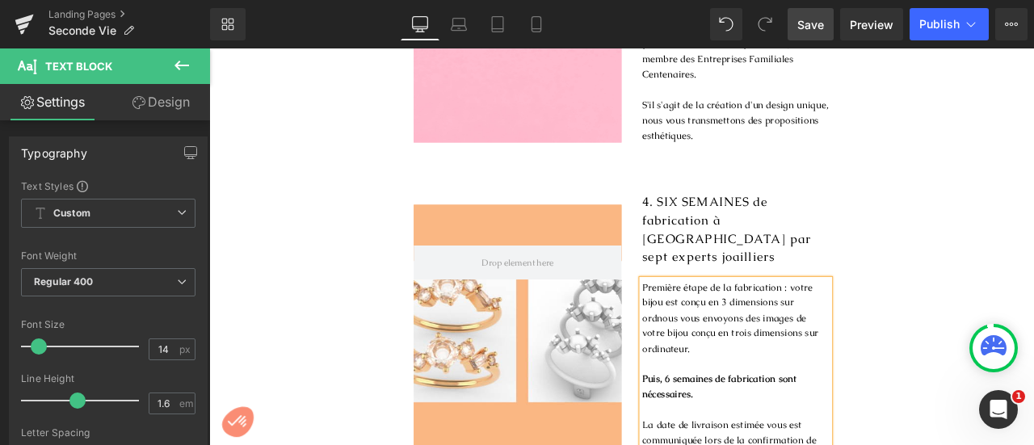
scroll to position [1794, 0]
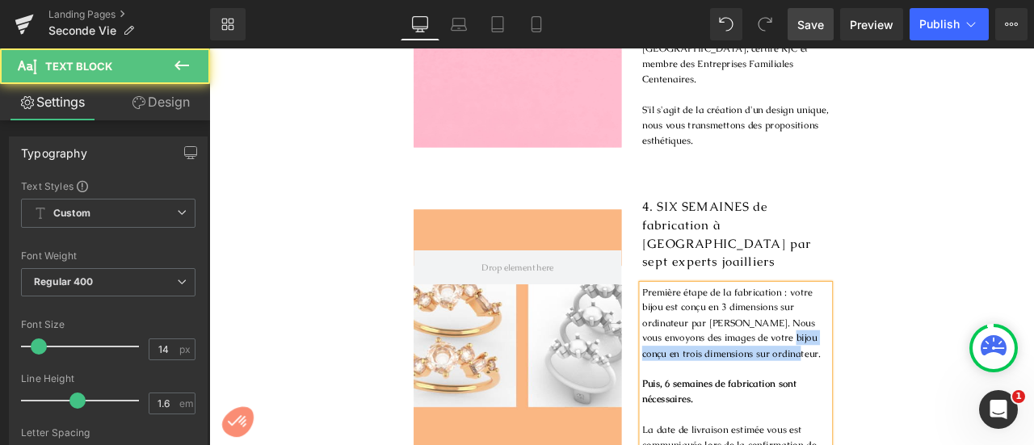
drag, startPoint x: 898, startPoint y: 338, endPoint x: 913, endPoint y: 357, distance: 24.7
click at [913, 357] on p "Première étape de la fabrication : votre bijou est conçu en 3 dimensions sur or…" at bounding box center [833, 373] width 222 height 91
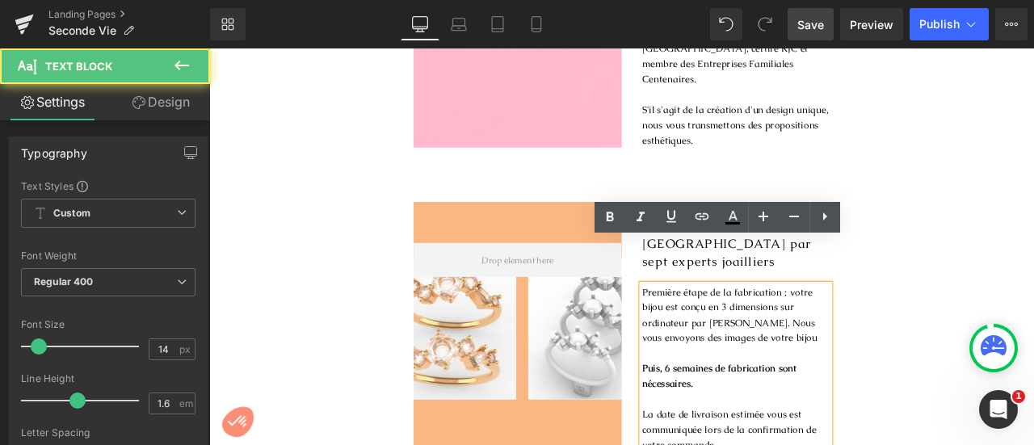
scroll to position [1800, 0]
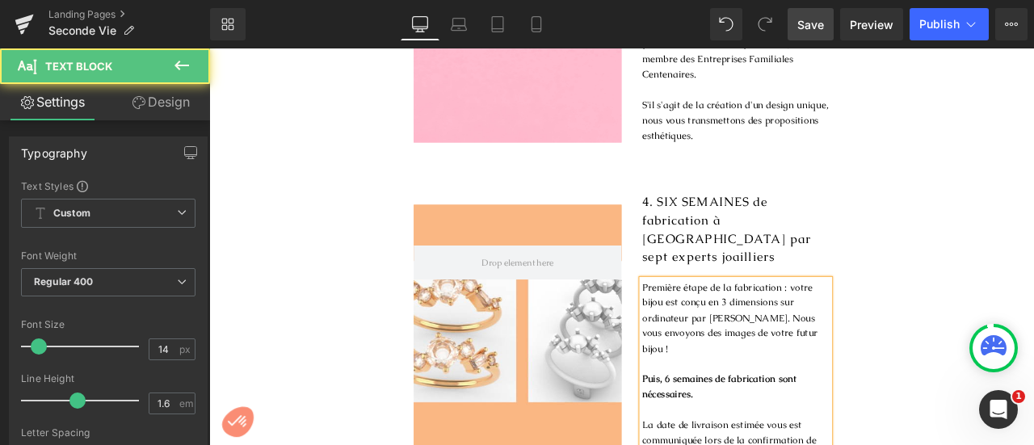
click at [833, 324] on span "Première étape de la fabrication : votre bijou est conçu en 3 dimensions sur or…" at bounding box center [826, 367] width 208 height 87
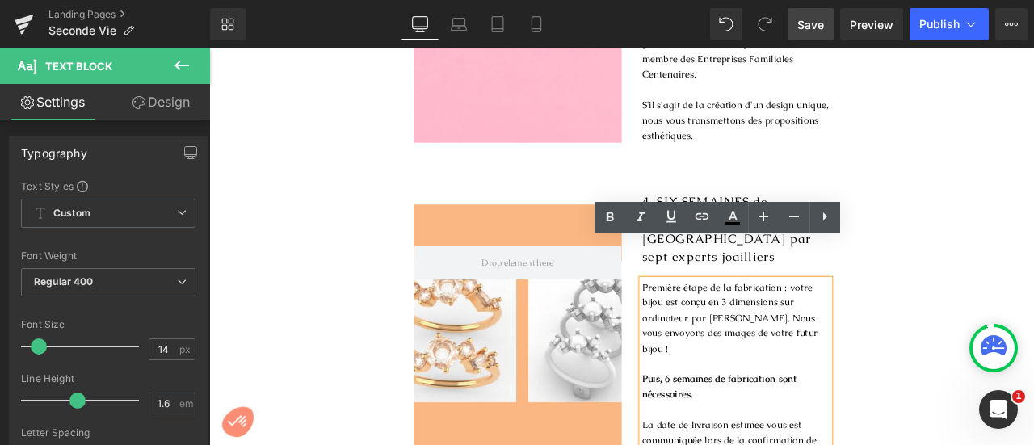
click at [775, 325] on span "Première étape de la fabrication : votre bijou est conçu en 3 dimensions sur or…" at bounding box center [826, 367] width 208 height 87
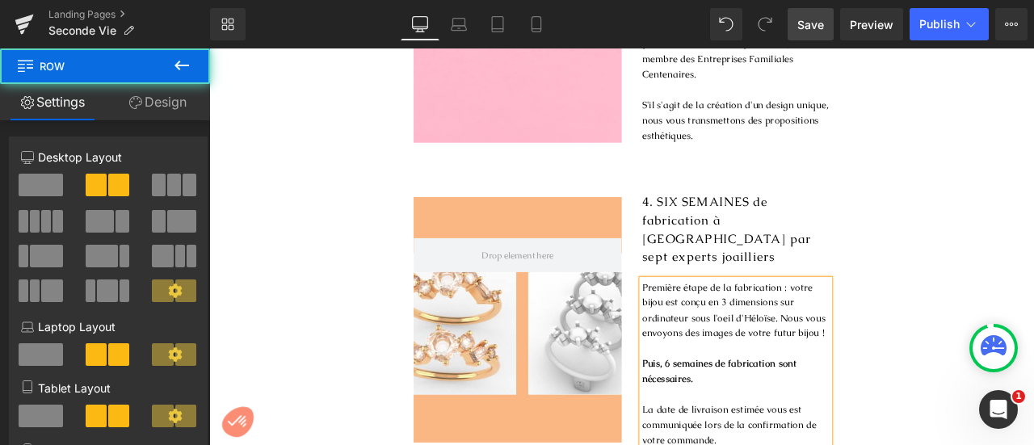
click at [1021, 254] on div "Hero Banner 4. SIX SEMAINES de fabrication à [GEOGRAPHIC_DATA] par sept experts…" at bounding box center [698, 370] width 978 height 302
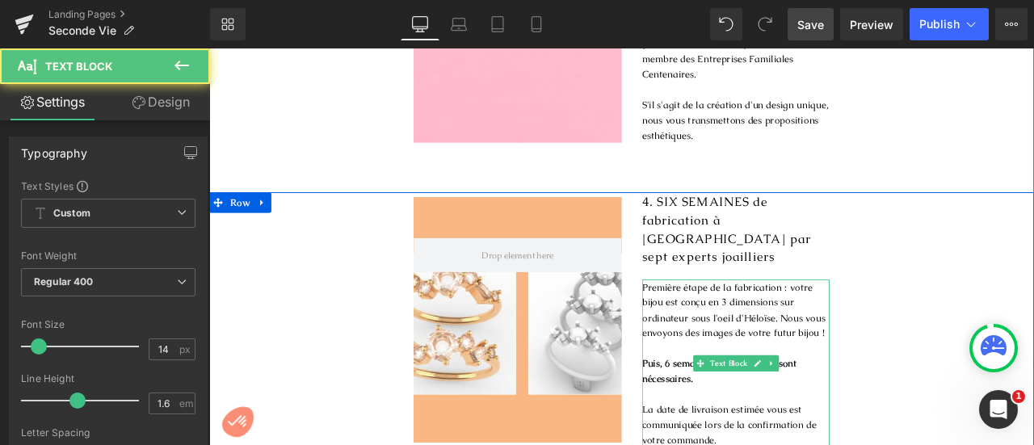
click at [759, 341] on span "Première étape de la fabrication : votre bijou est conçu en 3 dimensions sur or…" at bounding box center [830, 358] width 217 height 69
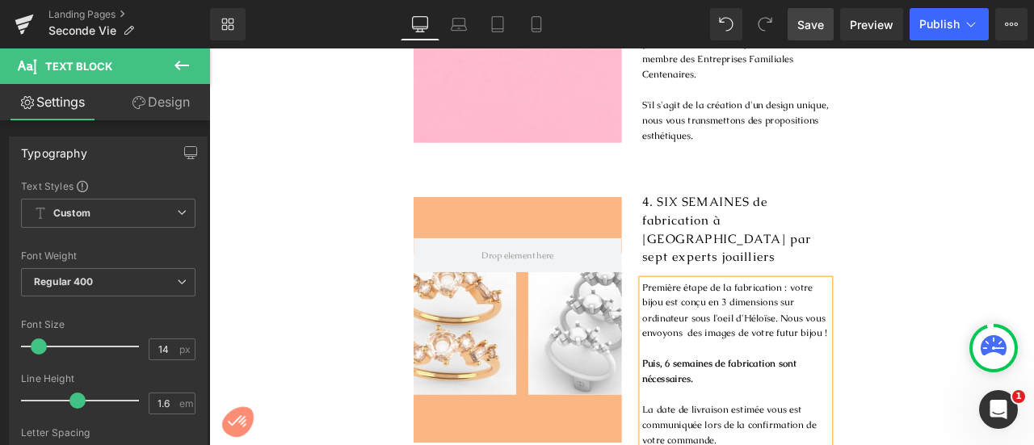
scroll to position [1794, 0]
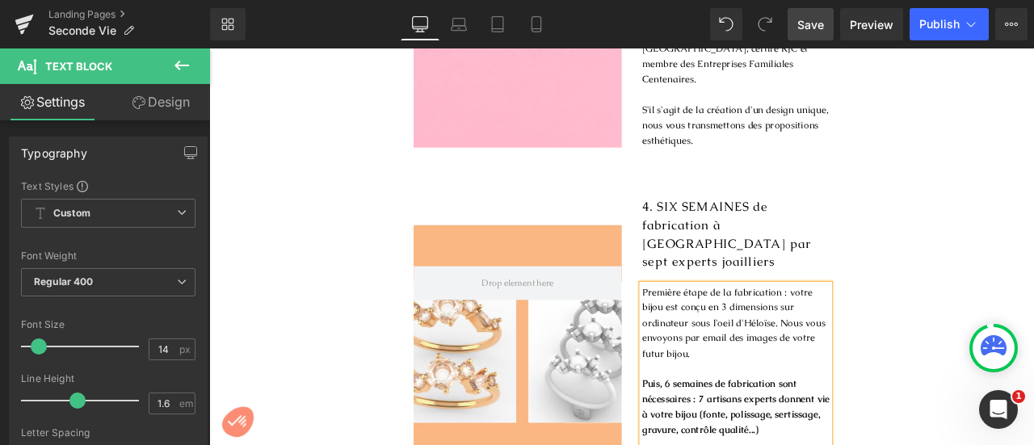
click at [1029, 381] on div "Hero Banner 4. SIX SEMAINES de fabrication à [GEOGRAPHIC_DATA] par sept experts…" at bounding box center [698, 403] width 978 height 357
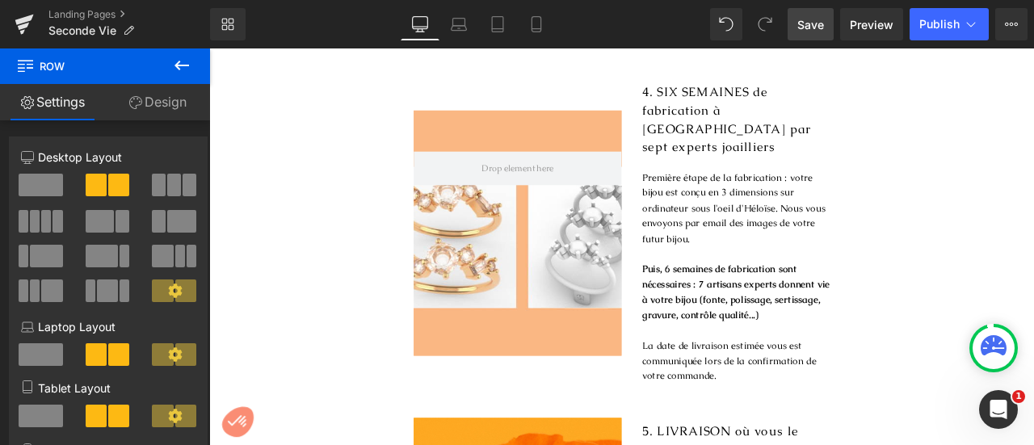
scroll to position [1941, 0]
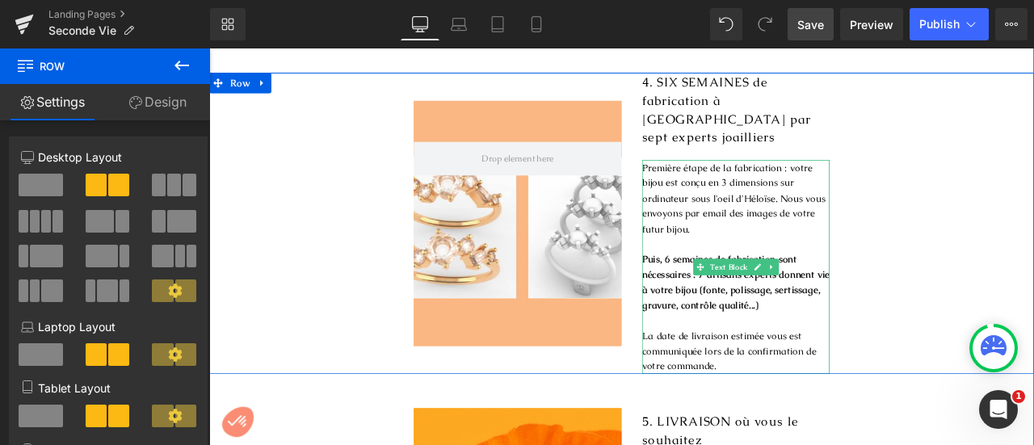
click at [832, 381] on p "La date de livraison estimée vous est communiquée lors de la confirmation de vo…" at bounding box center [833, 408] width 222 height 54
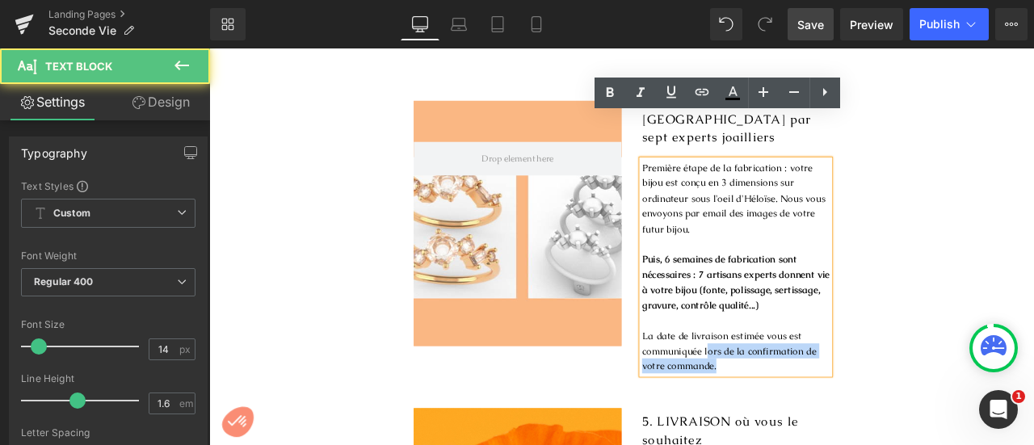
drag, startPoint x: 793, startPoint y: 353, endPoint x: 816, endPoint y: 376, distance: 32.6
click at [816, 381] on p "La date de livraison estimée vous est communiquée lors de la confirmation de vo…" at bounding box center [833, 408] width 222 height 54
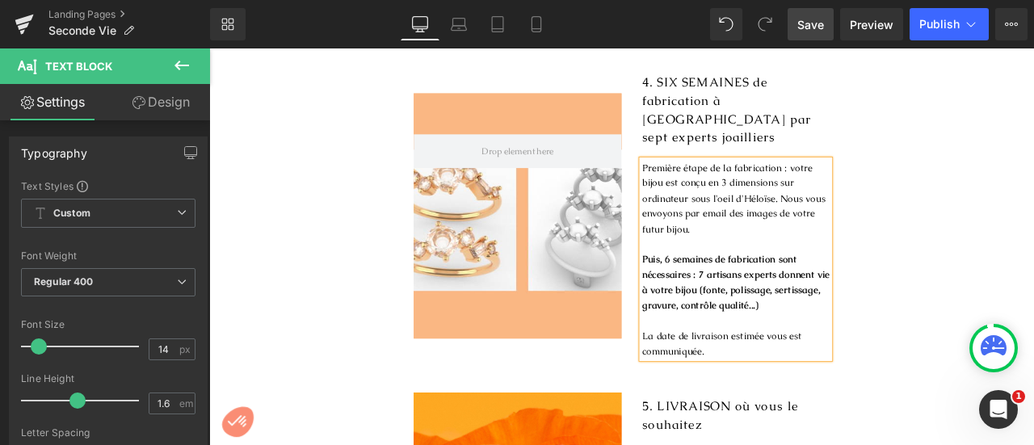
click at [989, 298] on div "Hero Banner 4. SIX SEMAINES de fabrication à [GEOGRAPHIC_DATA] par sept experts…" at bounding box center [698, 247] width 978 height 339
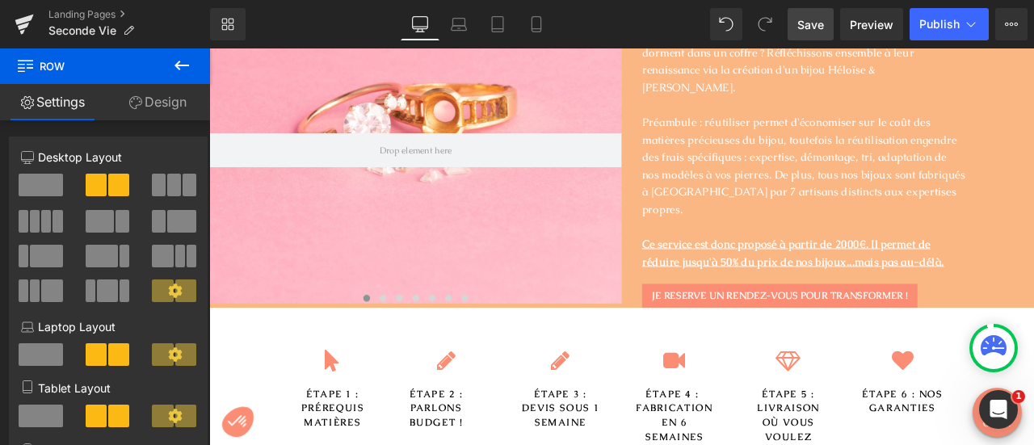
scroll to position [0, 0]
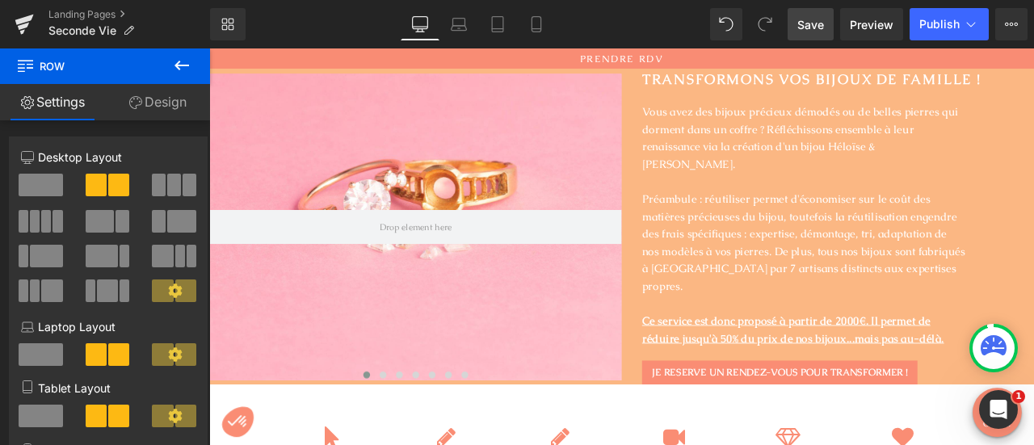
click at [818, 22] on span "Save" at bounding box center [811, 24] width 27 height 17
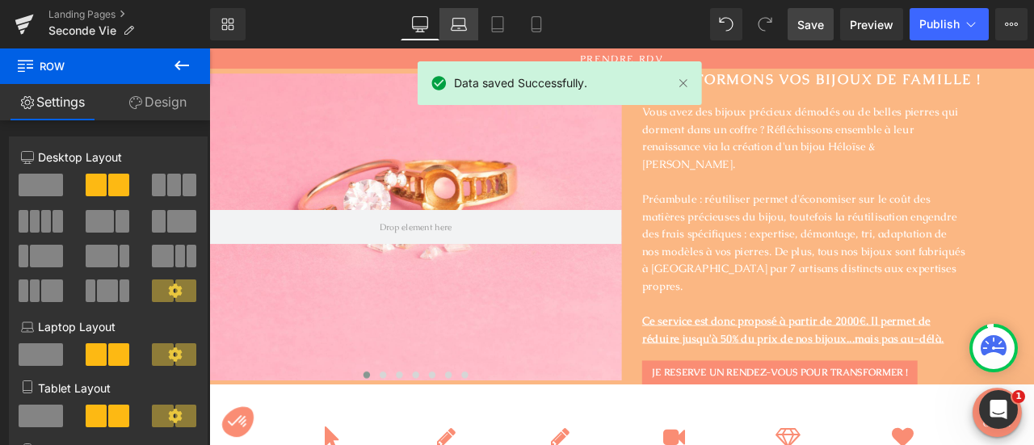
click at [466, 23] on icon at bounding box center [459, 24] width 16 height 16
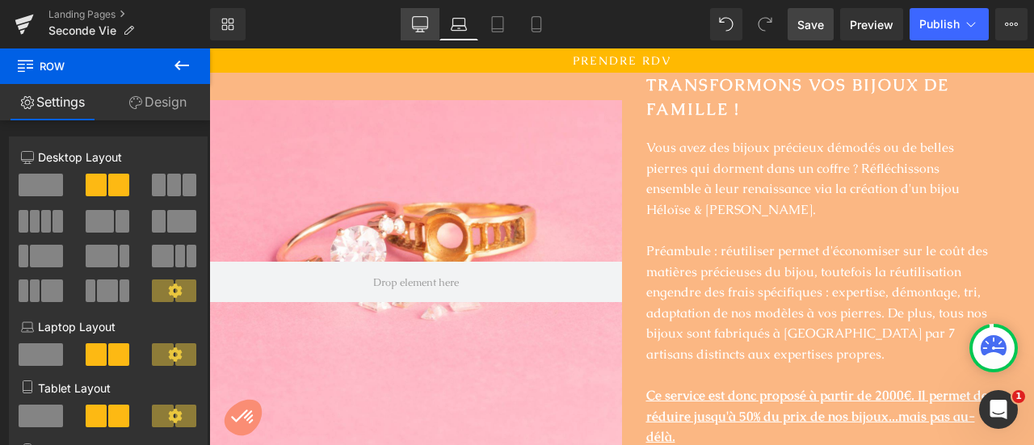
click at [425, 26] on icon at bounding box center [420, 24] width 16 height 16
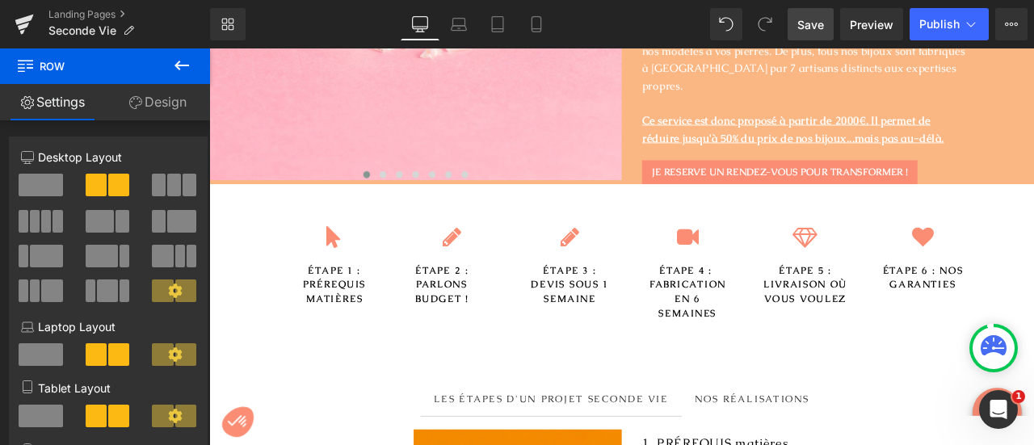
scroll to position [226, 0]
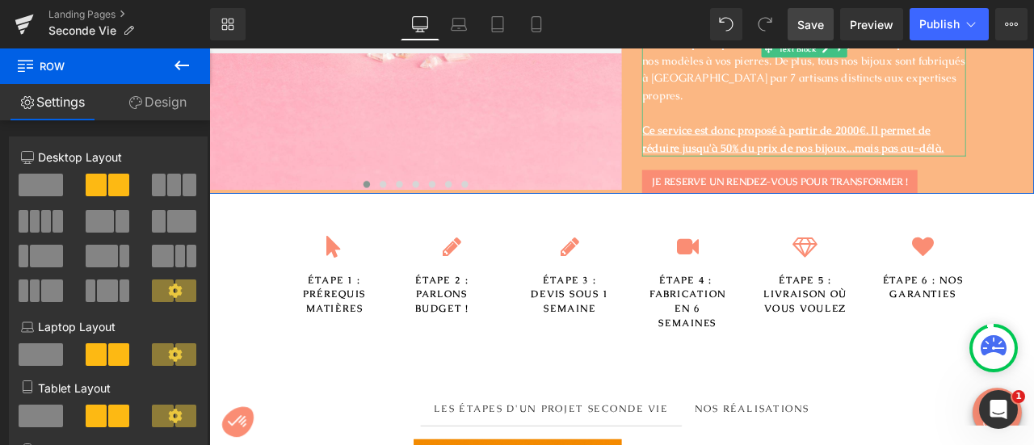
click at [832, 137] on u "Ce service est donc proposé à partir de 2000€. Il permet de réduire jusqu'à 50%…" at bounding box center [901, 156] width 358 height 38
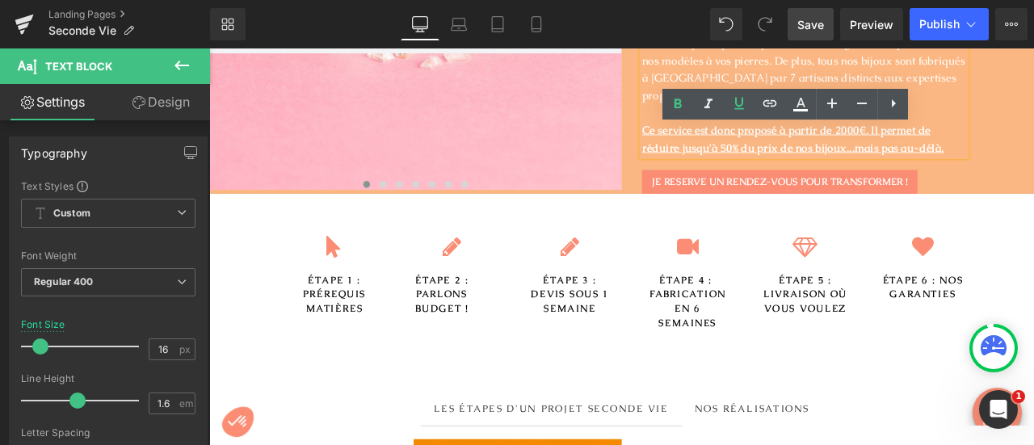
click at [750, 141] on u "Ce service est donc proposé à partir de 2000€. Il permet de réduire jusqu'à 50%…" at bounding box center [901, 156] width 358 height 38
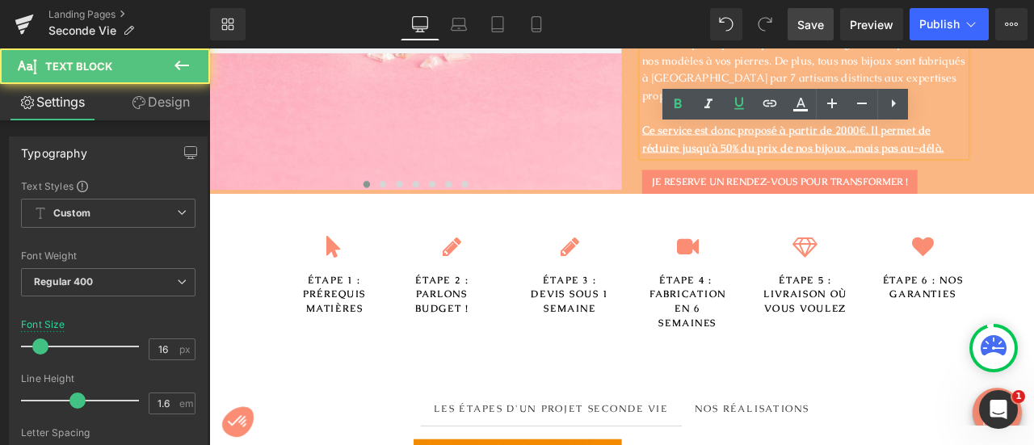
click at [725, 137] on u "Ce service est donc proposé à partir de 2000€. Il permet de réduire jusqu'à 50%…" at bounding box center [901, 156] width 358 height 38
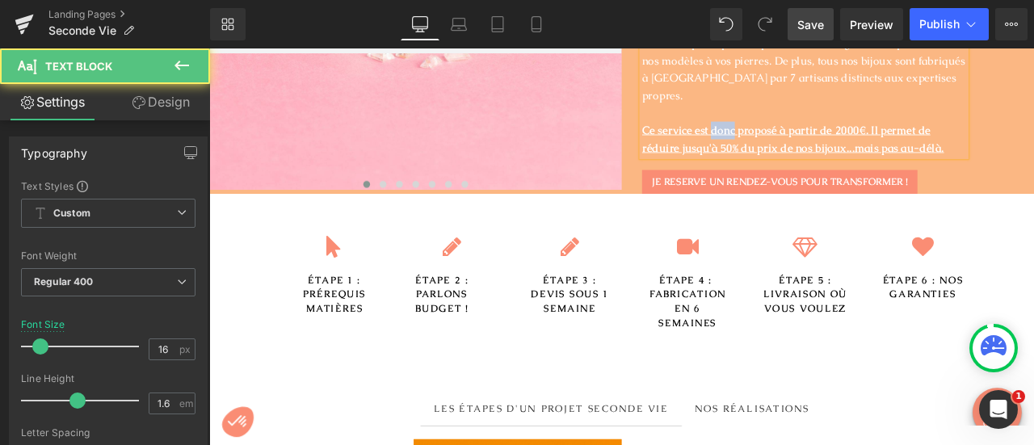
drag, startPoint x: 826, startPoint y: 121, endPoint x: 798, endPoint y: 121, distance: 28.3
click at [798, 137] on u "Ce service est donc proposé à partir de 2000€. Il permet de réduire jusqu'à 50%…" at bounding box center [901, 156] width 358 height 38
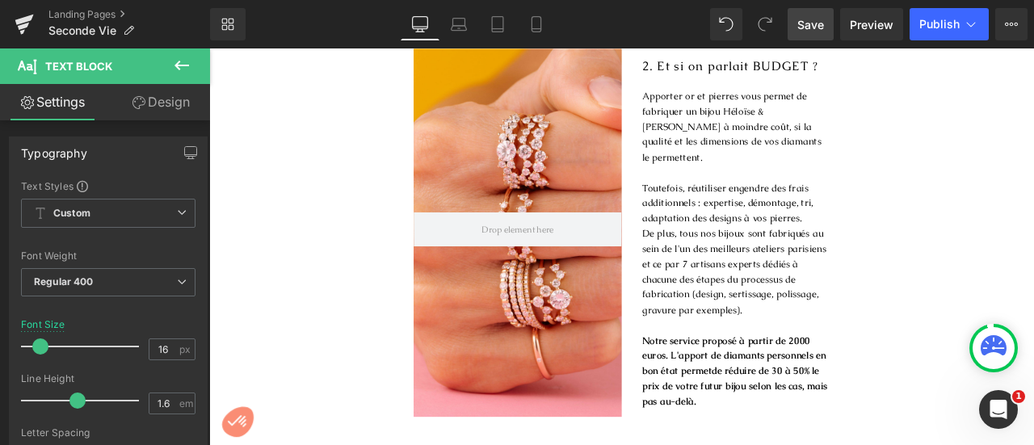
scroll to position [1059, 0]
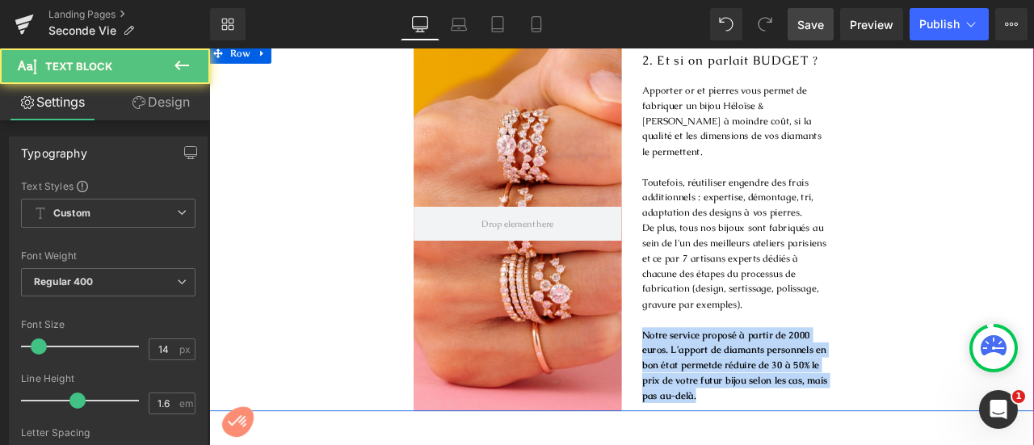
drag, startPoint x: 785, startPoint y: 432, endPoint x: 708, endPoint y: 363, distance: 103.0
click at [708, 363] on div "2. Et si on parlait BUDGET ? Heading Apporter or et pierres vous permet de fabr…" at bounding box center [821, 260] width 246 height 436
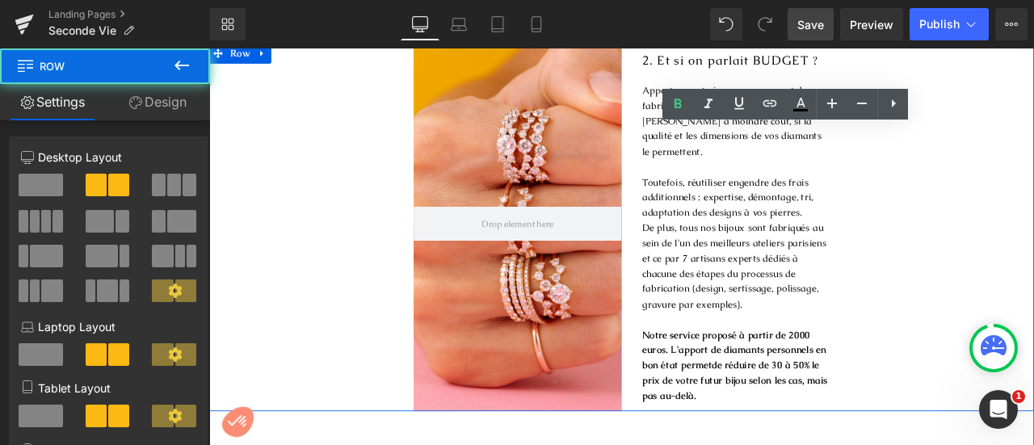
click at [1034, 217] on div "Hero Banner 240px 250px 2. Et si on parlait BUDGET ? Heading Apporter or et pie…" at bounding box center [698, 260] width 978 height 436
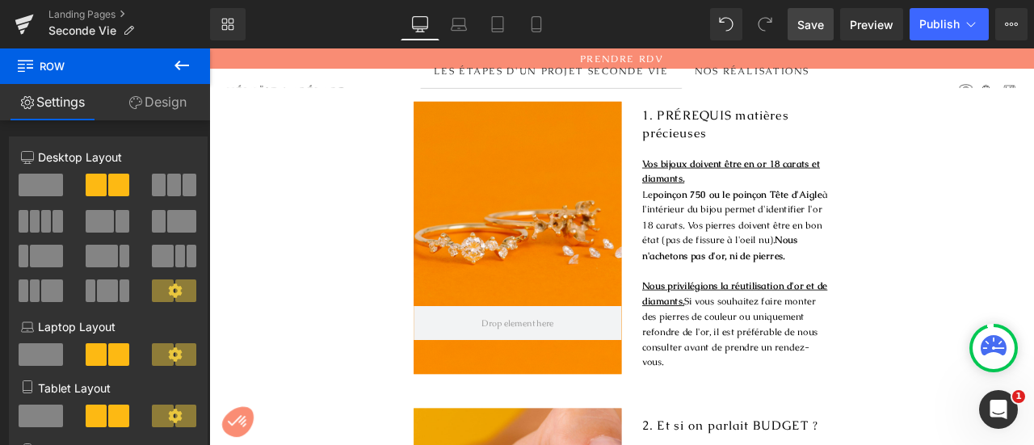
scroll to position [584, 0]
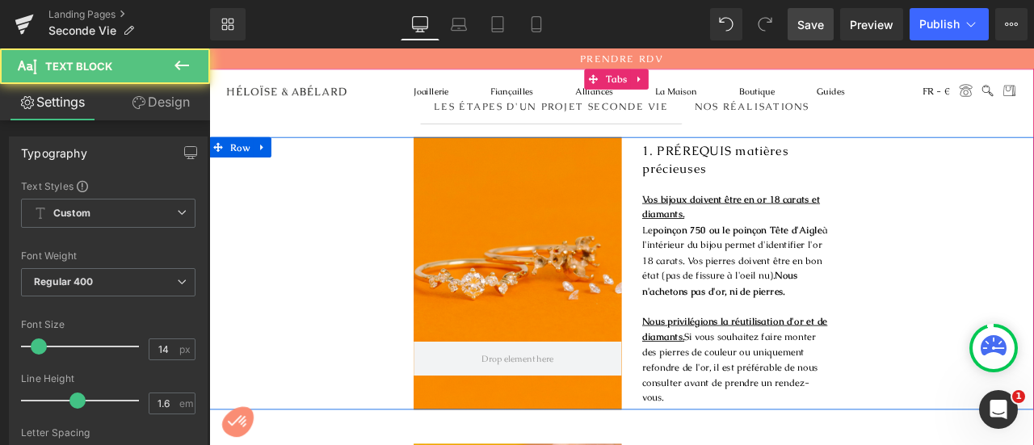
drag, startPoint x: 770, startPoint y: 373, endPoint x: 710, endPoint y: 206, distance: 177.9
click at [710, 206] on div "1. PRÉREQUIS matières précieuses Heading Vos bijoux doivent être en or 18 carat…" at bounding box center [821, 315] width 246 height 323
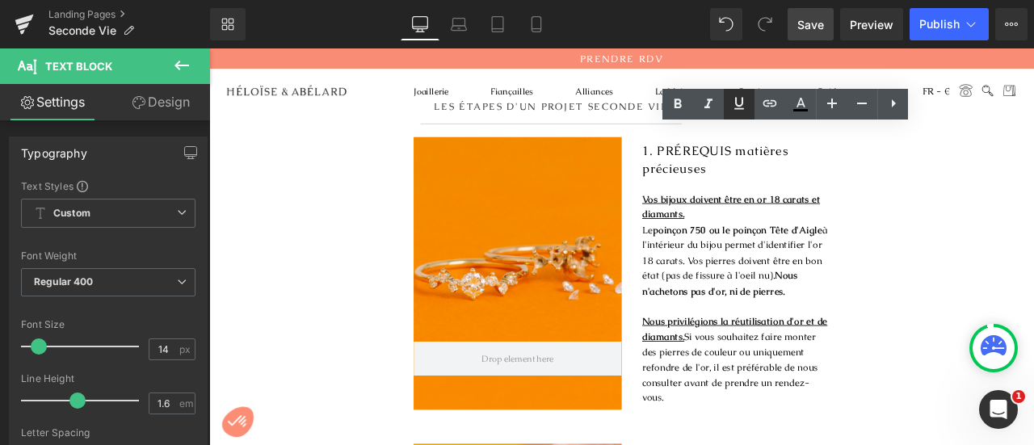
click at [733, 101] on icon at bounding box center [739, 103] width 19 height 19
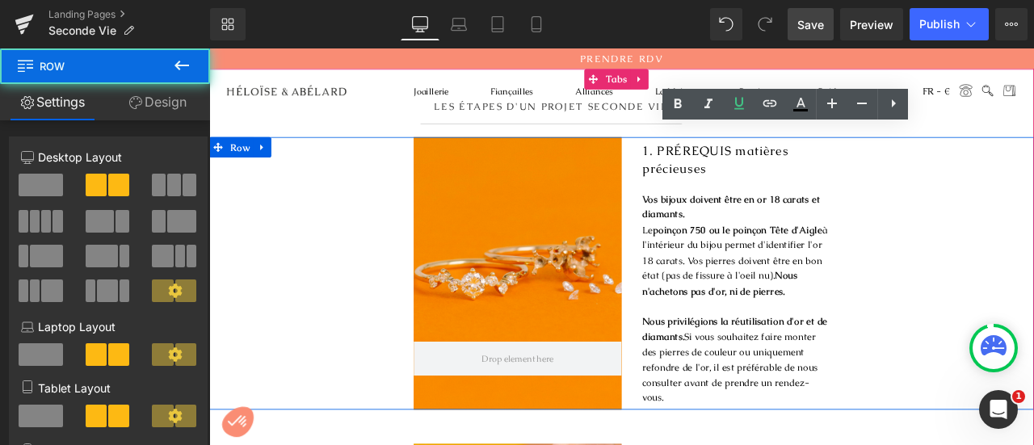
click at [1001, 217] on div "Hero Banner 1. PRÉREQUIS matières précieuses Heading Vos bijoux doivent être en…" at bounding box center [698, 315] width 978 height 323
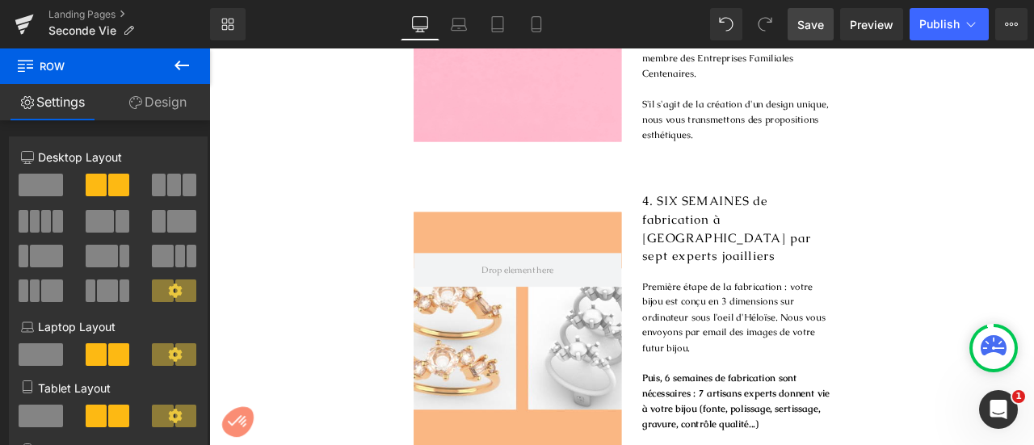
scroll to position [1812, 0]
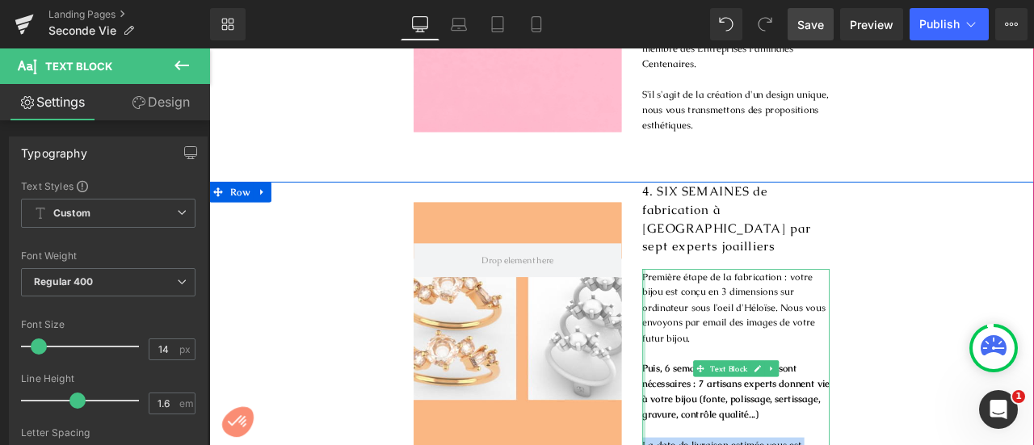
drag, startPoint x: 794, startPoint y: 478, endPoint x: 715, endPoint y: 457, distance: 81.9
click at [722, 444] on div "Première étape de la fabrication : votre bijou est conçu en 3 dimensions sur or…" at bounding box center [833, 427] width 222 height 235
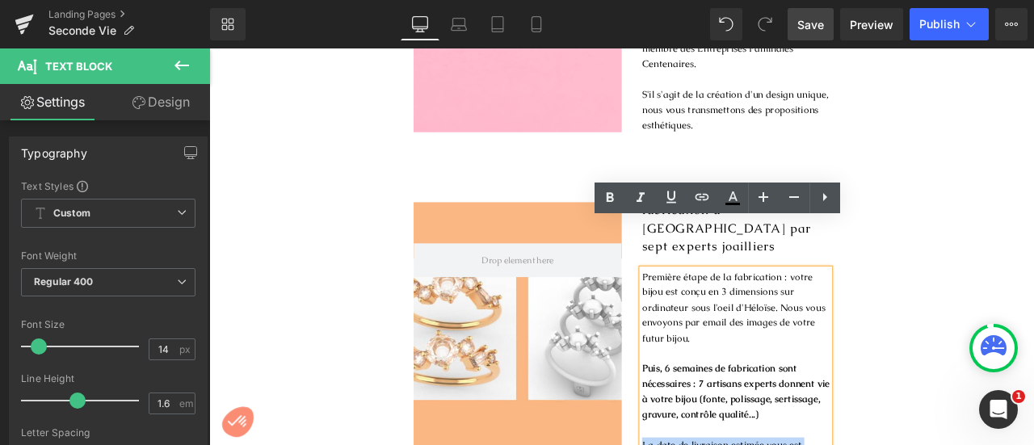
copy p "La date de livraison estimée vous est communiquée."
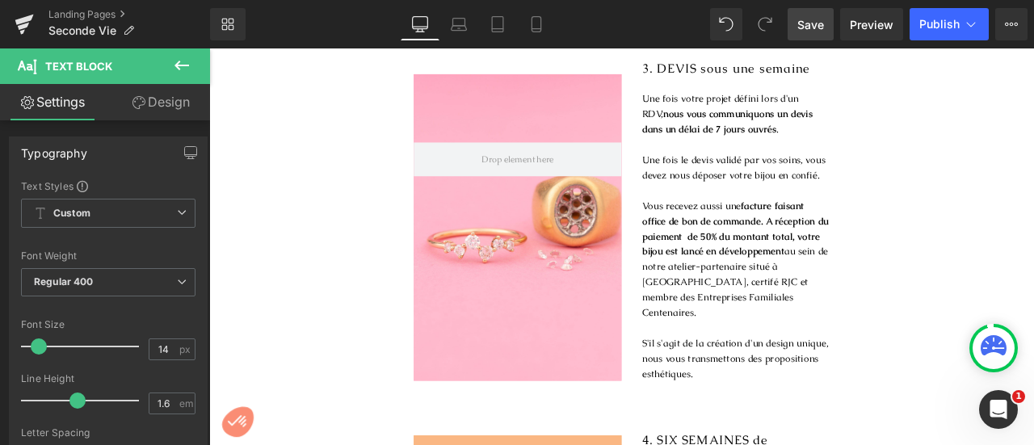
scroll to position [1487, 0]
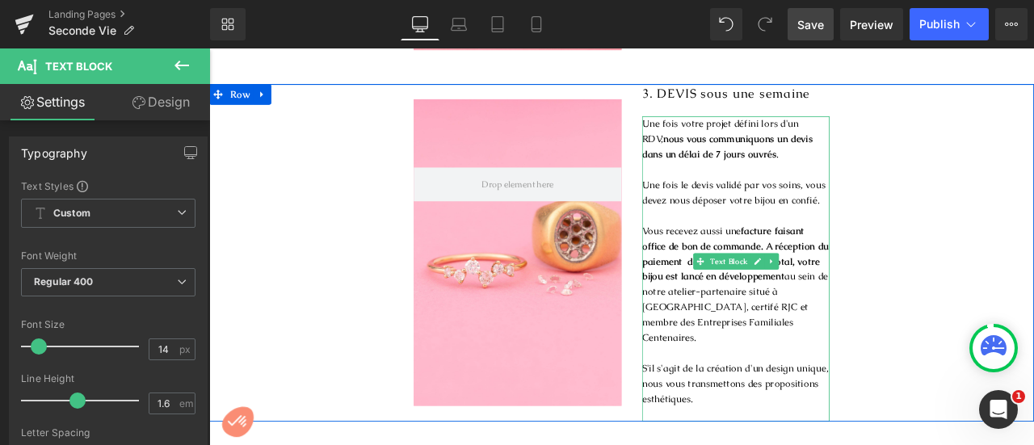
click at [780, 429] on p "S'il s'agit de la création d'un design unique, nous vous transmettons des propo…" at bounding box center [833, 446] width 222 height 54
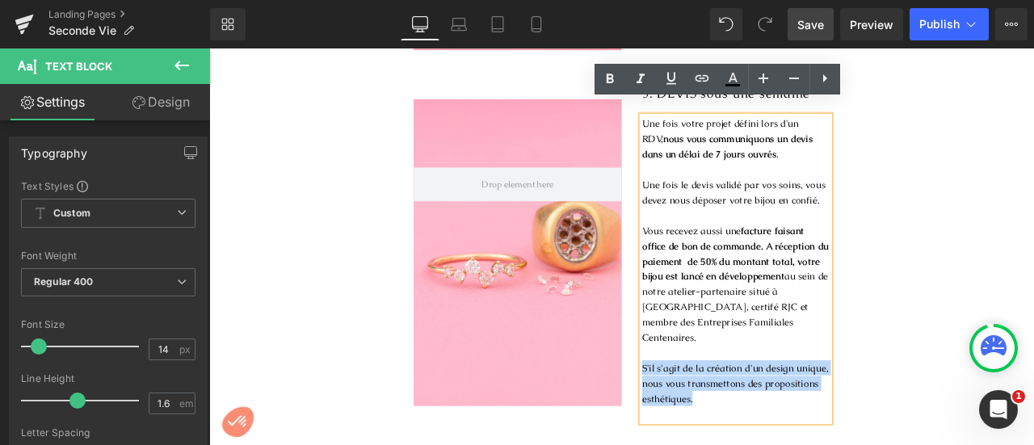
drag, startPoint x: 780, startPoint y: 429, endPoint x: 706, endPoint y: 394, distance: 81.7
click at [706, 394] on div "3. DEVIS sous une semaine Heading Une fois votre projet défini lors d'un RDV, n…" at bounding box center [821, 291] width 246 height 400
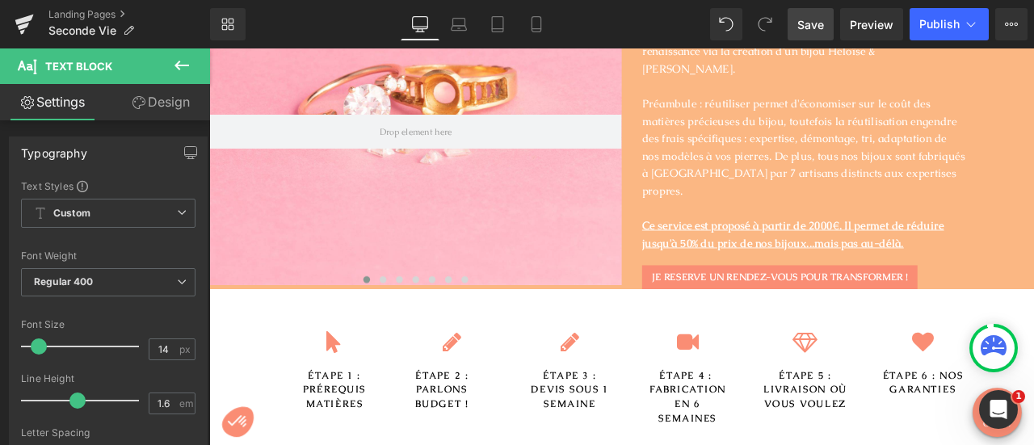
scroll to position [0, 0]
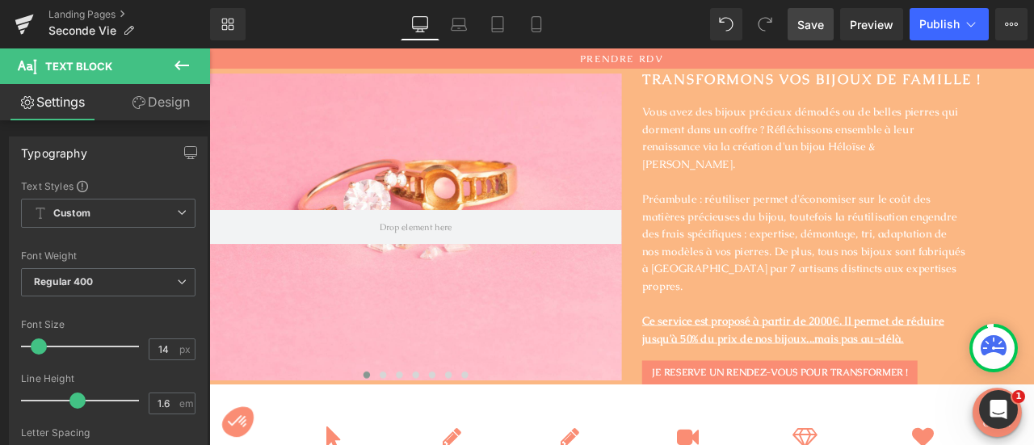
click at [815, 32] on span "Save" at bounding box center [811, 24] width 27 height 17
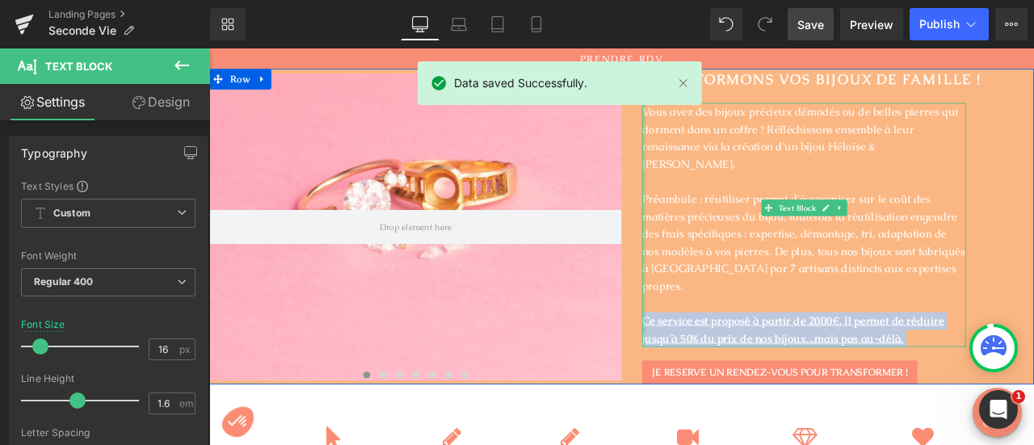
drag, startPoint x: 1027, startPoint y: 367, endPoint x: 716, endPoint y: 344, distance: 311.9
click at [722, 344] on div "Vous avez des bijoux précieux démodés ou de belles pierres qui dorment dans un …" at bounding box center [914, 257] width 384 height 289
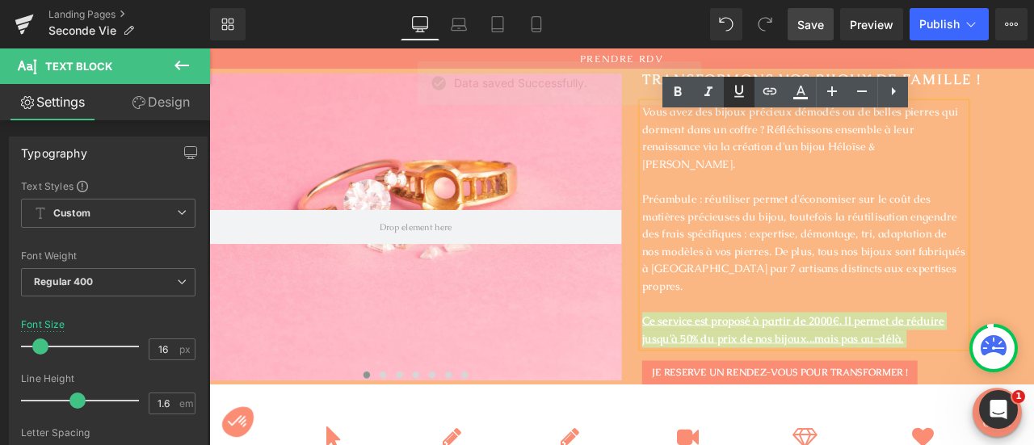
click at [735, 99] on icon at bounding box center [739, 91] width 19 height 19
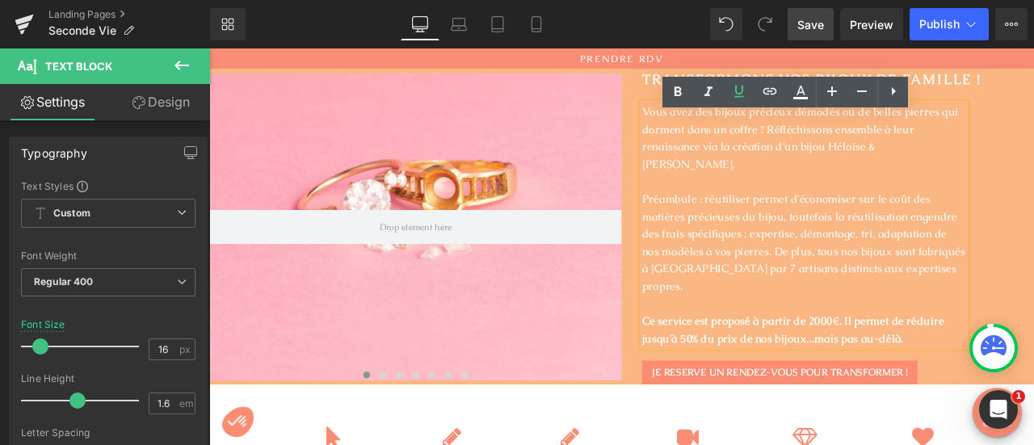
click at [788, 219] on p "Préambule : réutiliser permet d'économiser sur le coût des matières précieuses …" at bounding box center [914, 279] width 384 height 124
drag, startPoint x: 790, startPoint y: 218, endPoint x: 717, endPoint y: 224, distance: 73.8
click at [722, 224] on p "Préambule : réutiliser permet d'économiser sur le coût des matières précieuses …" at bounding box center [914, 279] width 384 height 124
click at [677, 92] on icon at bounding box center [678, 92] width 7 height 10
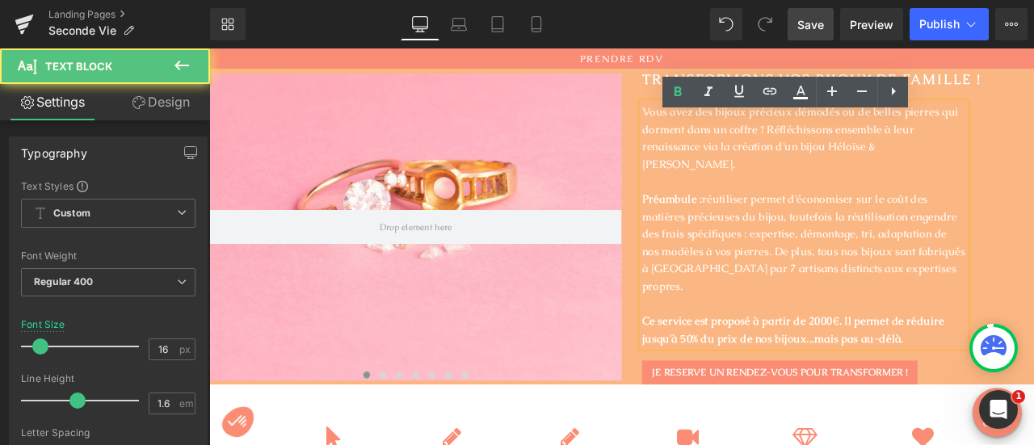
click at [870, 274] on p "Préambule : réutiliser permet d'économiser sur le coût des matières précieuses …" at bounding box center [914, 279] width 384 height 124
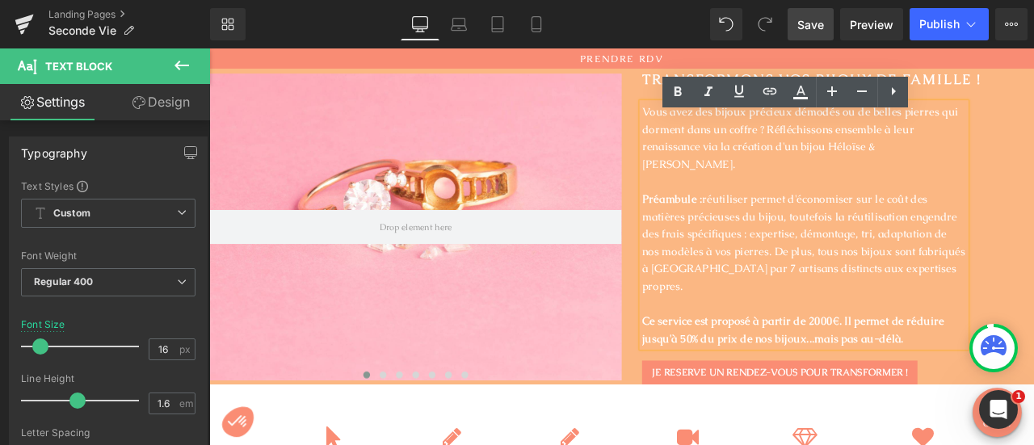
drag, startPoint x: 1025, startPoint y: 365, endPoint x: 714, endPoint y: 348, distance: 311.6
click at [722, 348] on div "Vous avez des bijoux précieux démodés ou de belles pierres qui dorment dans un …" at bounding box center [914, 257] width 384 height 289
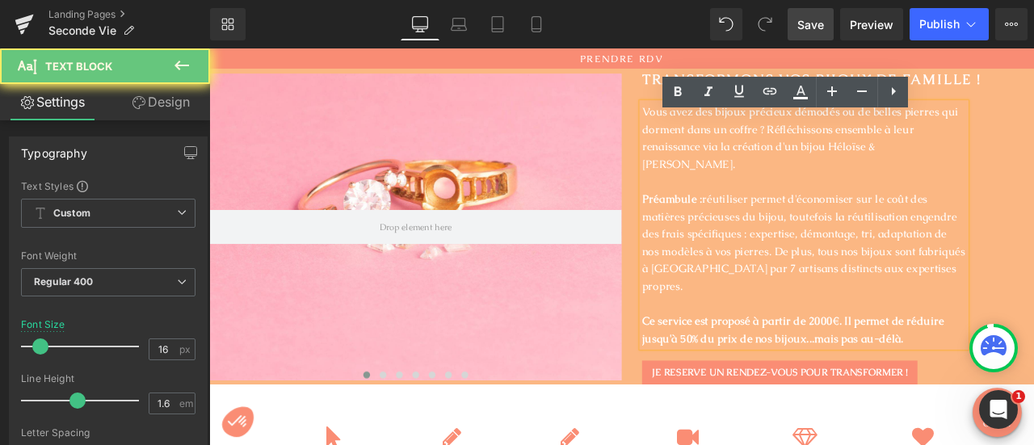
click at [831, 363] on strong "Ce service est proposé à partir de 2000€. Il permet de réduire jusqu'à 50% du p…" at bounding box center [901, 382] width 358 height 38
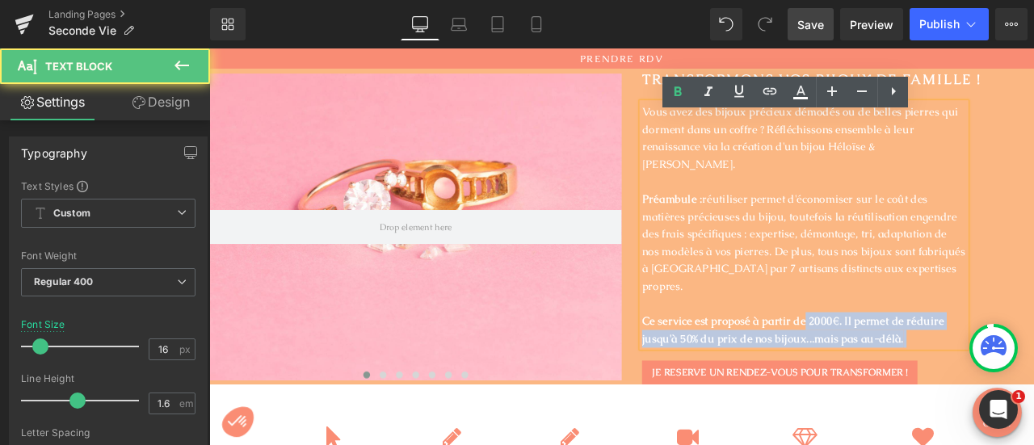
drag, startPoint x: 907, startPoint y: 348, endPoint x: 714, endPoint y: 350, distance: 193.1
click at [722, 350] on div "Vous avez des bijoux précieux démodés ou de belles pierres qui dorment dans un …" at bounding box center [914, 257] width 384 height 289
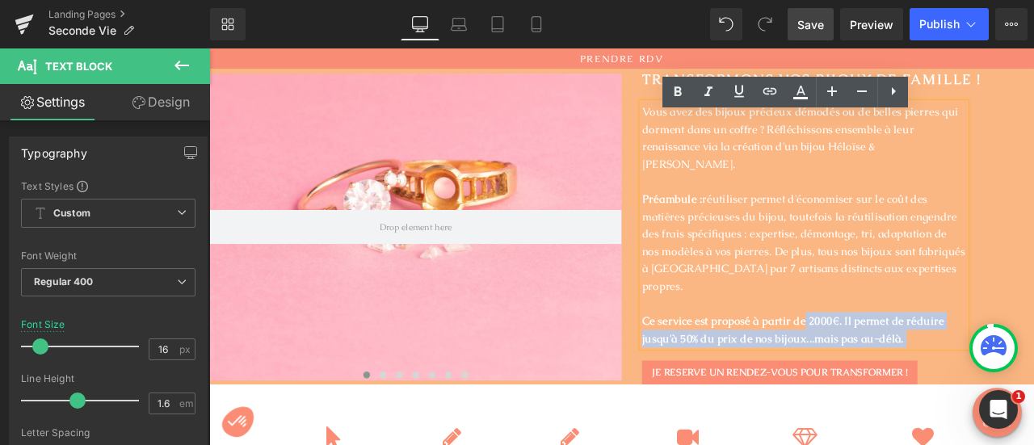
click at [722, 350] on div "Vous avez des bijoux précieux démodés ou de belles pierres qui dorment dans un …" at bounding box center [914, 257] width 384 height 289
click at [722, 347] on div "Vous avez des bijoux précieux démodés ou de belles pierres qui dorment dans un …" at bounding box center [914, 257] width 384 height 289
click at [722, 363] on strong "Ce service est proposé à partir de 2000€. Il permet de réduire jusqu'à 50% du p…" at bounding box center [901, 382] width 358 height 38
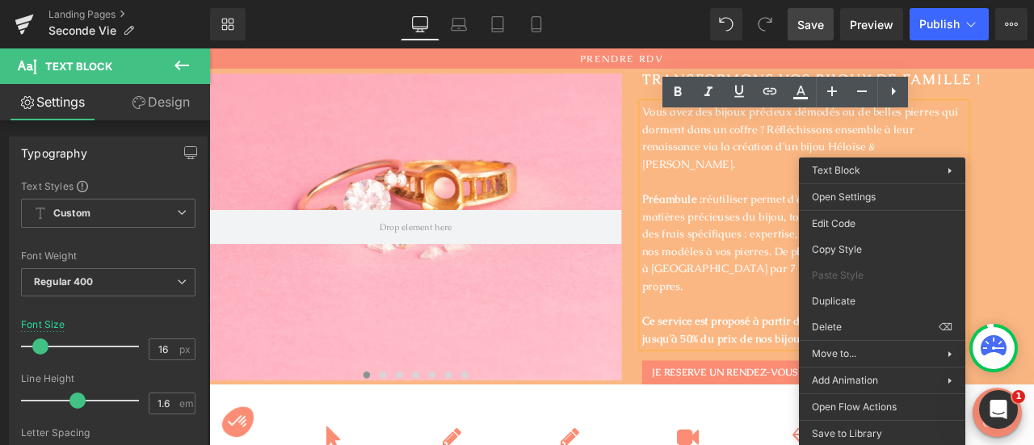
click at [859, 363] on strong "Ce service est proposé à partir de 2000€. Il permet de réduire jusqu'à 50% du p…" at bounding box center [901, 382] width 358 height 38
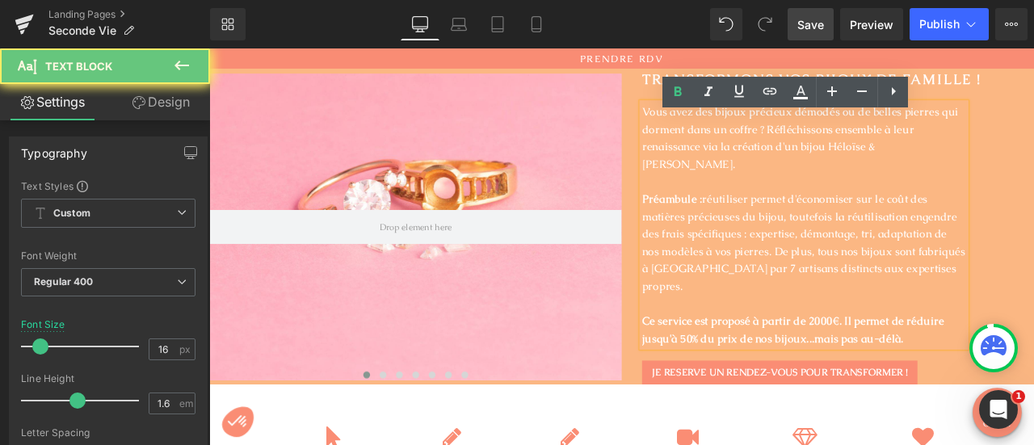
click at [1000, 367] on strong "Ce service est proposé à partir de 2000€. Il permet de réduire jusqu'à 50% du p…" at bounding box center [901, 382] width 358 height 38
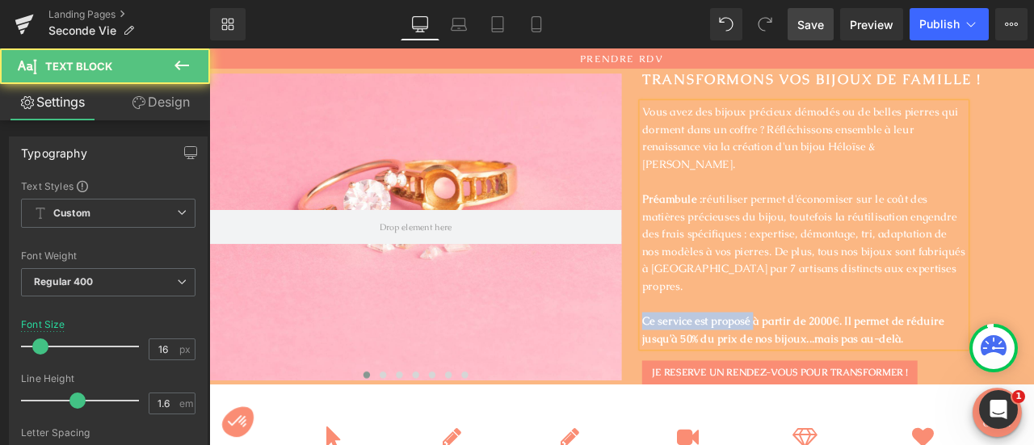
drag, startPoint x: 846, startPoint y: 343, endPoint x: 707, endPoint y: 342, distance: 139.0
click at [707, 342] on div "transformONS VOS BIJOUX DE FAMILLE ! Heading Vous avez des bijoux précieux démo…" at bounding box center [942, 260] width 489 height 374
click at [937, 363] on strong "SERVICE PROPOSE à partir de 2000€. Il permet de réduire jusqu'à 50% du prix de …" at bounding box center [896, 382] width 348 height 38
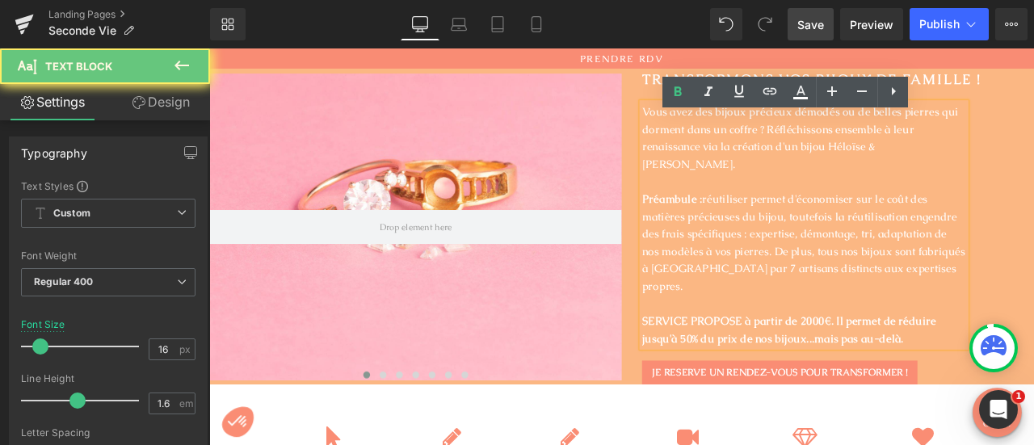
click at [944, 363] on strong "SERVICE PROPOSE à partir de 2000€. Il permet de réduire jusqu'à 50% du prix de …" at bounding box center [896, 382] width 348 height 38
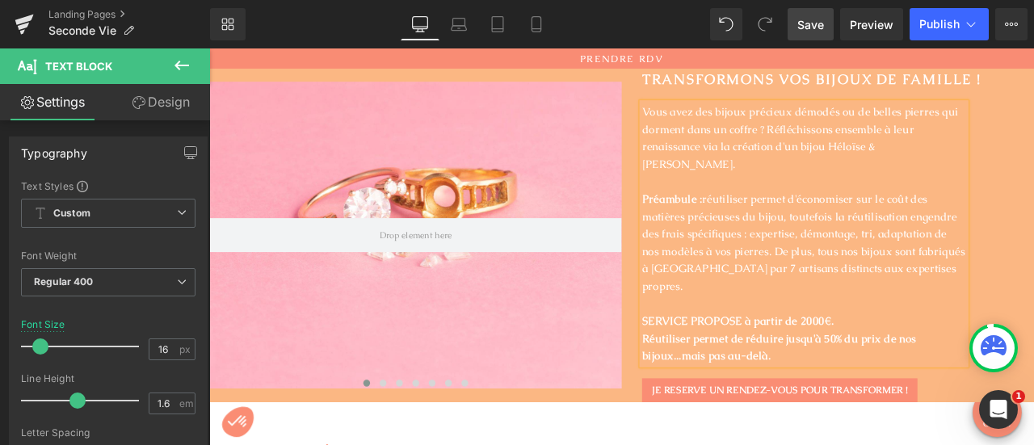
click at [802, 16] on span "Save" at bounding box center [811, 24] width 27 height 17
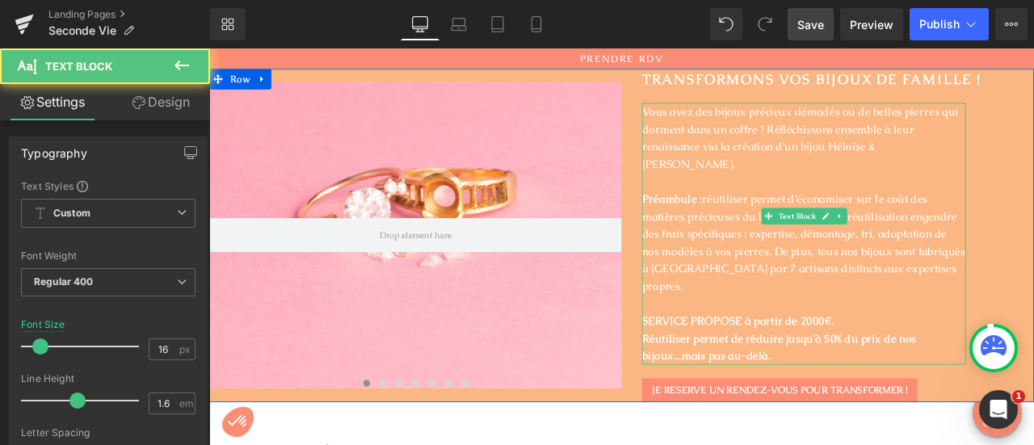
click at [840, 363] on strong "SERVICE PROPOSE à partir de 2000€." at bounding box center [835, 371] width 227 height 17
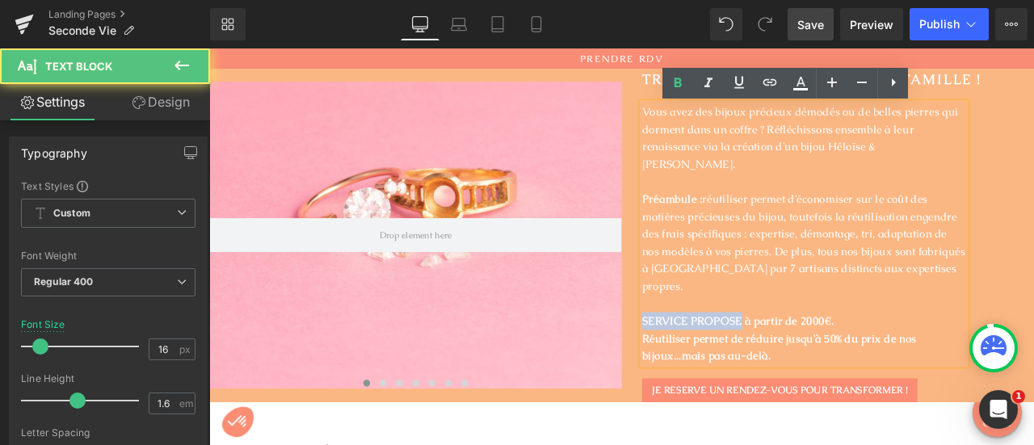
drag, startPoint x: 832, startPoint y: 335, endPoint x: 710, endPoint y: 335, distance: 122.0
click at [710, 335] on div "transformONS VOS BIJOUX DE FAMILLE ! Heading Vous avez des bijoux précieux démo…" at bounding box center [942, 270] width 489 height 395
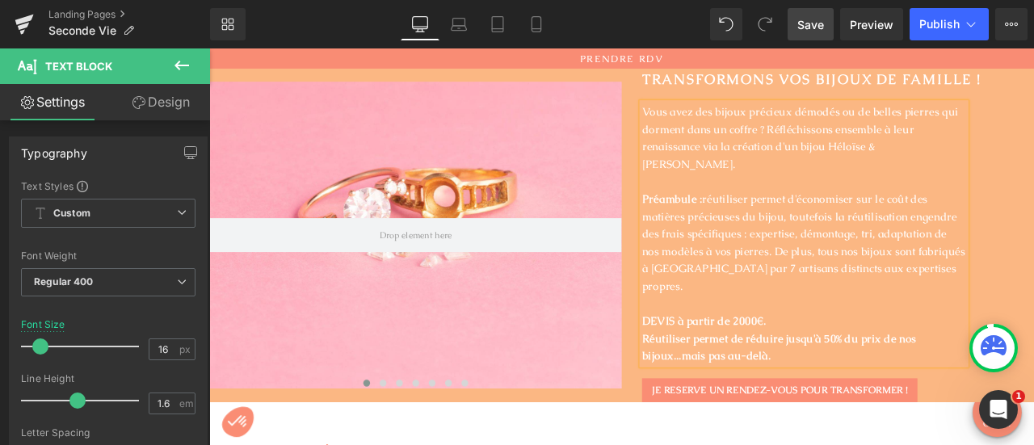
click at [863, 363] on strong "DEVIS à partir de 2000€." at bounding box center [795, 371] width 147 height 17
click at [773, 384] on strong "Réutiliser permet de réduire jusqu'à 50% du prix de nos bijoux...mais pas au-de…" at bounding box center [884, 403] width 325 height 38
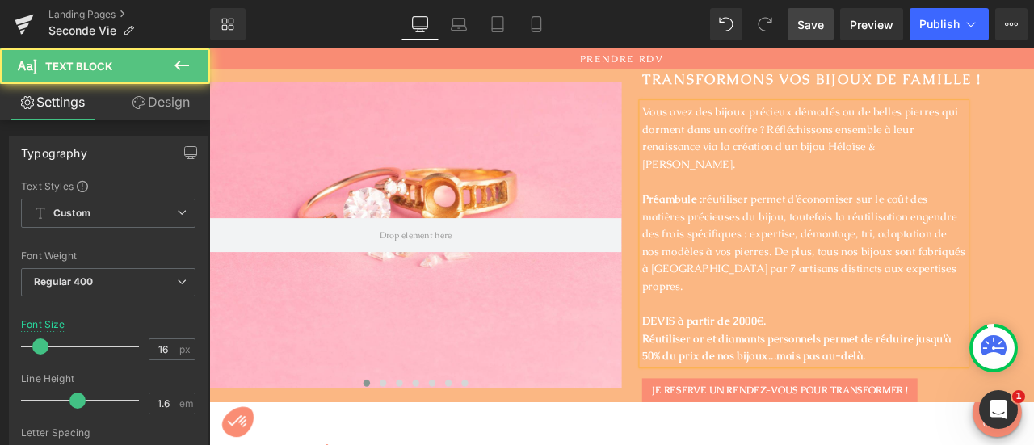
click at [858, 363] on strong "DEVIS à partir de 2000€." at bounding box center [795, 371] width 147 height 17
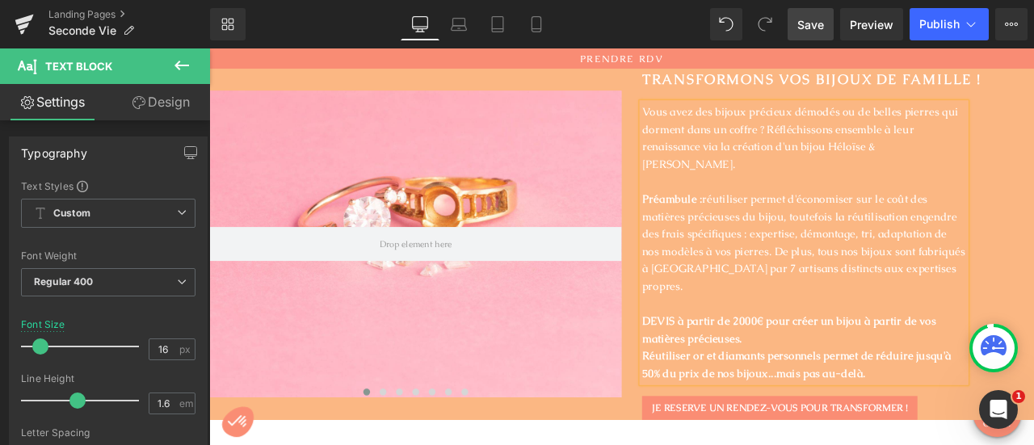
click at [722, 404] on strong "Réutiliser or et diamants personnels permet de réduire jusqu'à 50% du prix de n…" at bounding box center [905, 423] width 367 height 38
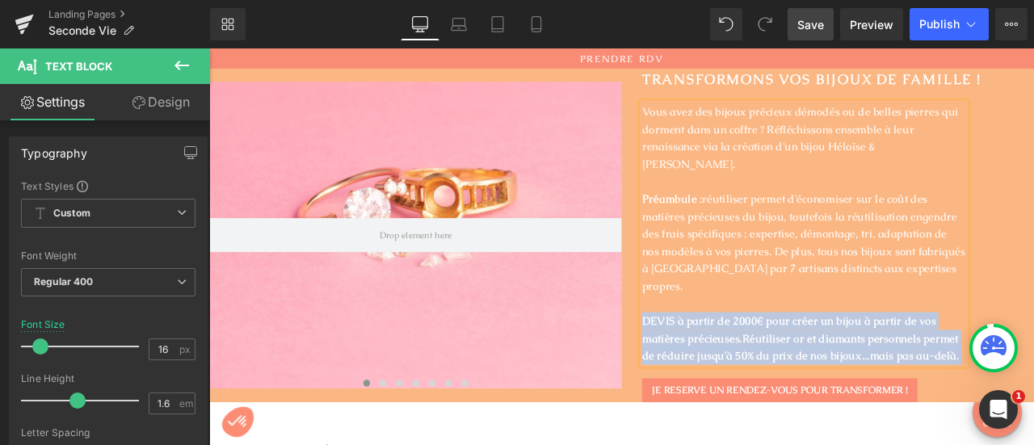
drag, startPoint x: 1090, startPoint y: 380, endPoint x: 716, endPoint y: 340, distance: 376.3
click at [722, 361] on p "DEVIS à partir de 2000€ pour créer un bijou à partir de vos matières précieuses…" at bounding box center [914, 392] width 384 height 62
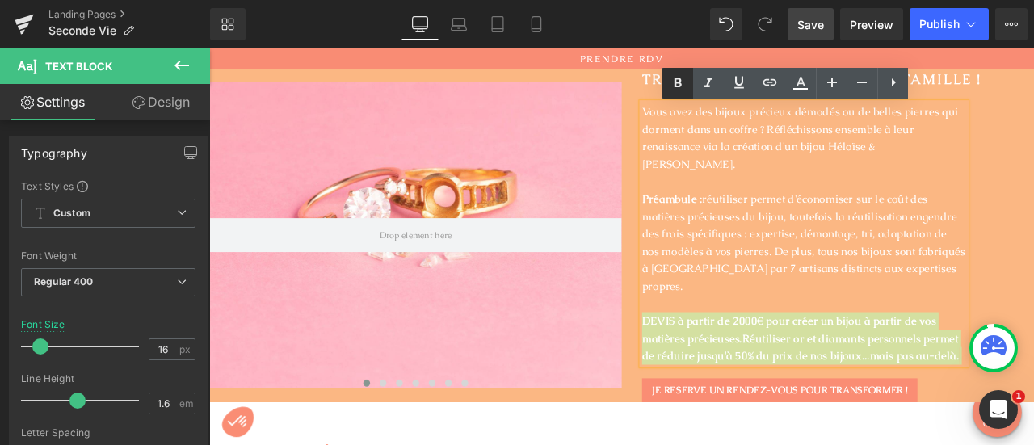
click at [678, 84] on icon at bounding box center [677, 83] width 19 height 19
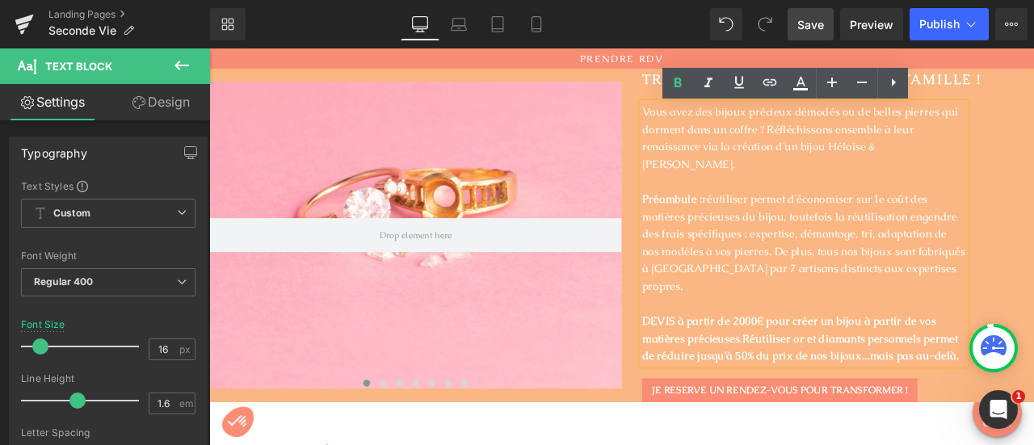
click at [866, 341] on p at bounding box center [914, 351] width 384 height 21
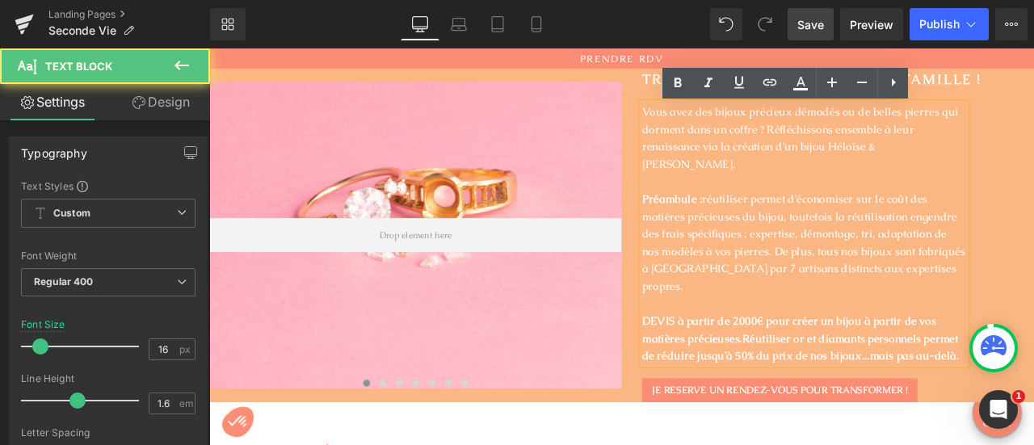
click at [1034, 384] on span "Réutiliser or et diamants personnels permet de réduire jusqu'à 50% du prix de n…" at bounding box center [910, 403] width 376 height 38
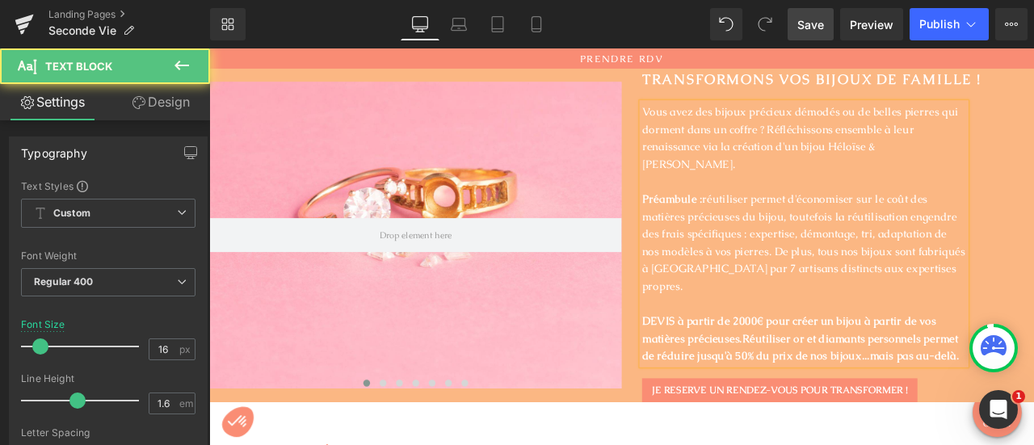
click at [973, 363] on span "DEVIS à partir de 2000€ pour créer un bijou à partir de vos matières précieuses." at bounding box center [896, 382] width 348 height 38
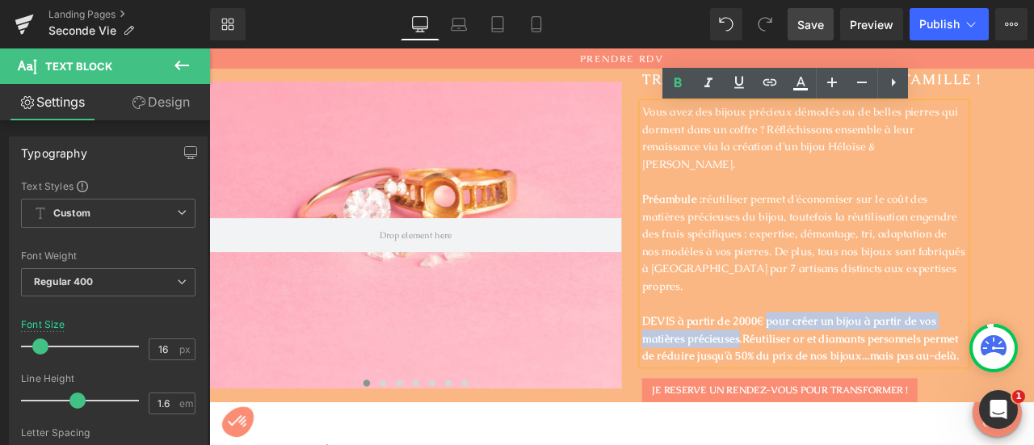
drag, startPoint x: 861, startPoint y: 337, endPoint x: 831, endPoint y: 355, distance: 34.8
click at [831, 363] on span "DEVIS à partir de 2000€ pour créer un bijou à partir de vos matières précieuses." at bounding box center [896, 382] width 348 height 38
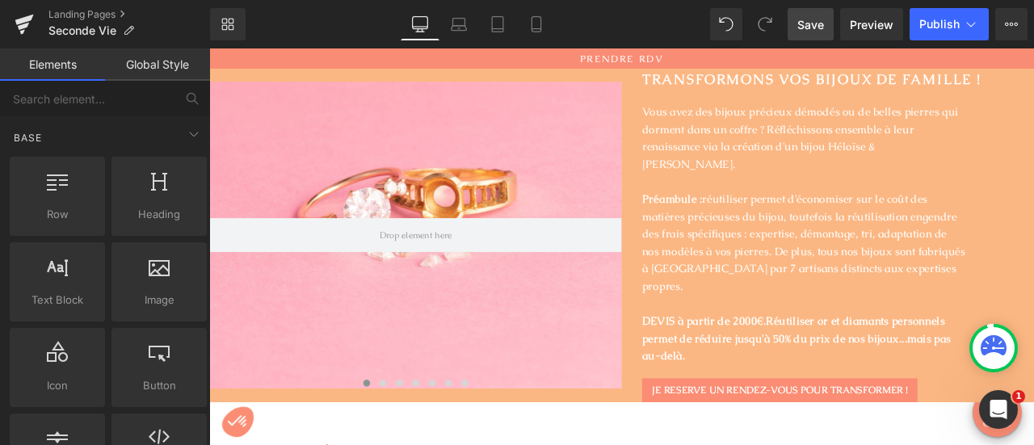
click at [810, 28] on span "Save" at bounding box center [811, 24] width 27 height 17
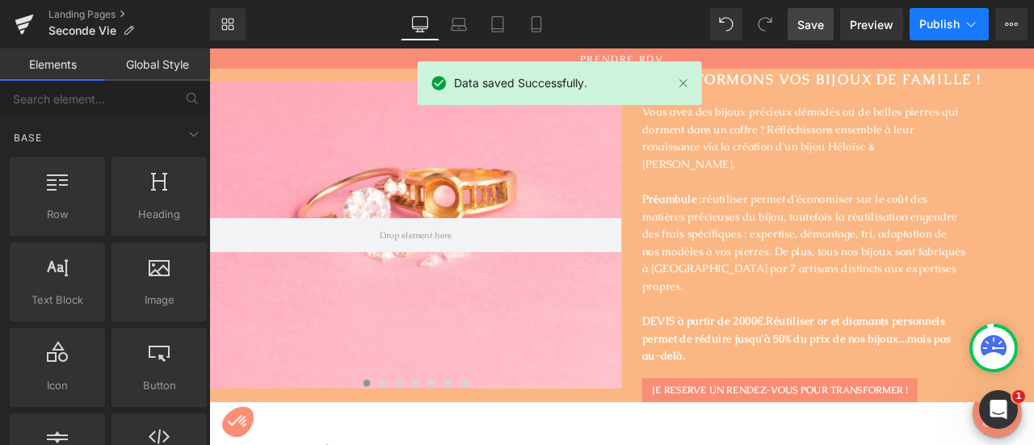
click at [946, 25] on span "Publish" at bounding box center [940, 24] width 40 height 13
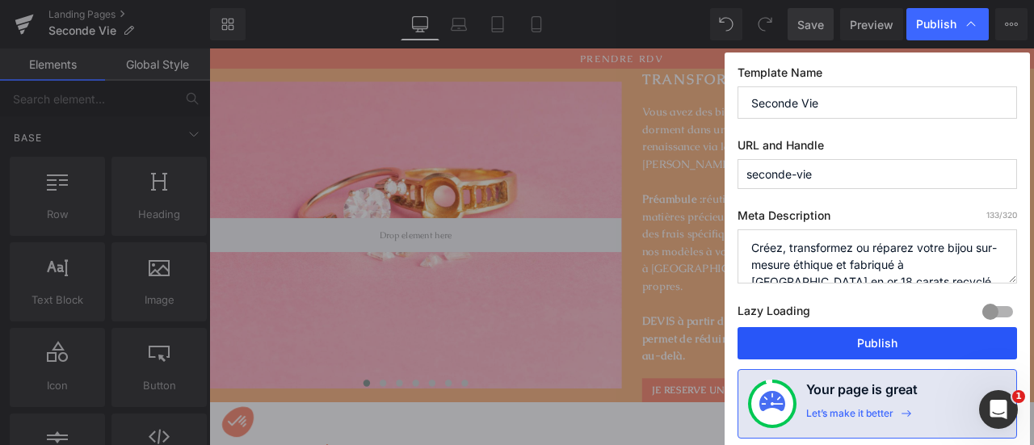
click at [882, 347] on button "Publish" at bounding box center [878, 343] width 280 height 32
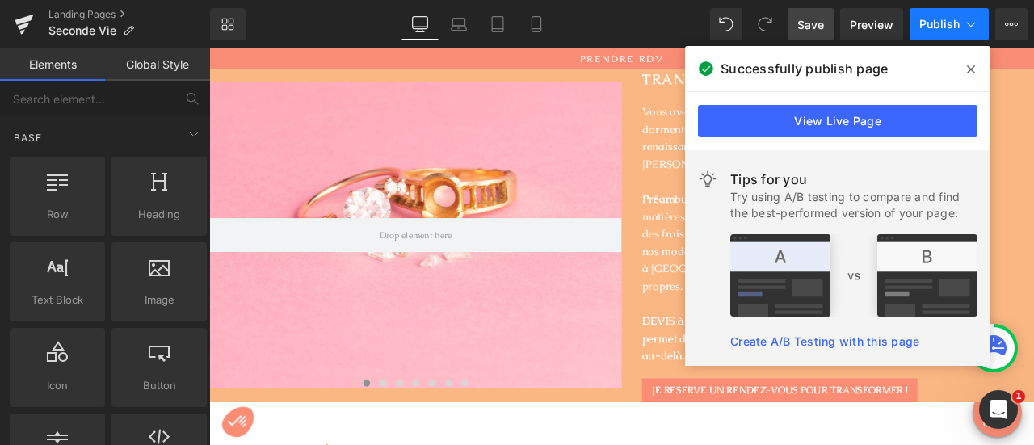
click at [926, 23] on span "Publish" at bounding box center [940, 24] width 40 height 13
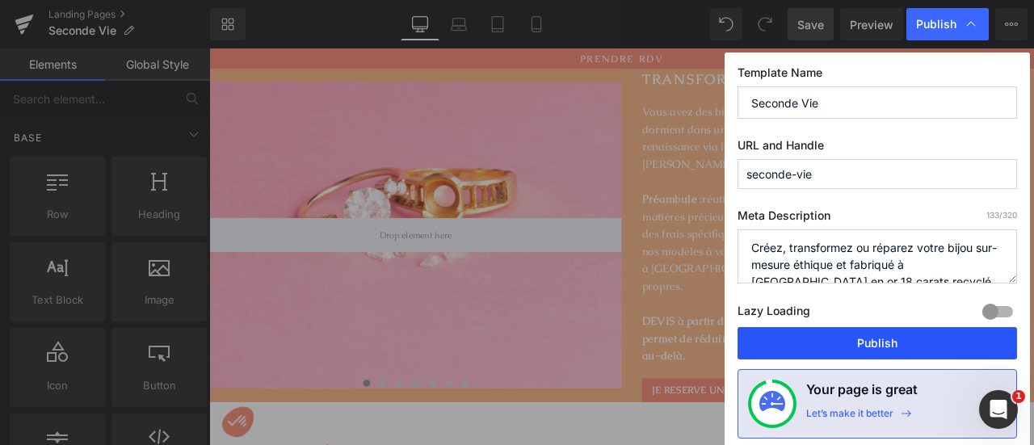
click at [828, 346] on button "Publish" at bounding box center [878, 343] width 280 height 32
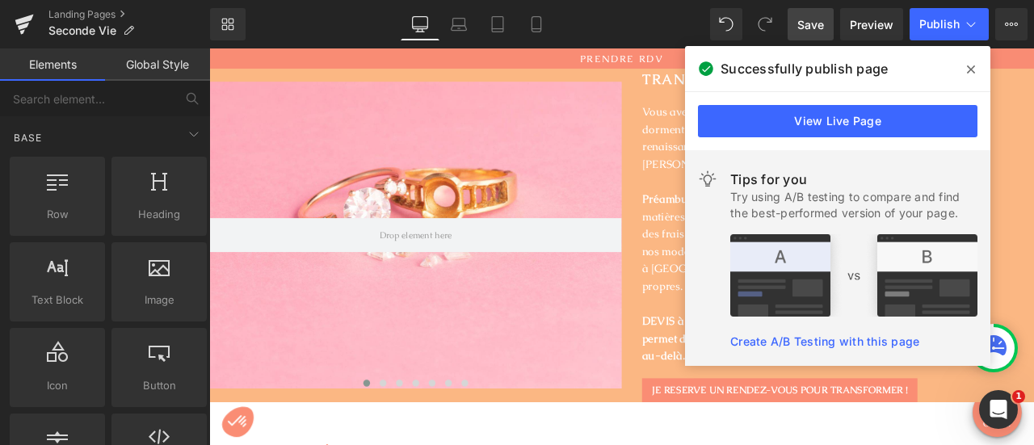
click at [967, 66] on icon at bounding box center [971, 69] width 8 height 8
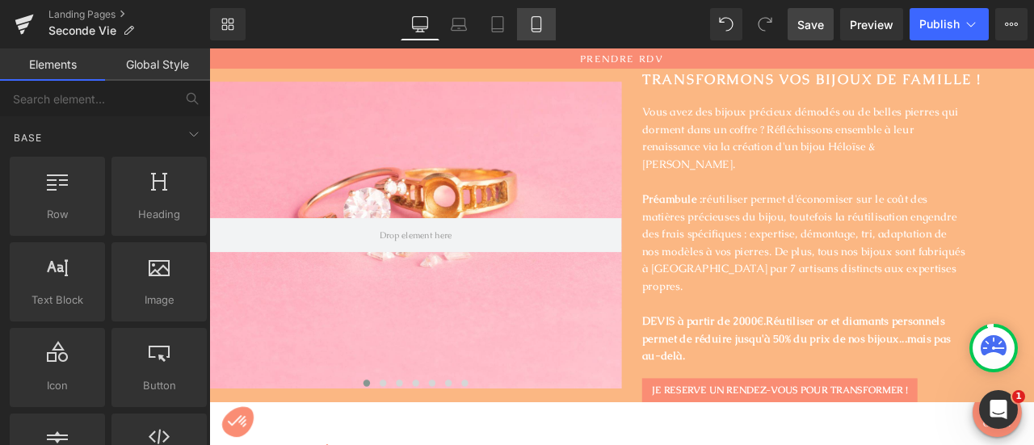
click at [535, 27] on icon at bounding box center [537, 24] width 16 height 16
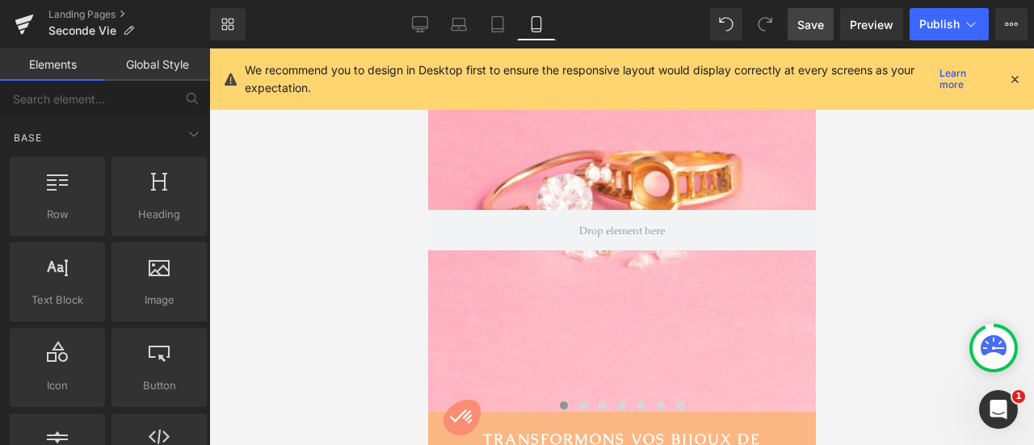
click at [1013, 78] on icon at bounding box center [1015, 79] width 15 height 15
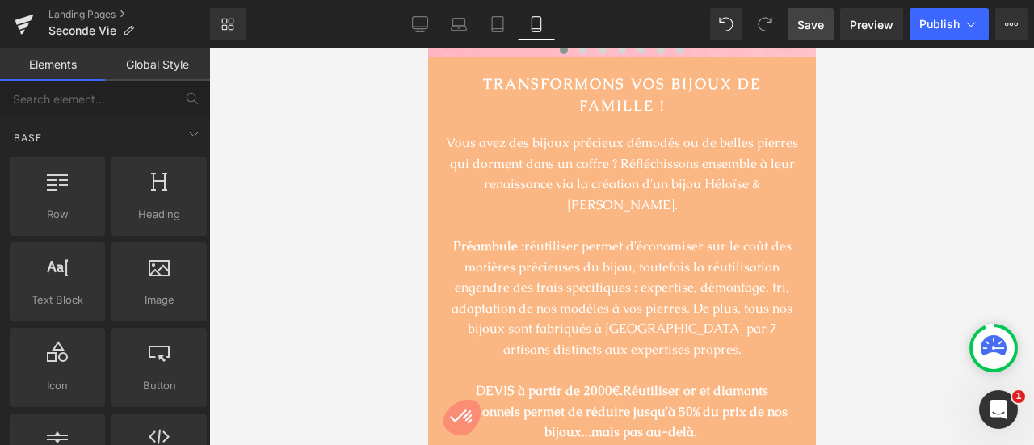
scroll to position [404, 0]
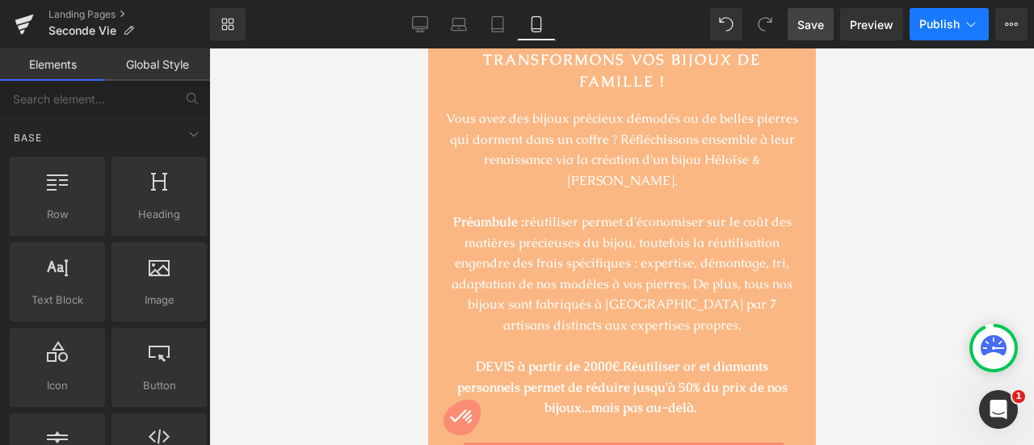
click at [928, 26] on span "Publish" at bounding box center [940, 24] width 40 height 13
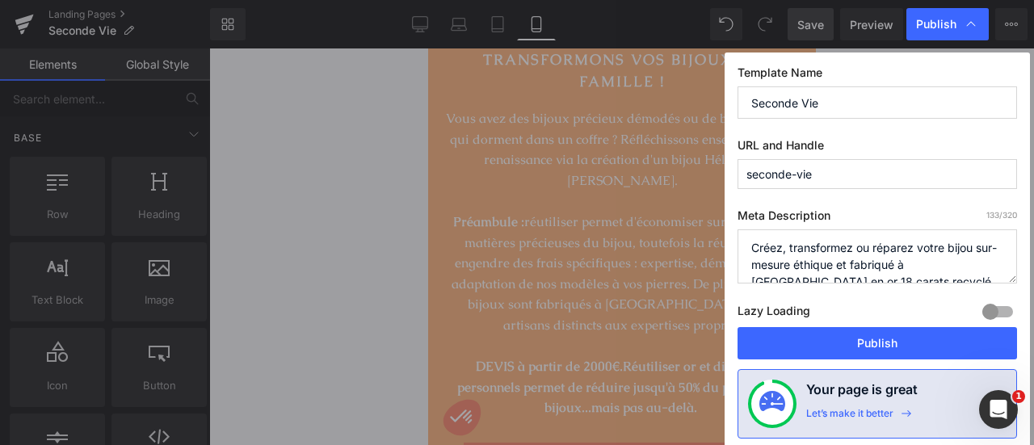
click at [916, 251] on textarea "Créez, transformez ou réparez votre bijou sur-mesure éthique et fabriqué à [GEO…" at bounding box center [878, 257] width 280 height 54
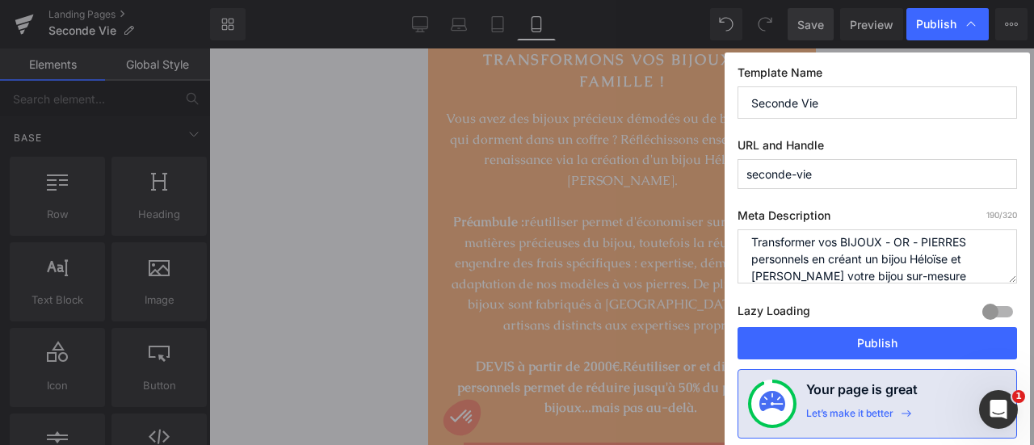
scroll to position [23, 0]
click at [840, 258] on textarea "Créez, transformez ou réparez votre bijou sur-mesure éthique et fabriqué à [GEO…" at bounding box center [878, 257] width 280 height 54
drag, startPoint x: 797, startPoint y: 256, endPoint x: 916, endPoint y: 256, distance: 118.8
click at [916, 256] on textarea "Créez, transformez ou réparez votre bijou sur-mesure éthique et fabriqué à [GEO…" at bounding box center [878, 257] width 280 height 54
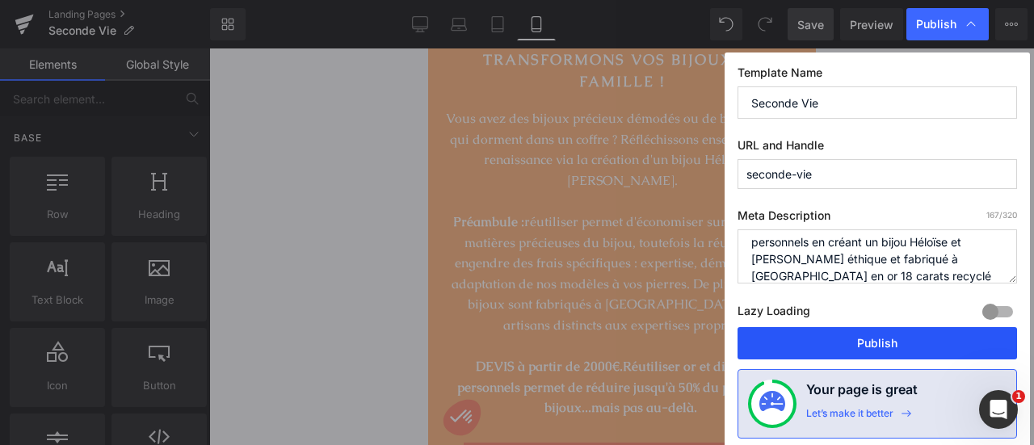
type textarea "Transformer vos BIJOUX - OR - PIERRES personnels en créant un bijou Héloïse et …"
click at [910, 345] on button "Publish" at bounding box center [878, 343] width 280 height 32
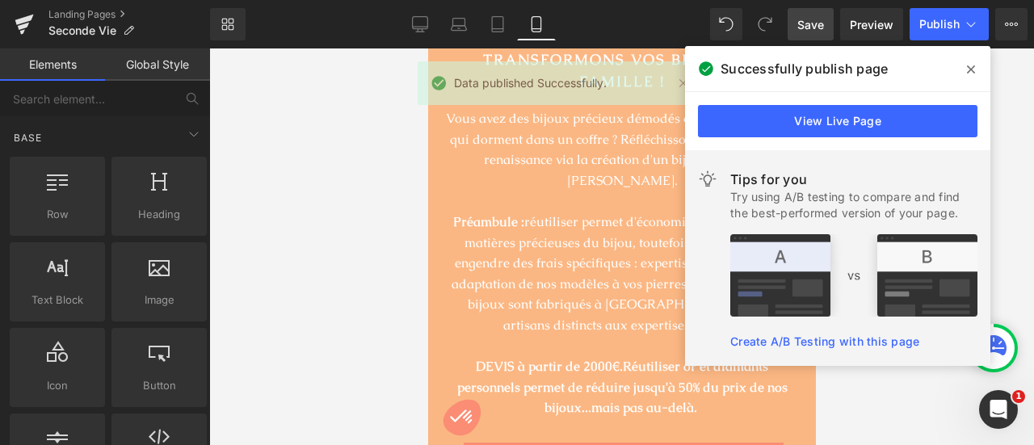
click at [971, 70] on icon at bounding box center [971, 69] width 8 height 8
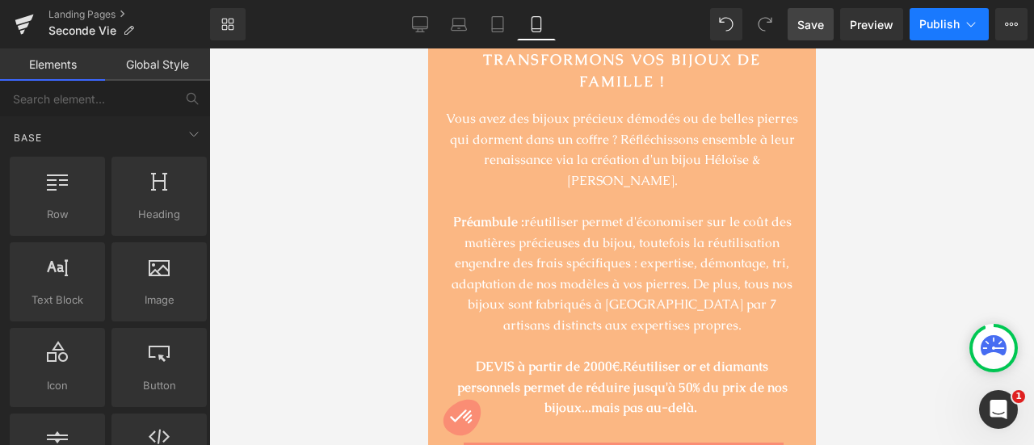
click at [939, 18] on span "Publish" at bounding box center [940, 24] width 40 height 13
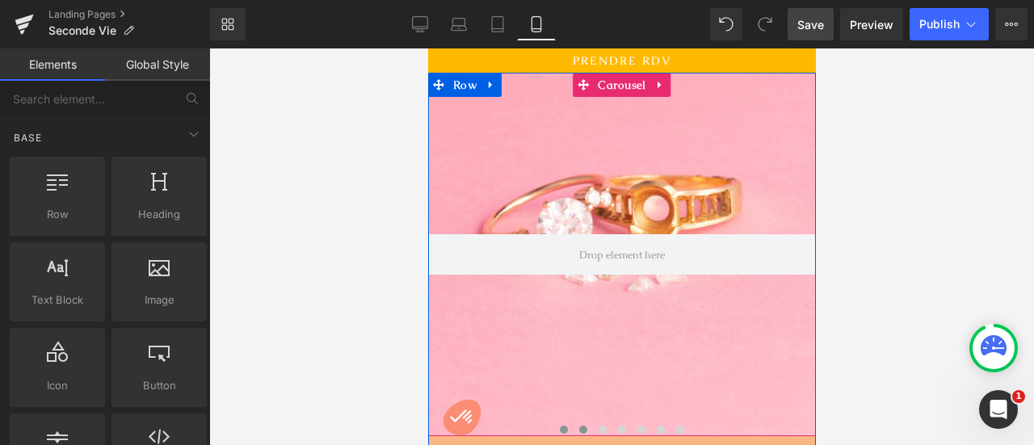
click at [573, 431] on button at bounding box center [582, 430] width 19 height 16
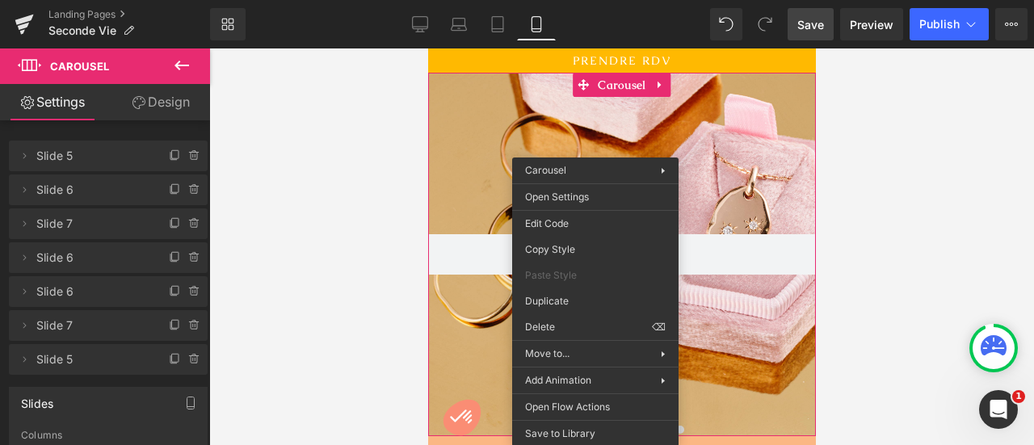
click at [927, 346] on div at bounding box center [621, 246] width 825 height 397
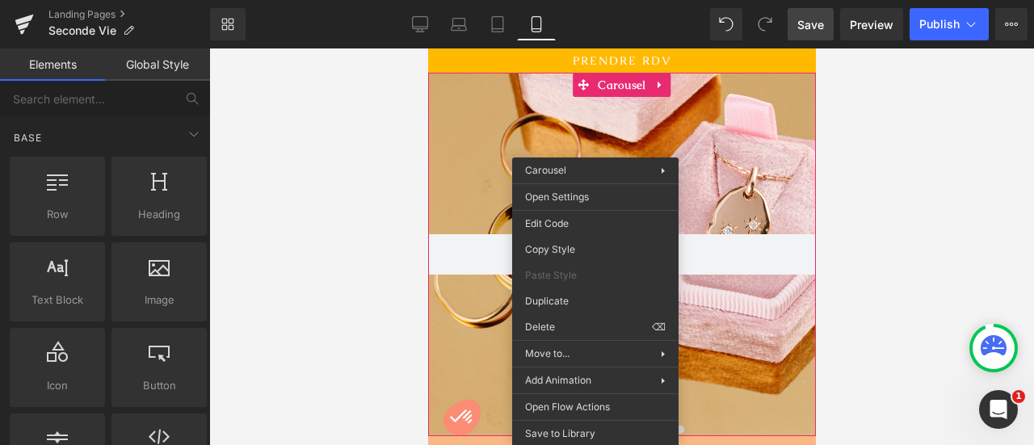
click at [910, 343] on div at bounding box center [621, 246] width 825 height 397
click at [857, 259] on div at bounding box center [621, 246] width 825 height 397
click at [345, 271] on div at bounding box center [621, 246] width 825 height 397
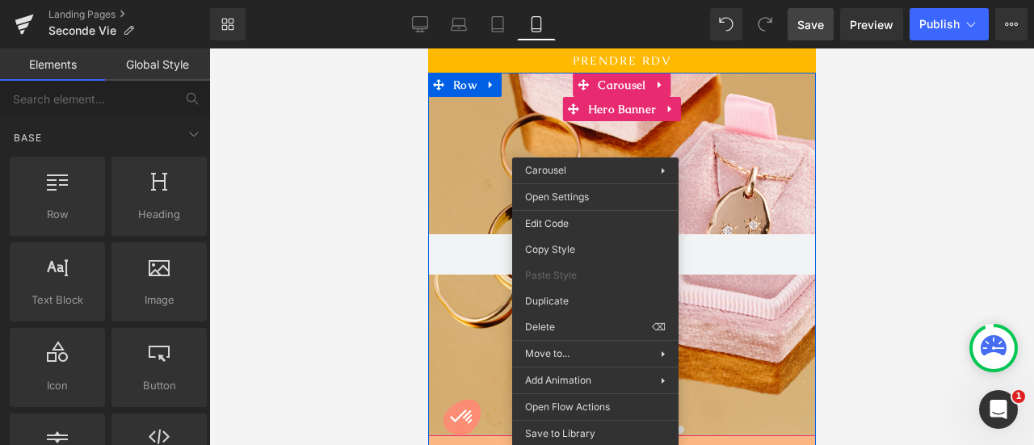
click at [748, 331] on div at bounding box center [621, 255] width 388 height 364
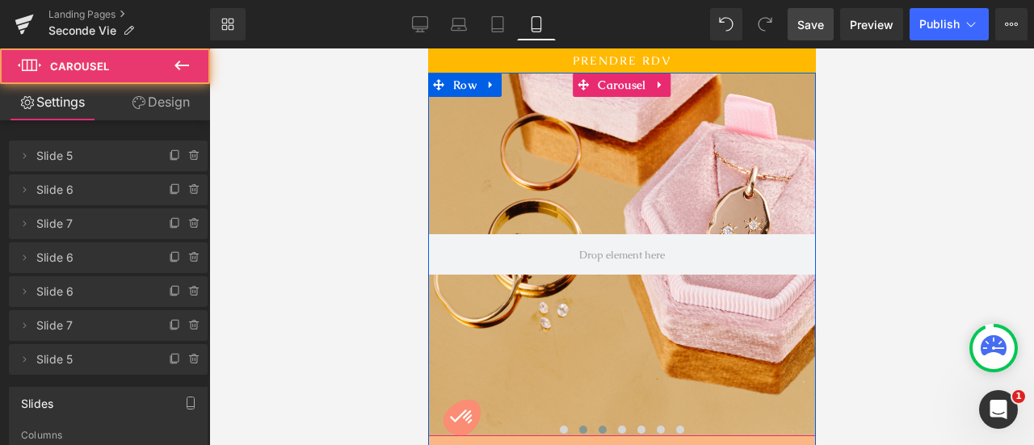
click at [598, 428] on span at bounding box center [602, 430] width 8 height 8
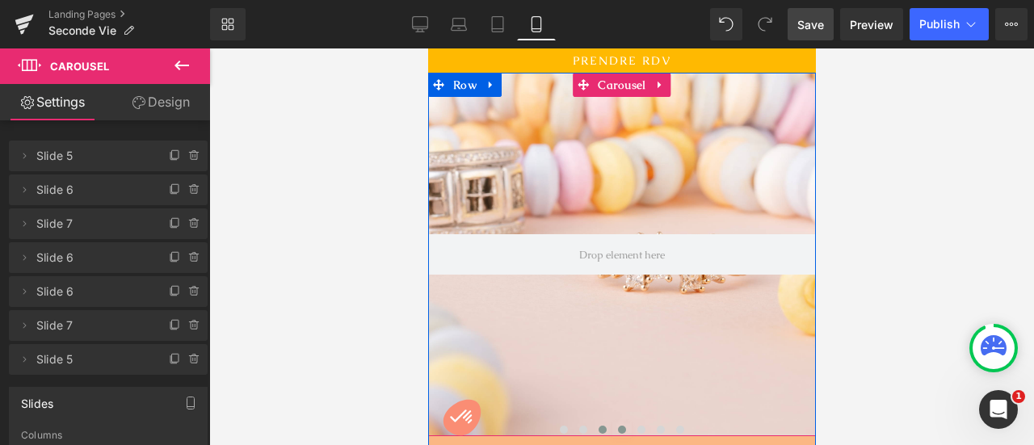
click at [617, 427] on span at bounding box center [621, 430] width 8 height 8
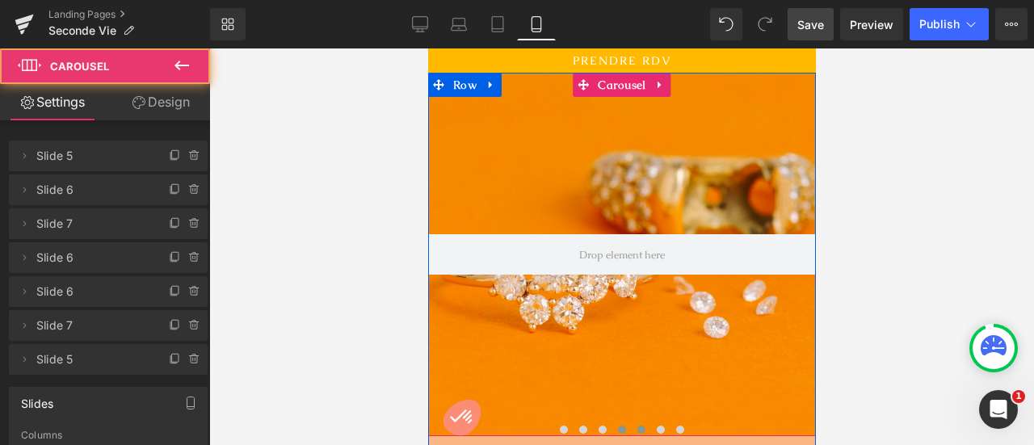
click at [637, 430] on span at bounding box center [641, 430] width 8 height 8
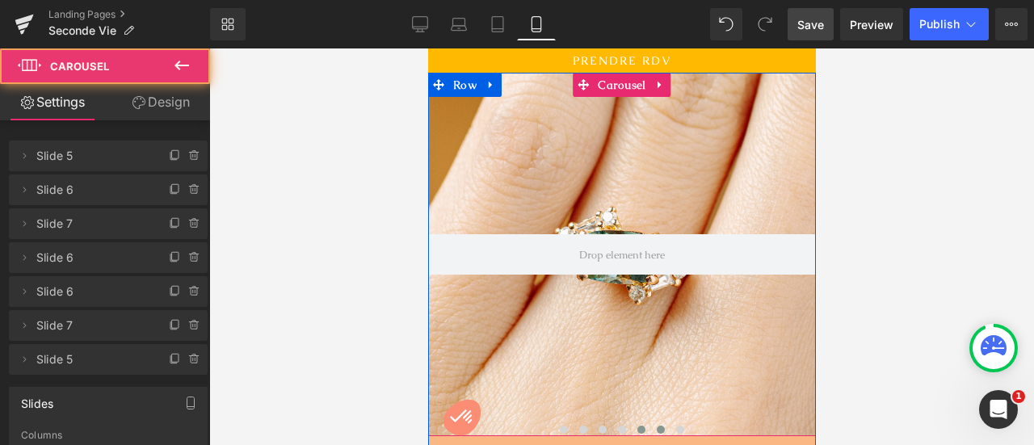
click at [656, 431] on span at bounding box center [660, 430] width 8 height 8
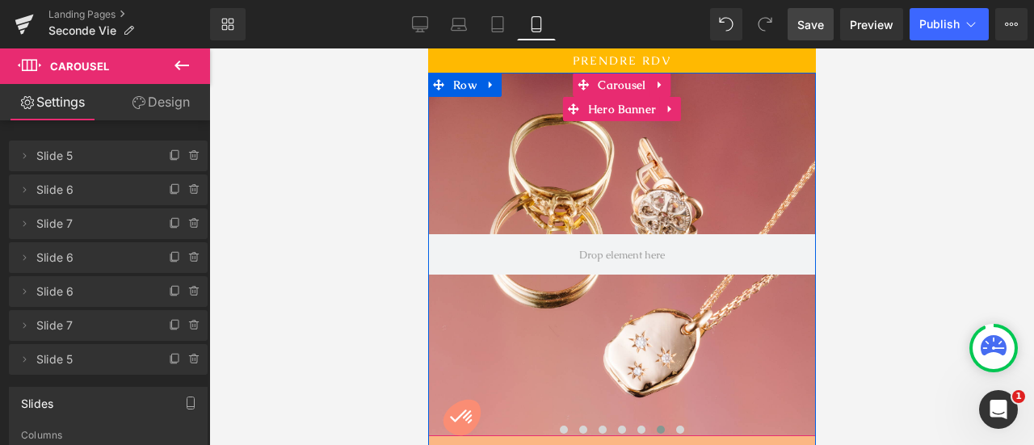
click at [643, 179] on div at bounding box center [621, 255] width 388 height 364
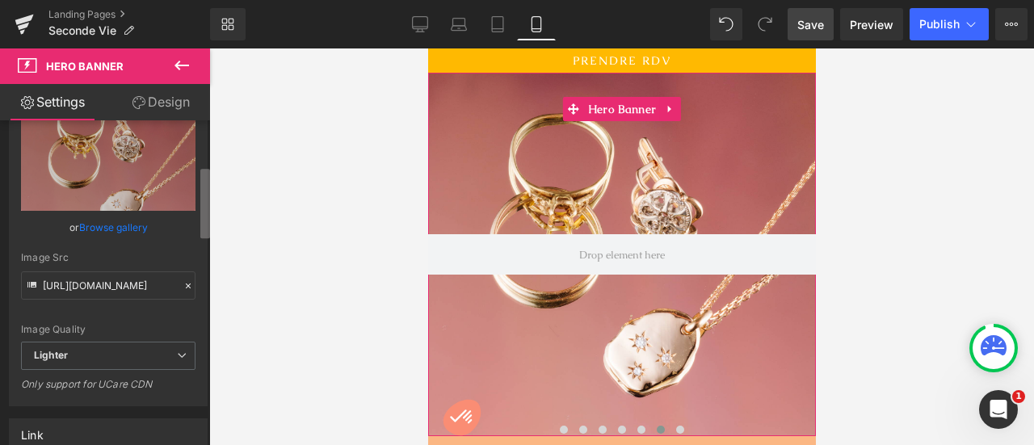
scroll to position [209, 0]
click at [199, 222] on div "Attention : For the best display, the image uploaded in Hero banner should have…" at bounding box center [105, 286] width 210 height 332
click at [109, 226] on link "Browse gallery" at bounding box center [113, 225] width 69 height 28
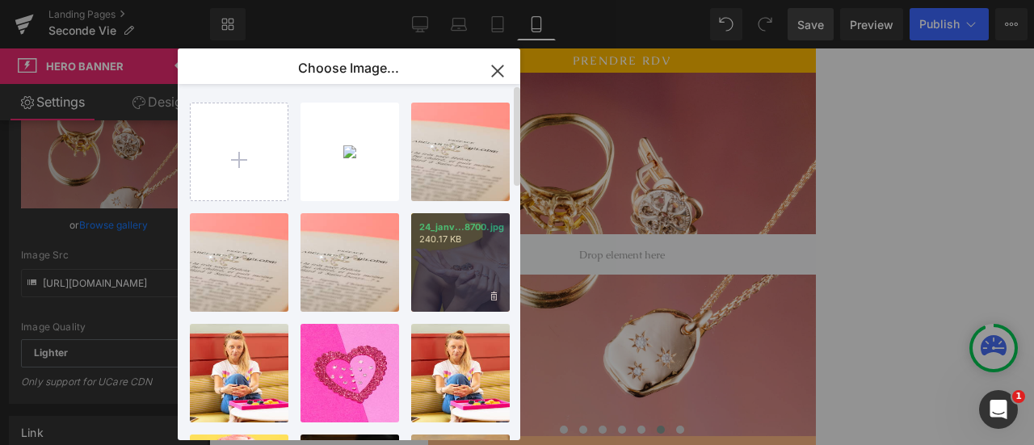
click at [463, 254] on div "24_janv...8700.jpg 240.17 KB" at bounding box center [460, 262] width 99 height 99
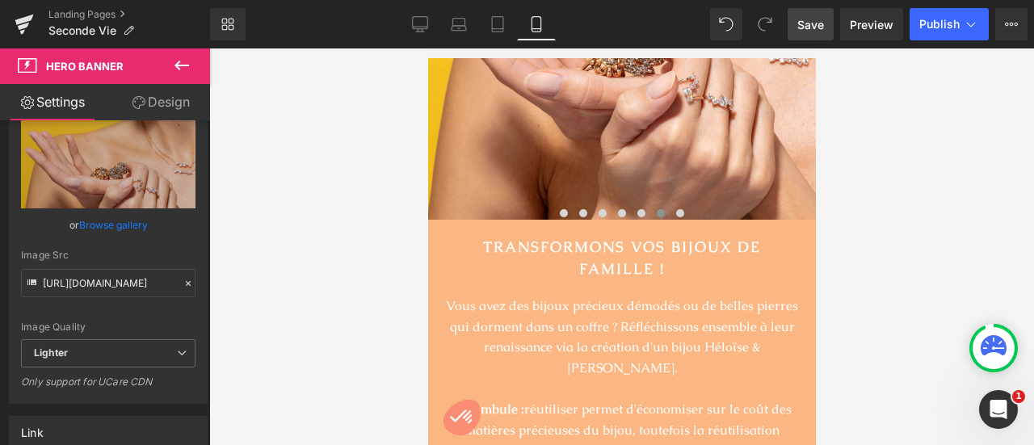
scroll to position [225, 0]
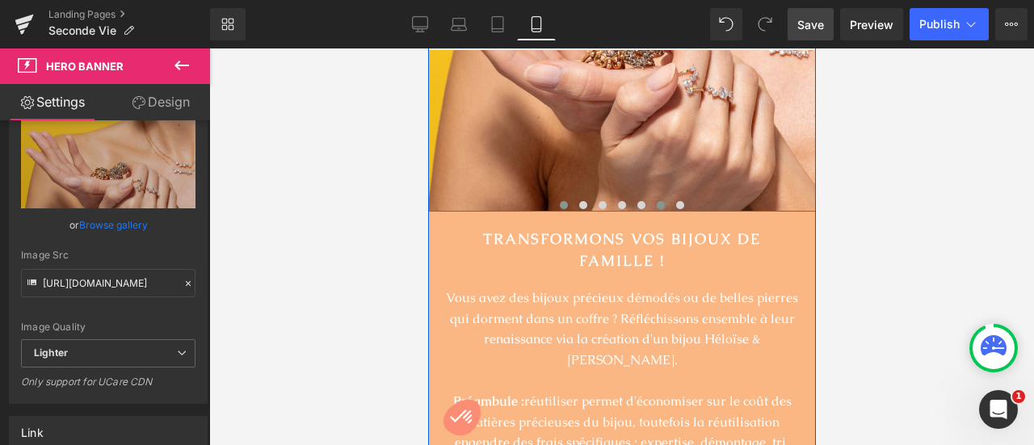
click at [559, 204] on span at bounding box center [563, 205] width 8 height 8
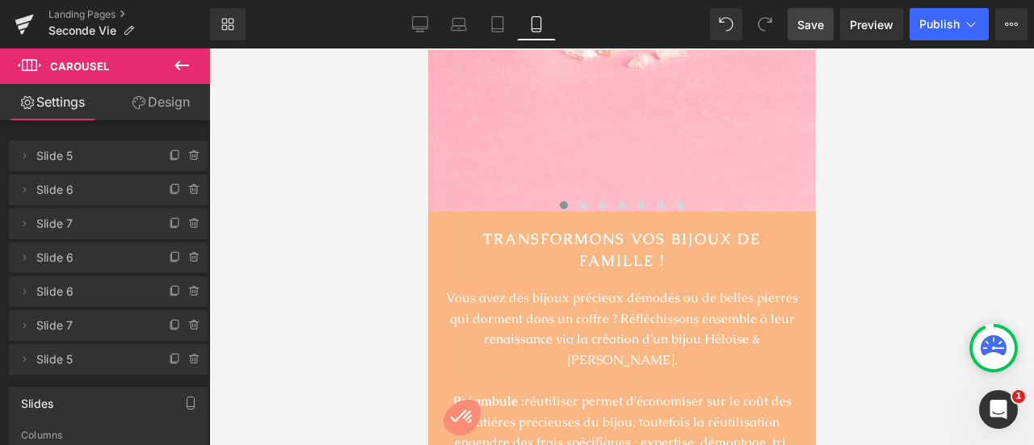
scroll to position [0, 0]
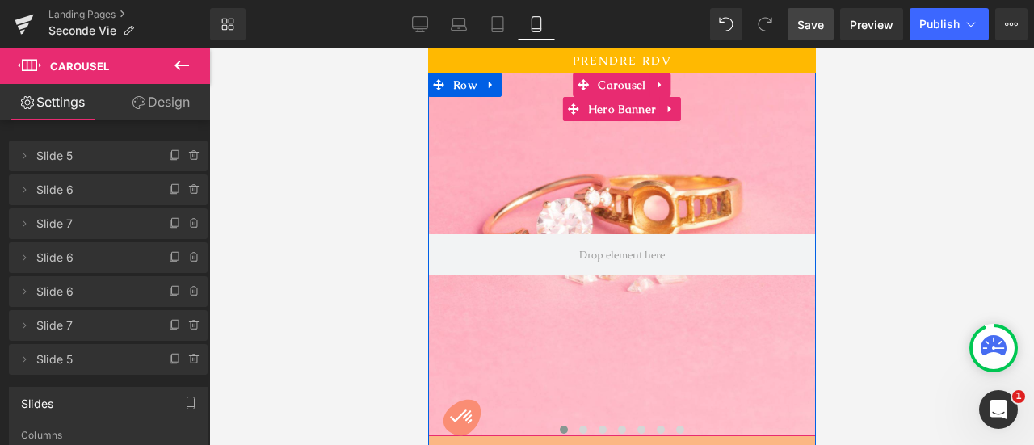
click at [491, 160] on div at bounding box center [621, 255] width 388 height 364
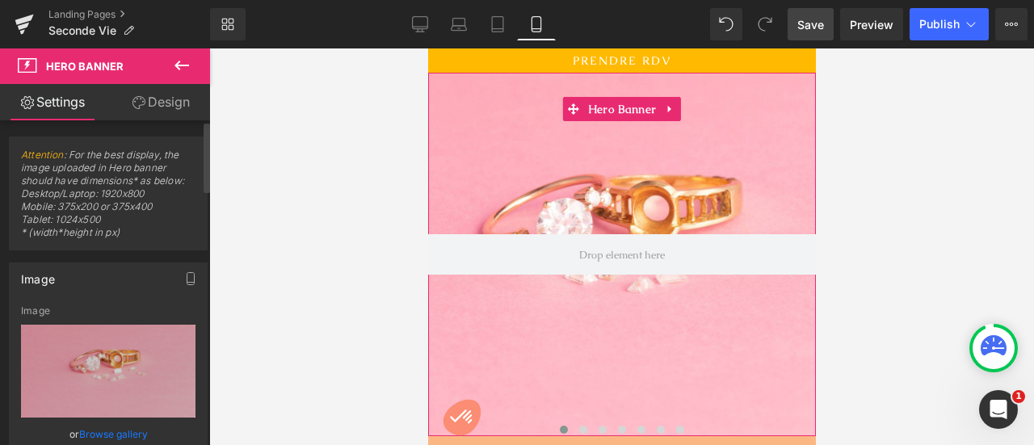
click at [89, 432] on link "Browse gallery" at bounding box center [113, 434] width 69 height 28
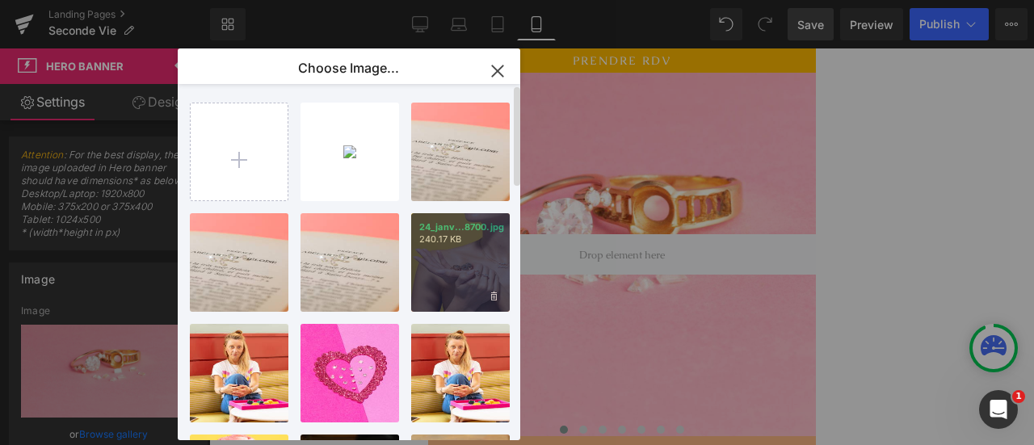
click at [457, 263] on div "24_janv...8700.jpg 240.17 KB" at bounding box center [460, 262] width 99 height 99
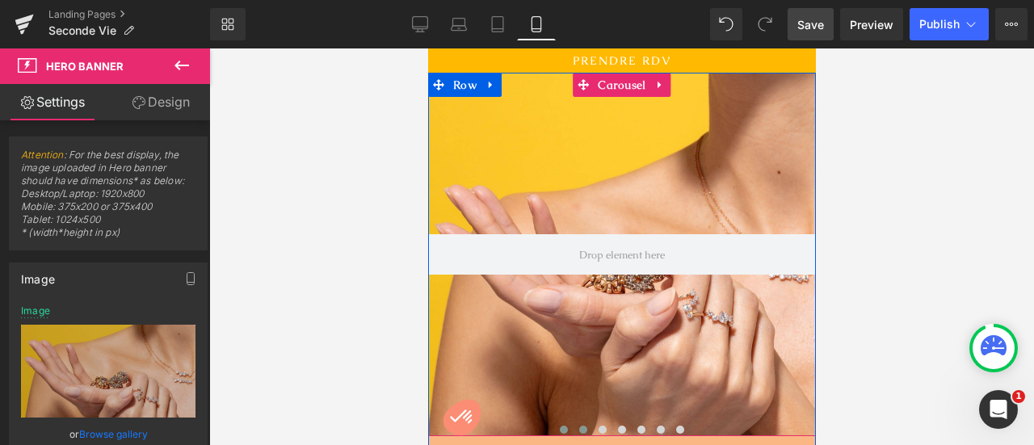
click at [579, 427] on span at bounding box center [583, 430] width 8 height 8
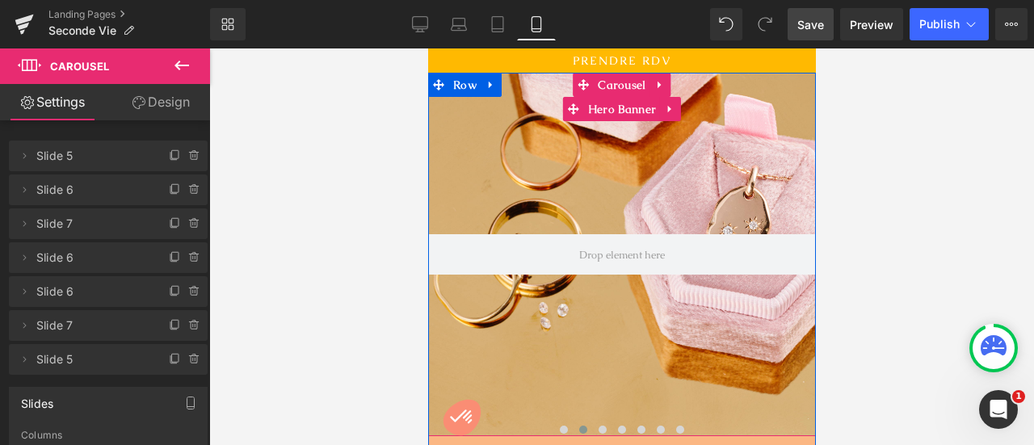
click at [498, 162] on div at bounding box center [621, 255] width 388 height 364
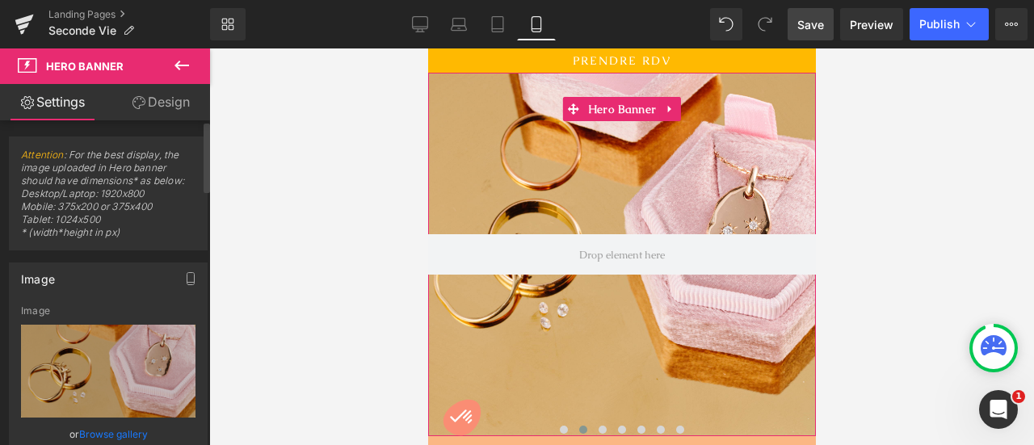
click at [132, 432] on link "Browse gallery" at bounding box center [113, 434] width 69 height 28
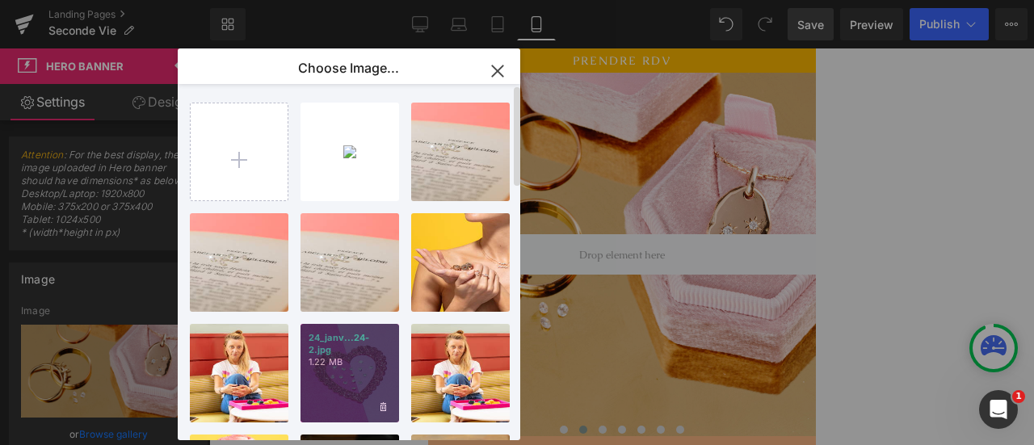
click at [354, 374] on div "24_janv...24-2.jpg 1.22 MB" at bounding box center [350, 373] width 99 height 99
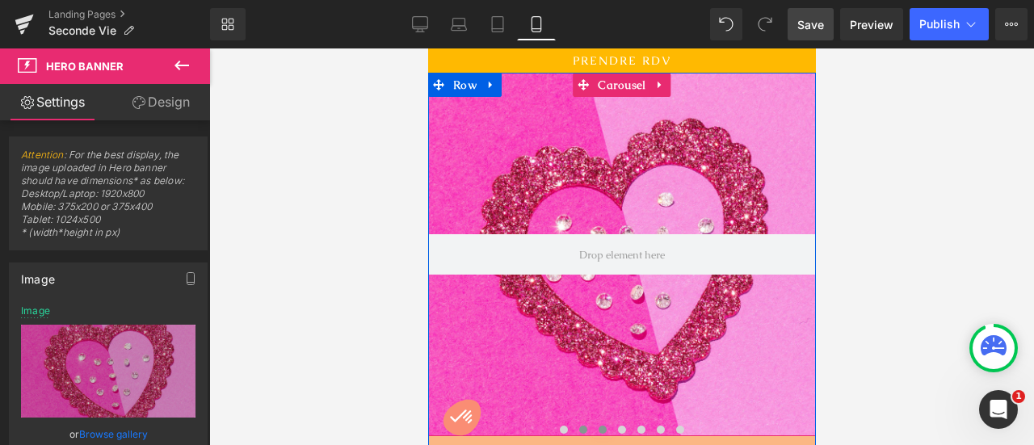
click at [598, 427] on span at bounding box center [602, 430] width 8 height 8
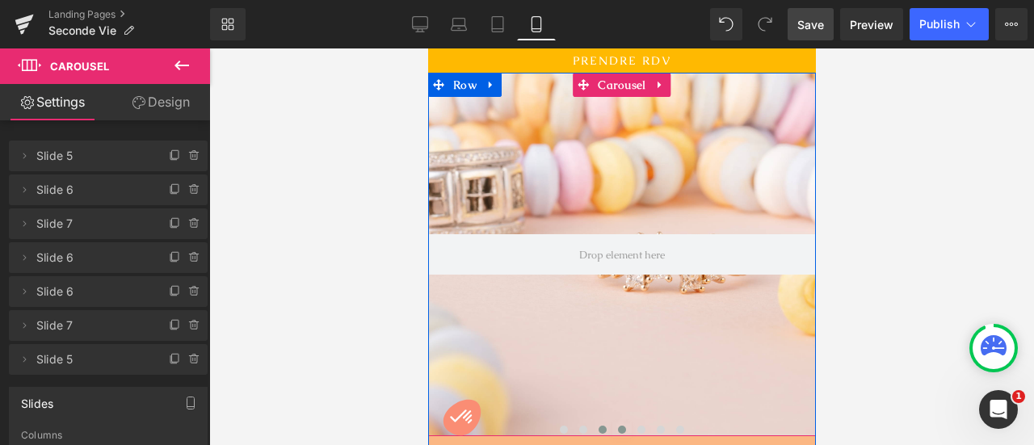
click at [617, 427] on span at bounding box center [621, 430] width 8 height 8
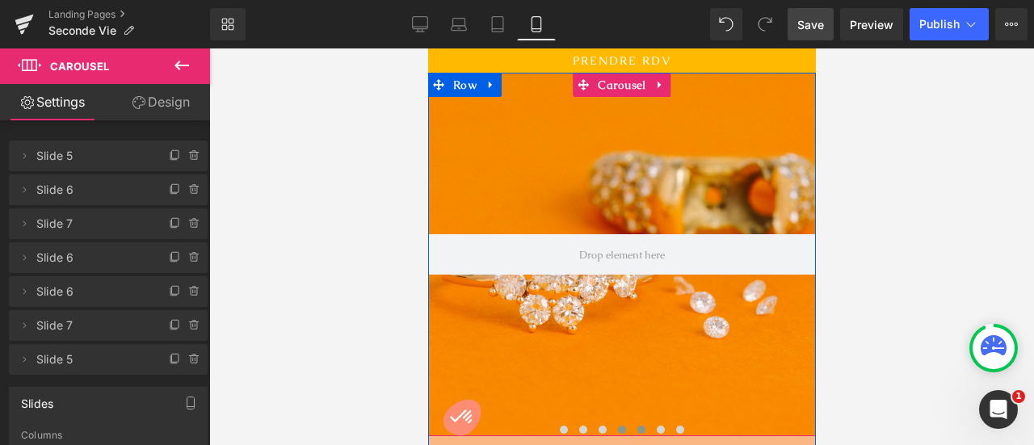
click at [637, 429] on span at bounding box center [641, 430] width 8 height 8
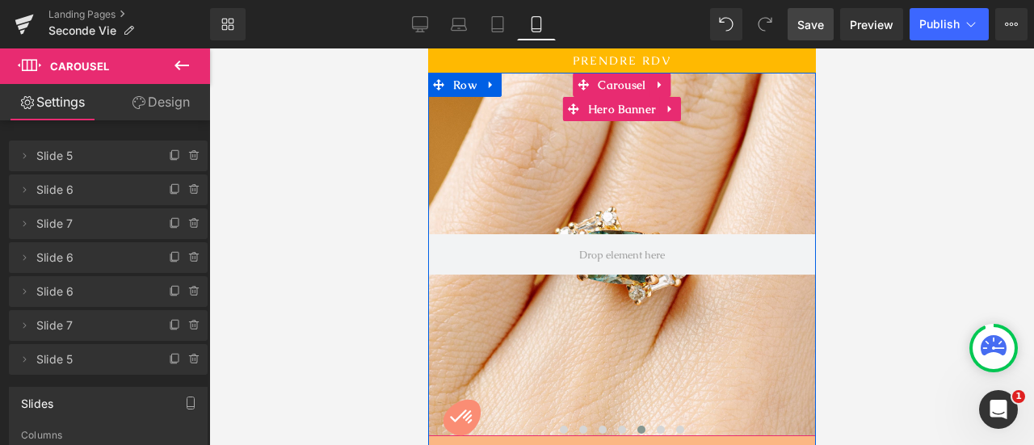
click at [561, 304] on div at bounding box center [621, 255] width 388 height 364
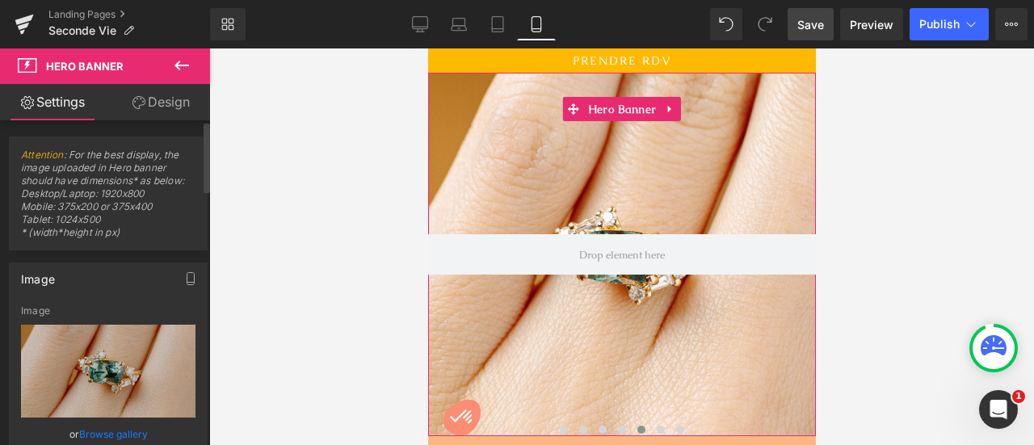
click at [128, 429] on link "Browse gallery" at bounding box center [113, 434] width 69 height 28
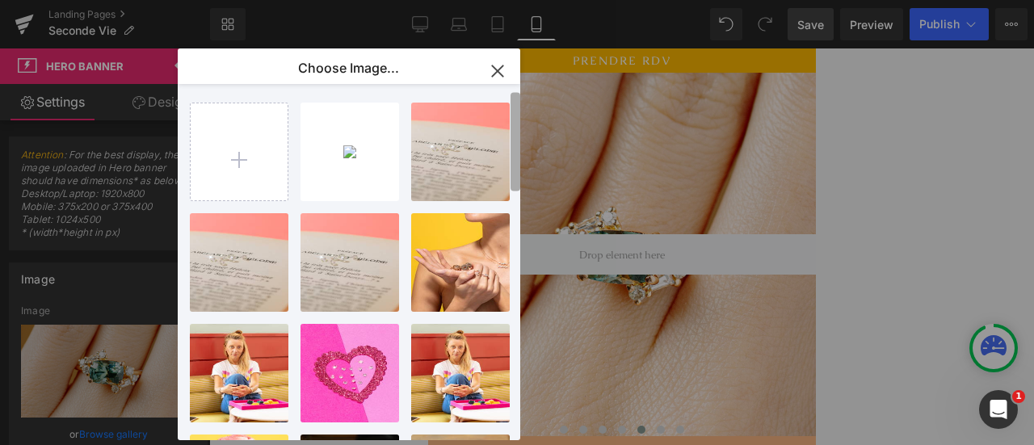
scroll to position [19, 0]
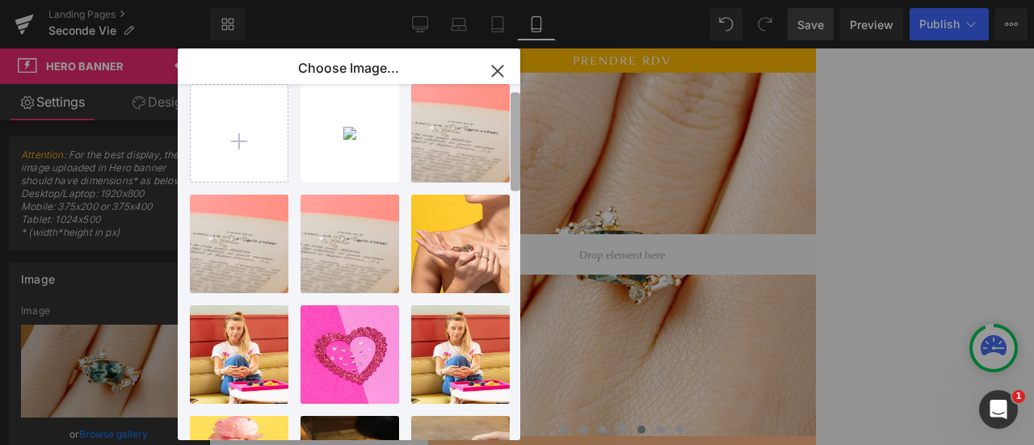
click at [517, 154] on b at bounding box center [516, 142] width 10 height 99
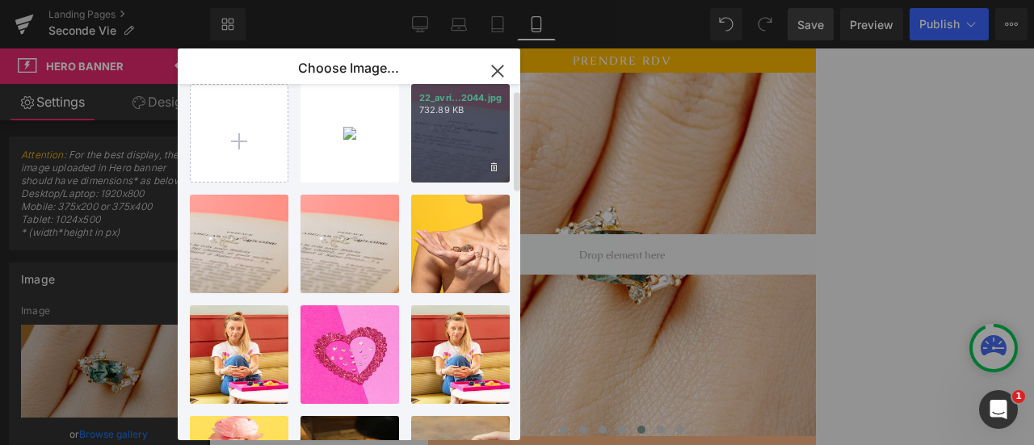
click at [452, 136] on div "22_avri...2044.jpg 732.89 KB" at bounding box center [460, 133] width 99 height 99
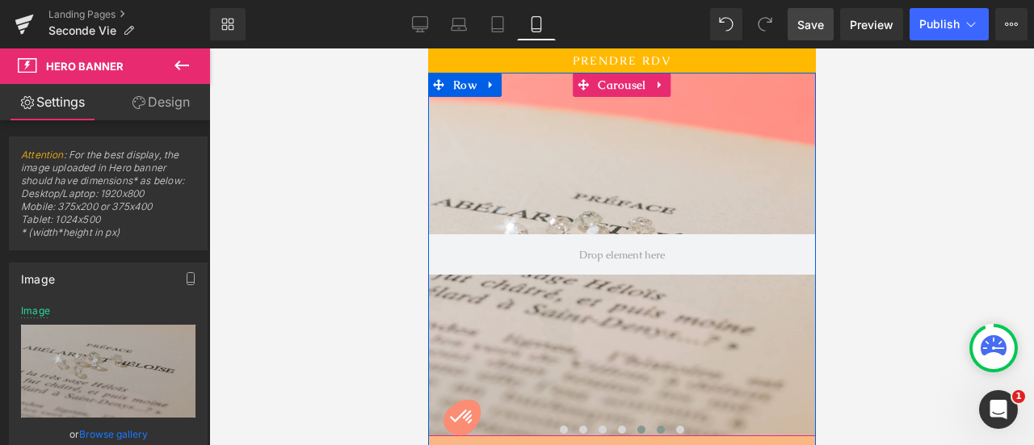
click at [656, 431] on span at bounding box center [660, 430] width 8 height 8
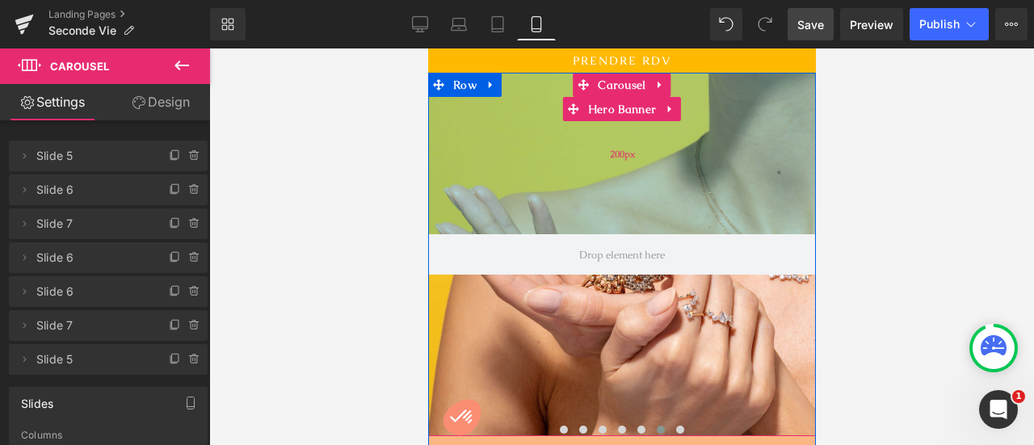
click at [623, 188] on div "200px" at bounding box center [621, 154] width 388 height 162
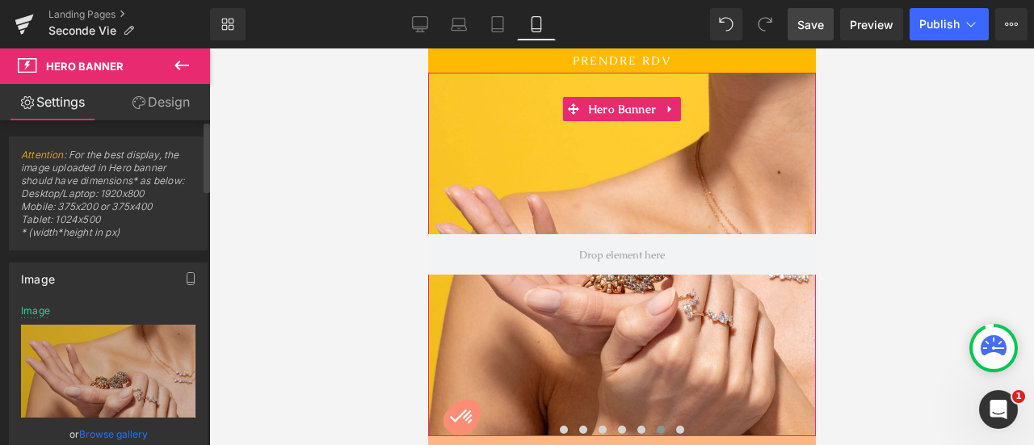
click at [135, 431] on link "Browse gallery" at bounding box center [113, 434] width 69 height 28
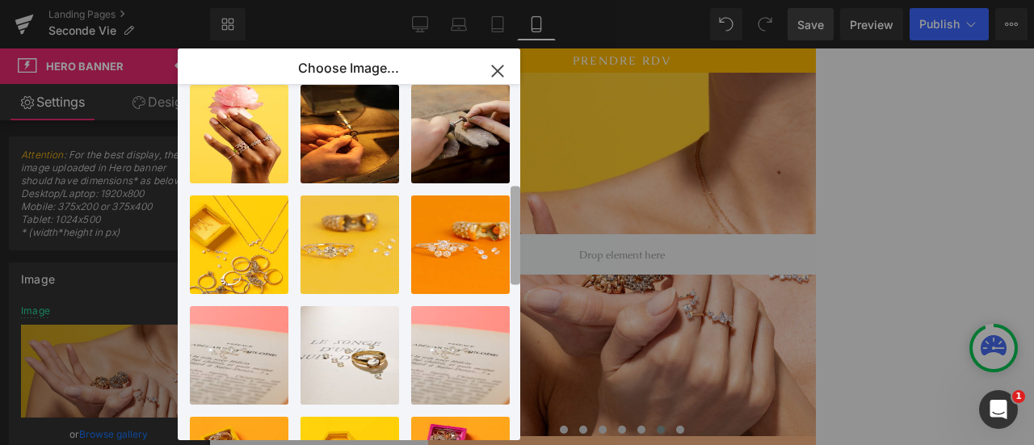
scroll to position [398, 0]
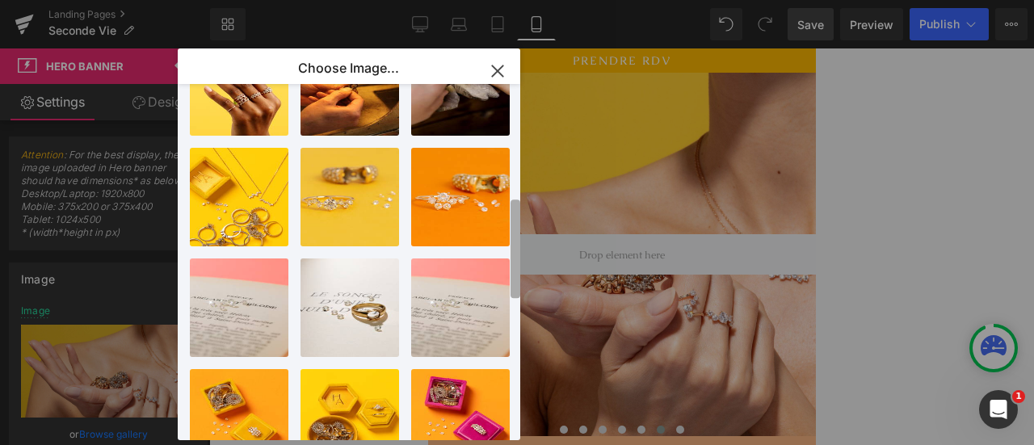
click at [511, 225] on b at bounding box center [516, 249] width 10 height 99
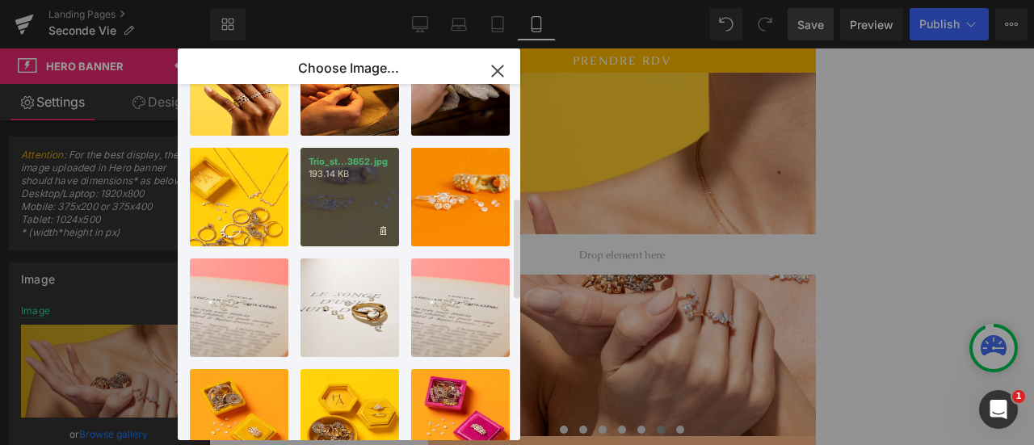
click at [360, 208] on div "Trio_st...3652.jpg 193.14 KB" at bounding box center [350, 197] width 99 height 99
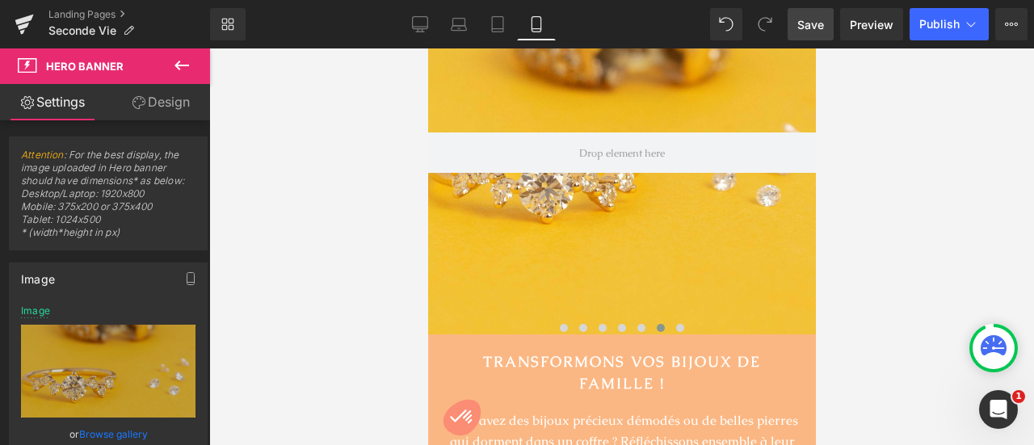
scroll to position [126, 0]
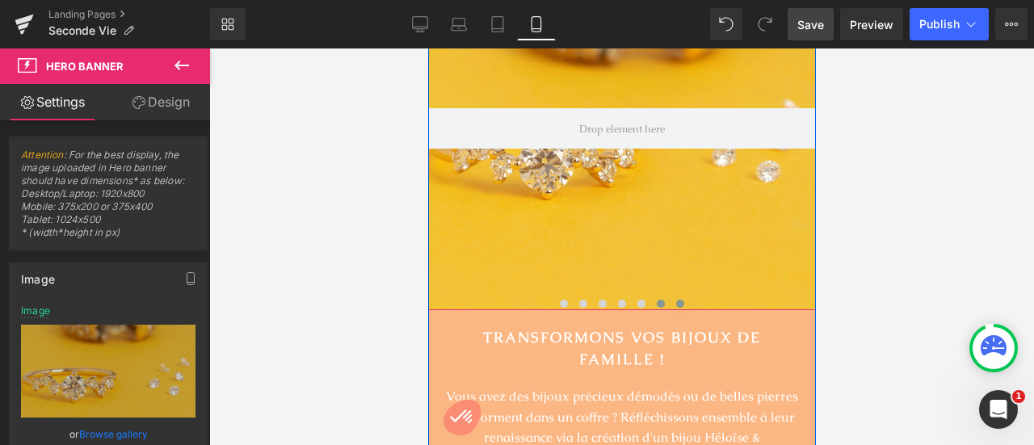
click at [676, 303] on span at bounding box center [680, 304] width 8 height 8
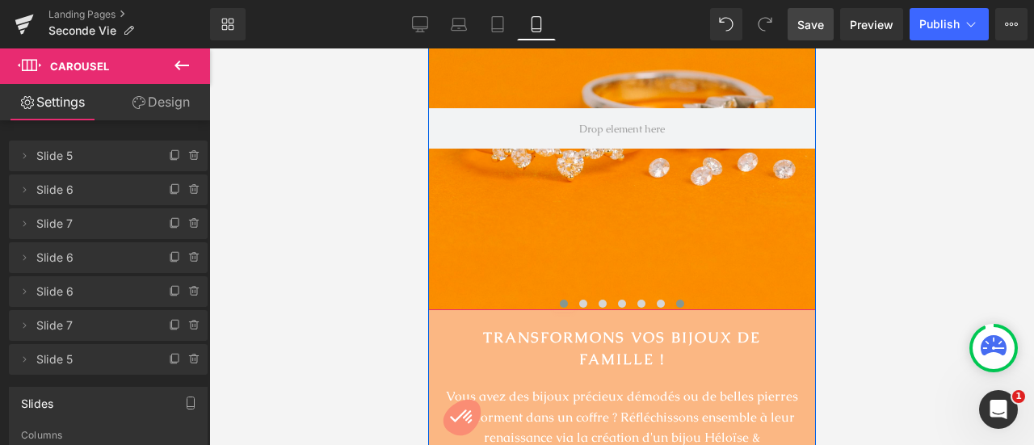
click at [559, 304] on span at bounding box center [563, 304] width 8 height 8
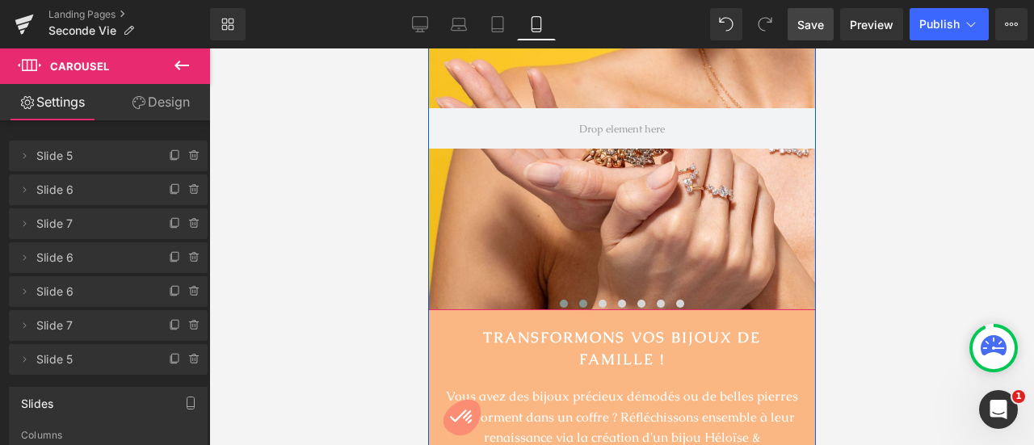
click at [579, 304] on span at bounding box center [583, 304] width 8 height 8
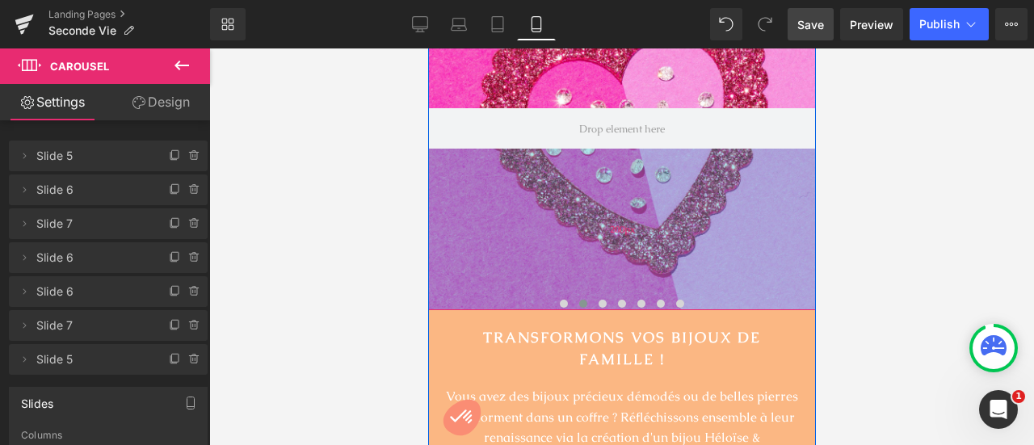
click at [605, 200] on div "200px" at bounding box center [621, 230] width 388 height 162
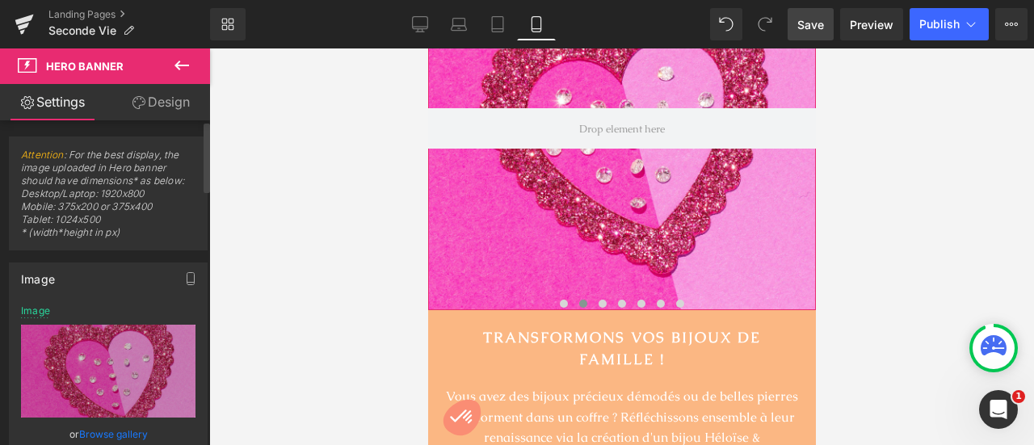
click at [119, 431] on link "Browse gallery" at bounding box center [113, 434] width 69 height 28
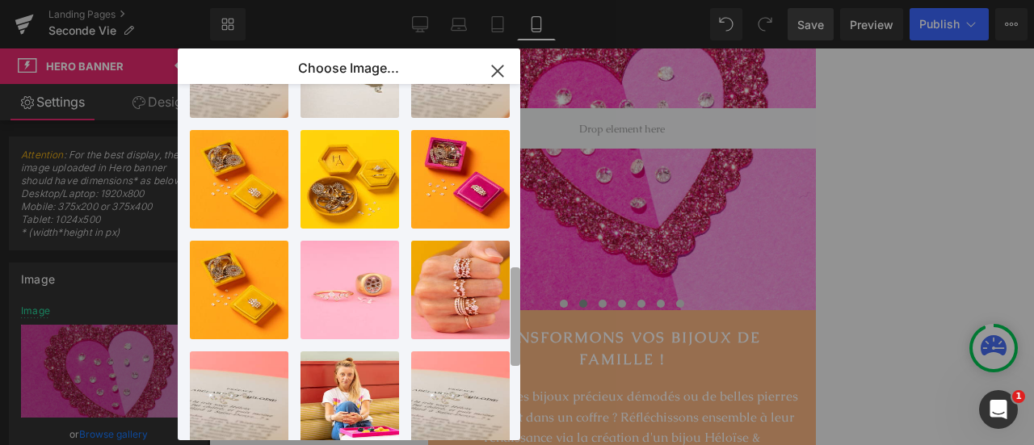
scroll to position [652, 0]
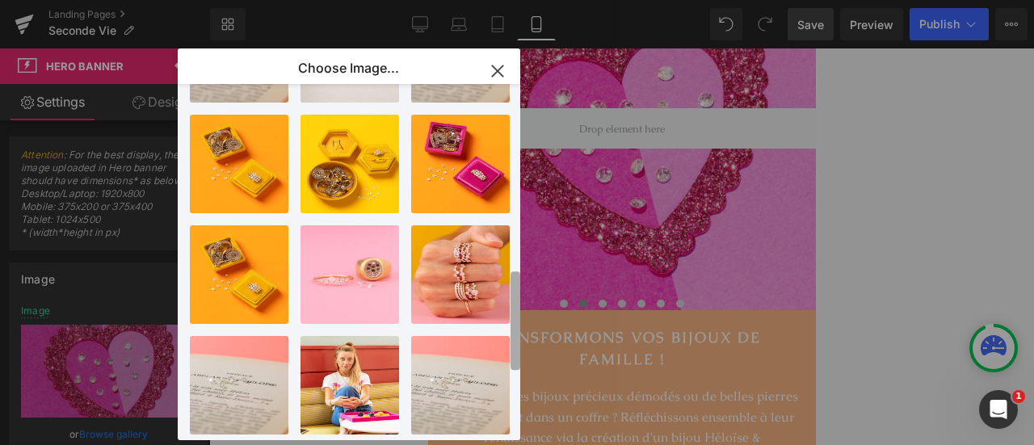
click at [517, 282] on b at bounding box center [516, 321] width 10 height 99
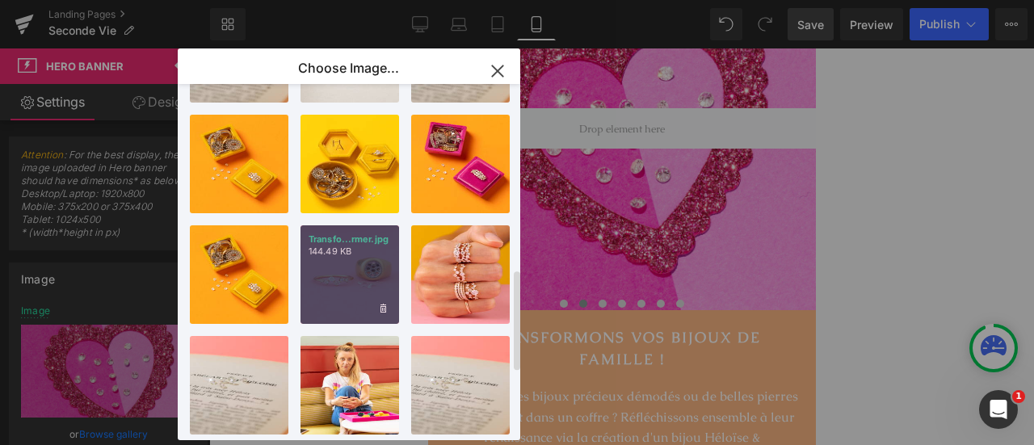
click at [356, 297] on div "Transfo...rmer.jpg 144.49 KB" at bounding box center [350, 274] width 99 height 99
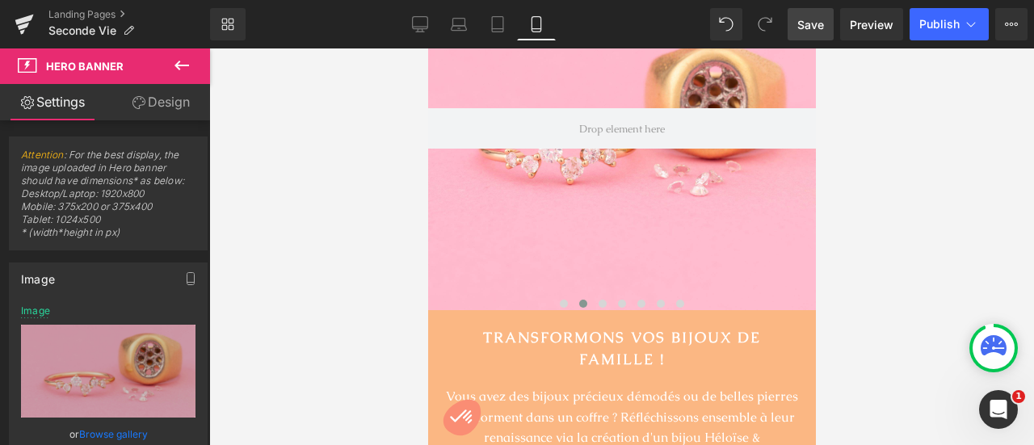
click at [815, 30] on span "Save" at bounding box center [811, 24] width 27 height 17
click at [102, 10] on link "Landing Pages" at bounding box center [129, 14] width 162 height 13
